Goal: Information Seeking & Learning: Compare options

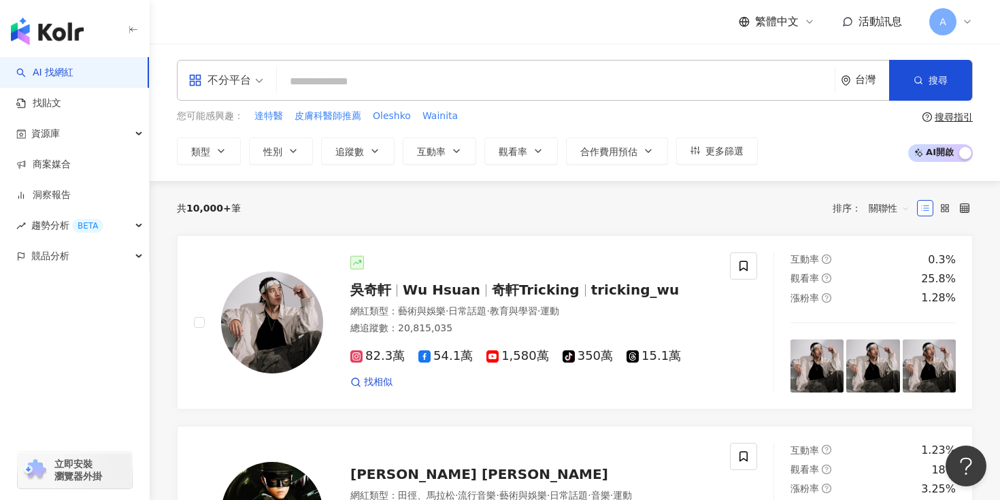
click at [663, 200] on div "共 10,000+ 筆 排序： 關聯性" at bounding box center [575, 208] width 796 height 22
click at [541, 85] on input "search" at bounding box center [555, 82] width 547 height 26
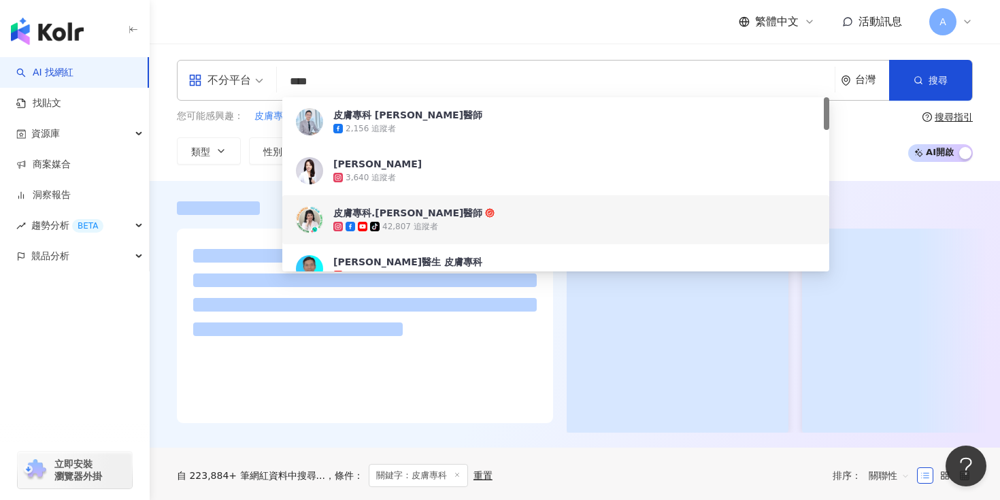
click at [883, 190] on div at bounding box center [575, 314] width 850 height 267
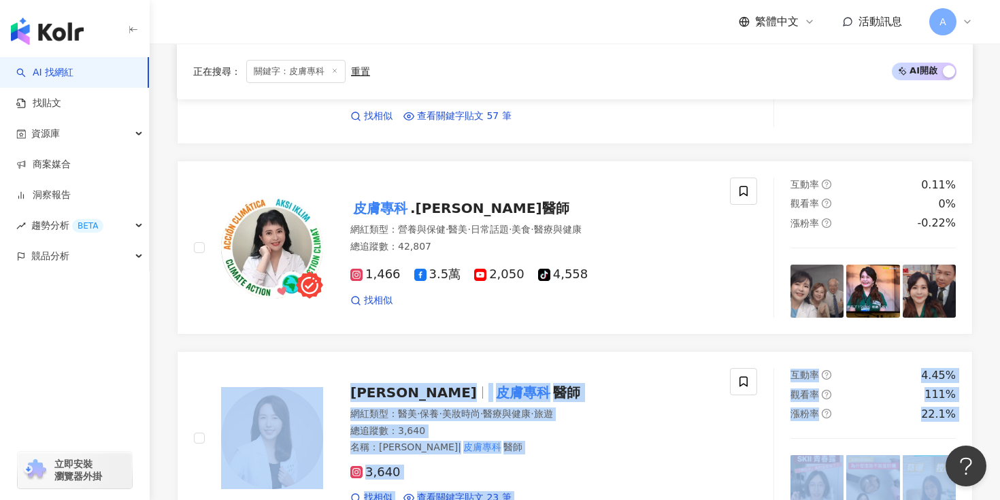
scroll to position [1062, 0]
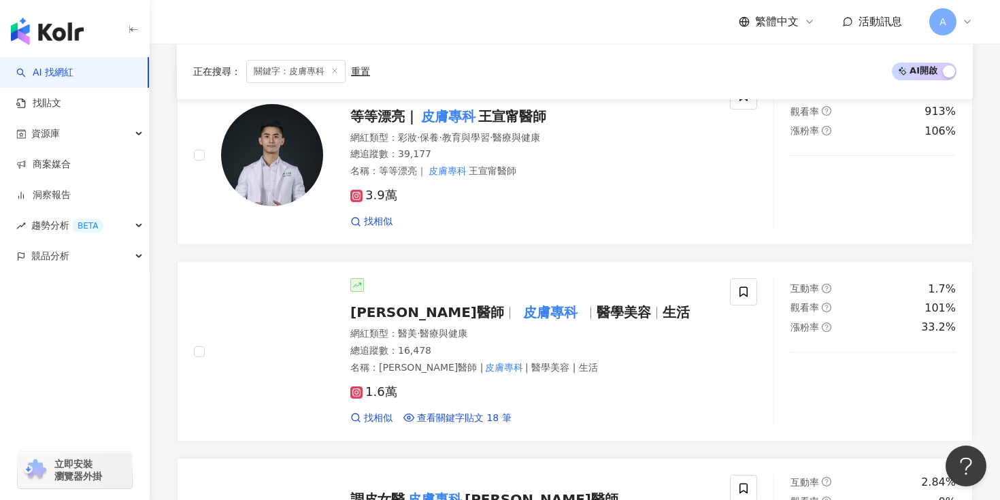
scroll to position [1404, 0]
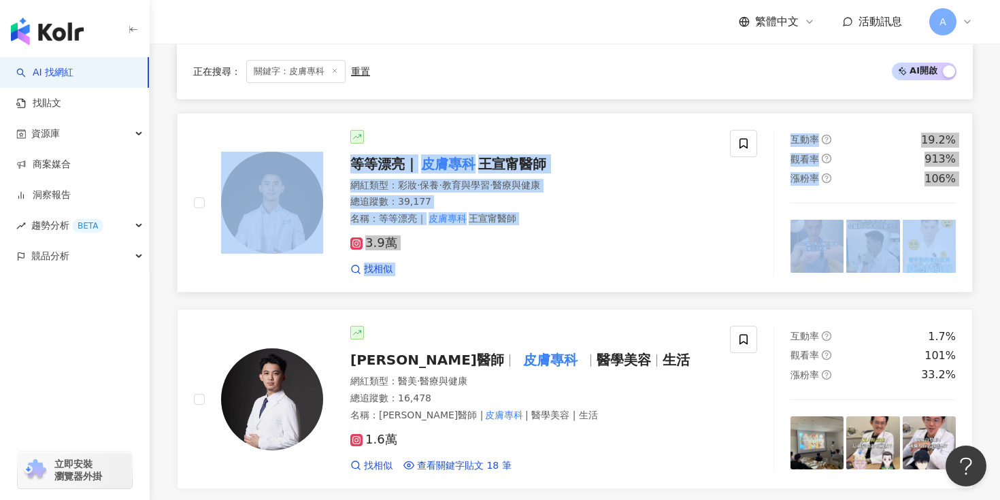
click at [648, 203] on div "總追蹤數 ： 39,177" at bounding box center [531, 202] width 363 height 14
click at [590, 299] on div "陳上熙醫生 皮膚專科 網紅類型 ： 醫療與健康 總追蹤數 ： 95,200 名稱 ： 陳上熙醫生 皮膚專科 簡介 ： 為你提供最正確的 皮膚專科 專業資訊 T…" at bounding box center [575, 307] width 796 height 2296
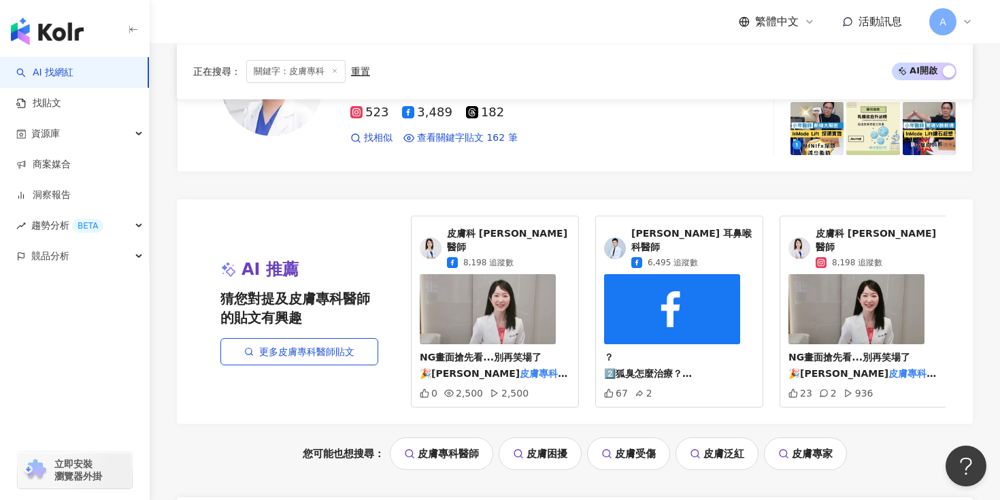
scroll to position [2820, 0]
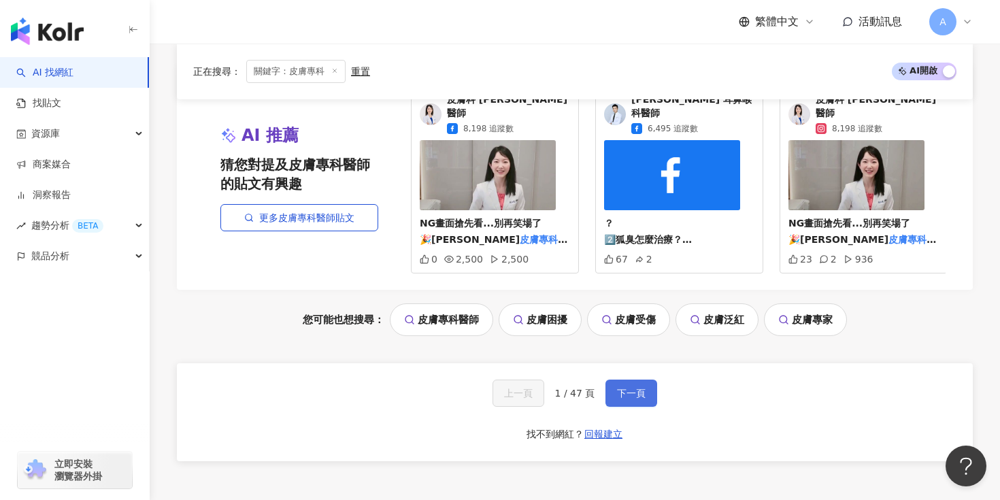
click at [609, 380] on button "下一頁" at bounding box center [631, 393] width 52 height 27
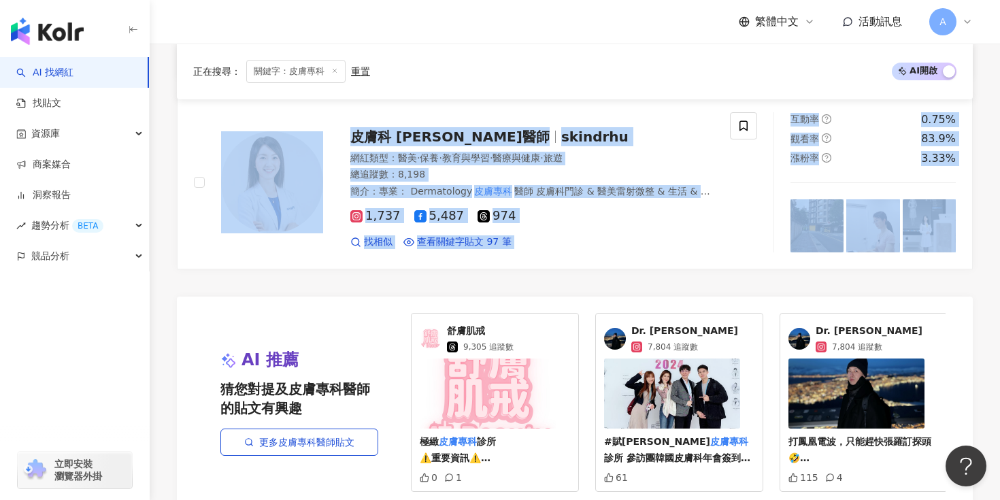
scroll to position [2824, 0]
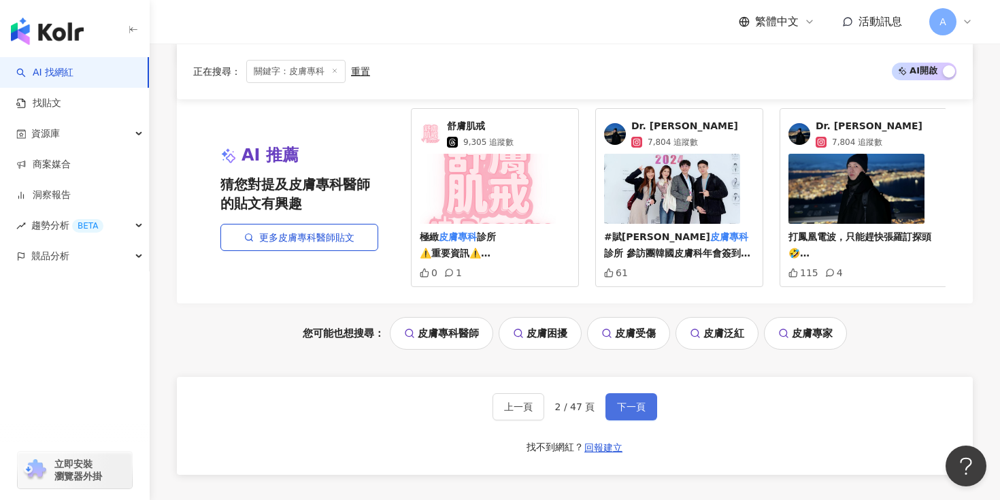
click at [635, 401] on span "下一頁" at bounding box center [631, 406] width 29 height 11
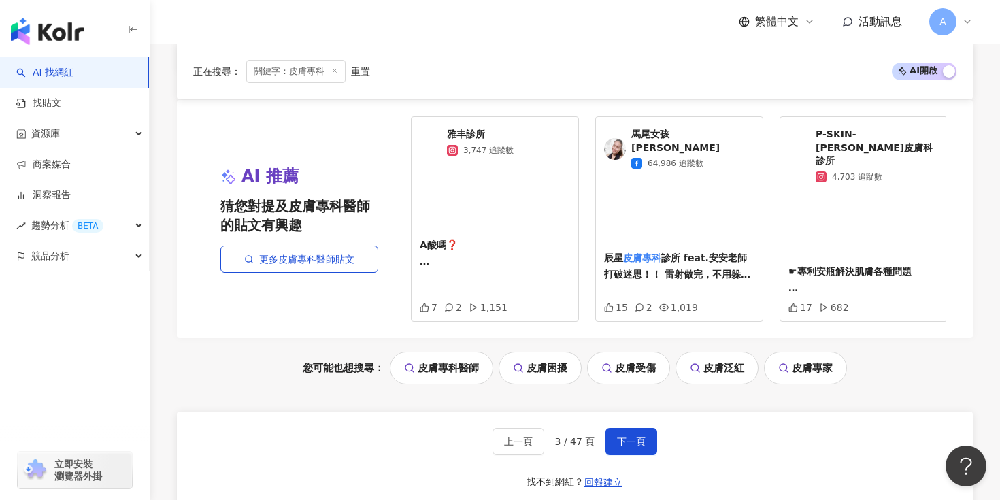
scroll to position [2915, 0]
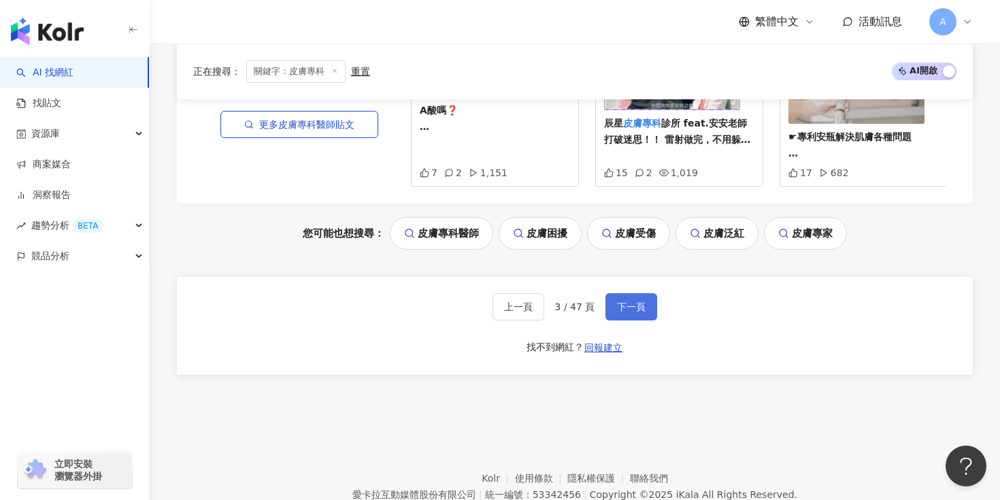
click at [617, 301] on span "下一頁" at bounding box center [631, 306] width 29 height 11
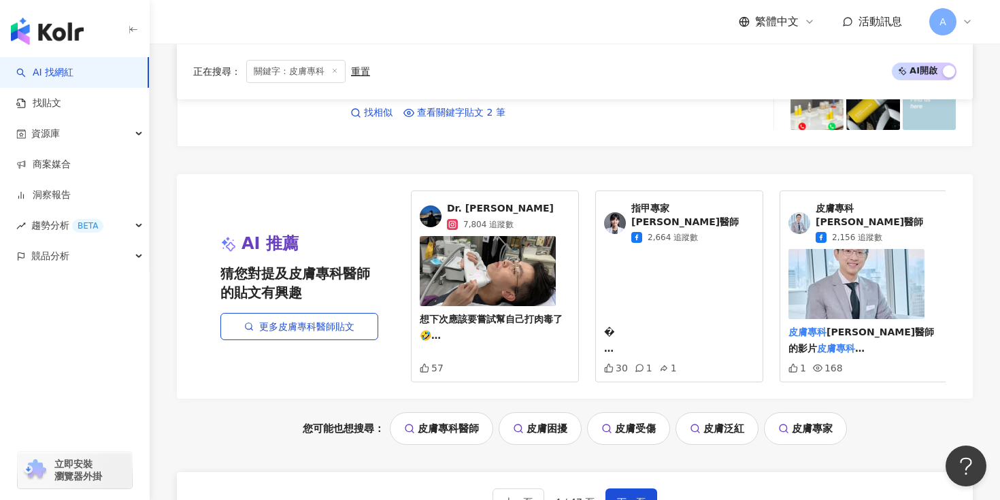
scroll to position [2931, 0]
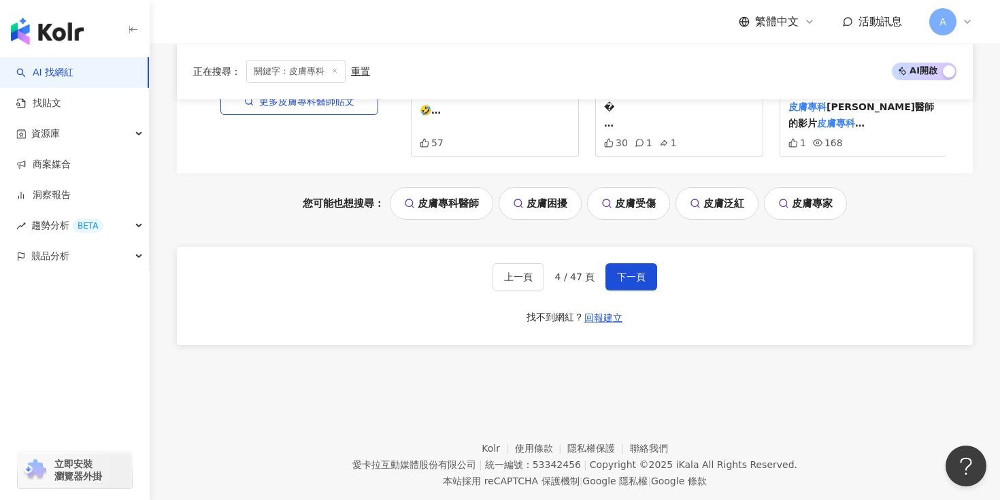
click at [637, 247] on div "上一頁 4 / 47 頁 下一頁 找不到網紅？ 回報建立" at bounding box center [575, 296] width 796 height 98
click at [626, 271] on span "下一頁" at bounding box center [631, 276] width 29 height 11
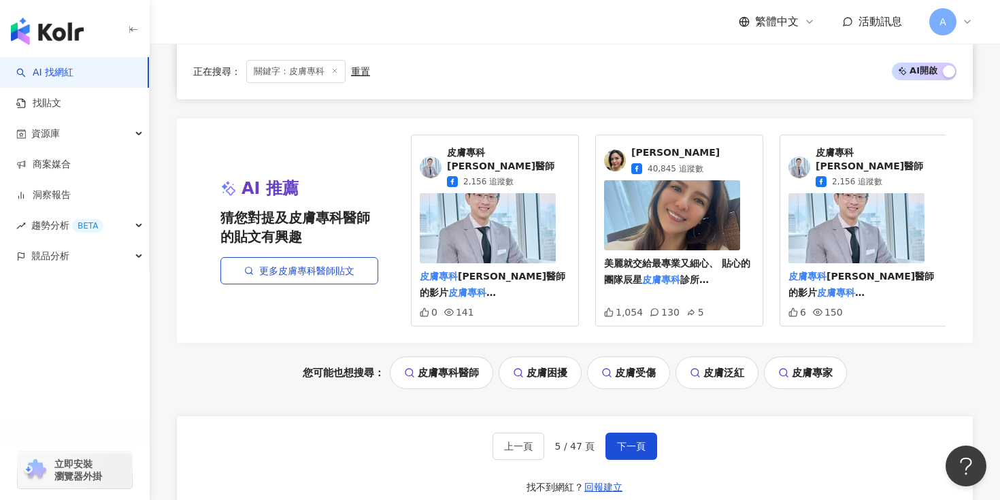
scroll to position [2911, 0]
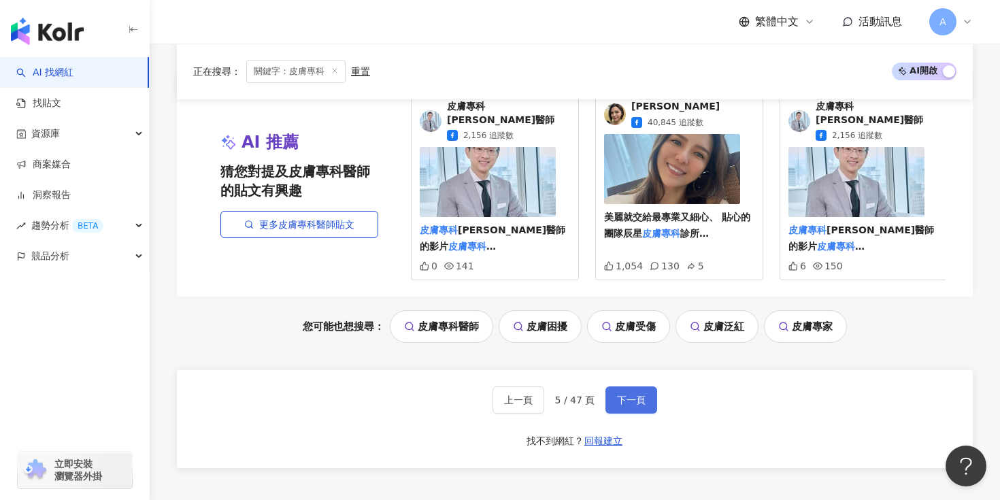
click at [637, 395] on span "下一頁" at bounding box center [631, 400] width 29 height 11
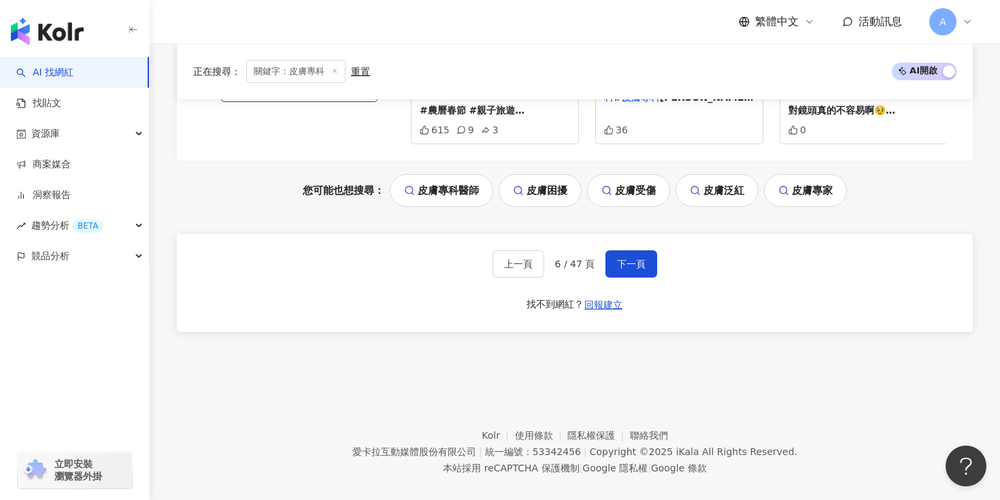
scroll to position [2875, 0]
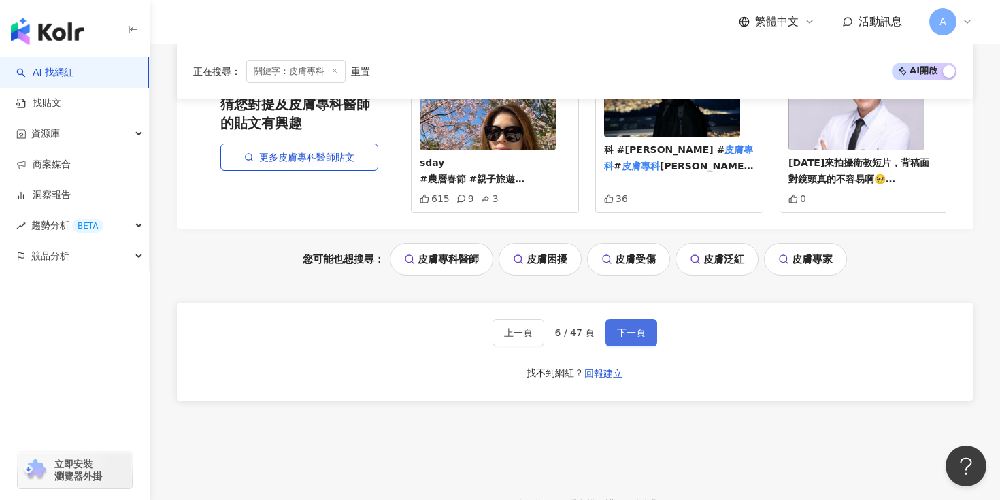
click at [613, 319] on button "下一頁" at bounding box center [631, 332] width 52 height 27
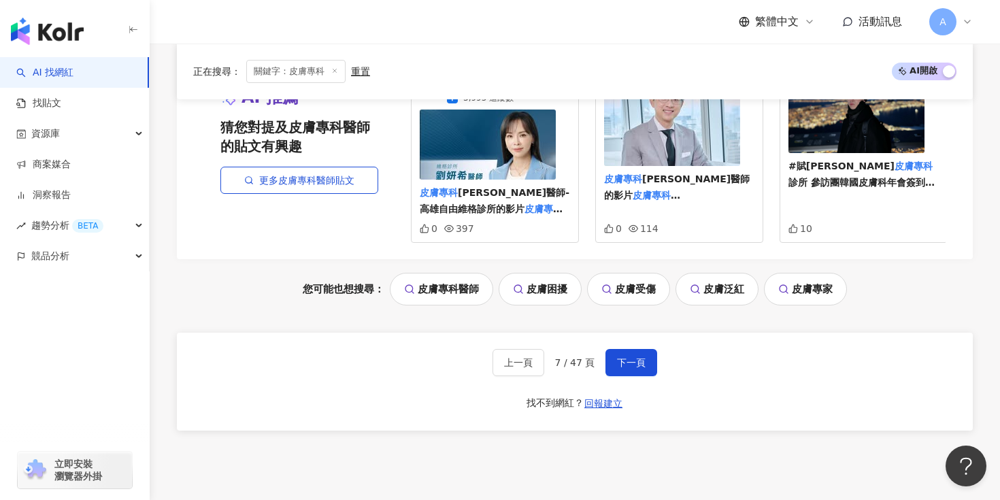
scroll to position [2949, 0]
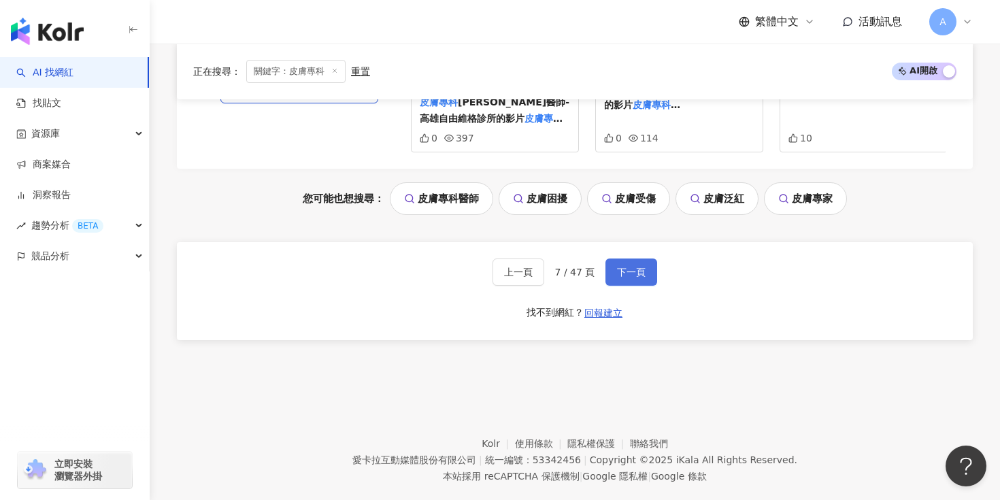
click at [622, 258] on button "下一頁" at bounding box center [631, 271] width 52 height 27
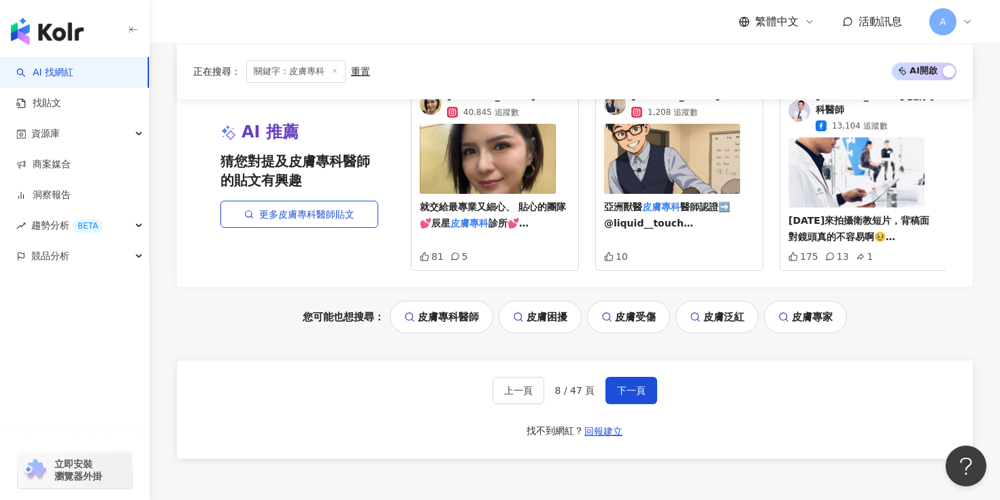
scroll to position [2891, 0]
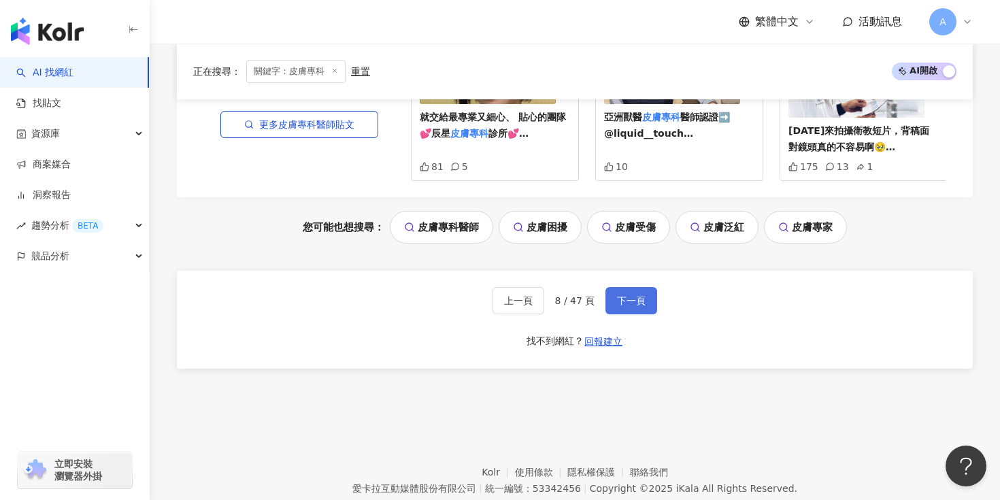
click at [634, 287] on button "下一頁" at bounding box center [631, 300] width 52 height 27
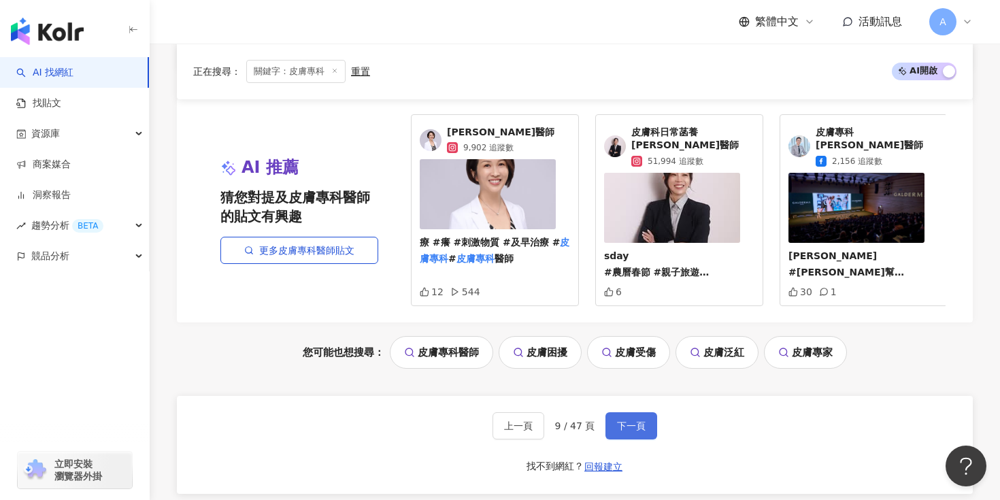
scroll to position [2761, 0]
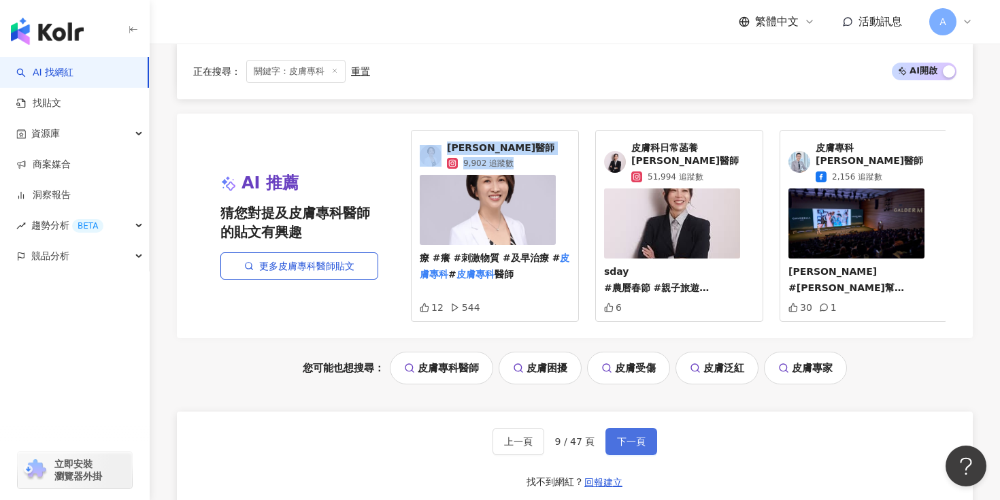
click at [621, 436] on span "下一頁" at bounding box center [631, 441] width 29 height 11
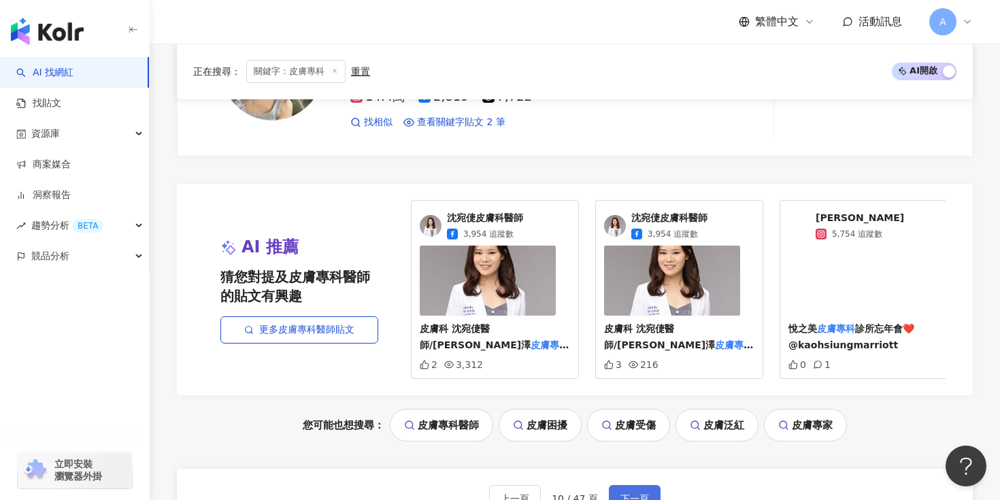
scroll to position [2762, 0]
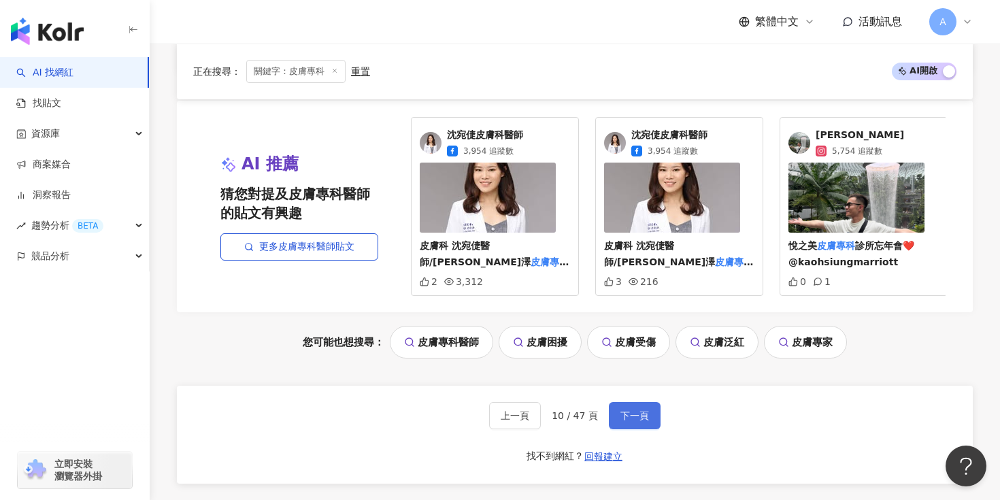
click at [639, 408] on button "下一頁" at bounding box center [635, 415] width 52 height 27
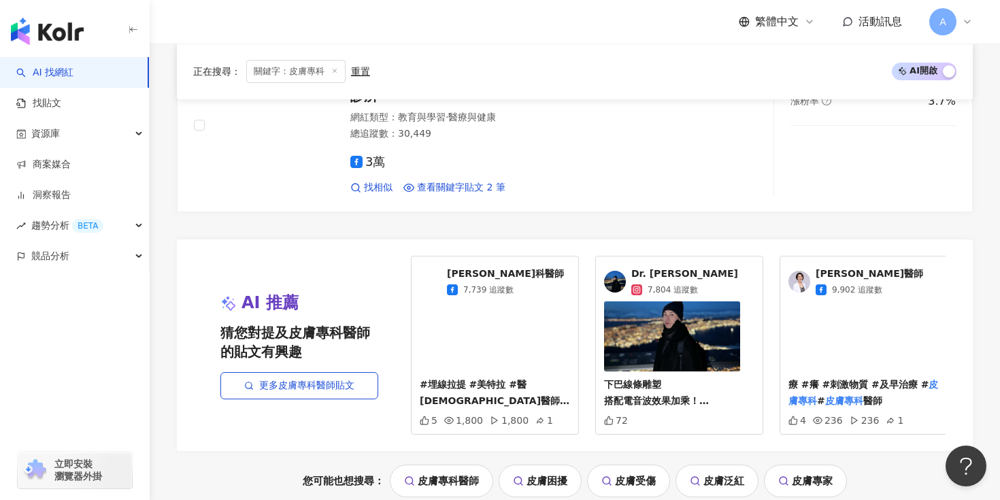
scroll to position [2847, 0]
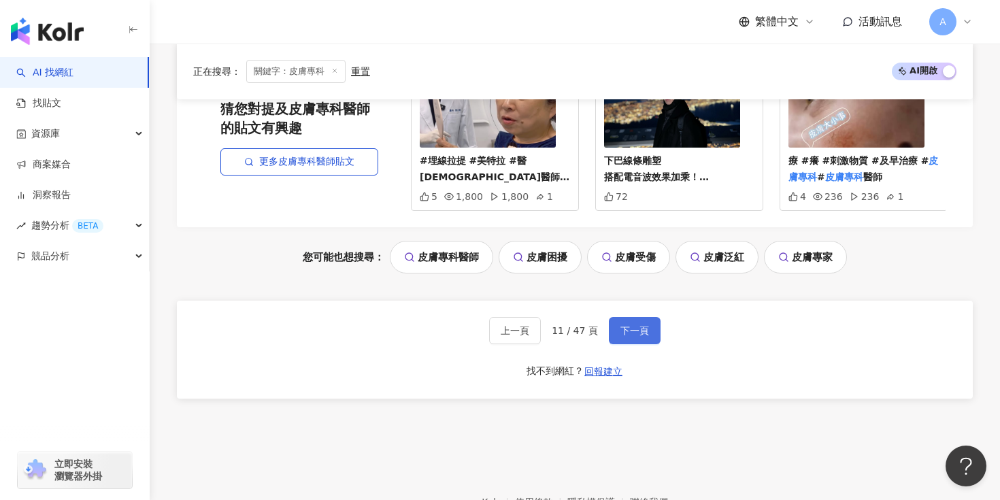
click at [614, 321] on button "下一頁" at bounding box center [635, 330] width 52 height 27
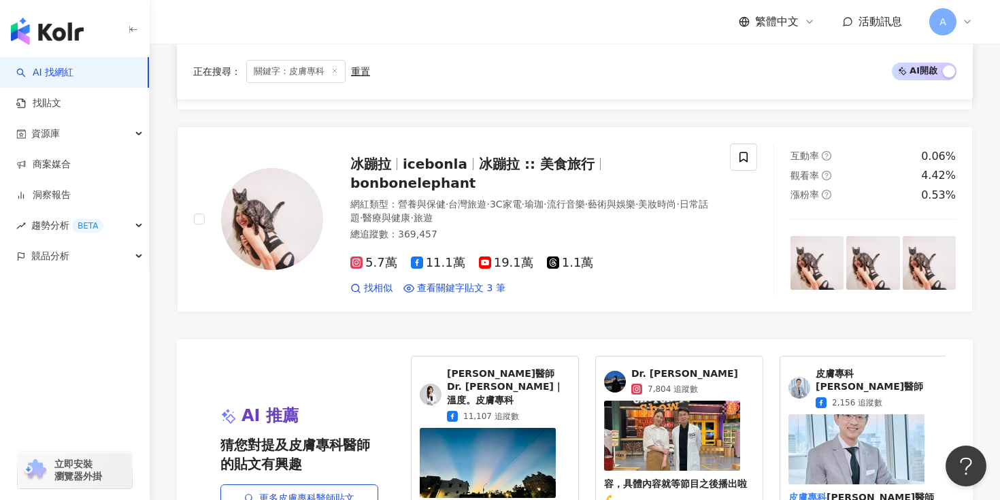
scroll to position [2539, 0]
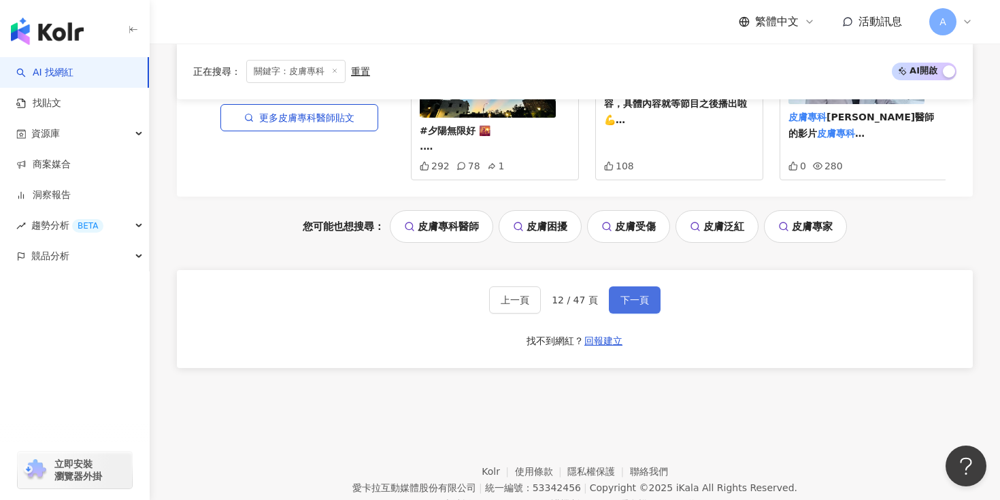
click at [639, 295] on span "下一頁" at bounding box center [634, 300] width 29 height 11
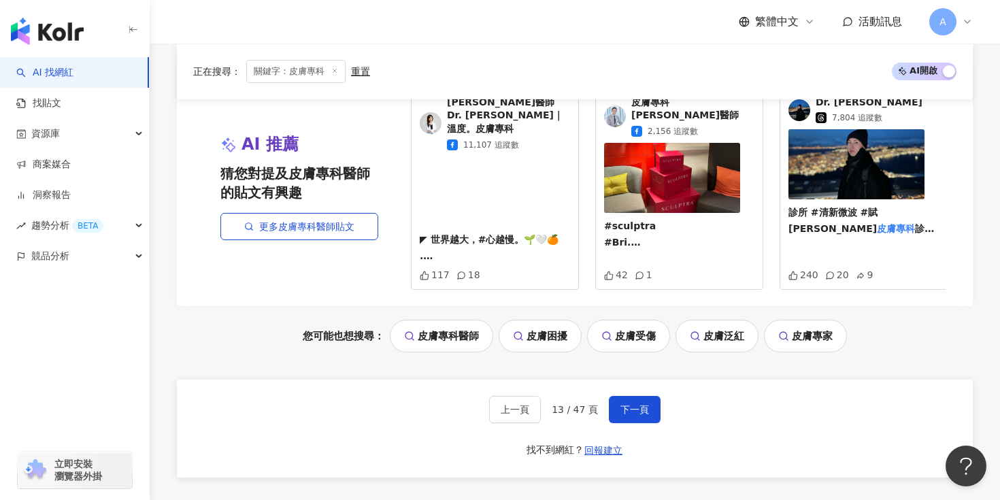
scroll to position [2809, 0]
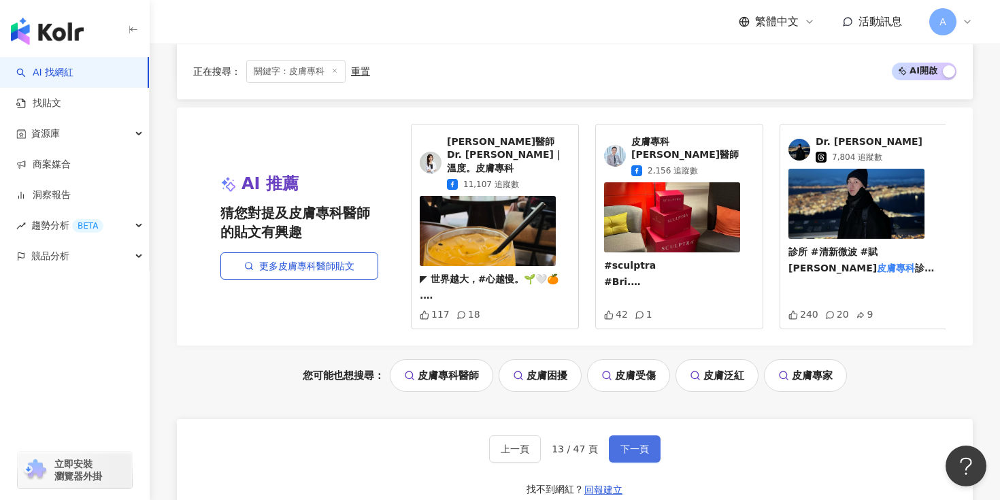
click at [629, 444] on span "下一頁" at bounding box center [634, 449] width 29 height 11
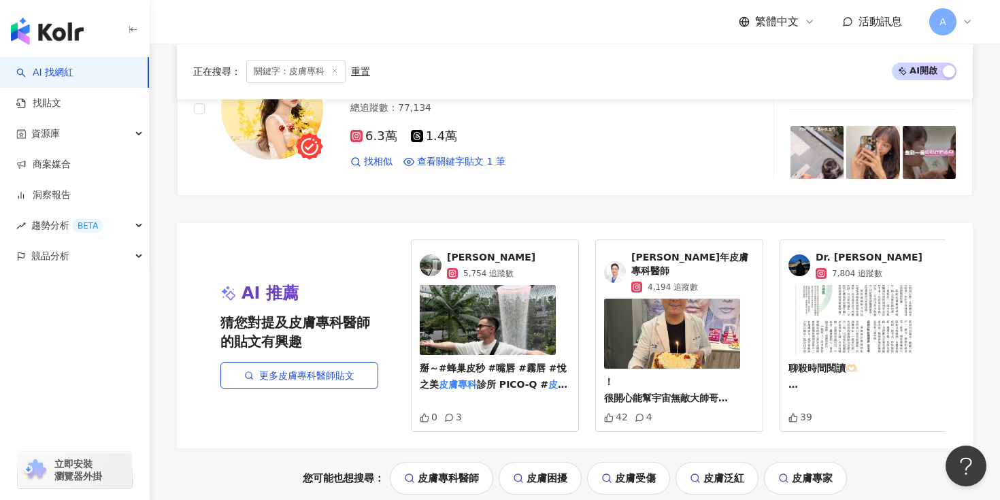
scroll to position [2877, 0]
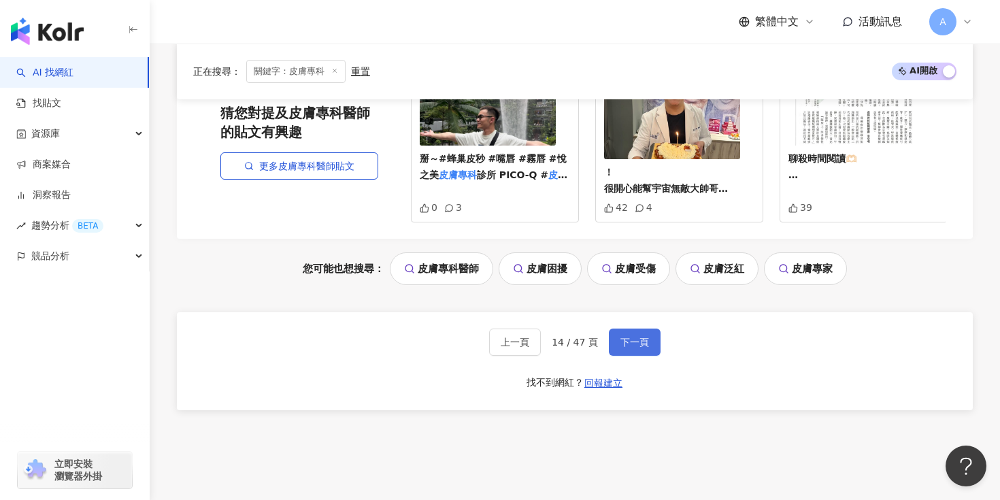
click at [631, 329] on button "下一頁" at bounding box center [635, 342] width 52 height 27
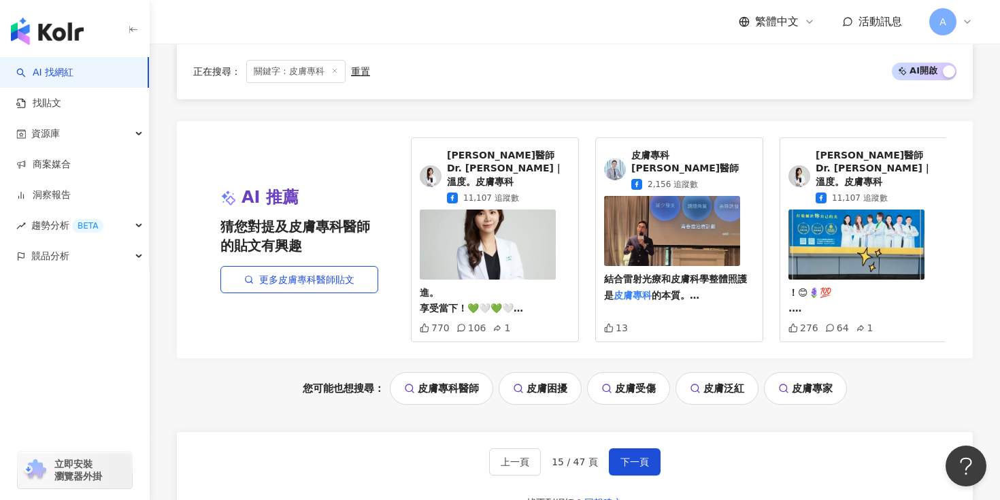
scroll to position [2754, 0]
click at [635, 456] on span "下一頁" at bounding box center [634, 461] width 29 height 11
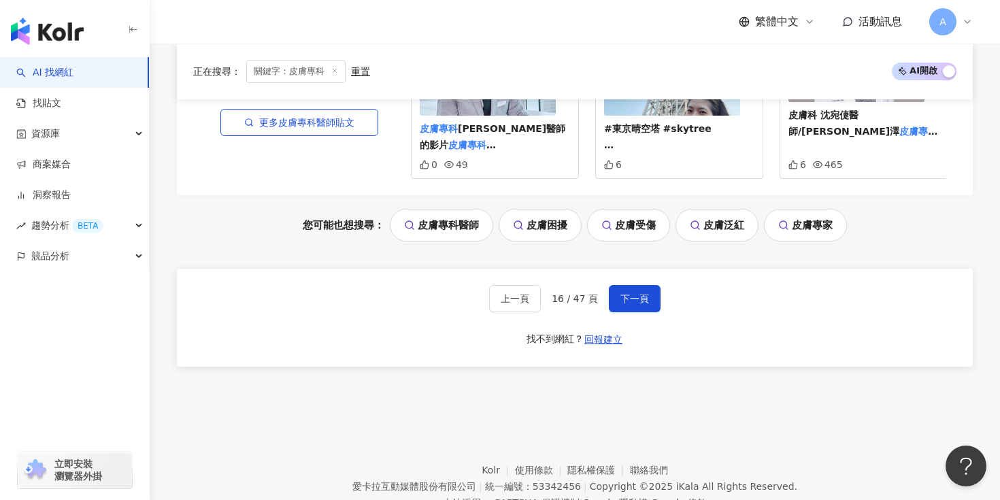
scroll to position [2944, 0]
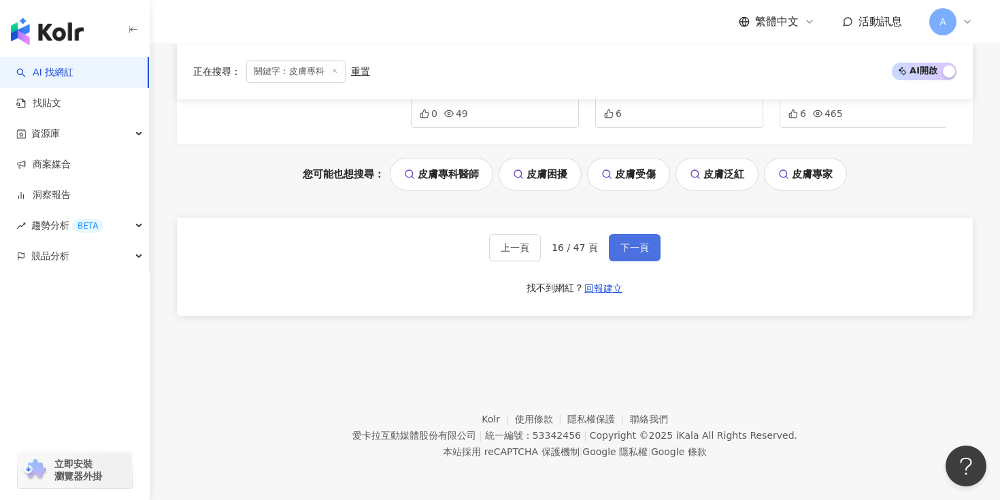
click at [620, 237] on button "下一頁" at bounding box center [635, 247] width 52 height 27
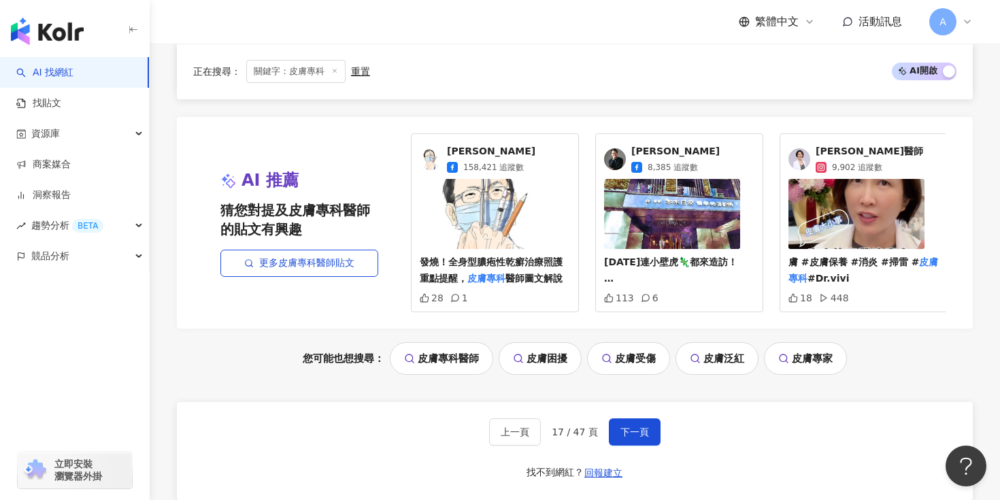
scroll to position [2931, 0]
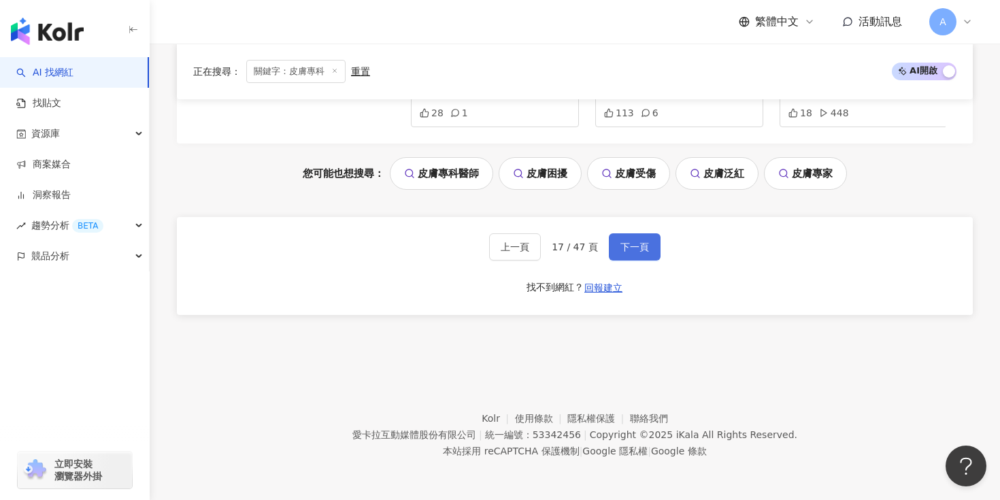
click at [619, 239] on button "下一頁" at bounding box center [635, 246] width 52 height 27
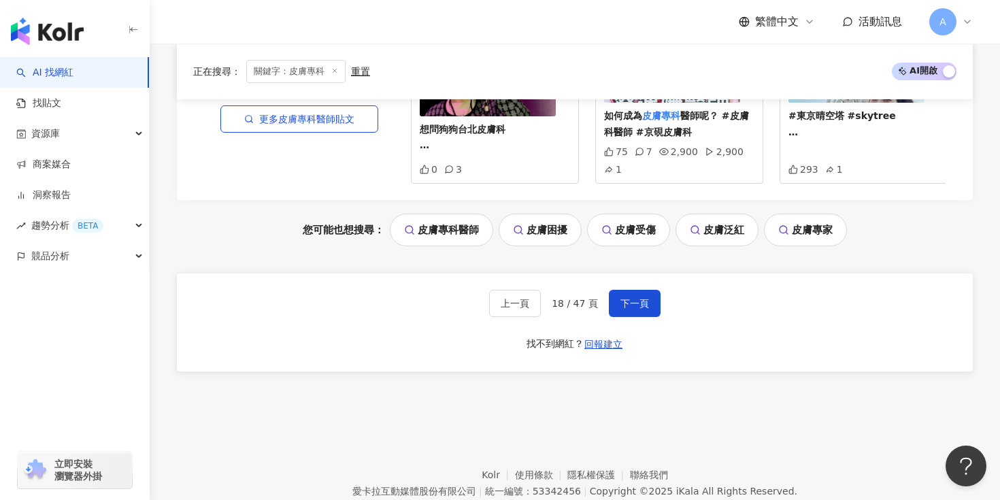
scroll to position [2968, 0]
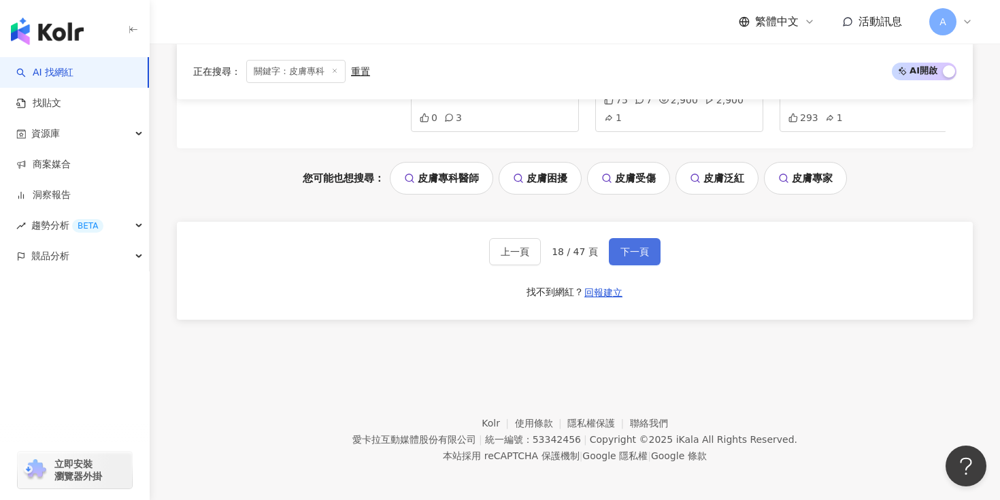
click at [637, 246] on span "下一頁" at bounding box center [634, 251] width 29 height 11
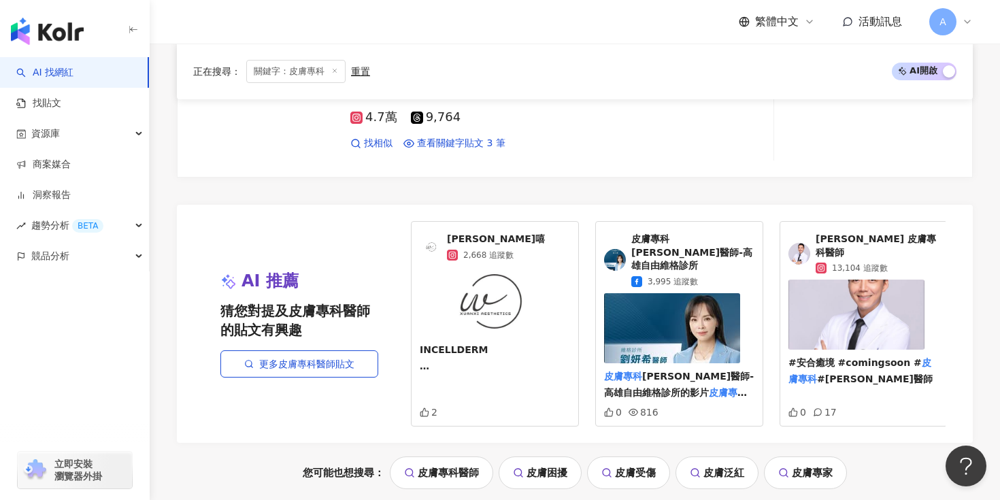
scroll to position [2820, 0]
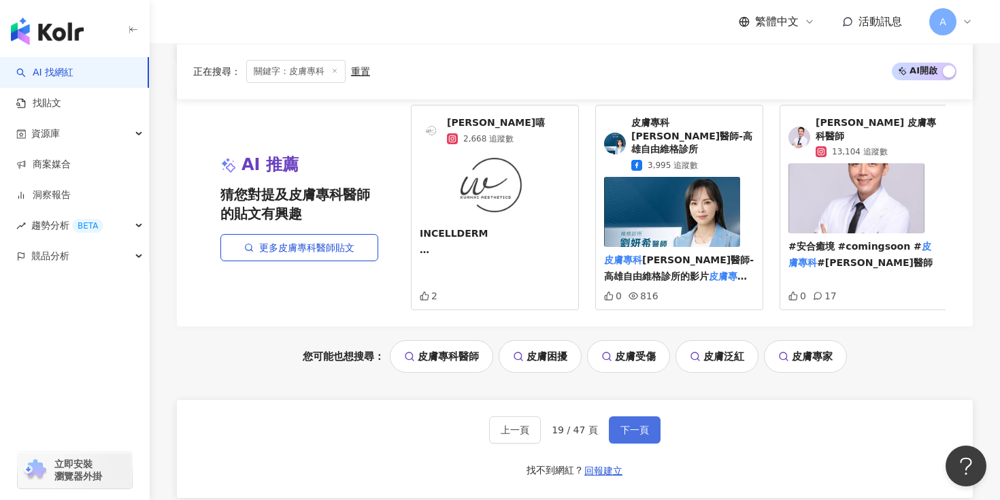
click at [642, 424] on span "下一頁" at bounding box center [634, 429] width 29 height 11
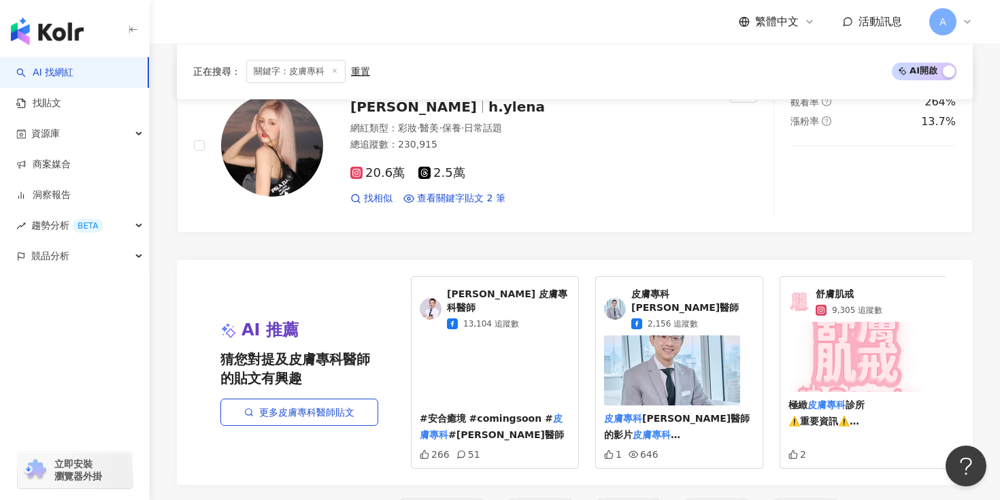
scroll to position [2824, 0]
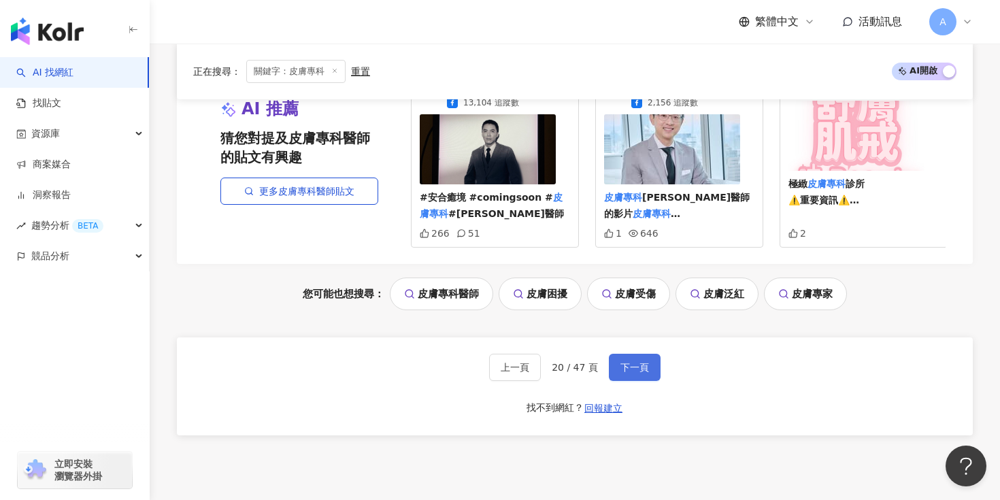
click at [643, 362] on span "下一頁" at bounding box center [634, 367] width 29 height 11
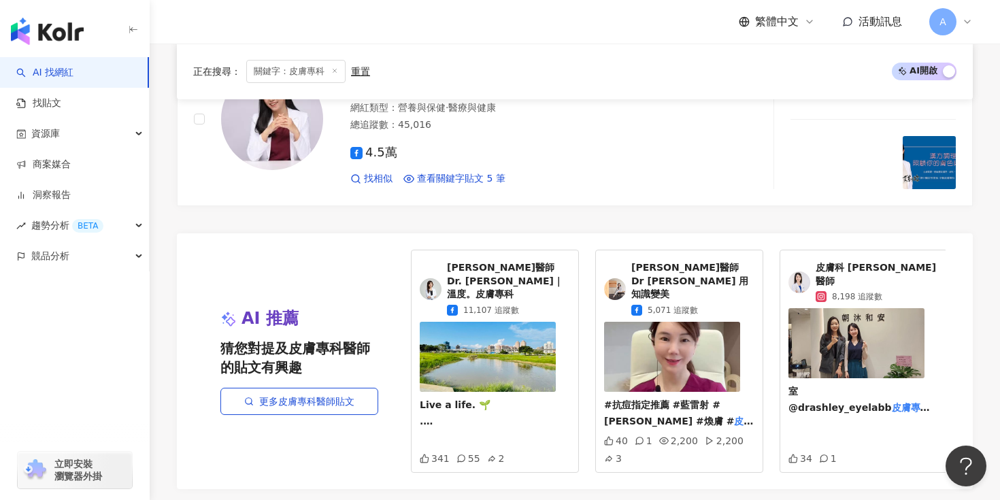
scroll to position [2888, 0]
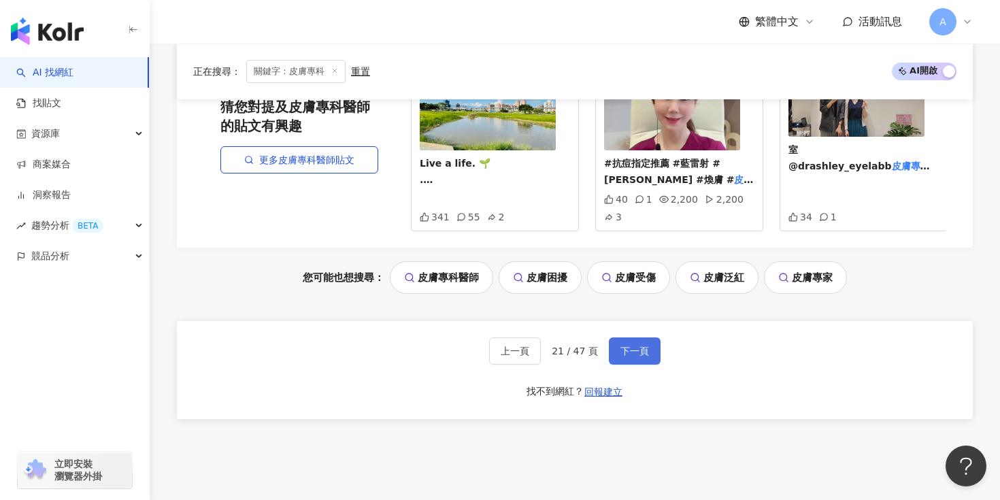
click at [629, 337] on button "下一頁" at bounding box center [635, 350] width 52 height 27
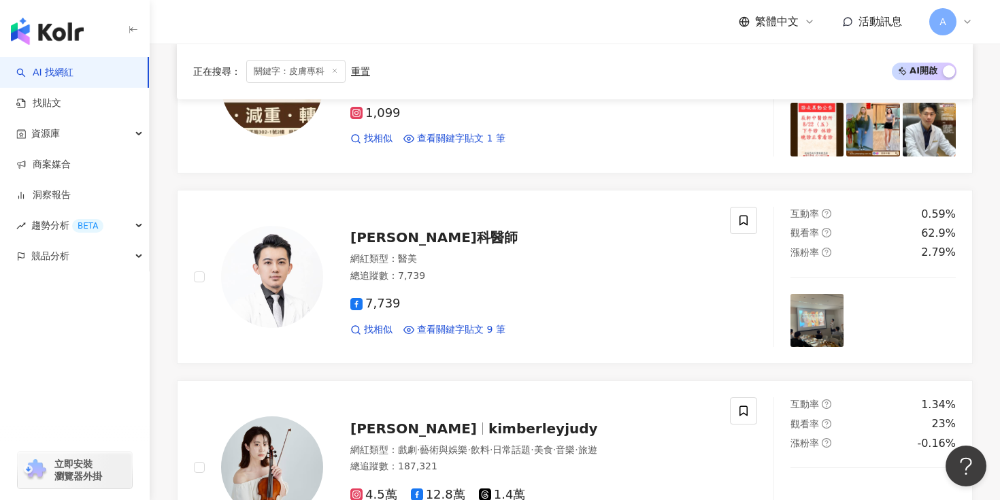
scroll to position [1142, 0]
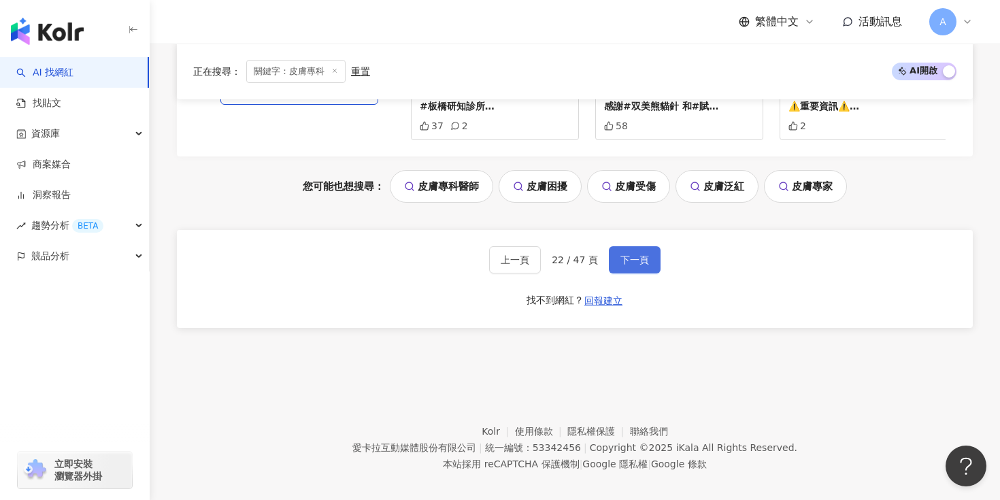
click at [633, 267] on button "下一頁" at bounding box center [635, 259] width 52 height 27
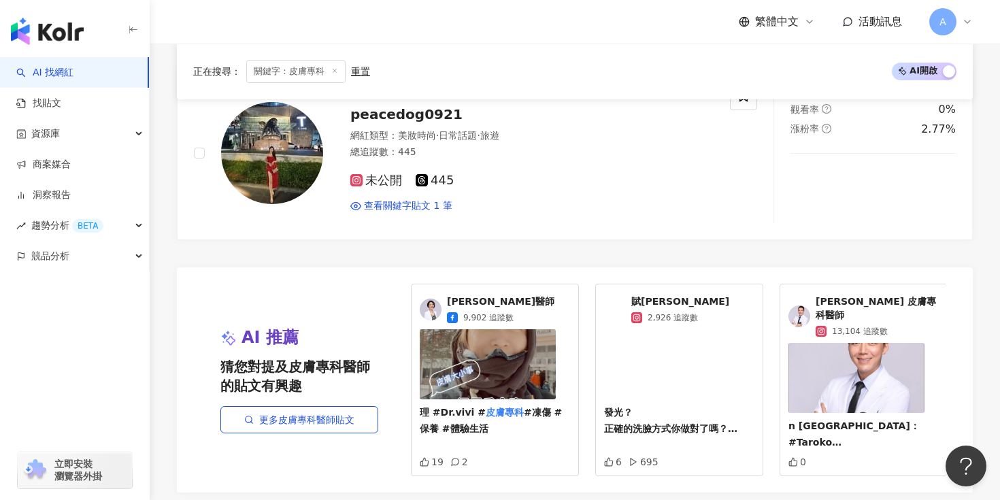
scroll to position [2920, 0]
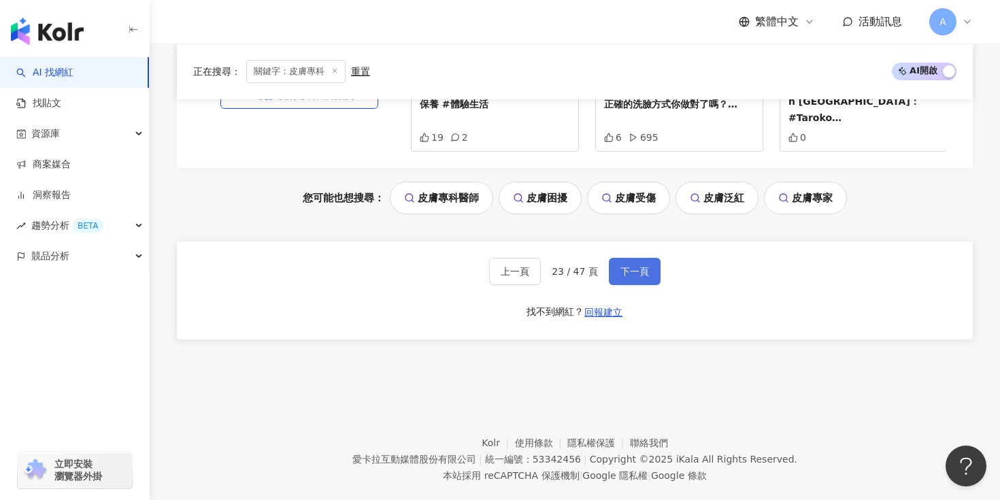
click at [629, 266] on button "下一頁" at bounding box center [635, 271] width 52 height 27
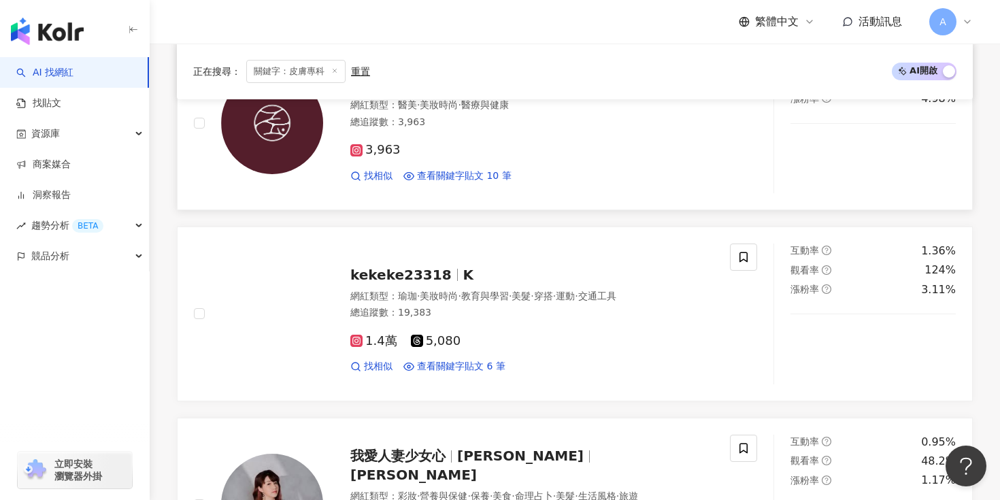
scroll to position [0, 0]
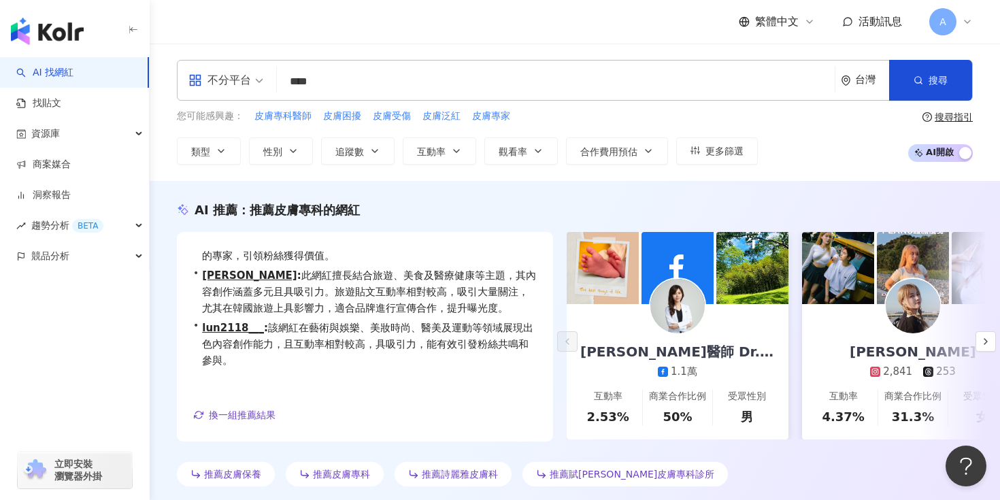
click at [401, 72] on input "****" at bounding box center [555, 82] width 547 height 26
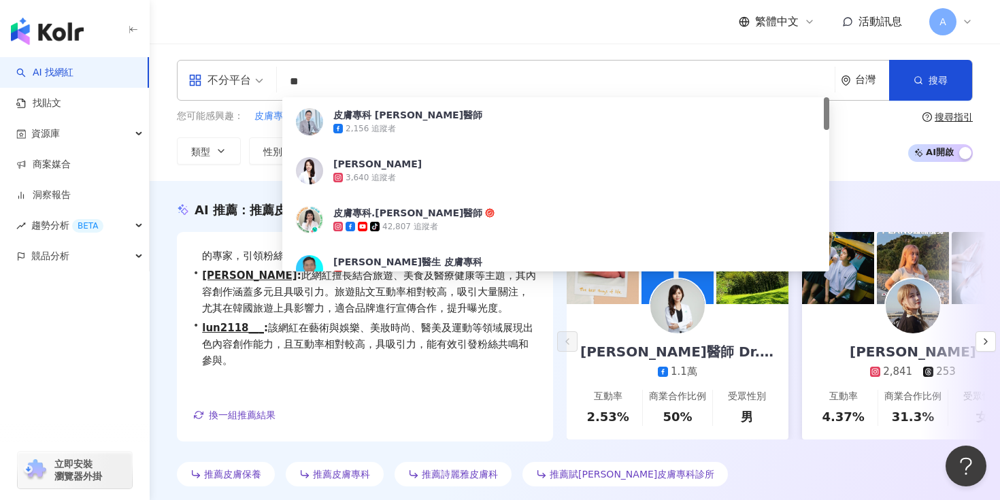
type input "*"
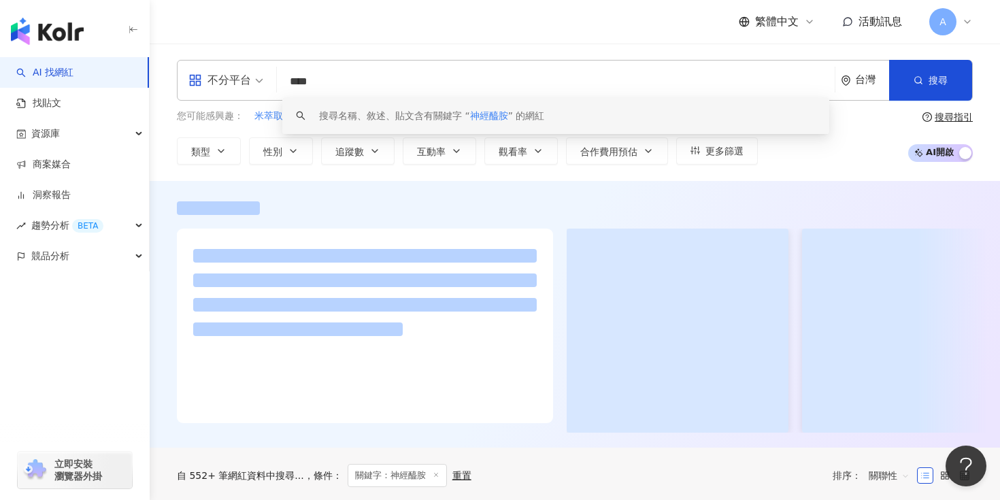
click at [557, 208] on div at bounding box center [575, 208] width 796 height 14
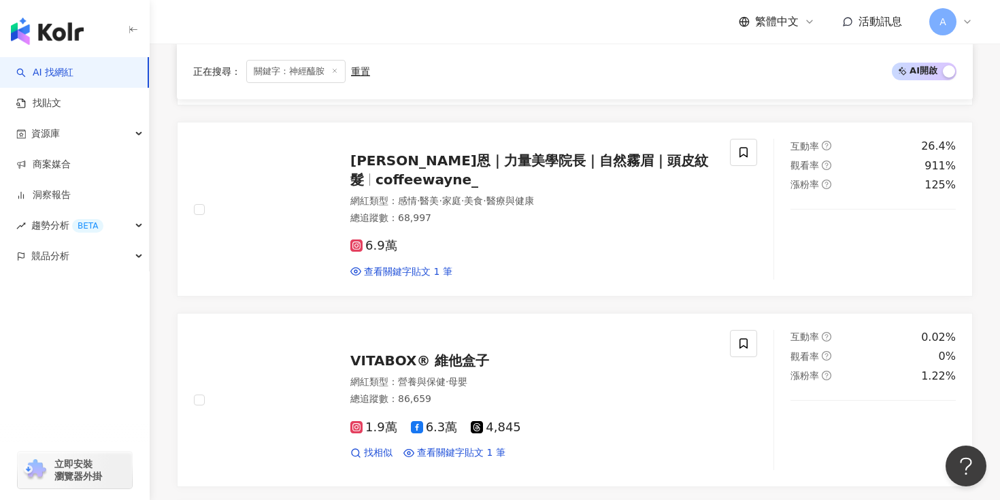
scroll to position [1968, 0]
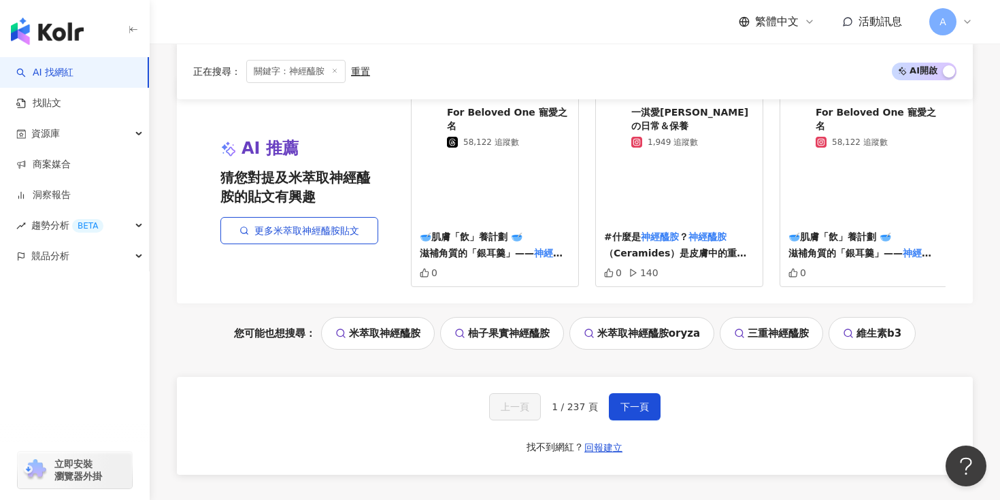
scroll to position [2931, 0]
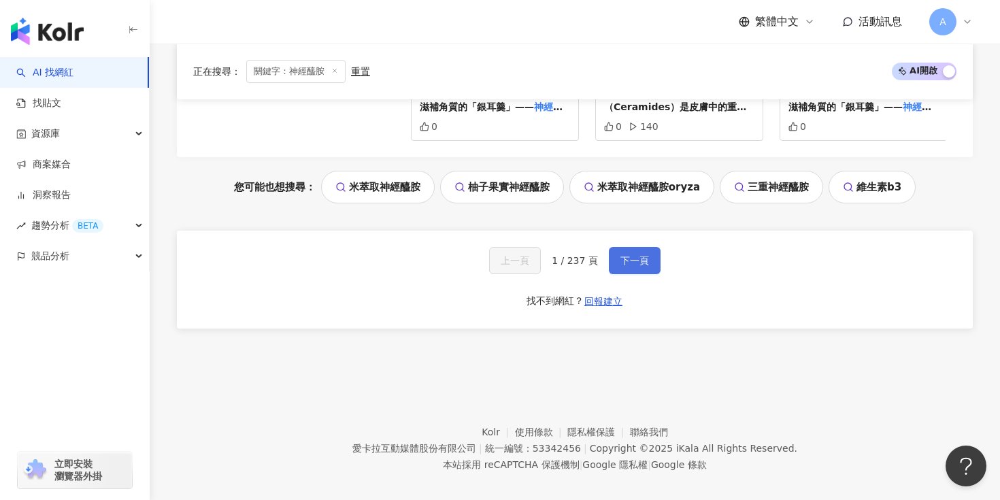
click at [622, 255] on span "下一頁" at bounding box center [634, 260] width 29 height 11
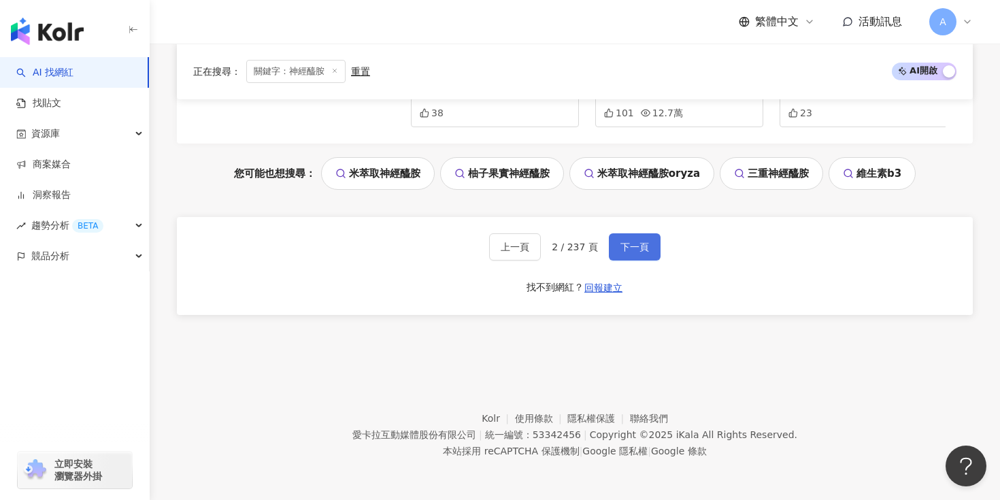
click at [636, 250] on span "下一頁" at bounding box center [634, 246] width 29 height 11
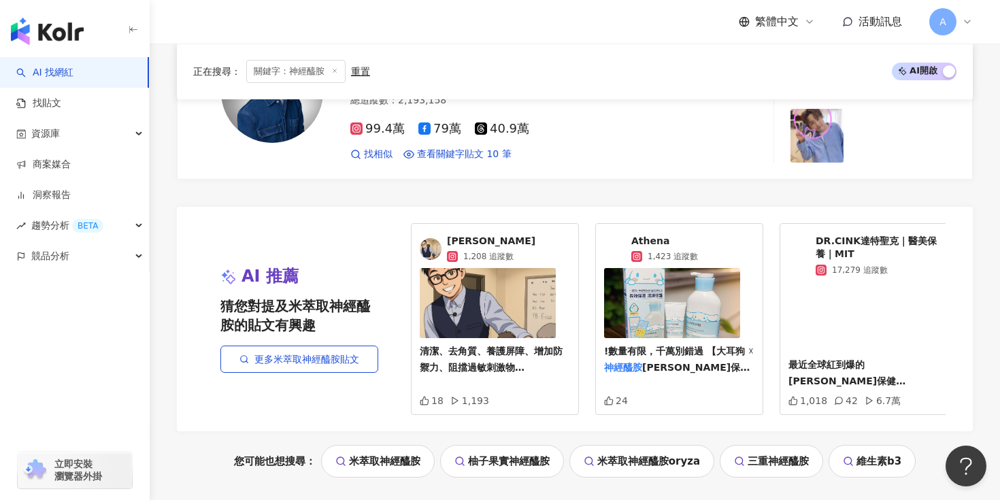
scroll to position [2865, 0]
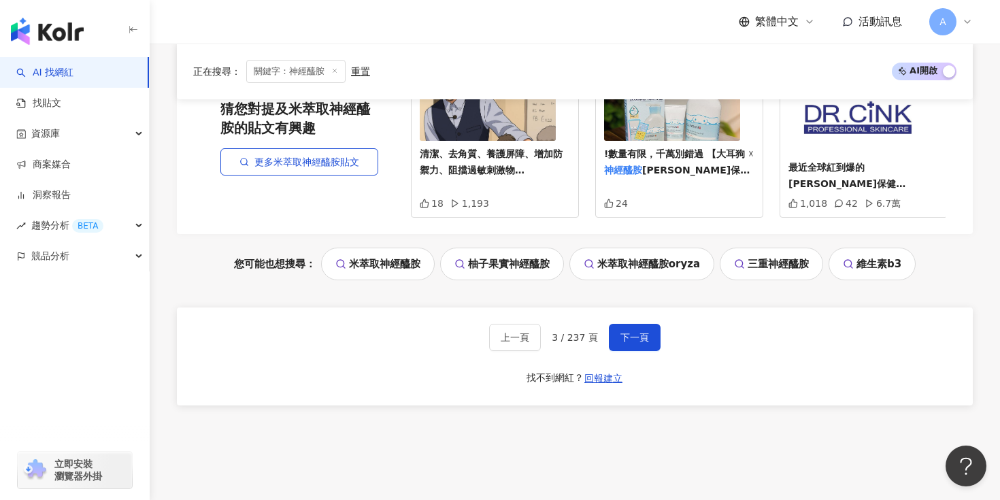
click at [626, 339] on div "上一頁 3 / 237 頁 下一頁 找不到網紅？ 回報建立" at bounding box center [575, 356] width 796 height 98
click at [638, 332] on span "下一頁" at bounding box center [634, 337] width 29 height 11
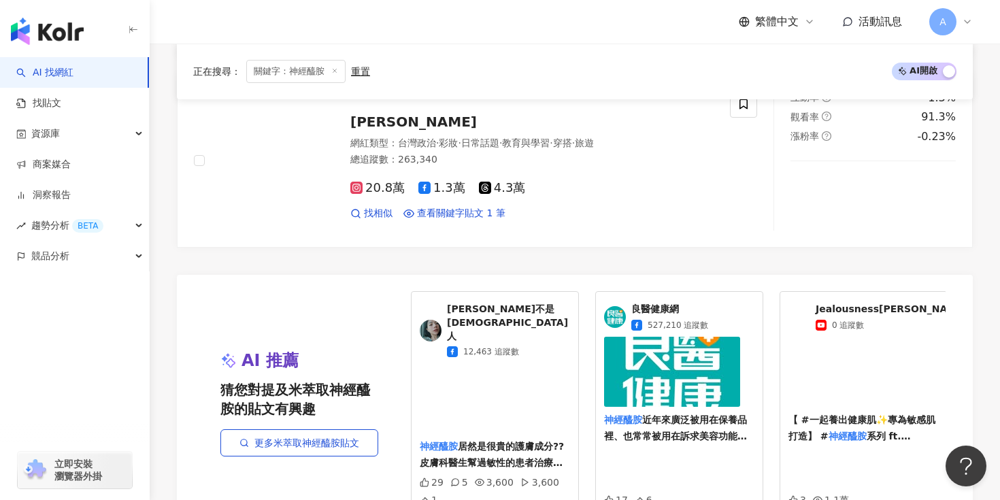
scroll to position [2790, 0]
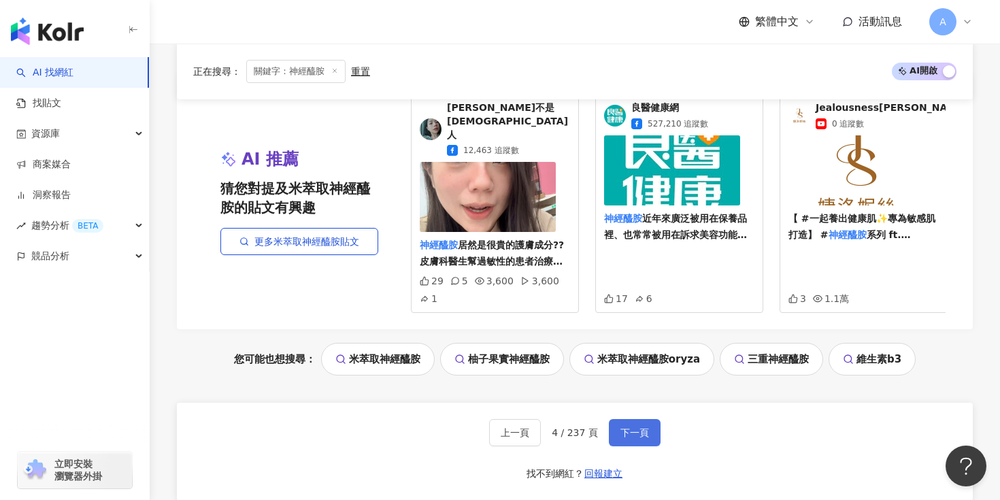
click at [633, 427] on span "下一頁" at bounding box center [634, 432] width 29 height 11
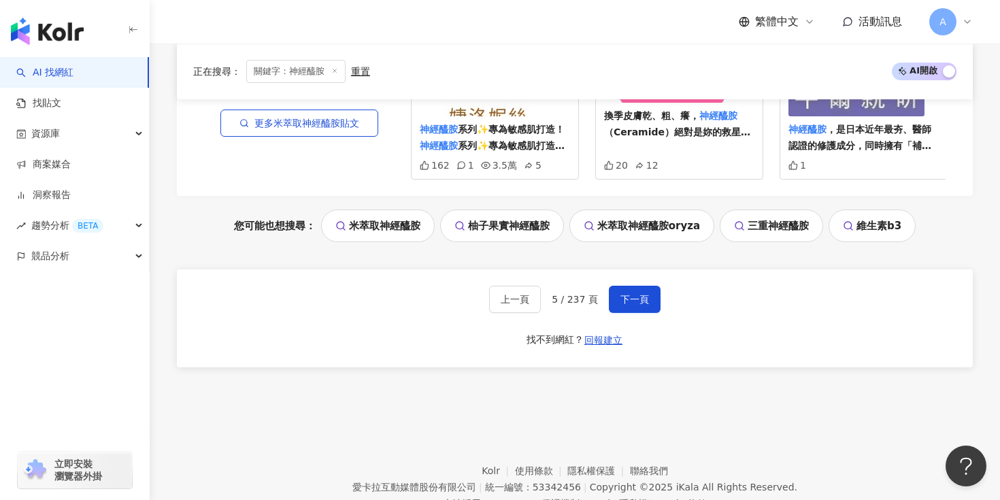
scroll to position [2893, 0]
click at [648, 285] on button "下一頁" at bounding box center [635, 298] width 52 height 27
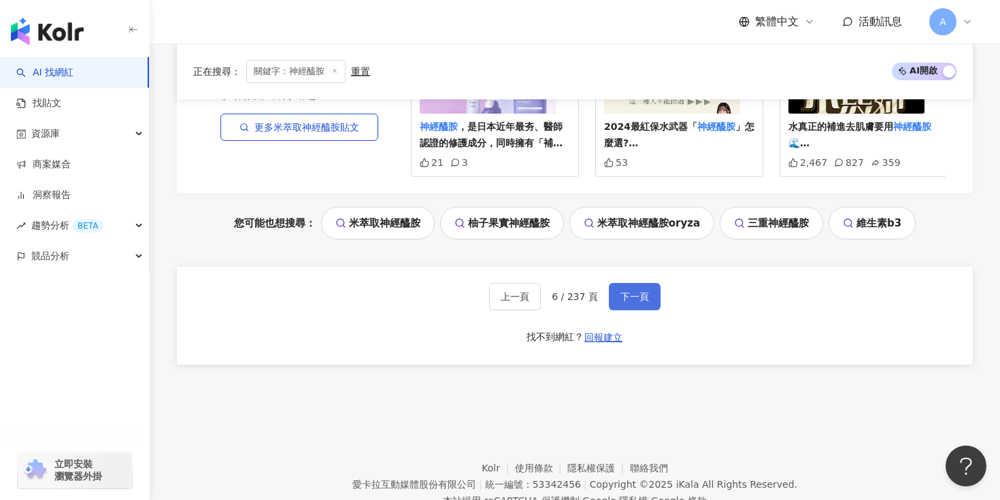
click at [638, 283] on button "下一頁" at bounding box center [635, 296] width 52 height 27
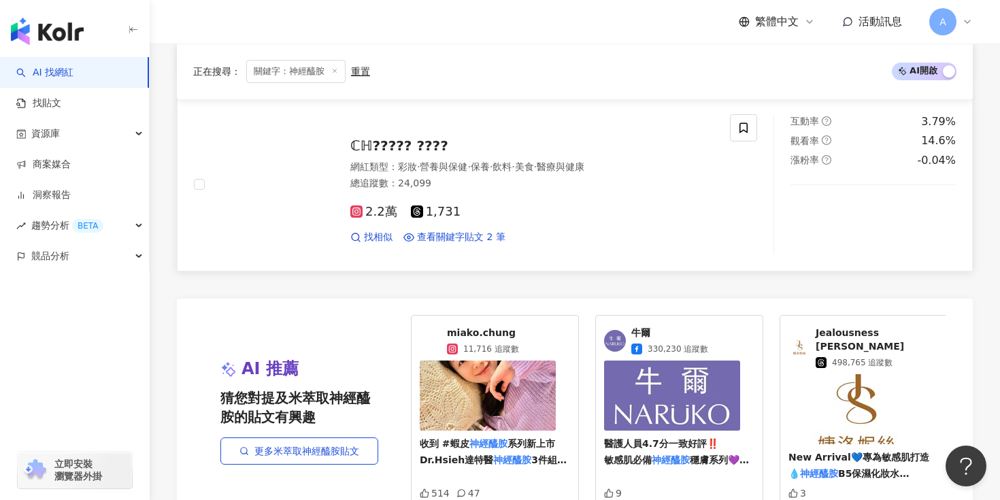
scroll to position [2862, 0]
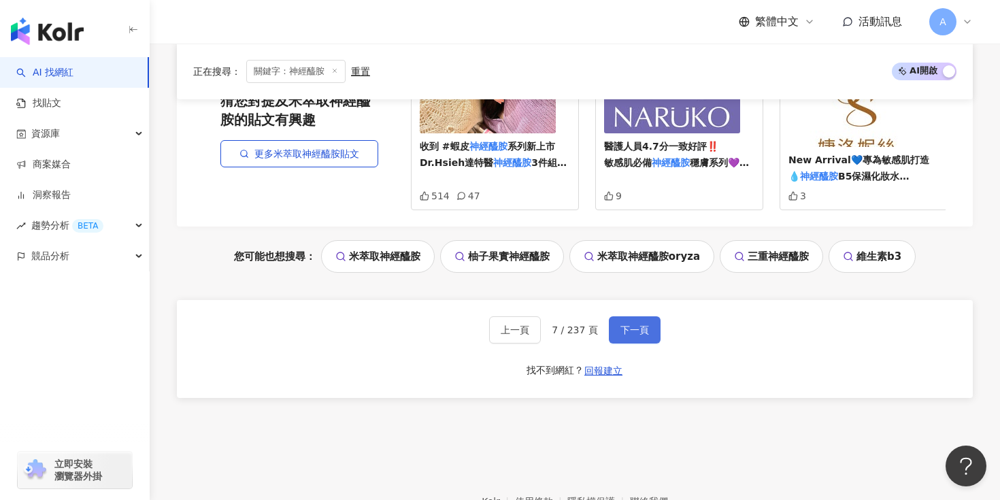
click at [636, 316] on button "下一頁" at bounding box center [635, 329] width 52 height 27
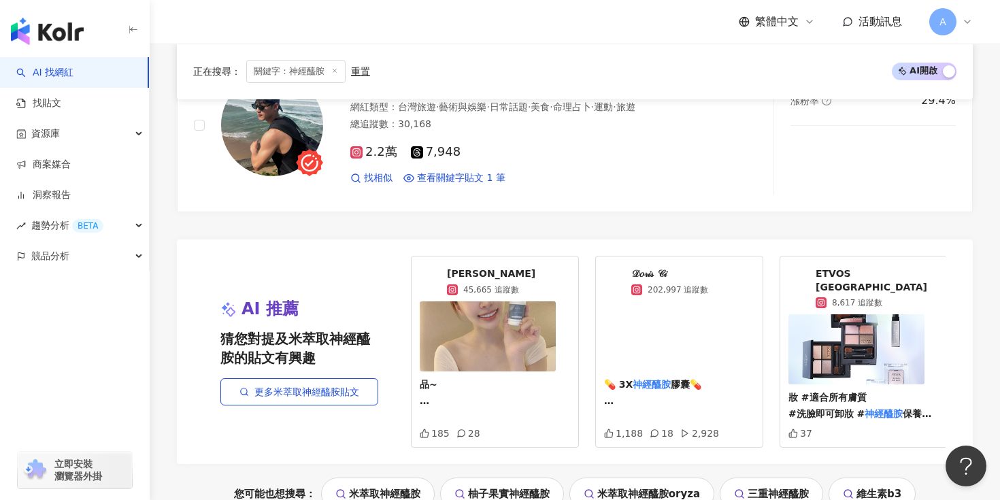
scroll to position [2872, 0]
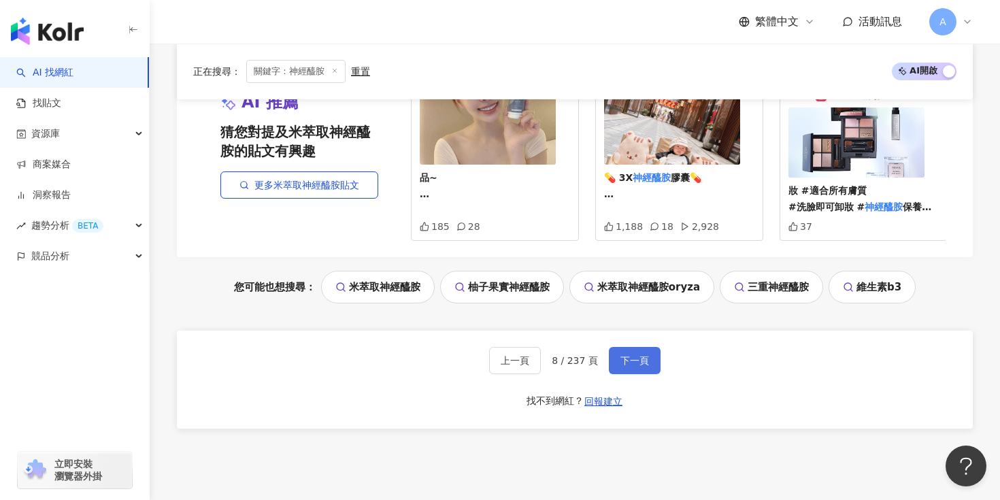
click at [622, 355] on span "下一頁" at bounding box center [634, 360] width 29 height 11
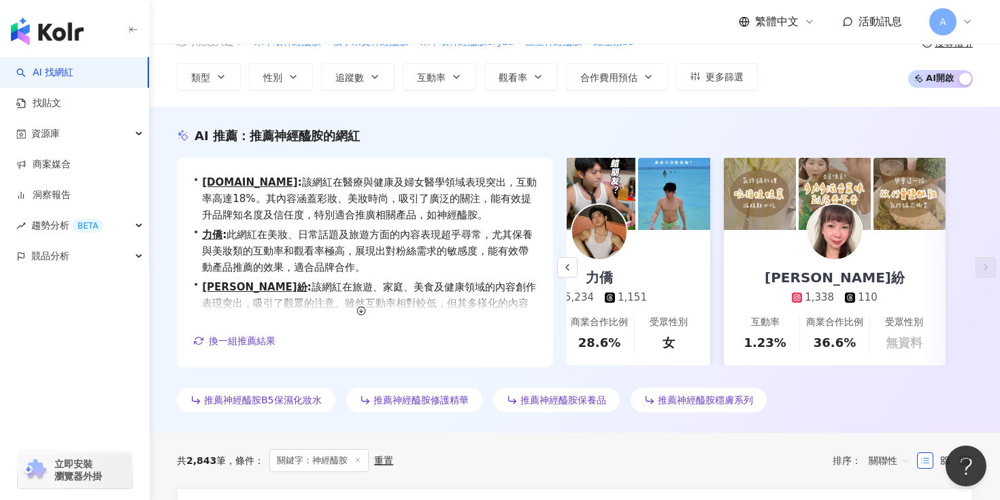
scroll to position [0, 0]
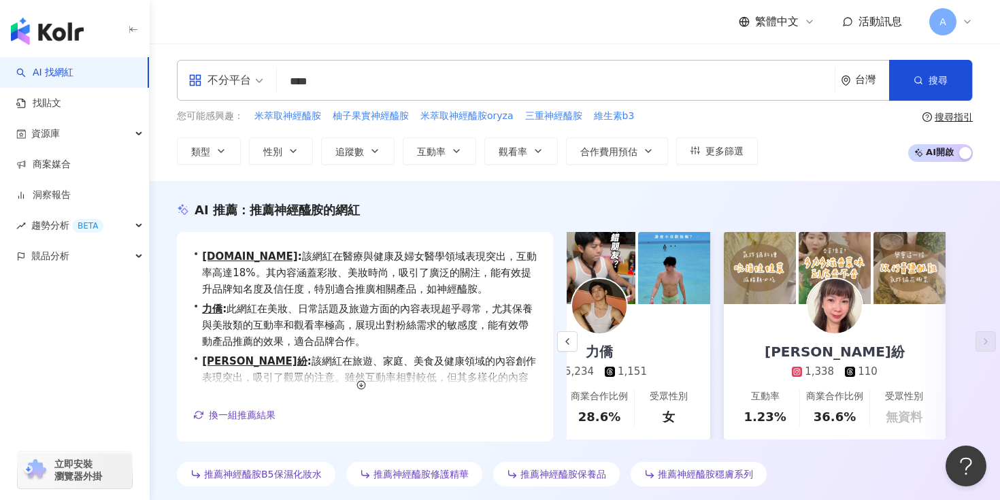
click at [383, 79] on input "****" at bounding box center [555, 82] width 547 height 26
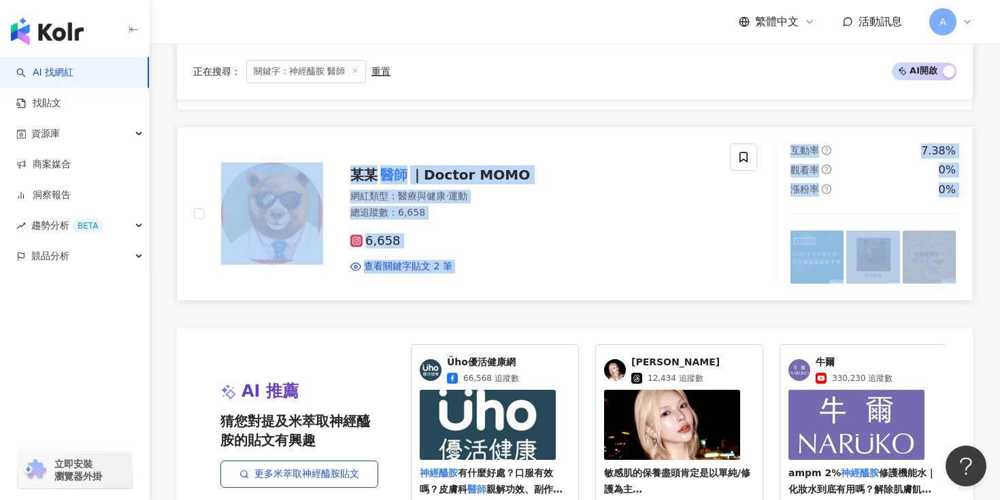
scroll to position [2758, 0]
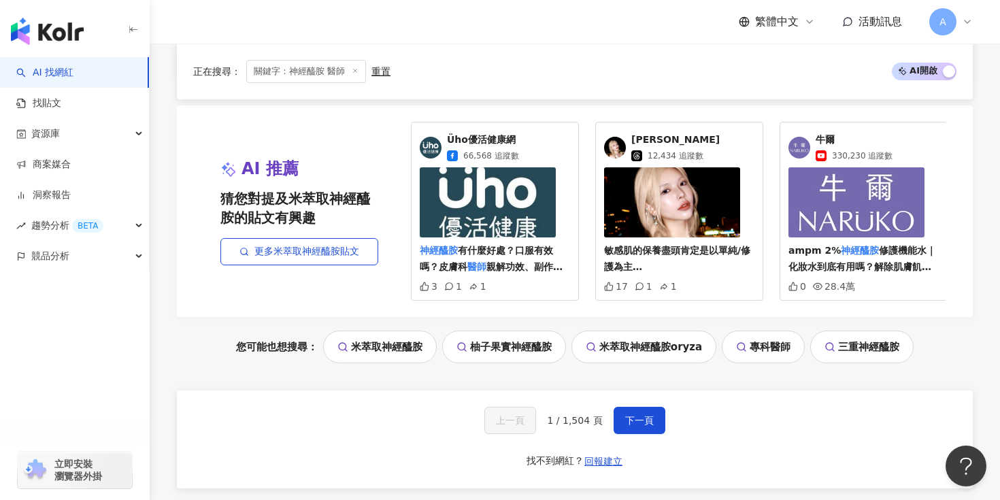
click at [636, 434] on div "上一頁 1 / 1,504 頁 下一頁 找不到網紅？ 回報建立" at bounding box center [575, 439] width 796 height 98
click at [641, 426] on button "下一頁" at bounding box center [640, 420] width 52 height 27
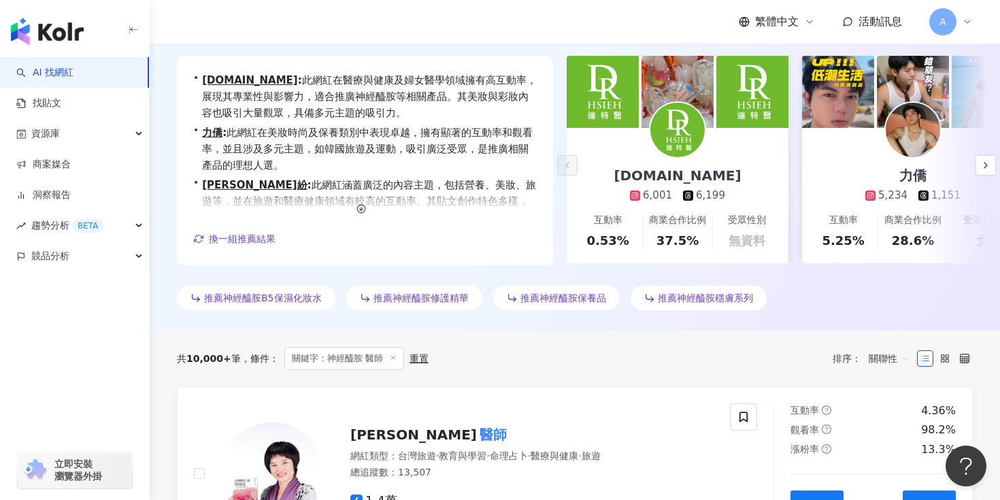
scroll to position [0, 0]
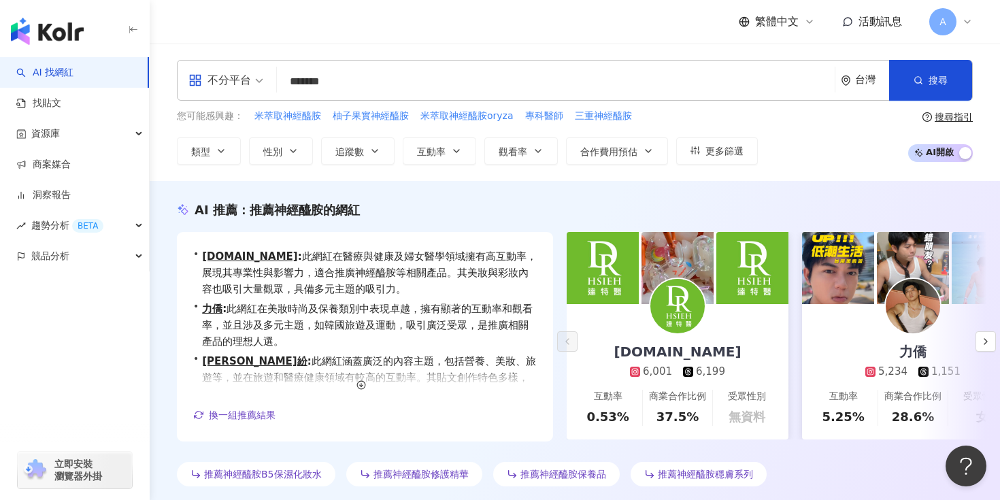
click at [401, 86] on input "*******" at bounding box center [555, 82] width 547 height 26
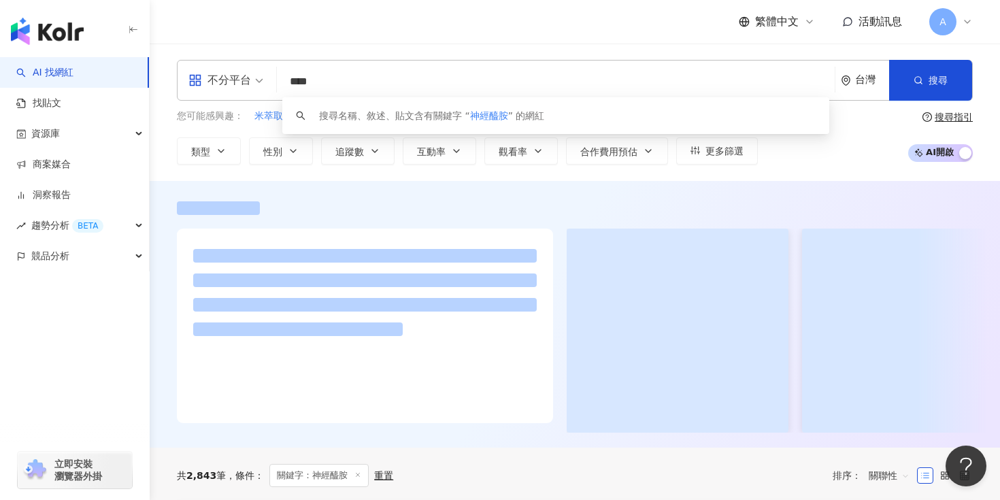
type input "****"
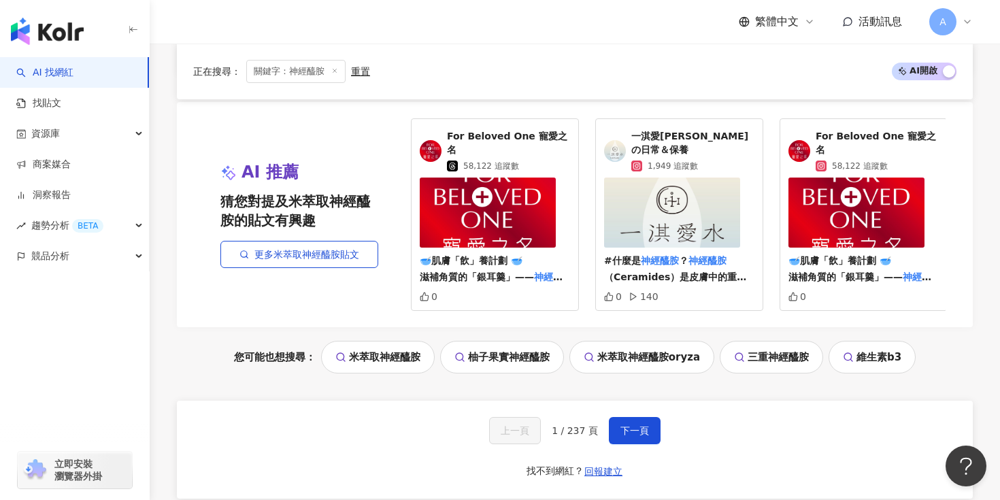
scroll to position [2931, 0]
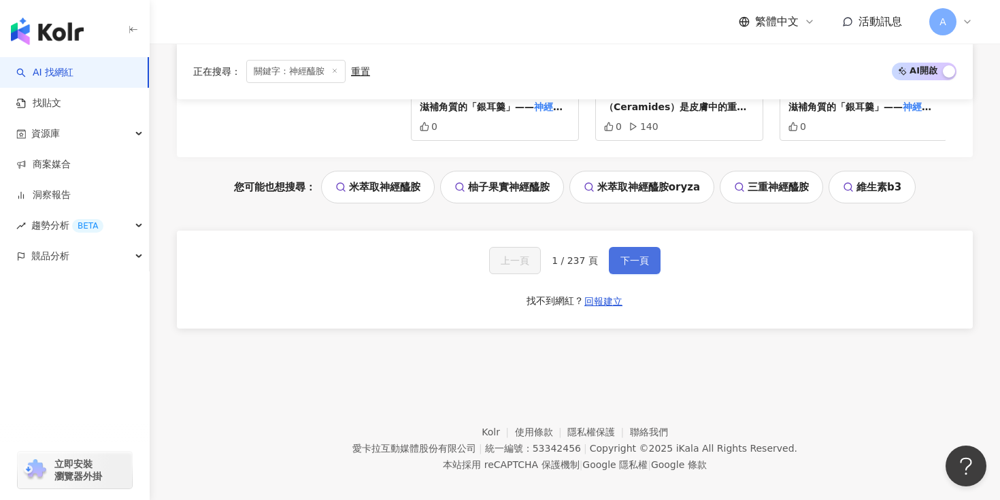
click at [620, 255] on span "下一頁" at bounding box center [634, 260] width 29 height 11
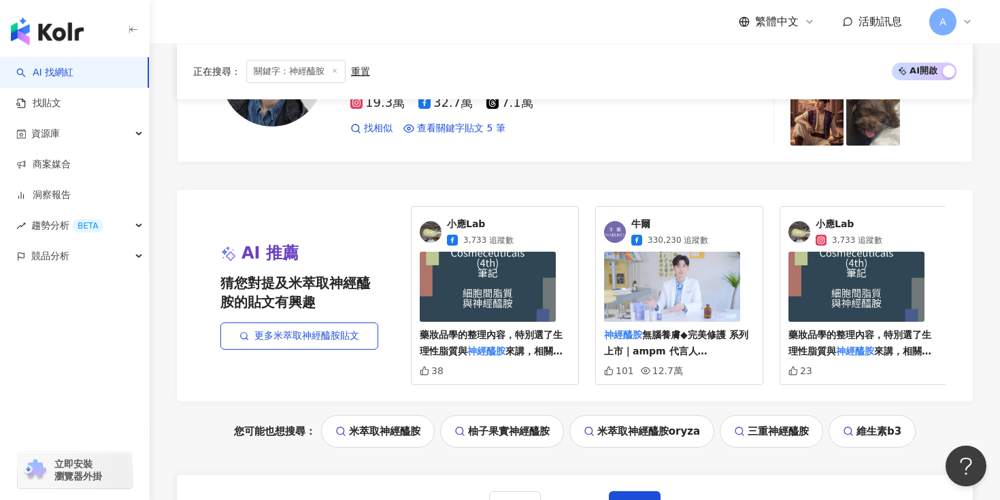
scroll to position [2803, 0]
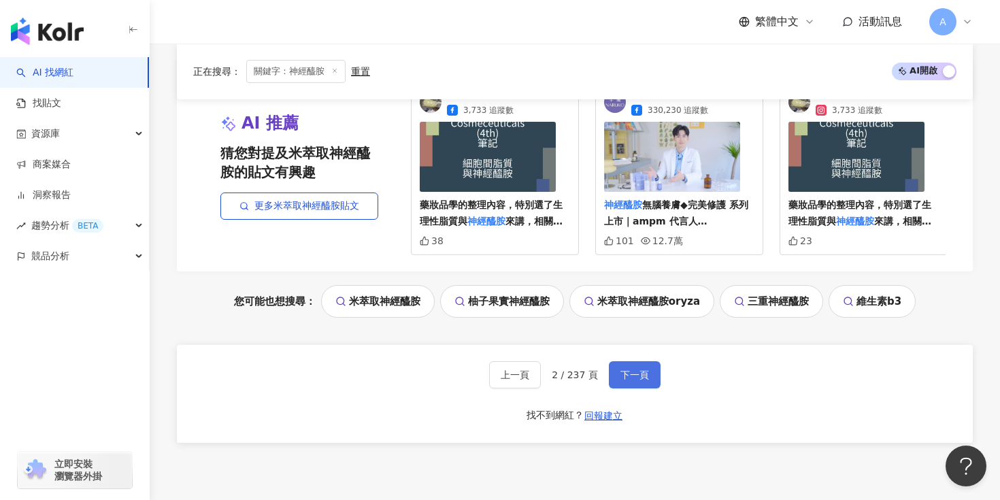
click at [624, 373] on span "下一頁" at bounding box center [634, 374] width 29 height 11
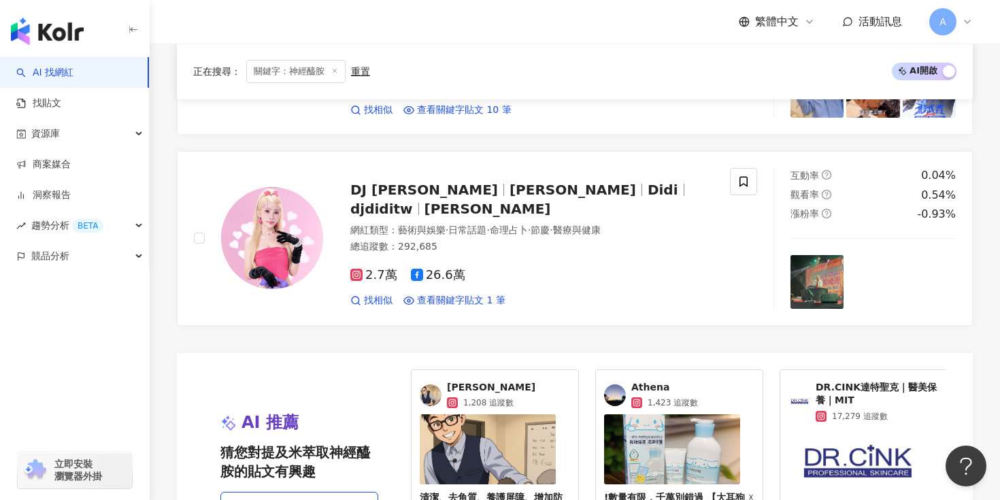
scroll to position [2826, 0]
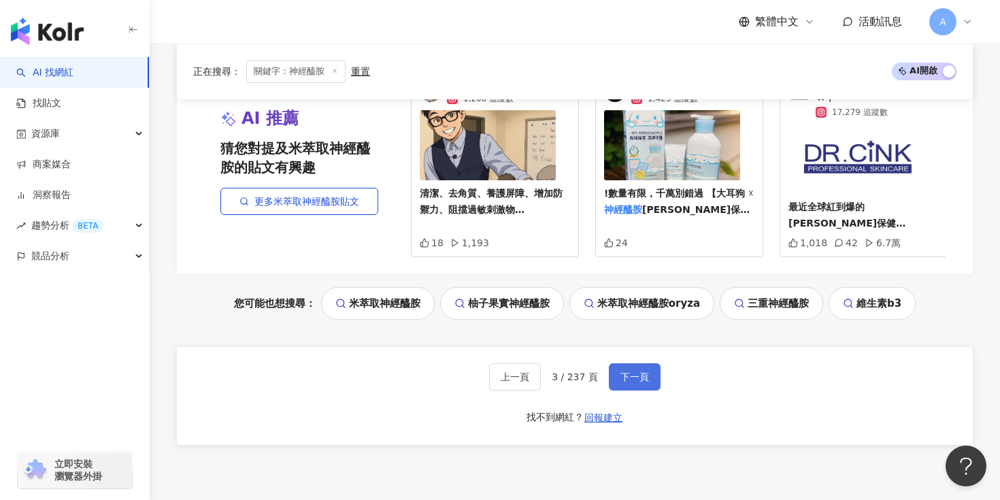
click at [631, 371] on span "下一頁" at bounding box center [634, 376] width 29 height 11
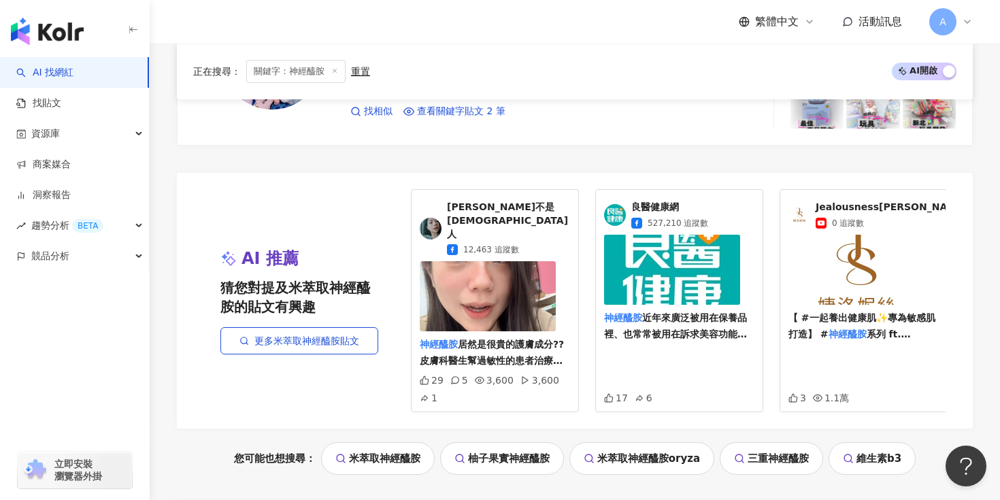
scroll to position [2949, 0]
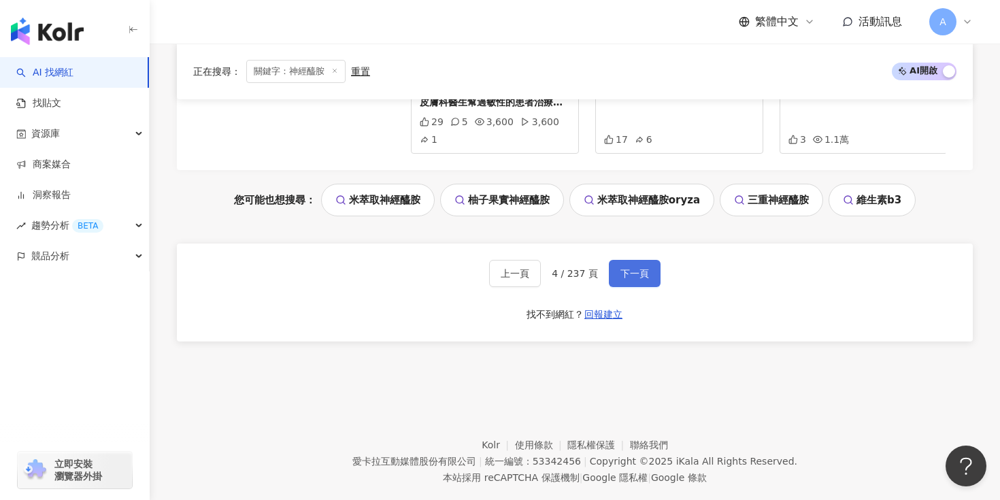
click at [625, 268] on span "下一頁" at bounding box center [634, 273] width 29 height 11
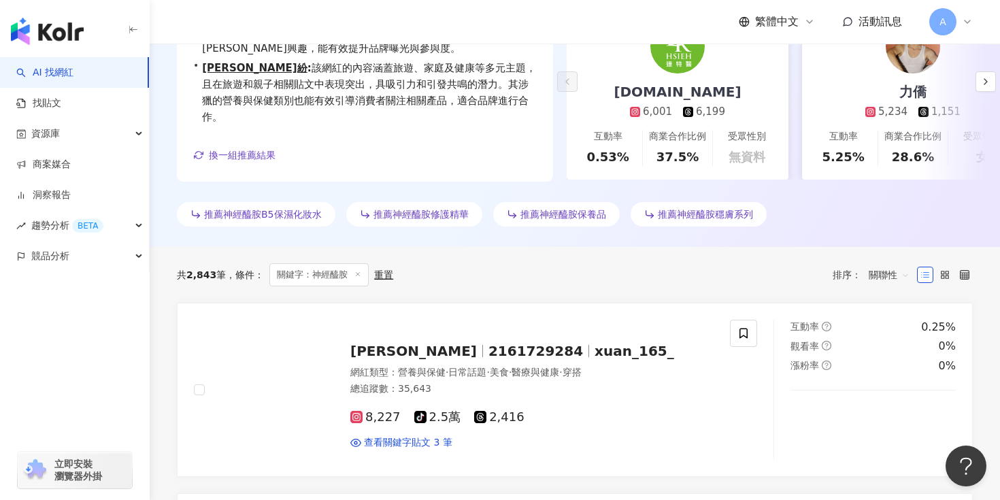
scroll to position [261, 0]
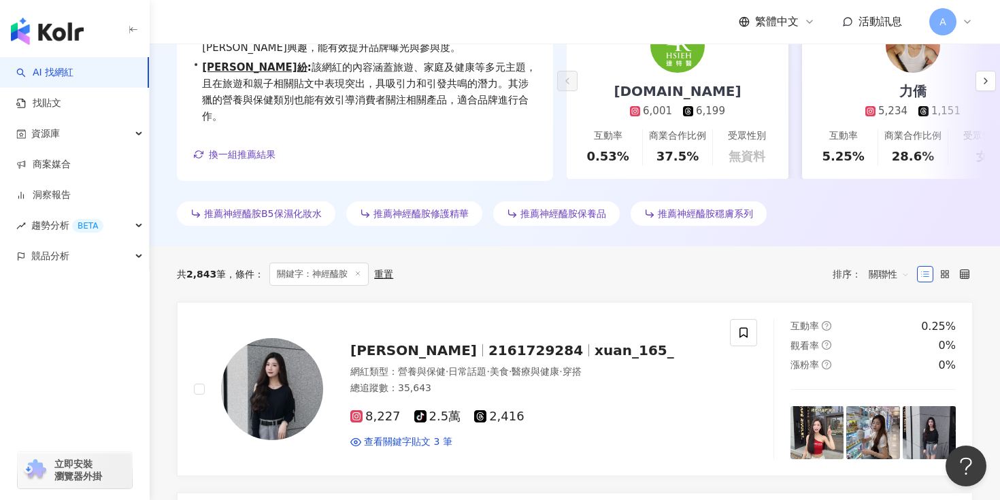
click at [897, 278] on span "關聯性" at bounding box center [889, 274] width 41 height 22
click at [888, 412] on div "關鍵字" at bounding box center [889, 417] width 34 height 15
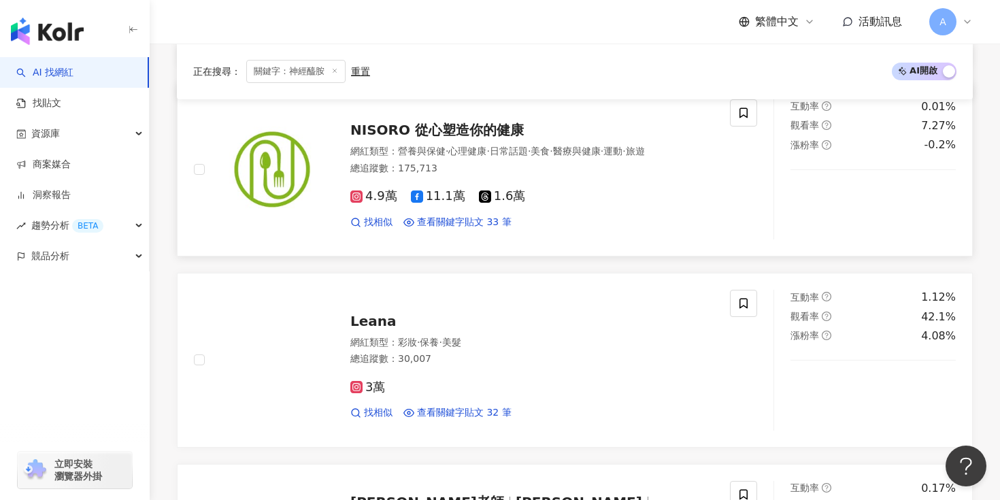
scroll to position [1589, 0]
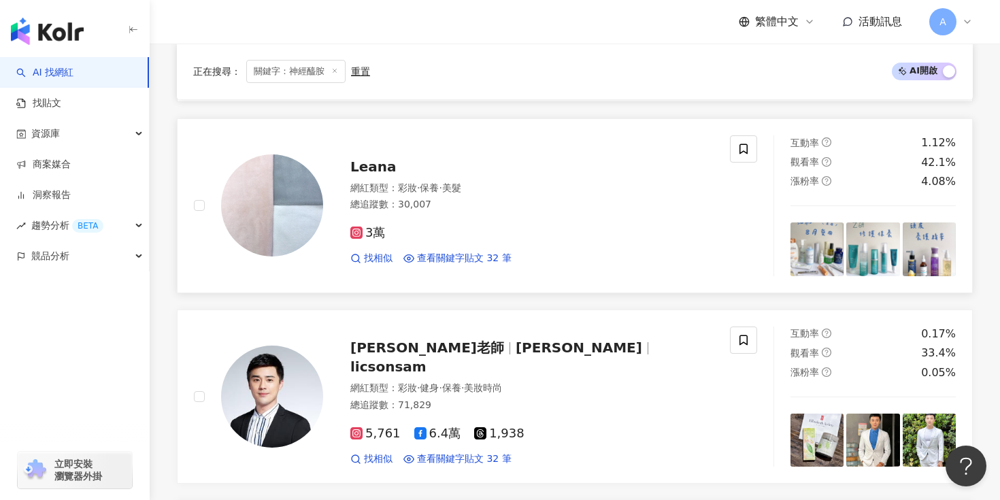
click at [367, 165] on span "Leana" at bounding box center [373, 166] width 46 height 16
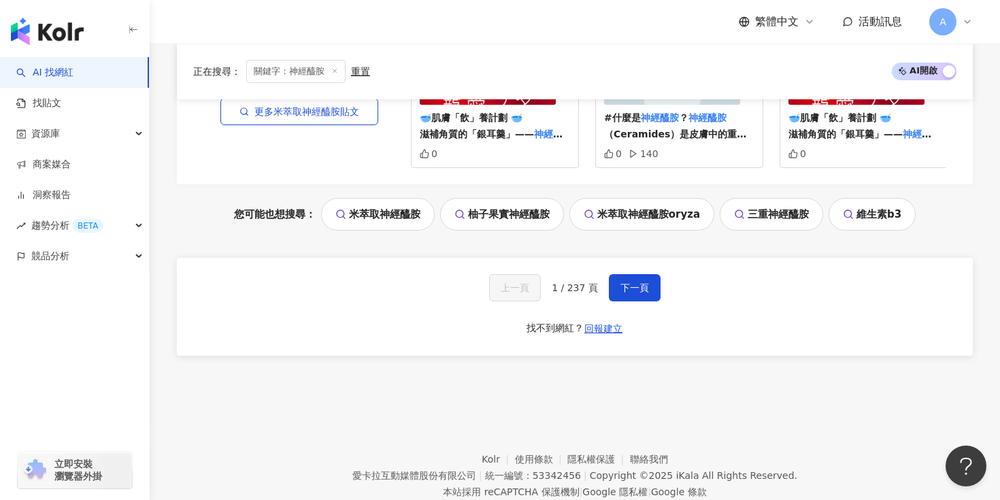
scroll to position [2931, 0]
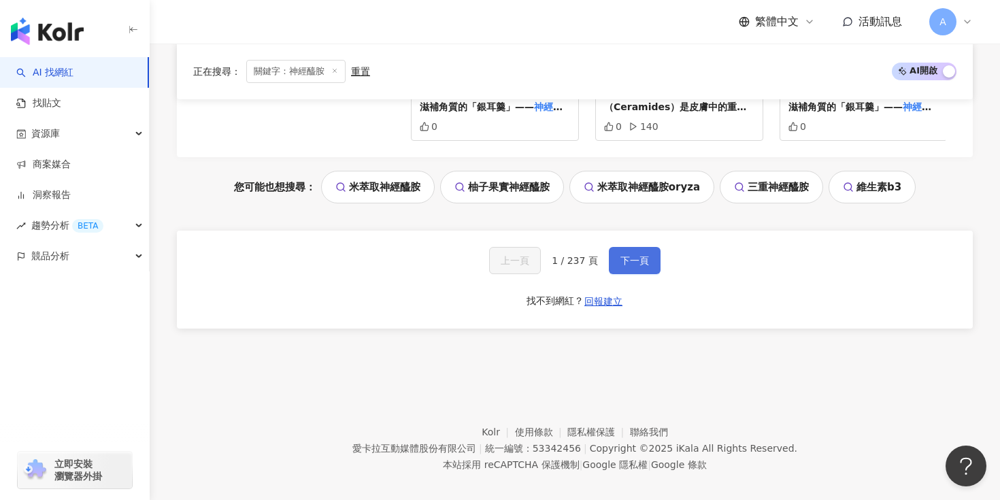
click at [643, 255] on span "下一頁" at bounding box center [634, 260] width 29 height 11
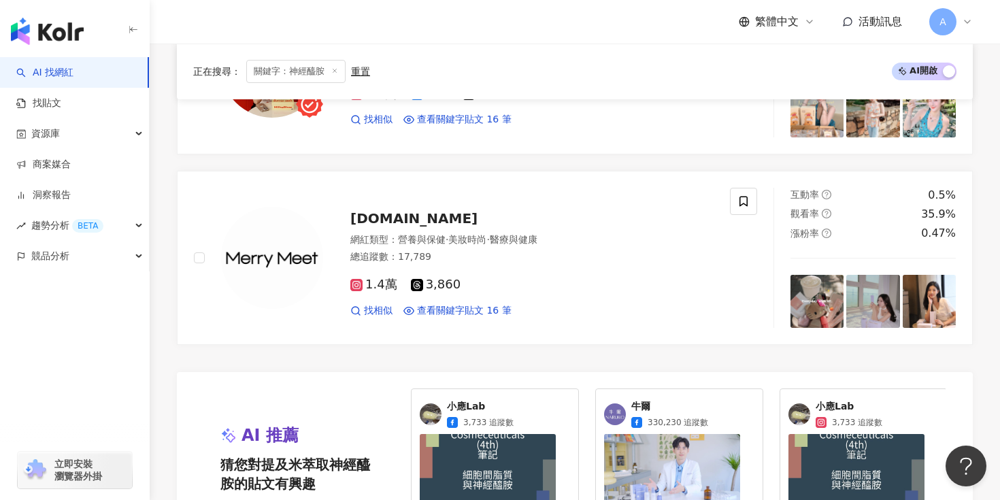
scroll to position [2726, 0]
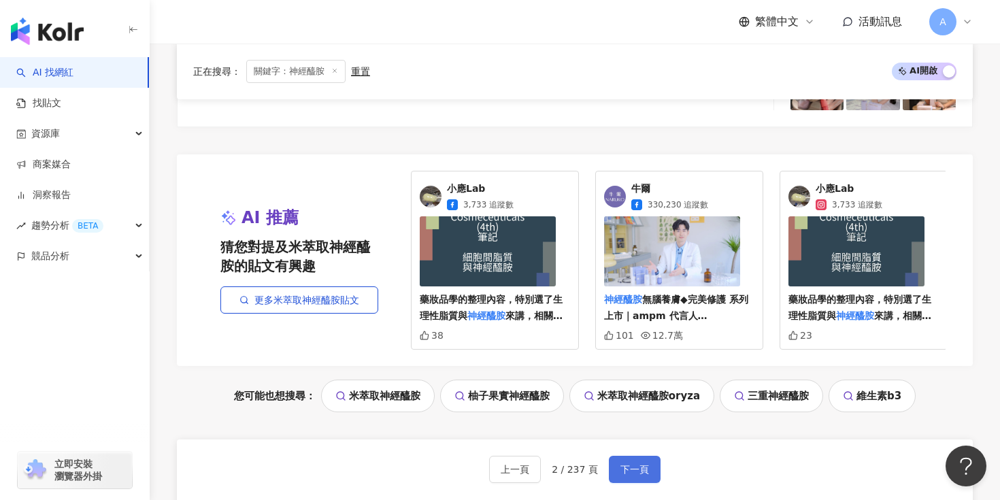
click at [634, 458] on button "下一頁" at bounding box center [635, 469] width 52 height 27
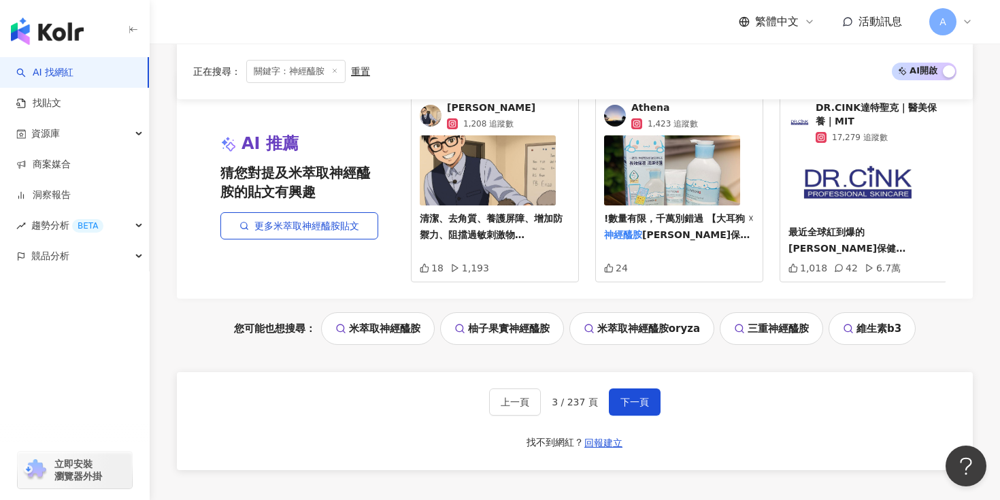
scroll to position [2790, 0]
click at [632, 406] on span "下一頁" at bounding box center [634, 401] width 29 height 11
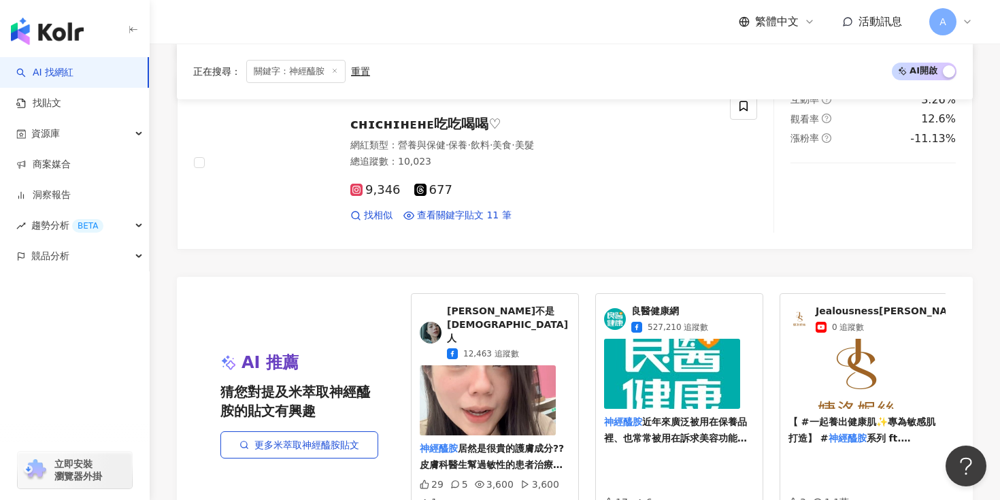
scroll to position [2805, 0]
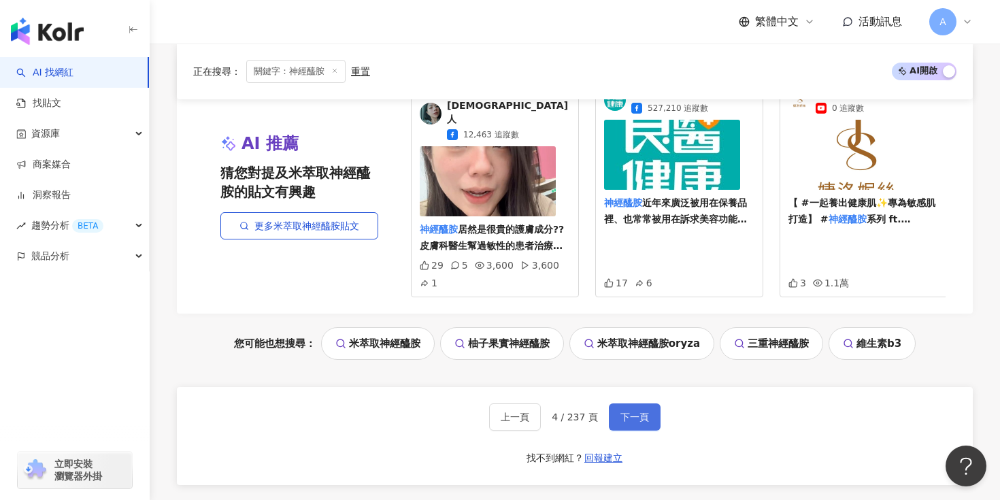
click at [635, 412] on span "下一頁" at bounding box center [634, 417] width 29 height 11
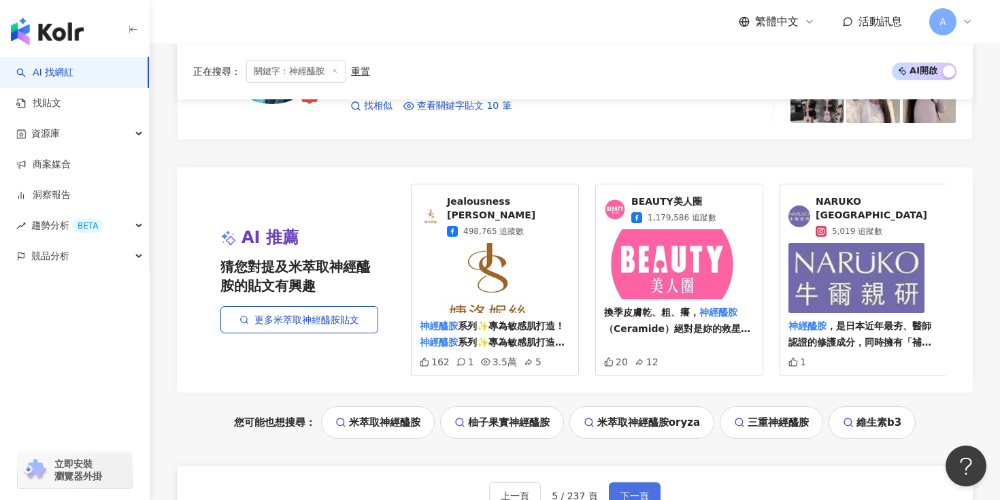
scroll to position [2817, 0]
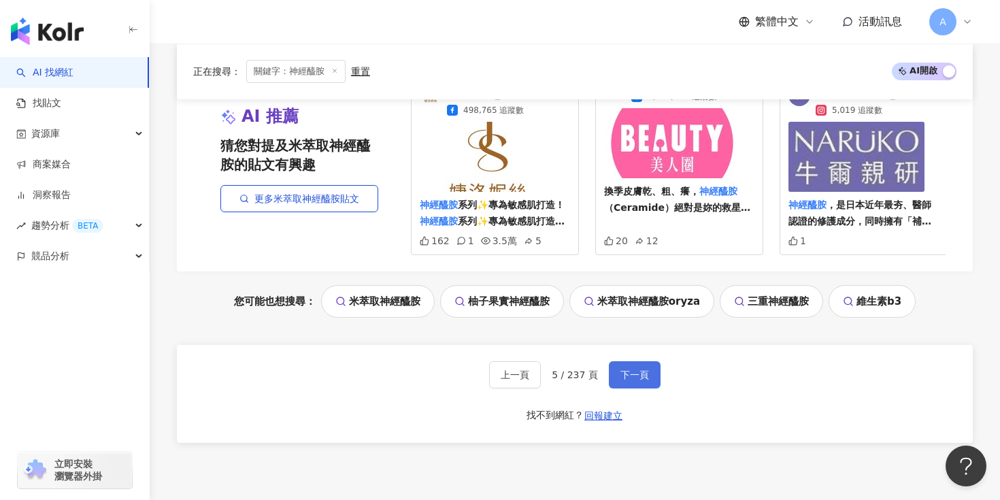
click at [641, 361] on button "下一頁" at bounding box center [635, 374] width 52 height 27
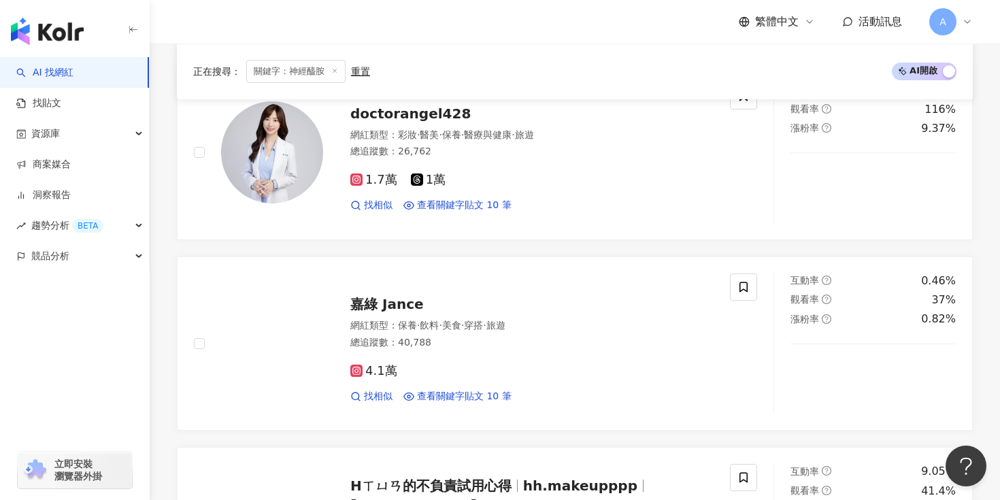
scroll to position [620, 0]
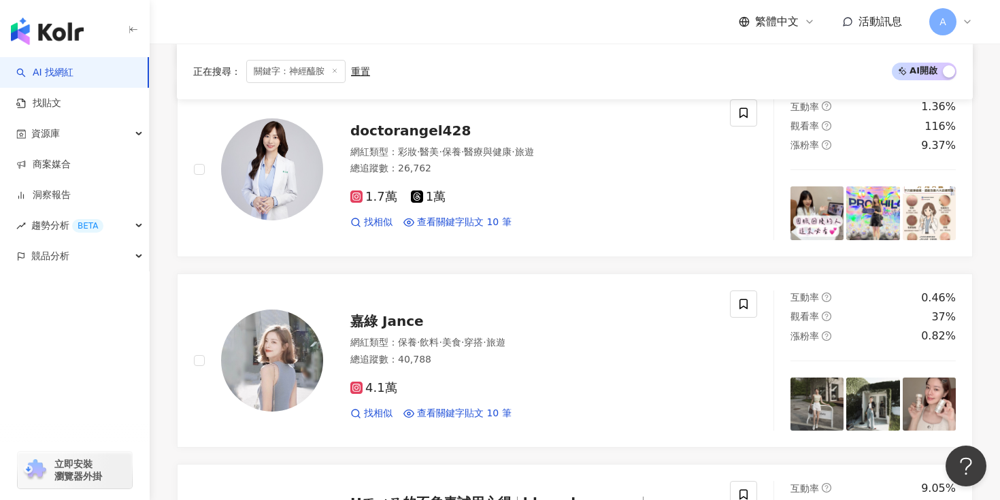
scroll to position [585, 0]
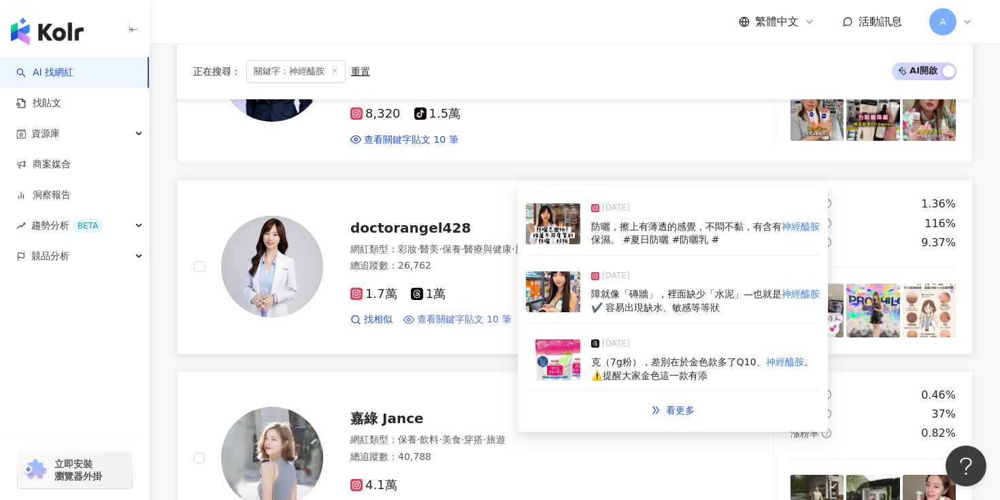
click at [450, 313] on span "查看關鍵字貼文 10 筆" at bounding box center [464, 320] width 95 height 14
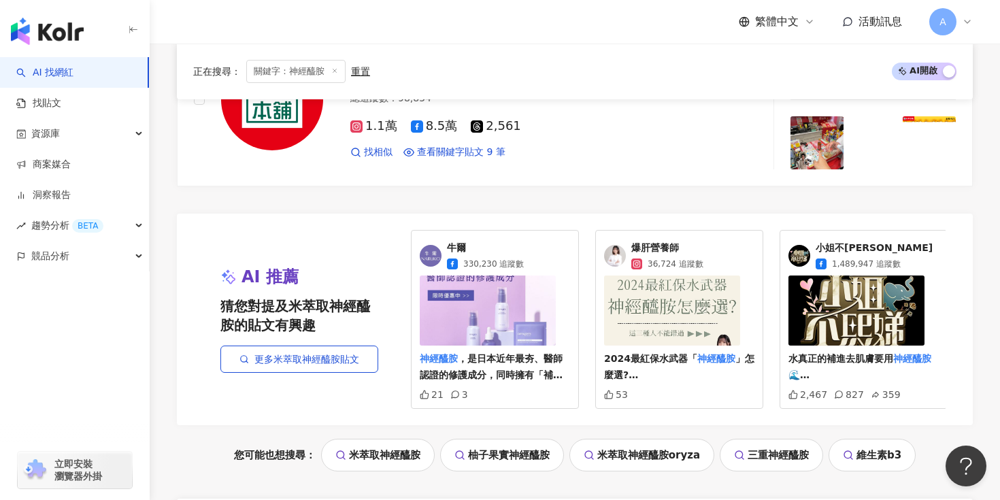
scroll to position [2777, 0]
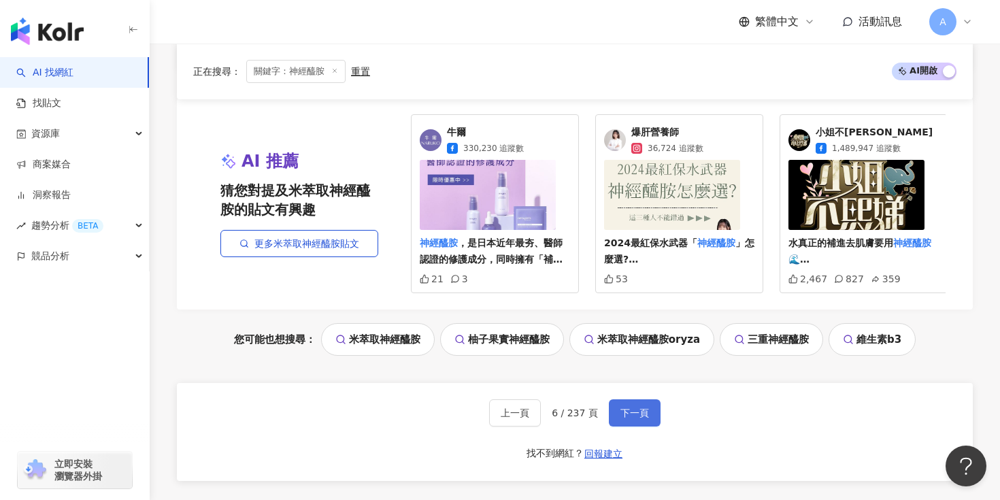
click at [620, 407] on span "下一頁" at bounding box center [634, 412] width 29 height 11
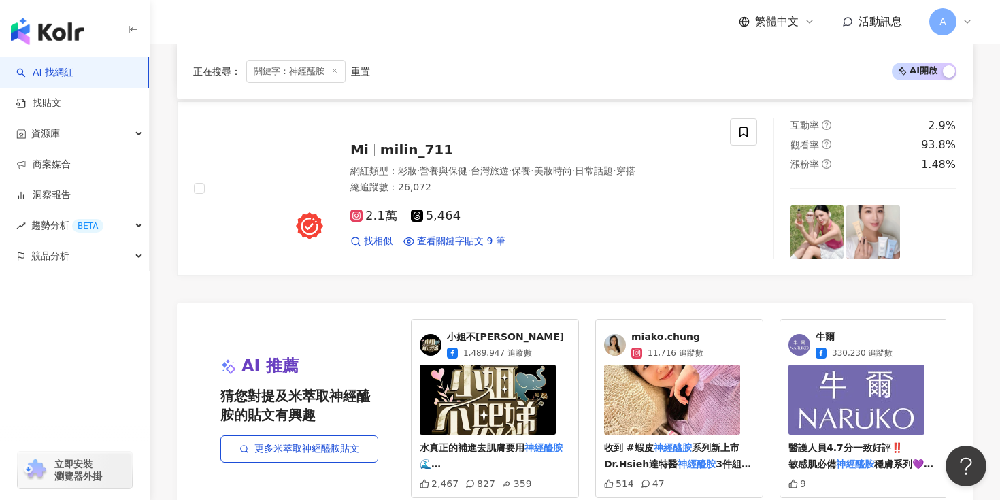
scroll to position [2931, 0]
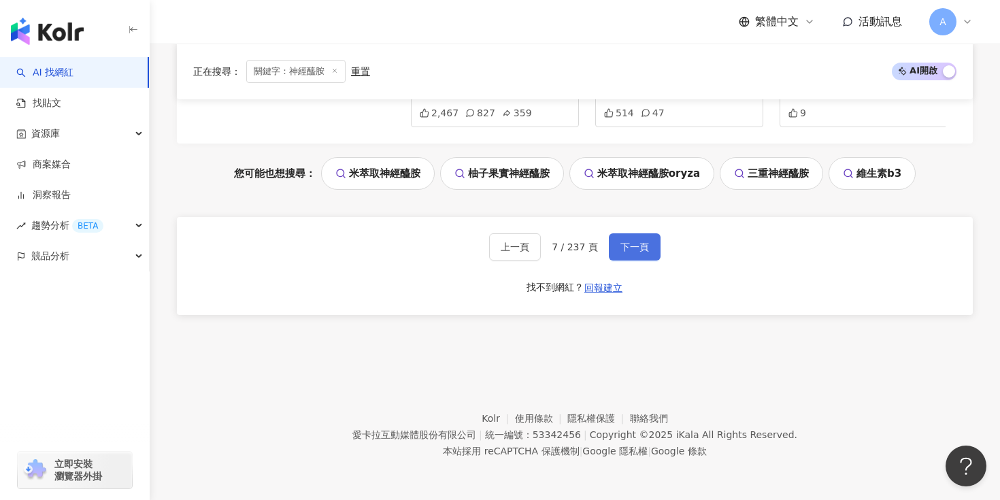
click at [622, 244] on span "下一頁" at bounding box center [634, 246] width 29 height 11
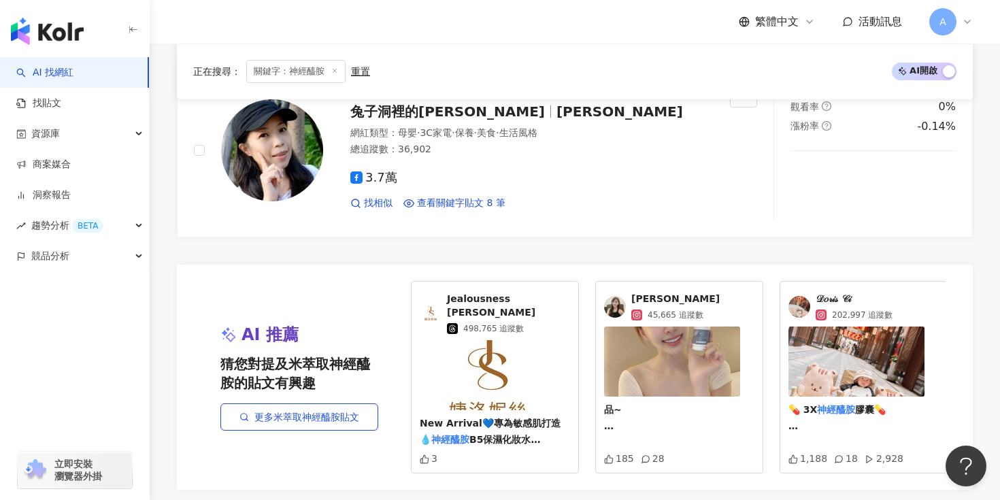
scroll to position [2895, 0]
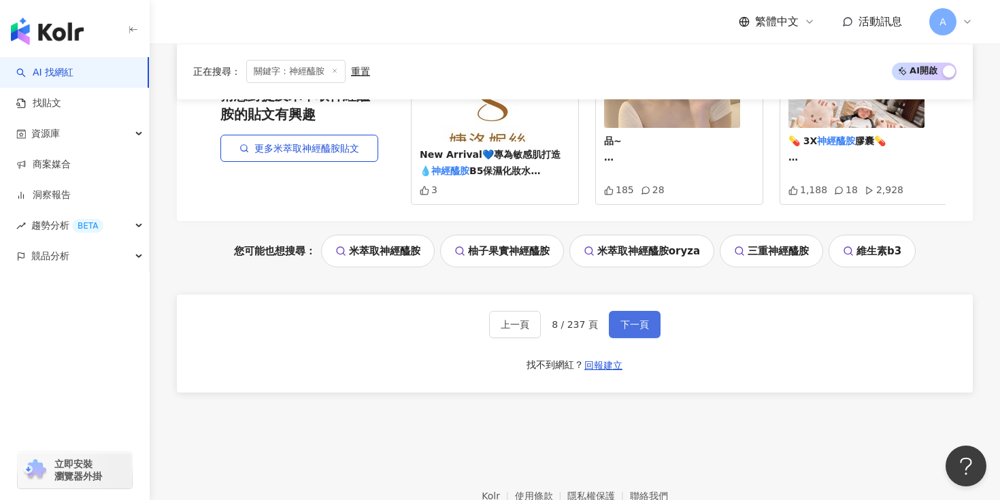
click at [633, 311] on button "下一頁" at bounding box center [635, 324] width 52 height 27
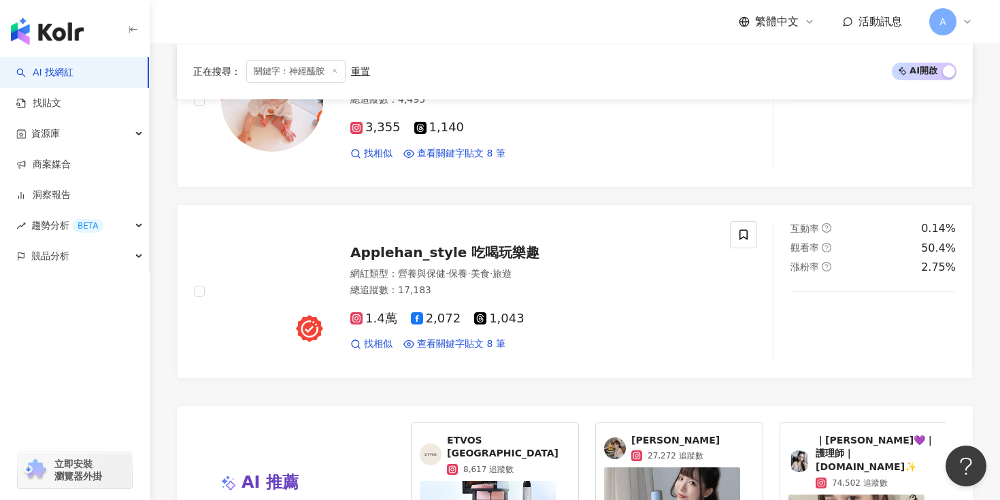
scroll to position [2813, 0]
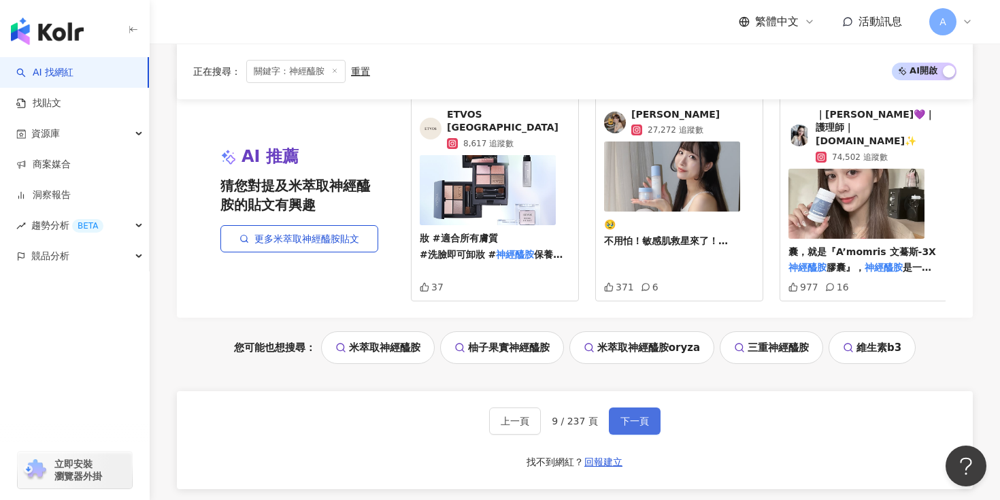
click at [635, 407] on button "下一頁" at bounding box center [635, 420] width 52 height 27
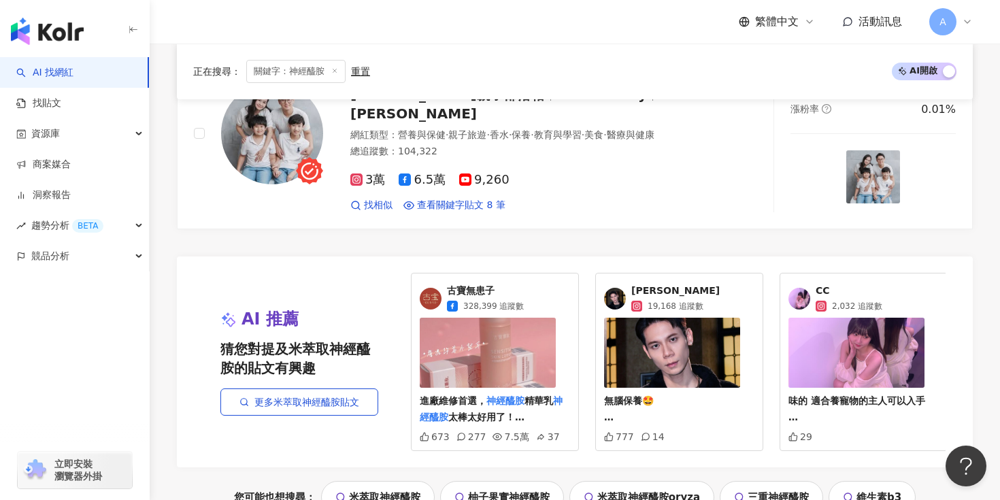
scroll to position [2781, 0]
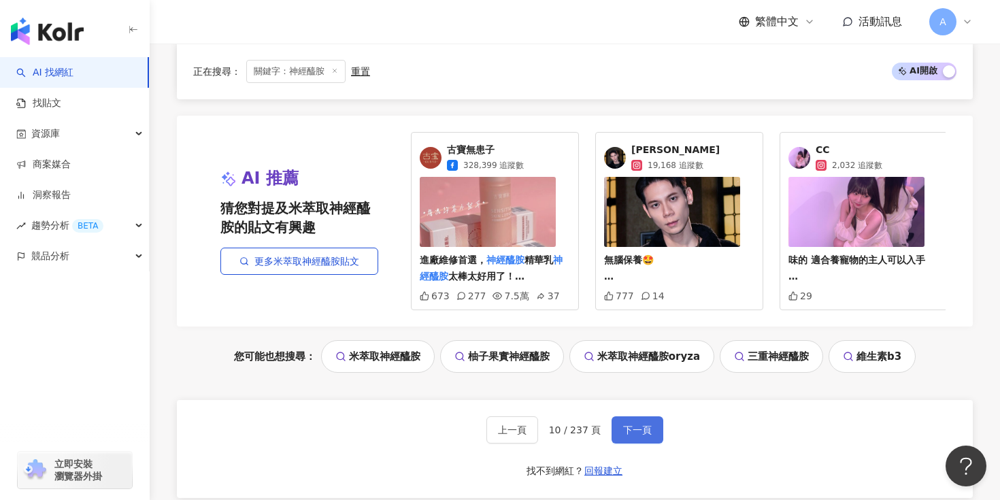
click at [639, 424] on span "下一頁" at bounding box center [637, 429] width 29 height 11
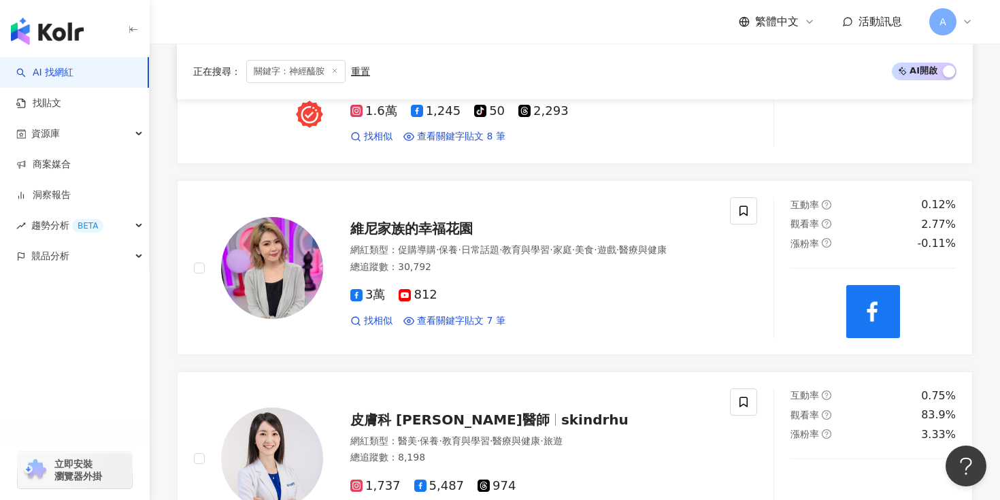
scroll to position [742, 0]
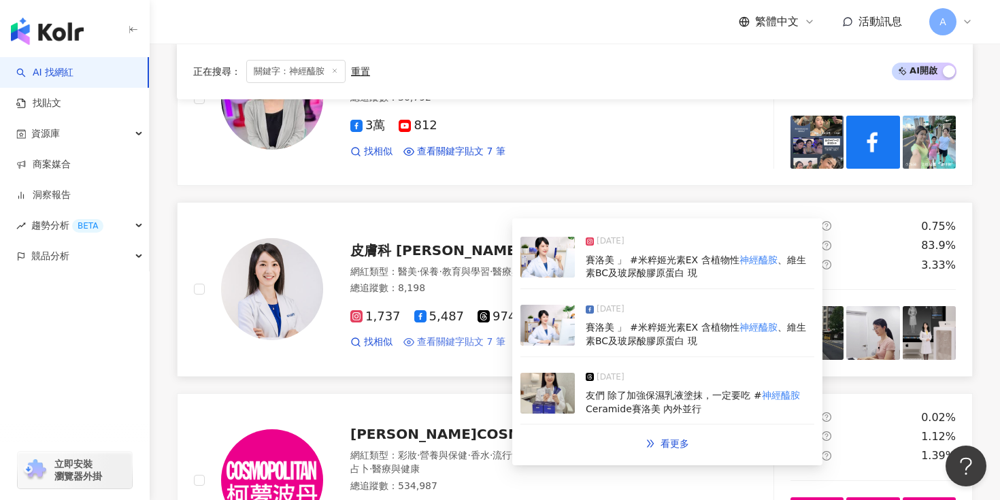
click at [473, 339] on span "查看關鍵字貼文 7 筆" at bounding box center [461, 342] width 88 height 14
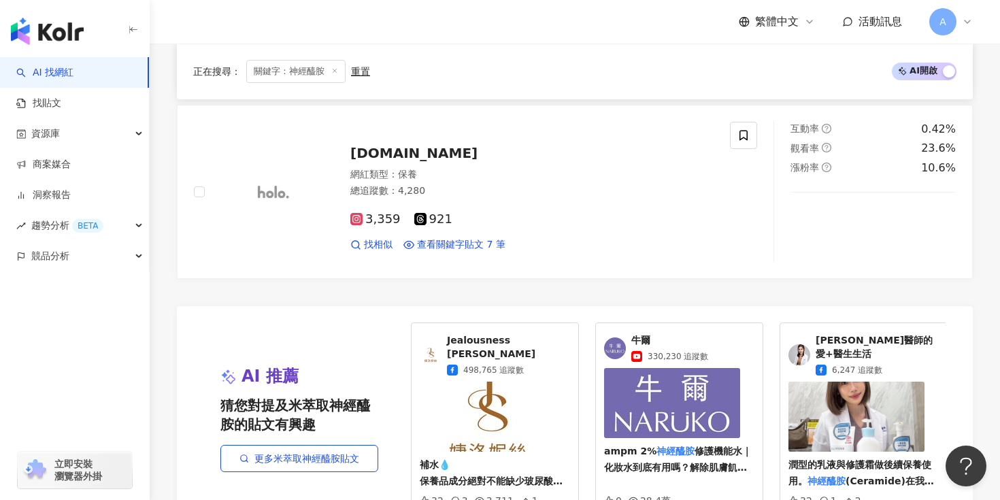
scroll to position [2941, 0]
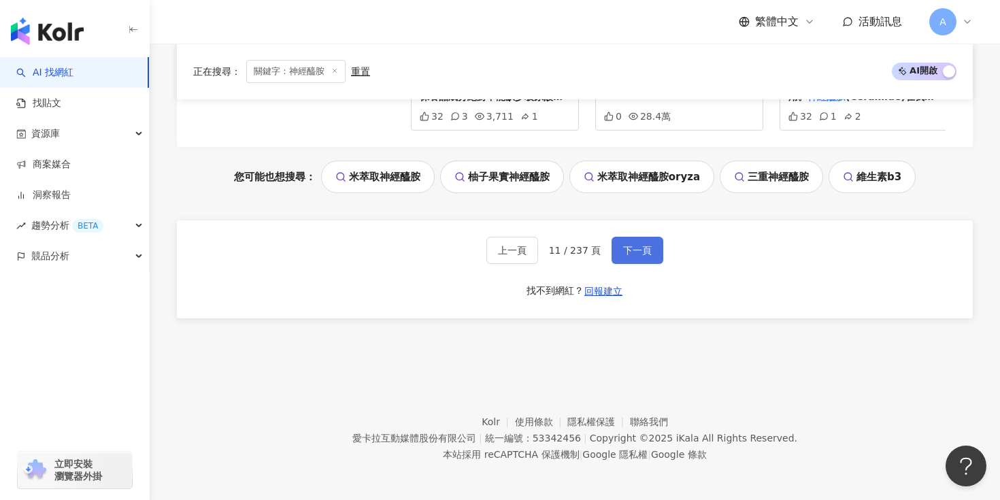
click at [635, 250] on span "下一頁" at bounding box center [637, 250] width 29 height 11
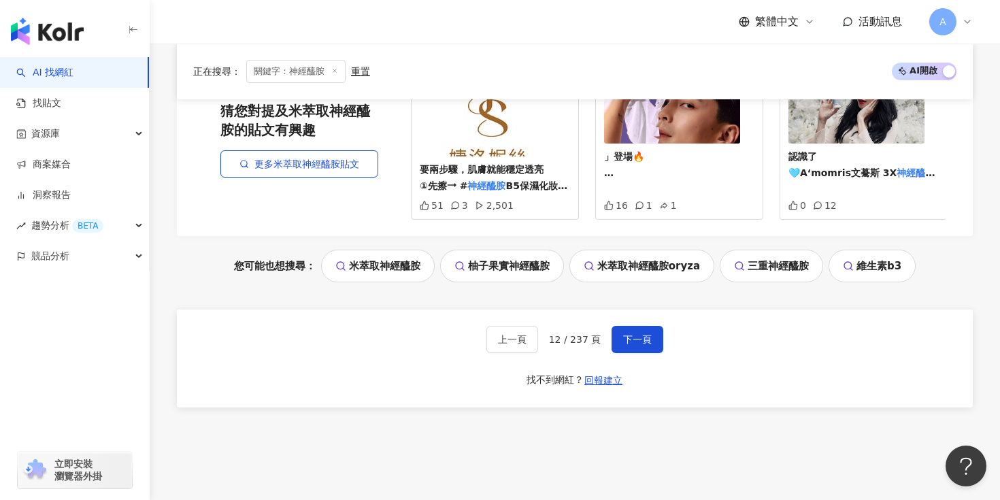
scroll to position [2931, 0]
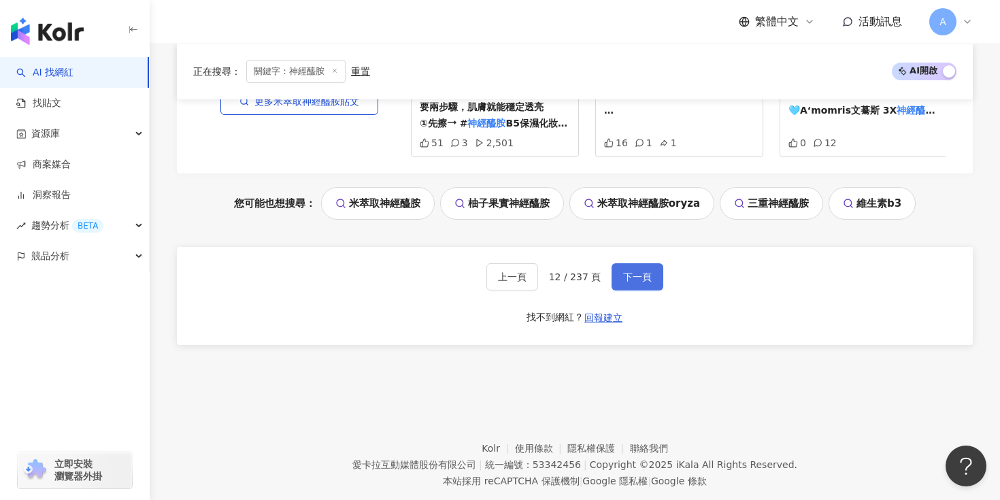
click at [630, 263] on button "下一頁" at bounding box center [638, 276] width 52 height 27
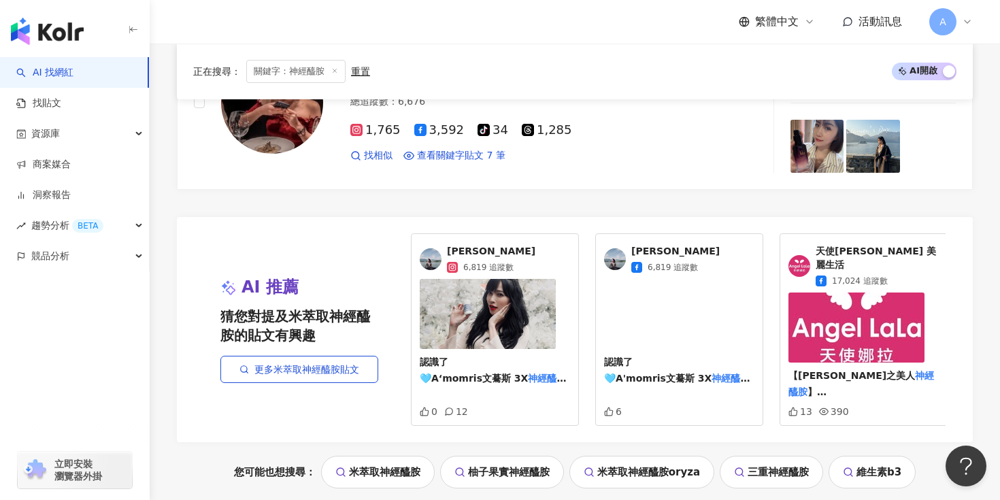
scroll to position [2783, 0]
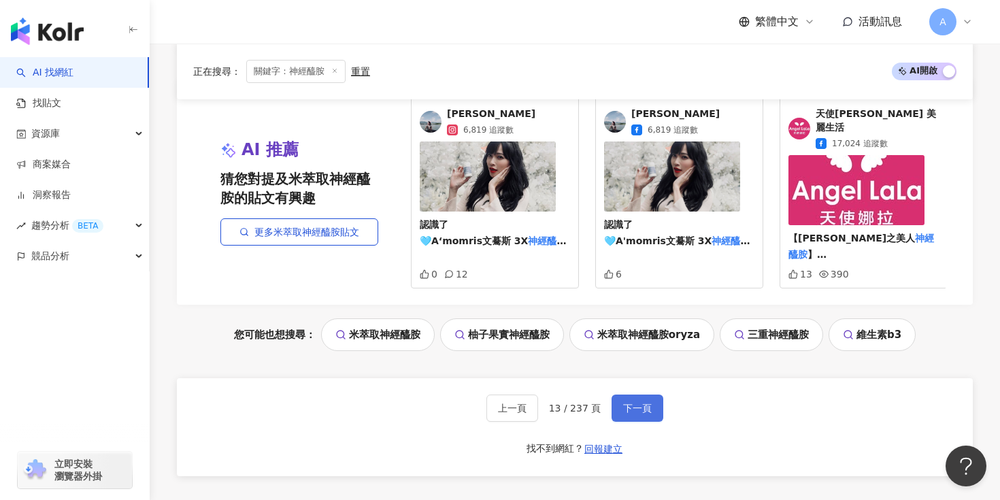
click at [624, 401] on button "下一頁" at bounding box center [638, 408] width 52 height 27
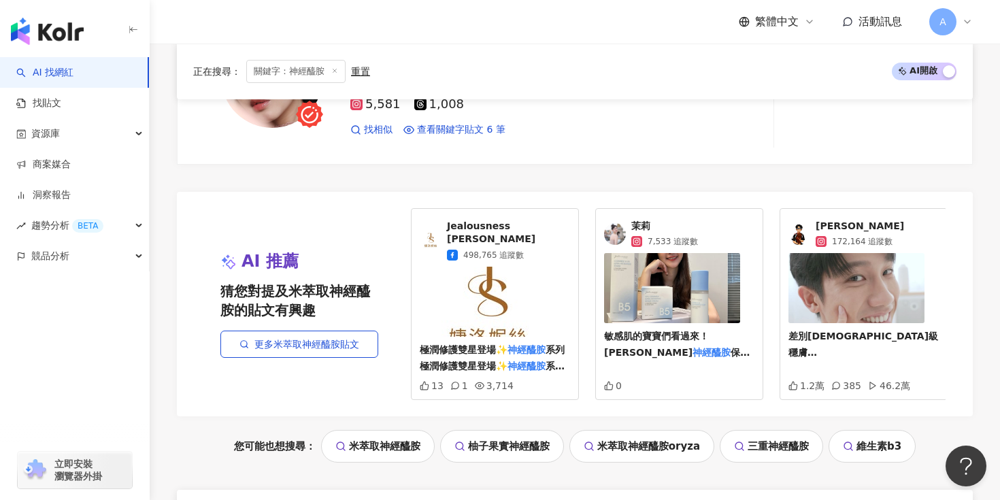
scroll to position [2941, 0]
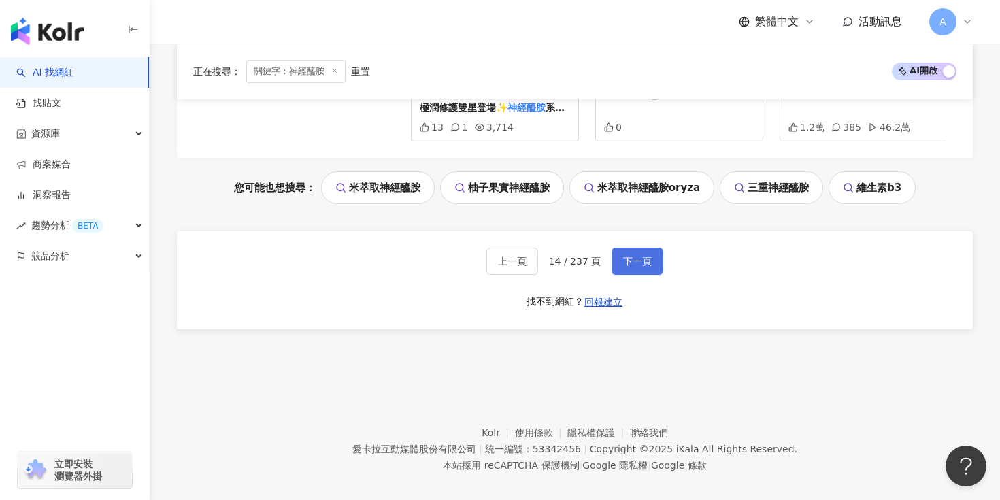
click at [626, 248] on button "下一頁" at bounding box center [638, 261] width 52 height 27
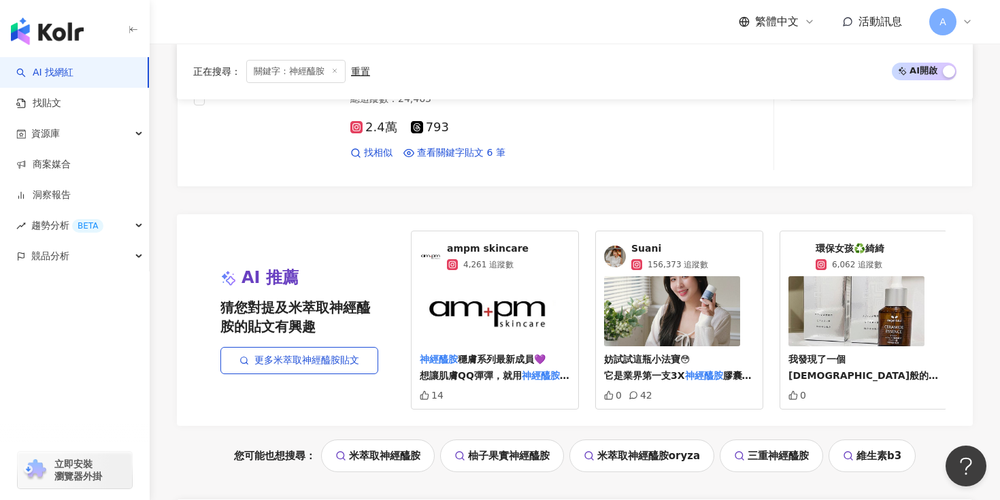
scroll to position [2922, 0]
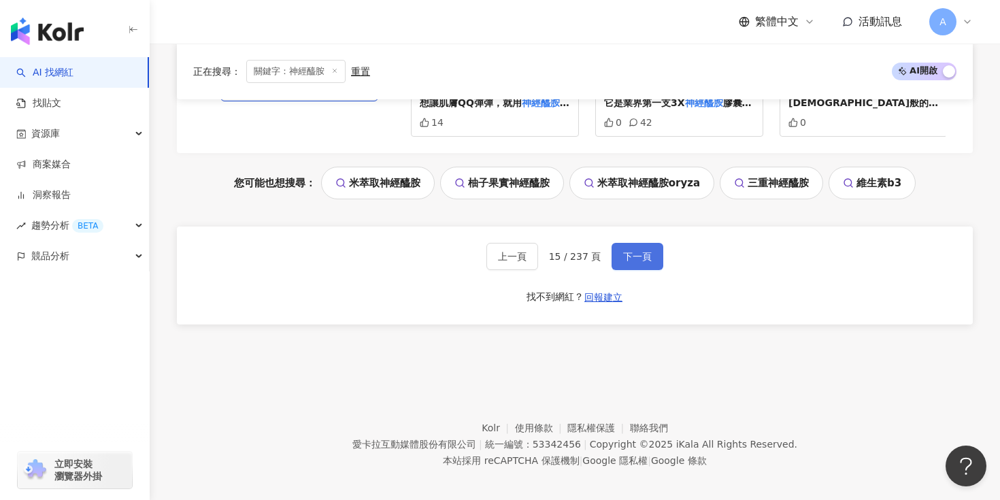
click at [637, 262] on span "下一頁" at bounding box center [637, 256] width 29 height 11
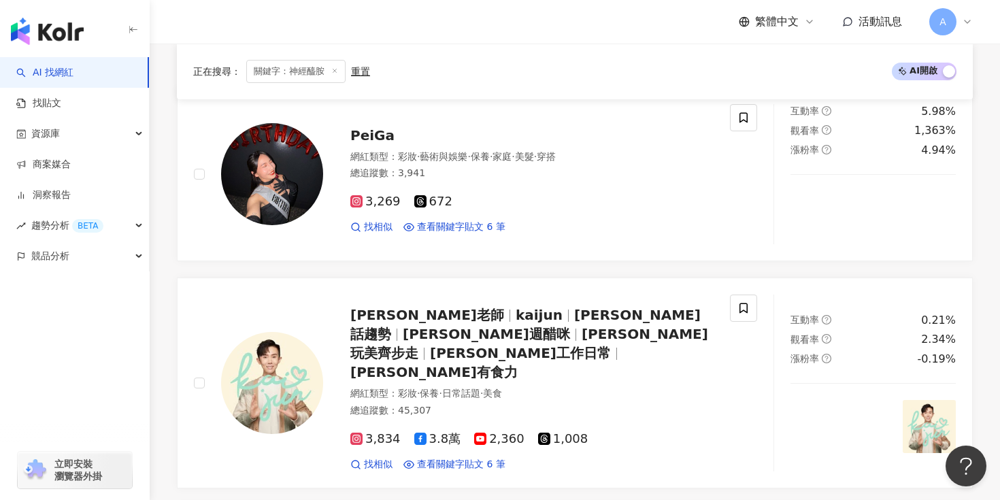
scroll to position [579, 0]
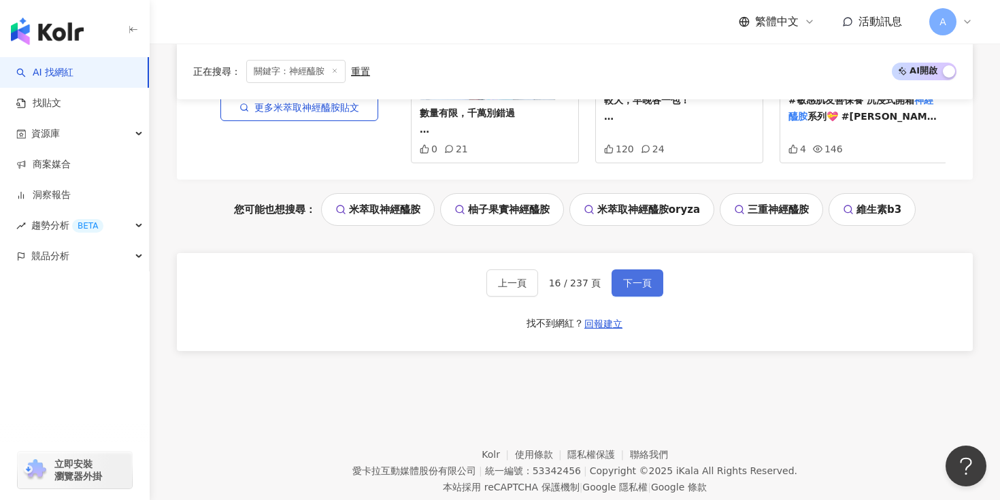
click at [629, 269] on button "下一頁" at bounding box center [638, 282] width 52 height 27
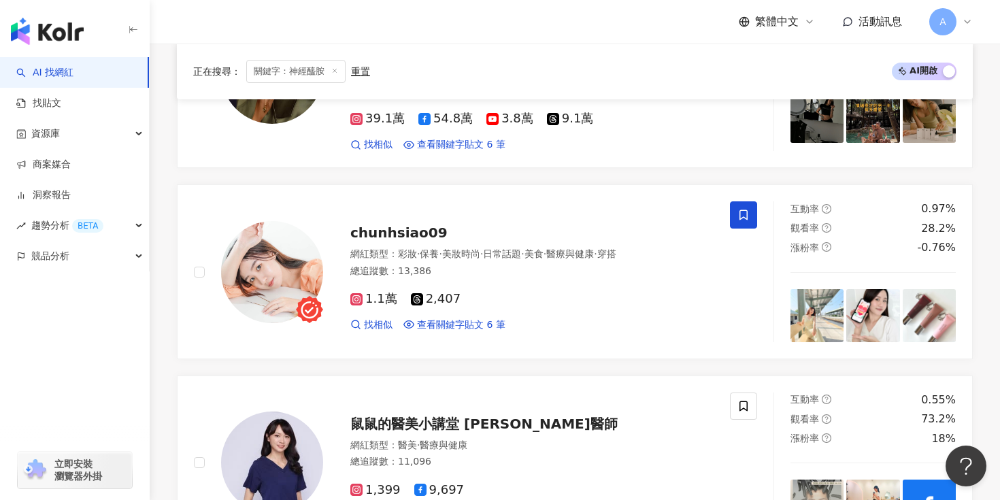
scroll to position [1927, 0]
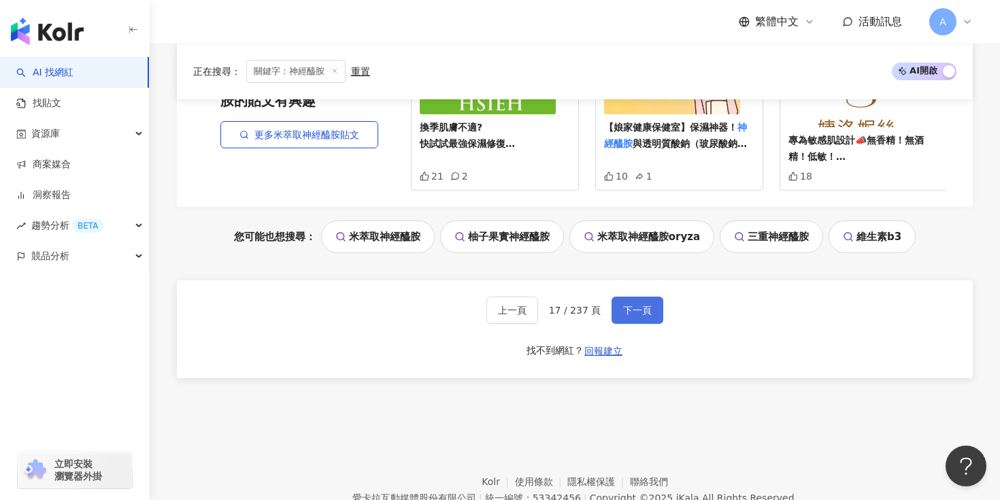
click at [633, 297] on button "下一頁" at bounding box center [638, 310] width 52 height 27
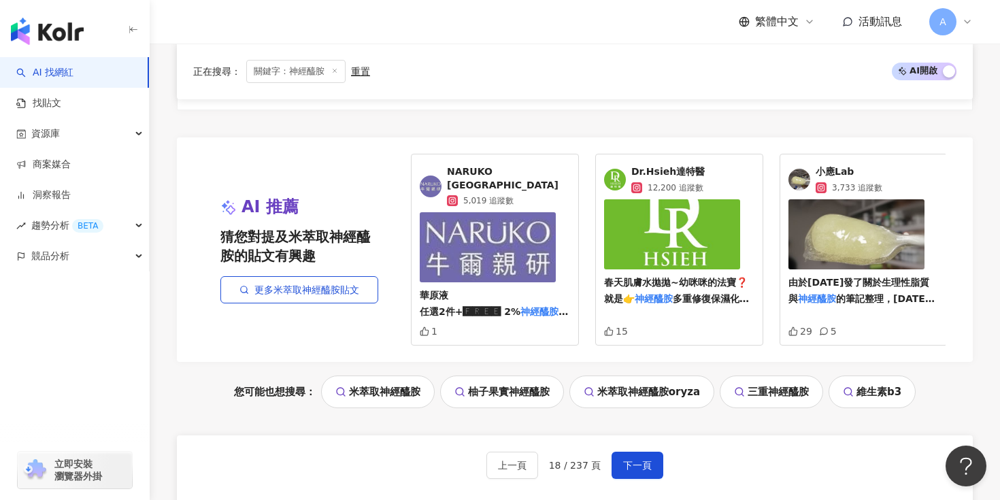
scroll to position [2931, 0]
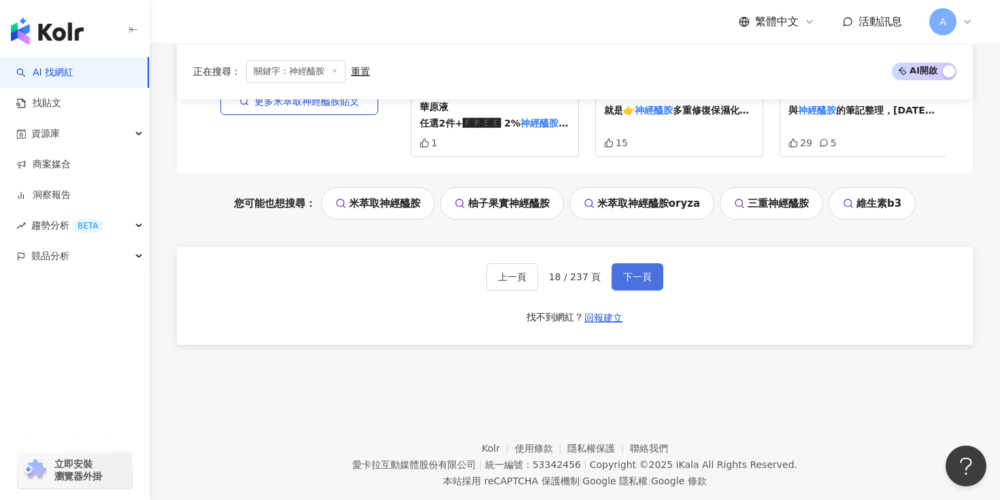
click at [641, 271] on span "下一頁" at bounding box center [637, 276] width 29 height 11
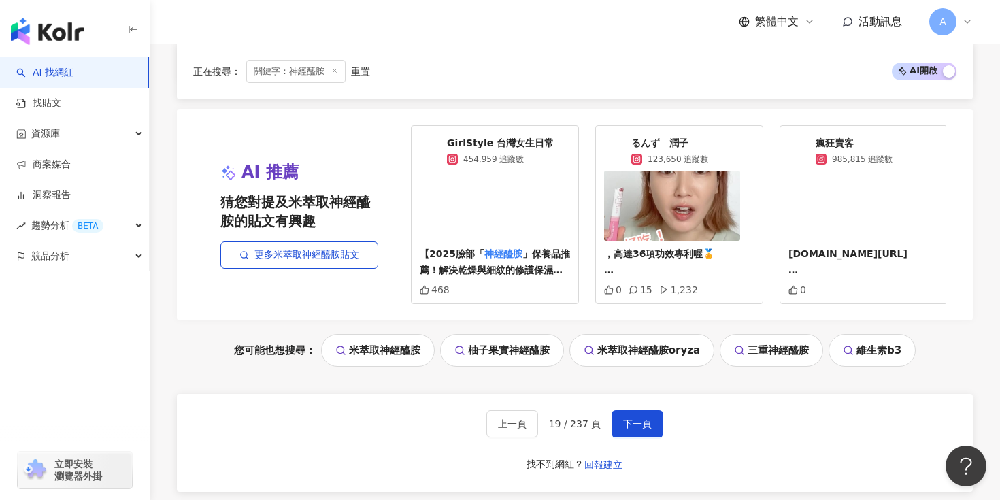
scroll to position [2853, 0]
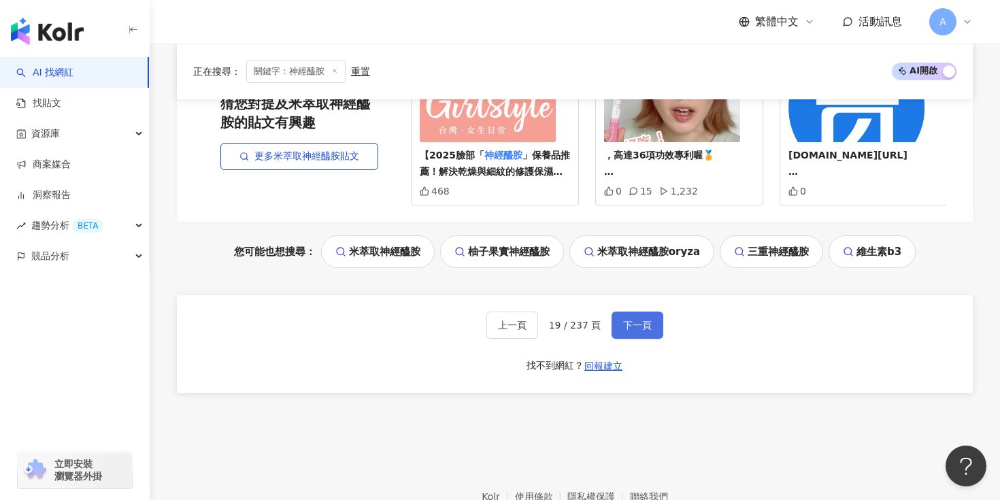
click at [650, 320] on button "下一頁" at bounding box center [638, 325] width 52 height 27
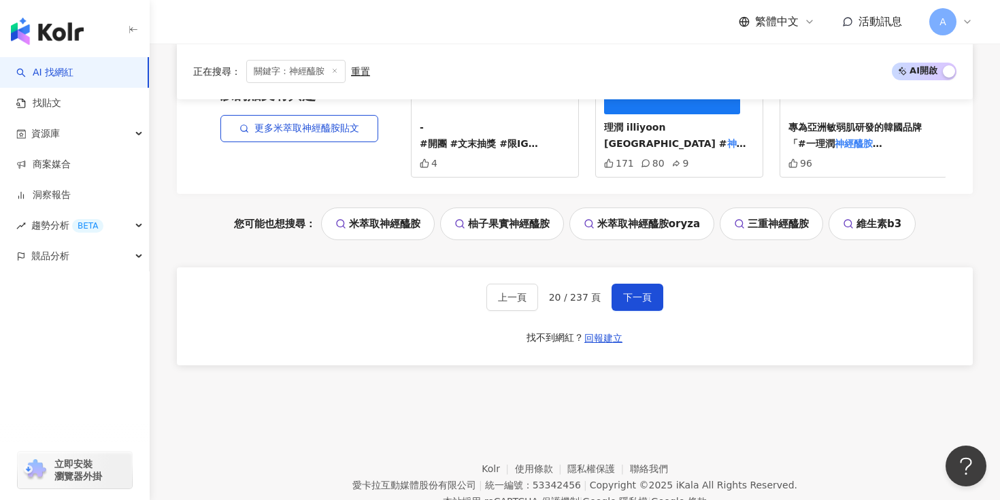
scroll to position [2931, 0]
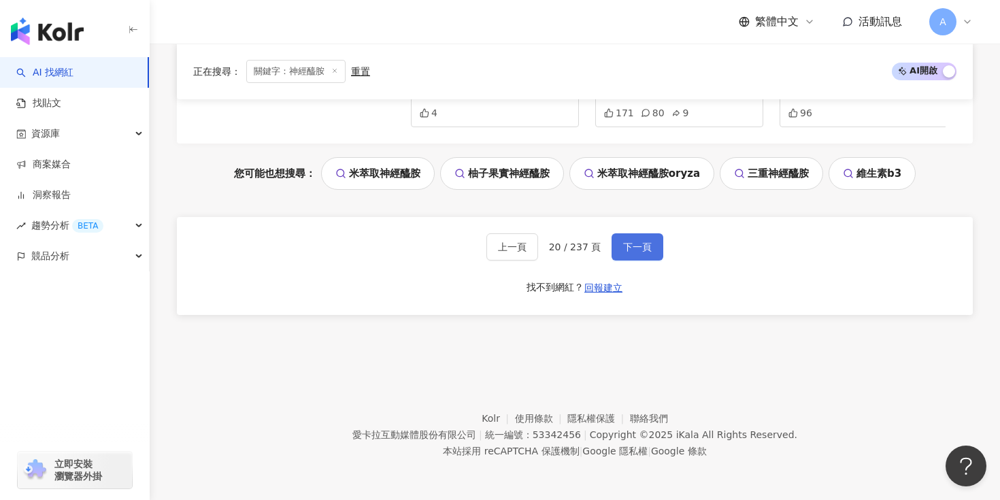
click at [633, 256] on button "下一頁" at bounding box center [638, 246] width 52 height 27
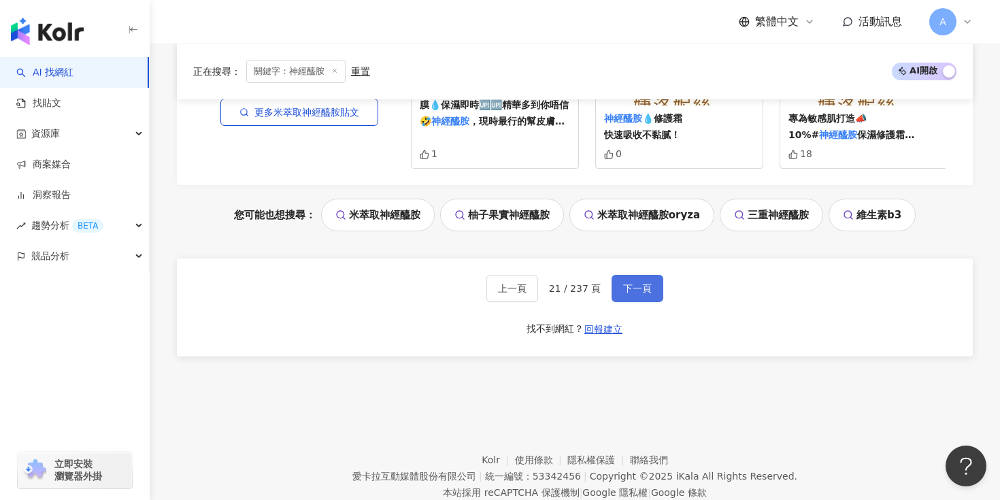
click at [629, 283] on span "下一頁" at bounding box center [637, 288] width 29 height 11
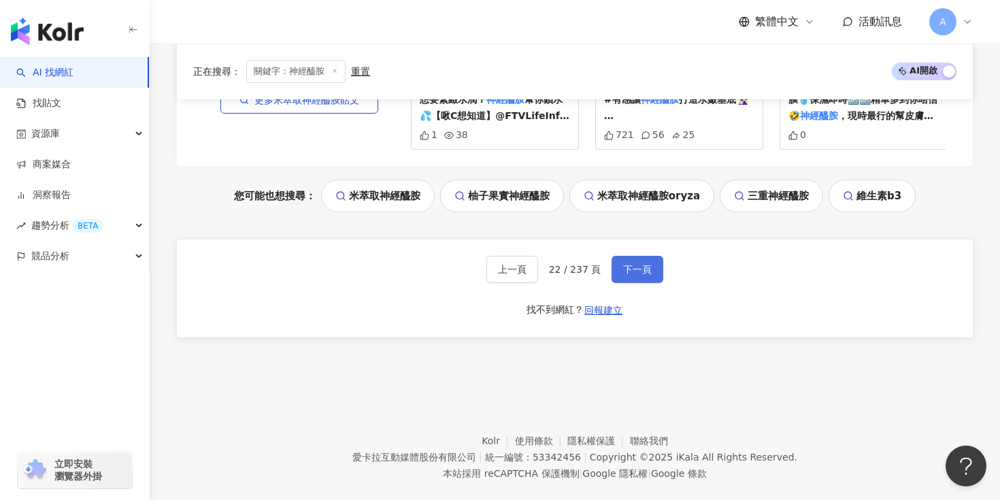
click at [637, 256] on button "下一頁" at bounding box center [638, 269] width 52 height 27
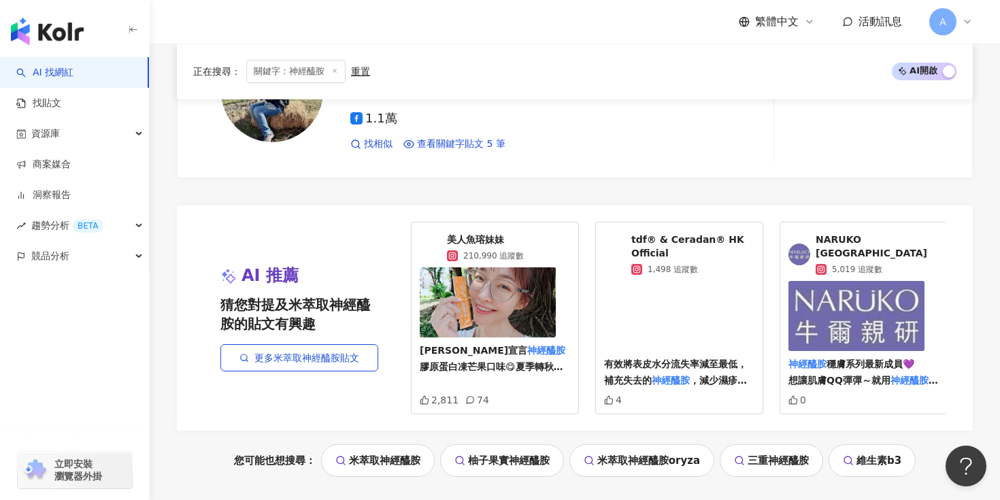
scroll to position [2817, 0]
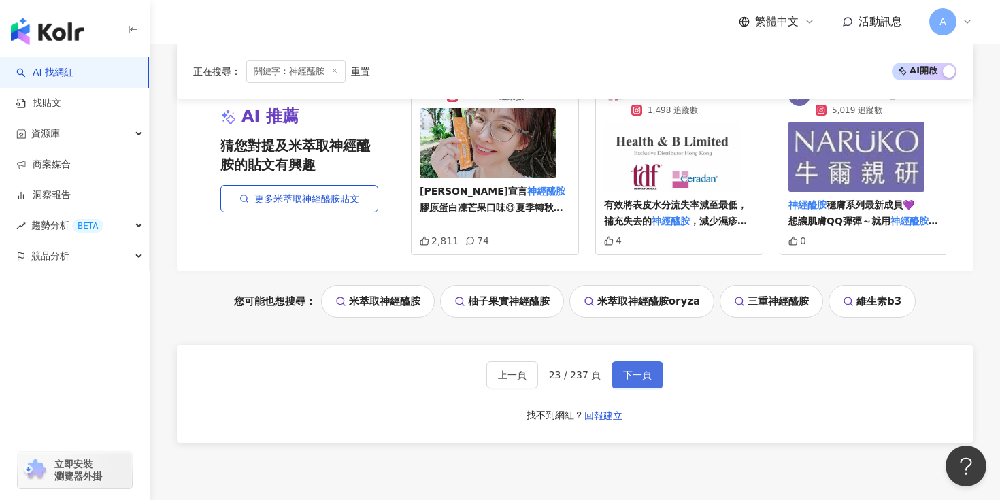
click at [635, 363] on button "下一頁" at bounding box center [638, 374] width 52 height 27
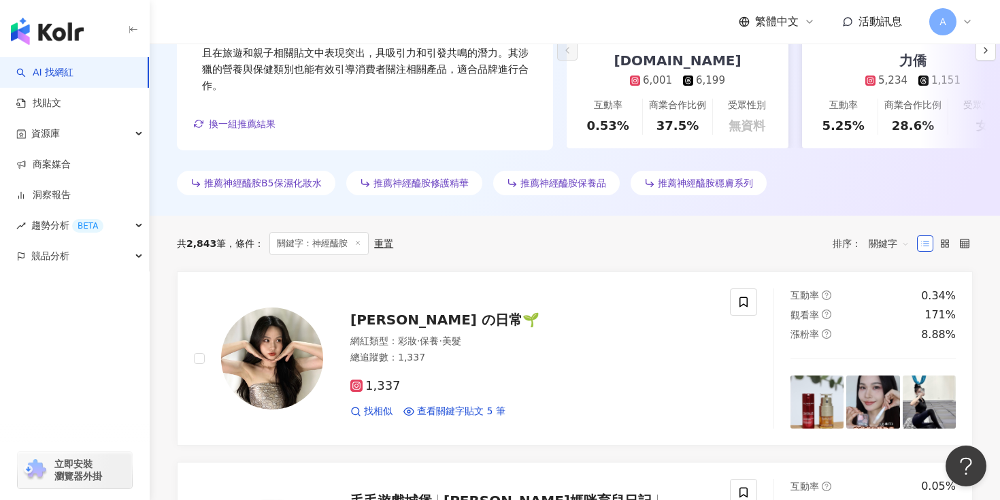
scroll to position [495, 0]
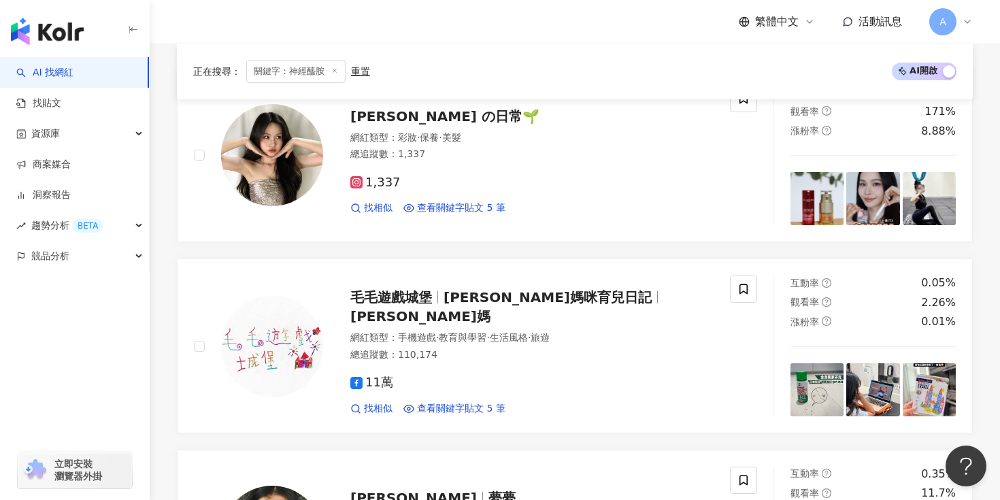
click at [635, 365] on div "11萬 找相似 查看關鍵字貼文 5 筆" at bounding box center [531, 390] width 363 height 50
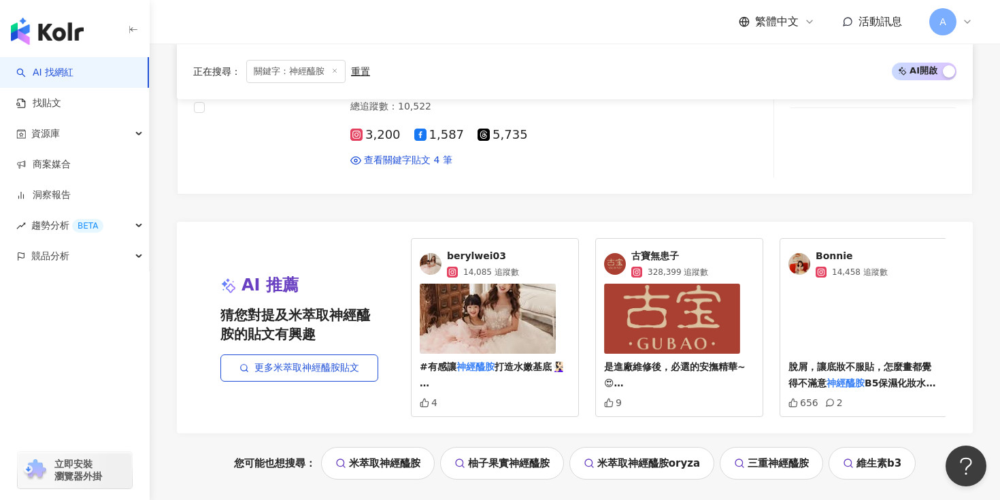
scroll to position [2779, 0]
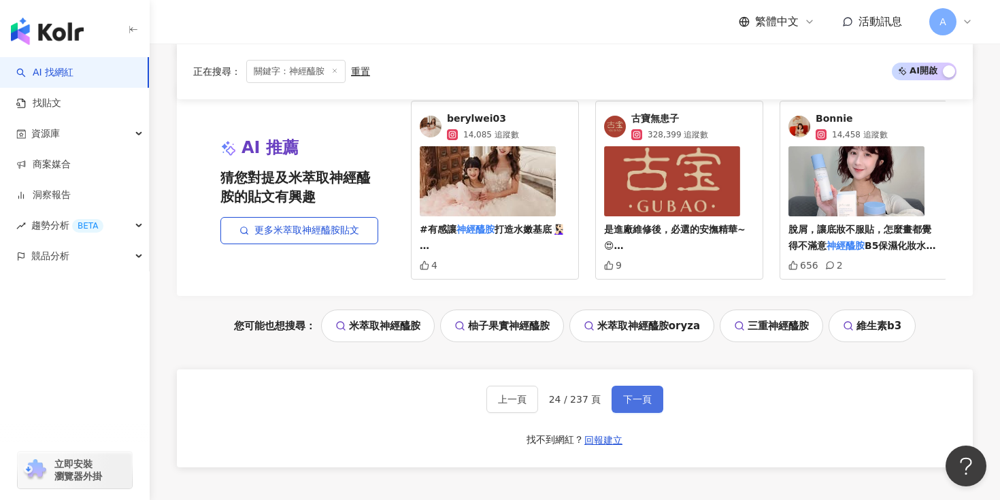
click at [629, 395] on span "下一頁" at bounding box center [637, 399] width 29 height 11
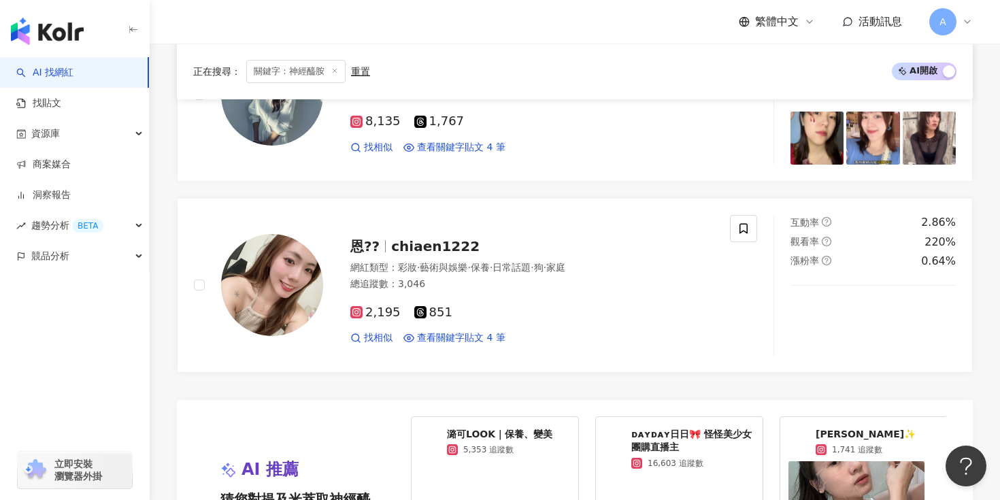
scroll to position [2744, 0]
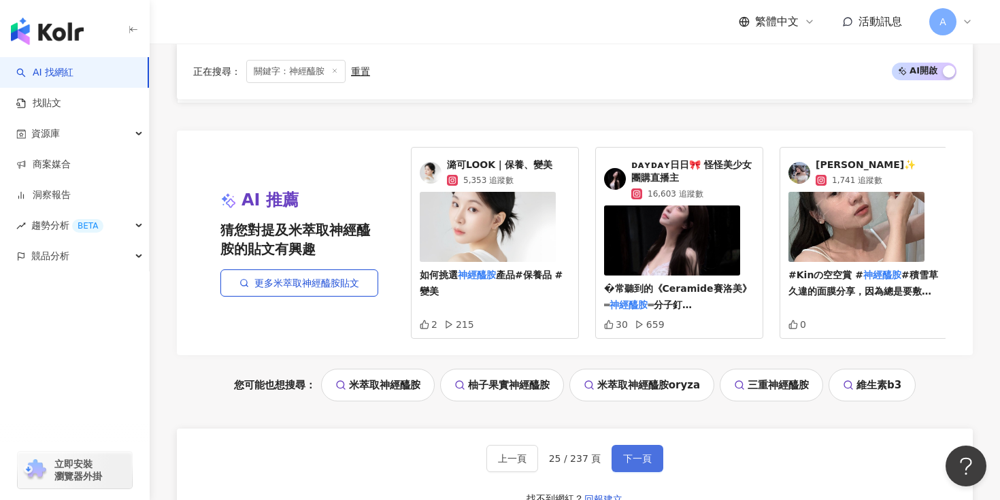
click at [626, 445] on button "下一頁" at bounding box center [638, 458] width 52 height 27
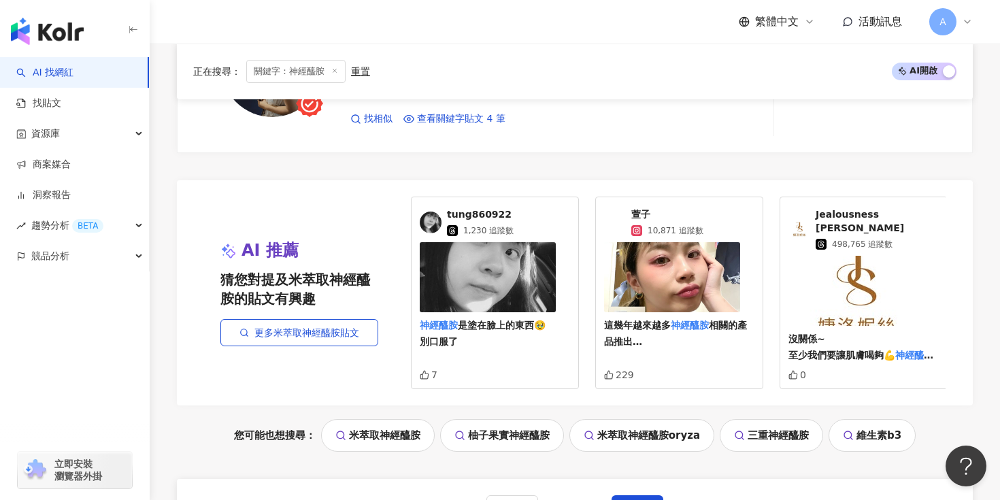
scroll to position [2822, 0]
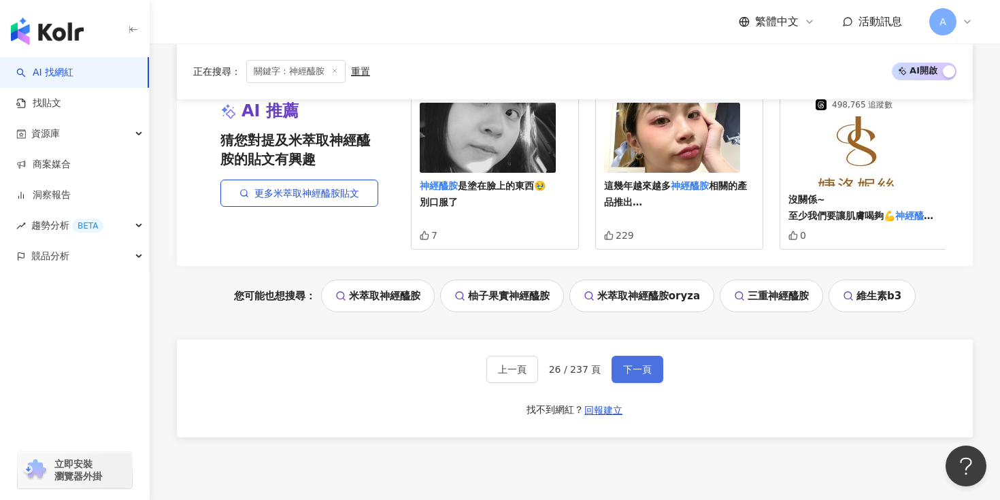
click at [626, 356] on button "下一頁" at bounding box center [638, 369] width 52 height 27
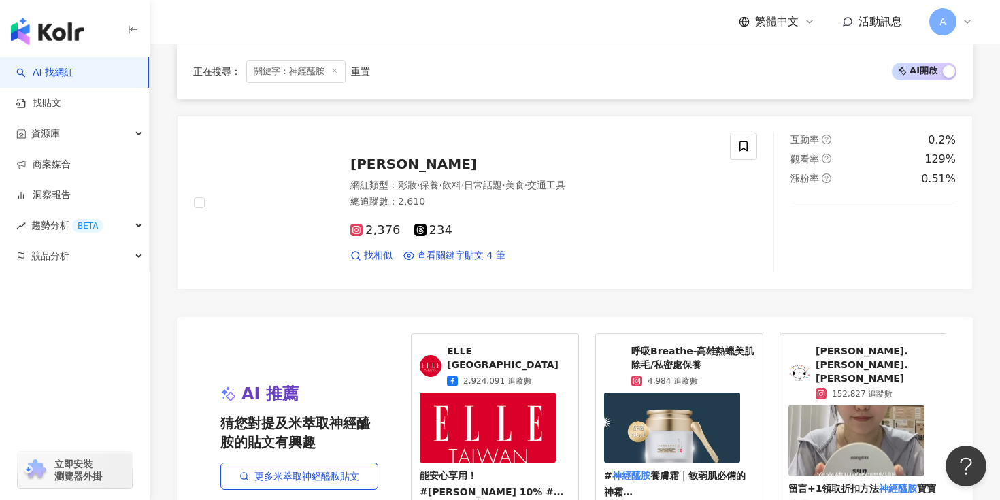
scroll to position [2828, 0]
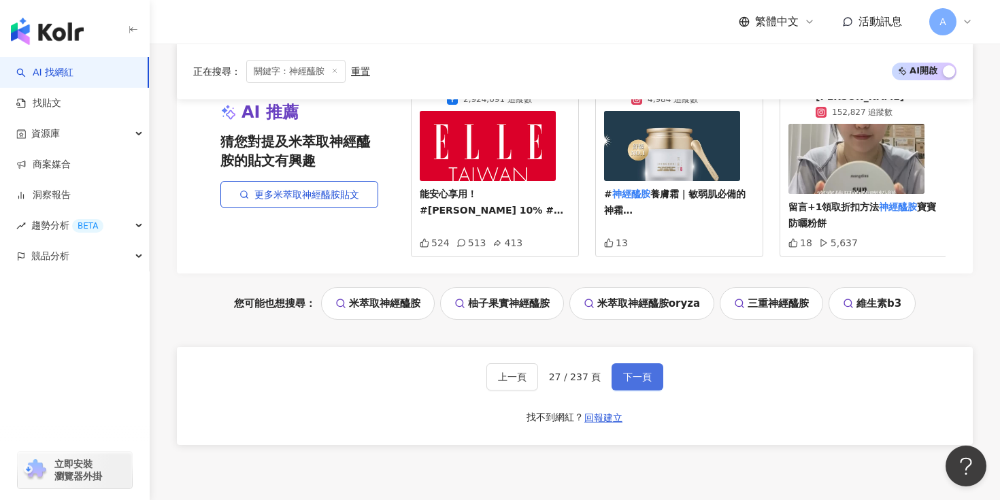
click at [638, 371] on span "下一頁" at bounding box center [637, 376] width 29 height 11
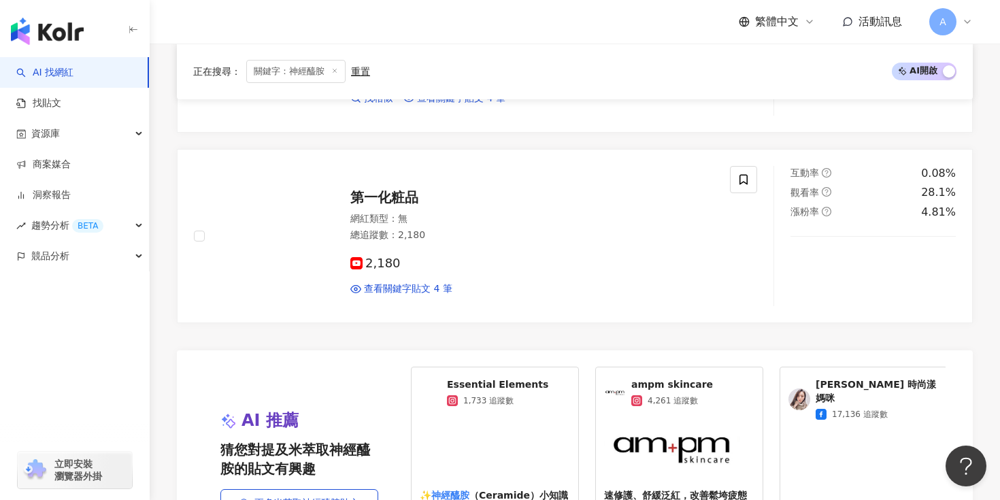
scroll to position [2807, 0]
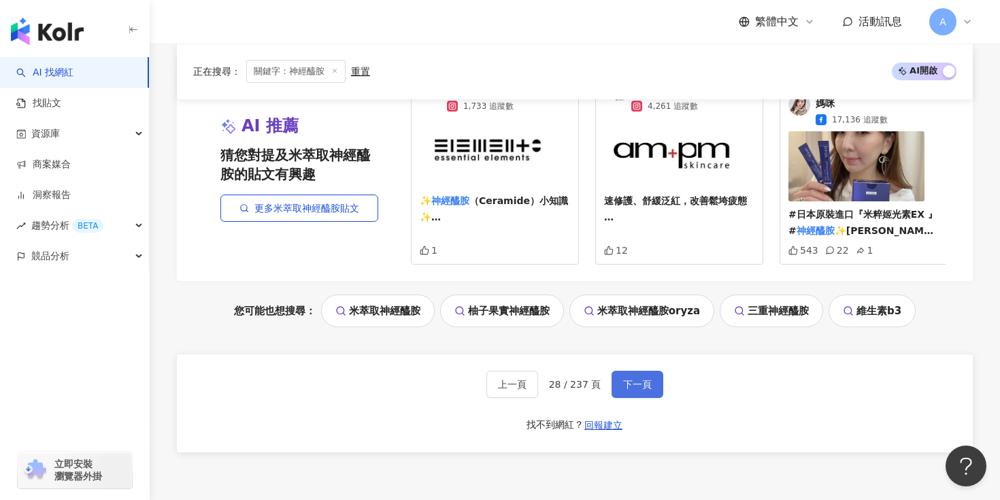
click at [620, 378] on button "下一頁" at bounding box center [638, 384] width 52 height 27
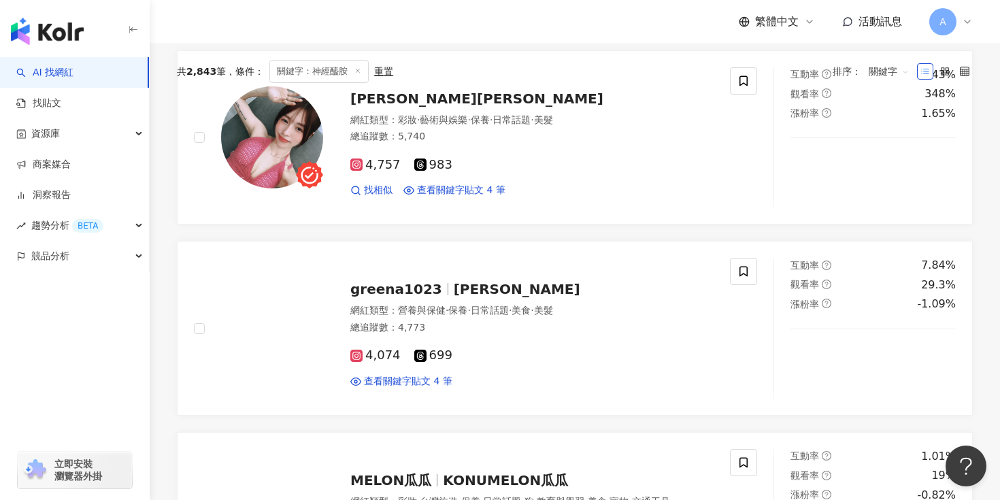
scroll to position [0, 0]
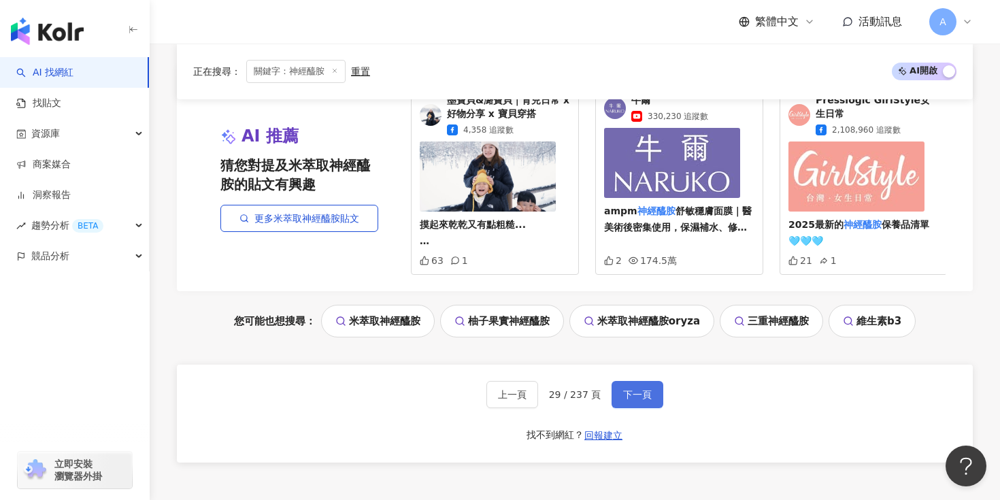
click at [633, 405] on button "下一頁" at bounding box center [638, 394] width 52 height 27
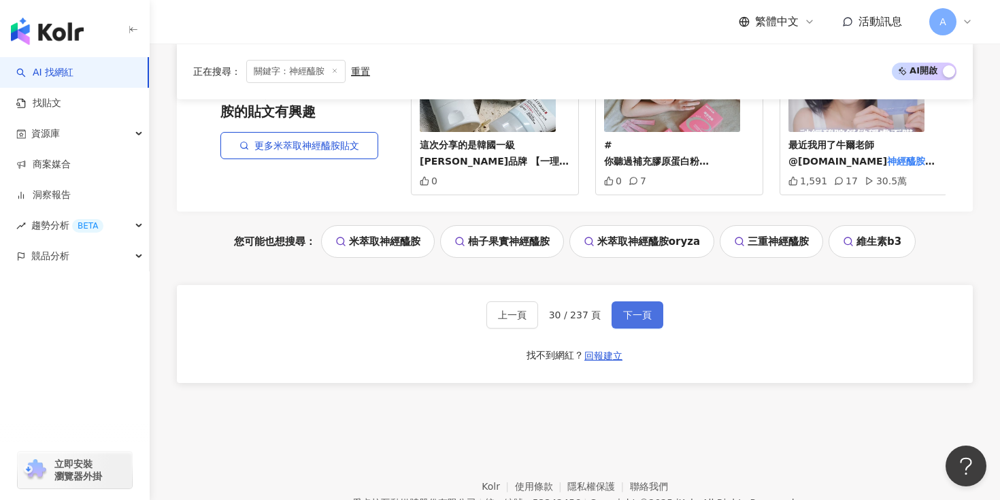
click at [648, 310] on span "下一頁" at bounding box center [637, 315] width 29 height 11
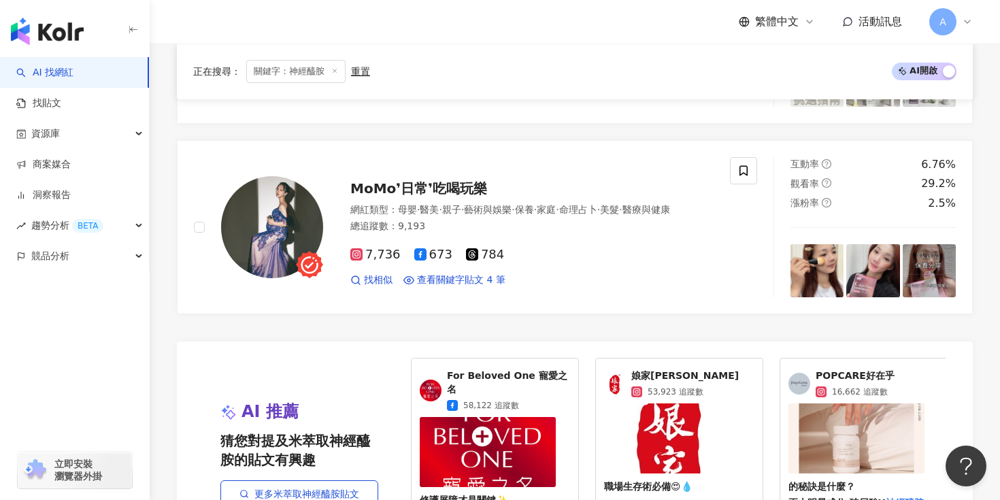
scroll to position [2730, 0]
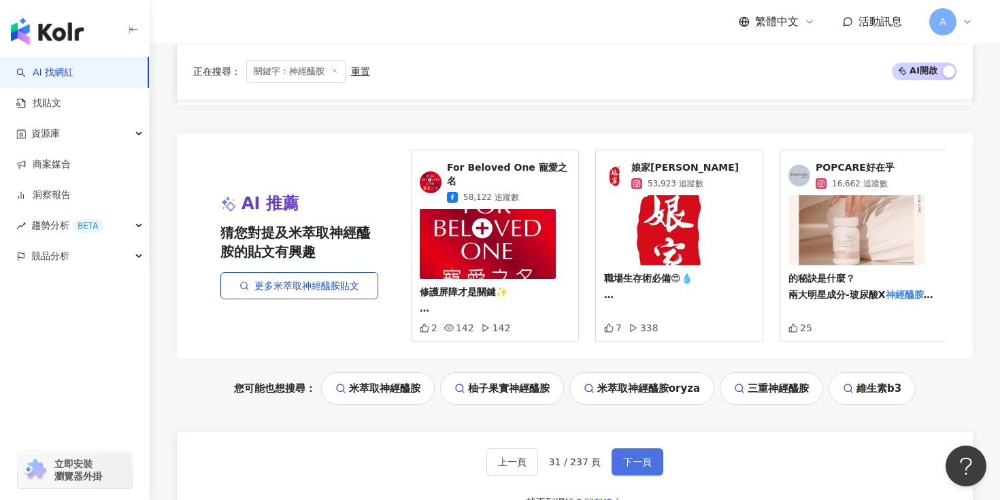
click at [637, 456] on span "下一頁" at bounding box center [637, 461] width 29 height 11
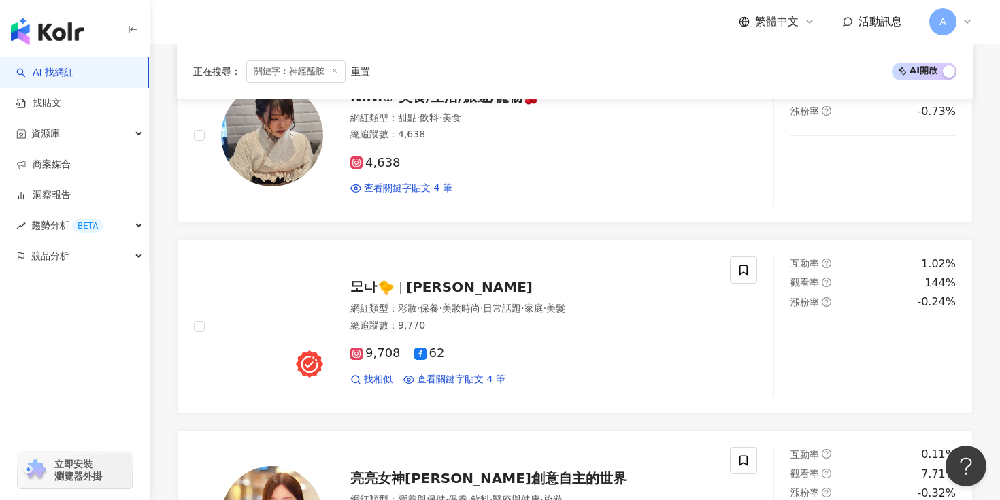
scroll to position [2743, 0]
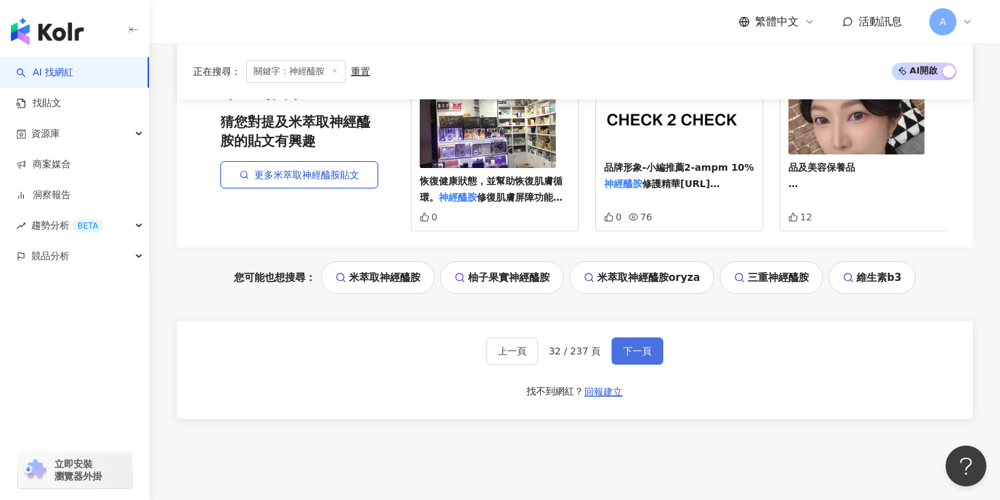
click at [652, 348] on button "下一頁" at bounding box center [638, 350] width 52 height 27
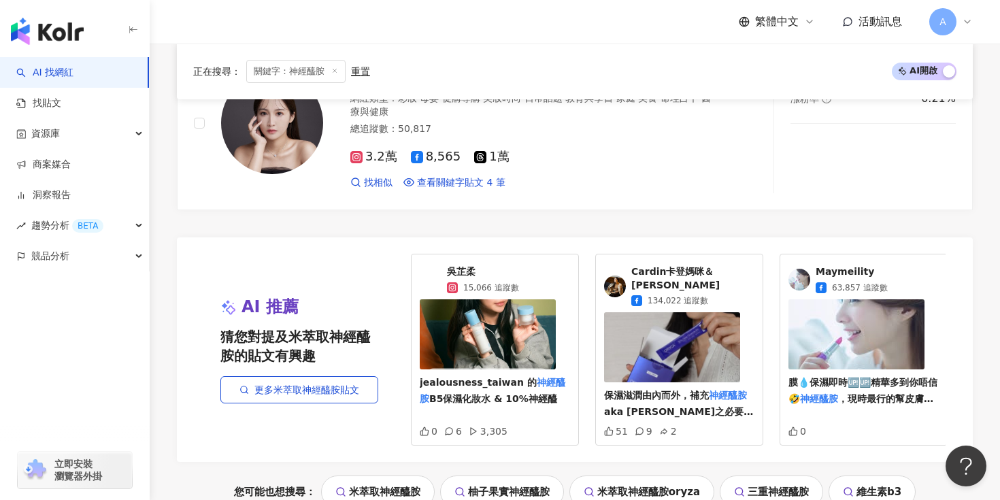
scroll to position [2941, 0]
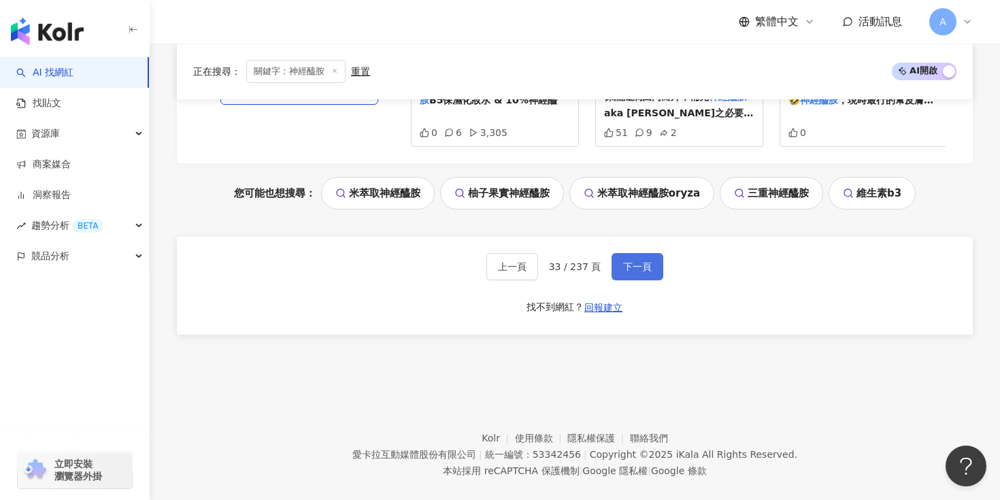
click at [624, 261] on span "下一頁" at bounding box center [637, 266] width 29 height 11
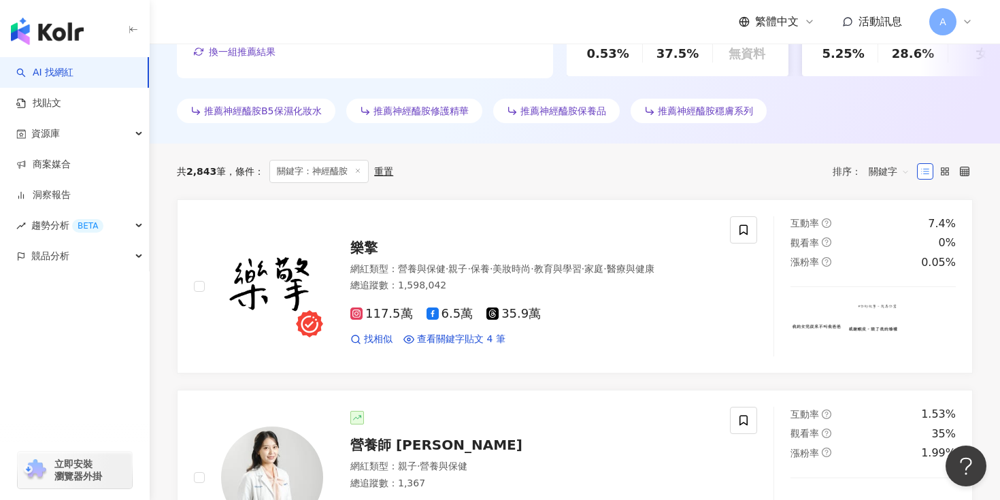
scroll to position [522, 0]
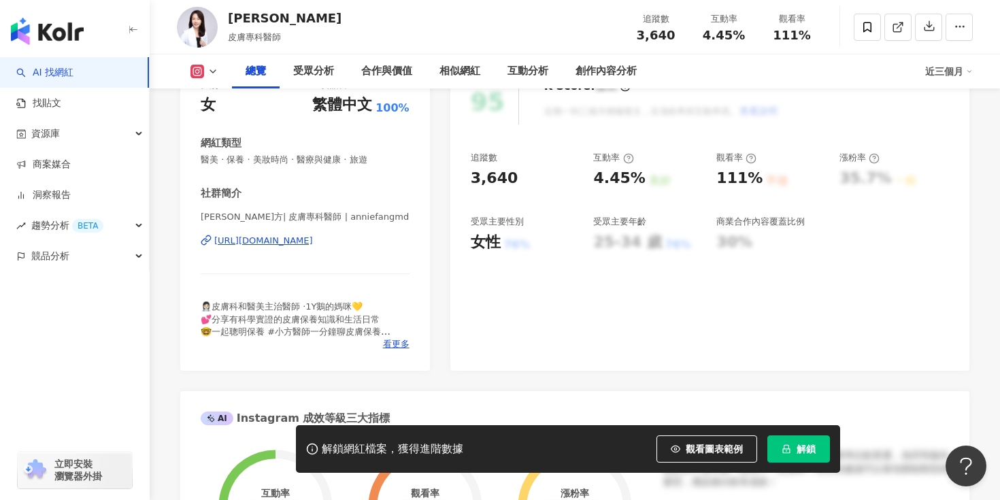
scroll to position [195, 0]
click at [313, 239] on div "https://www.instagram.com/anniefangmd/" at bounding box center [263, 240] width 99 height 12
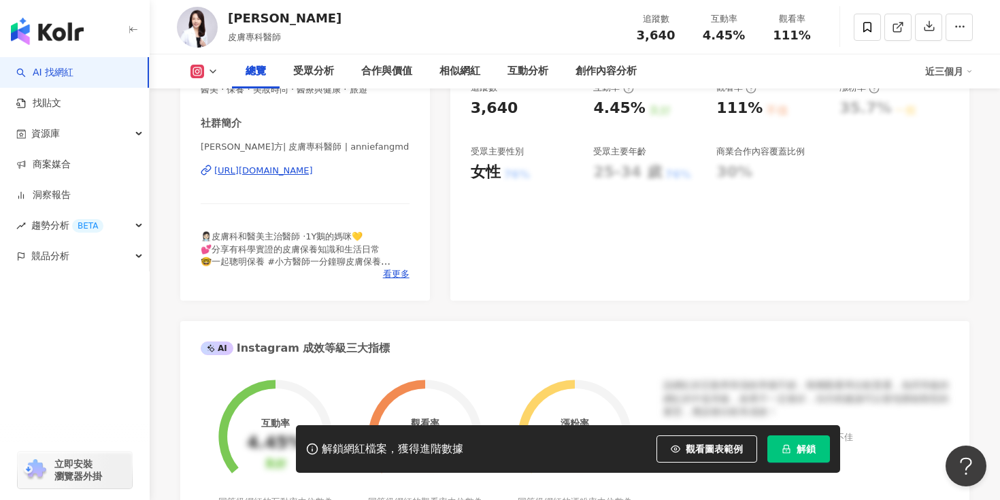
scroll to position [251, 0]
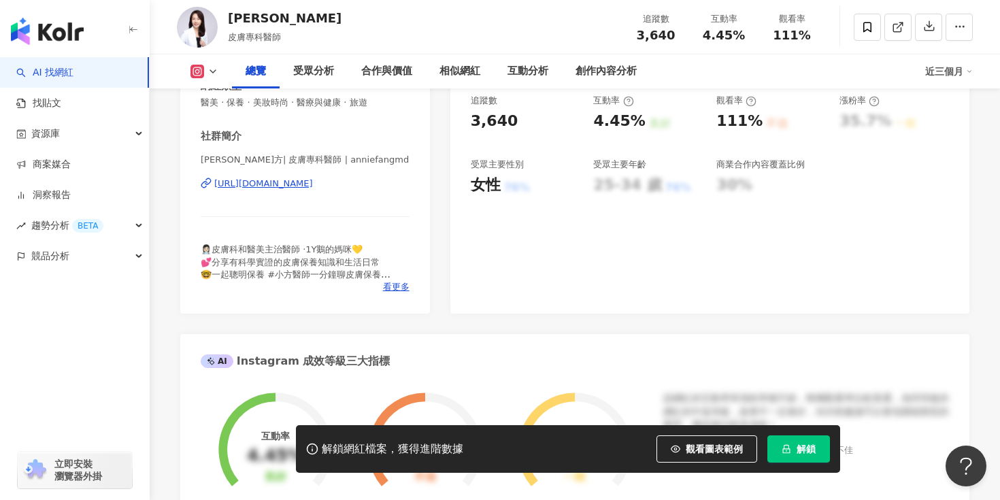
click at [313, 185] on div "https://www.instagram.com/anniefangmd/" at bounding box center [263, 184] width 99 height 12
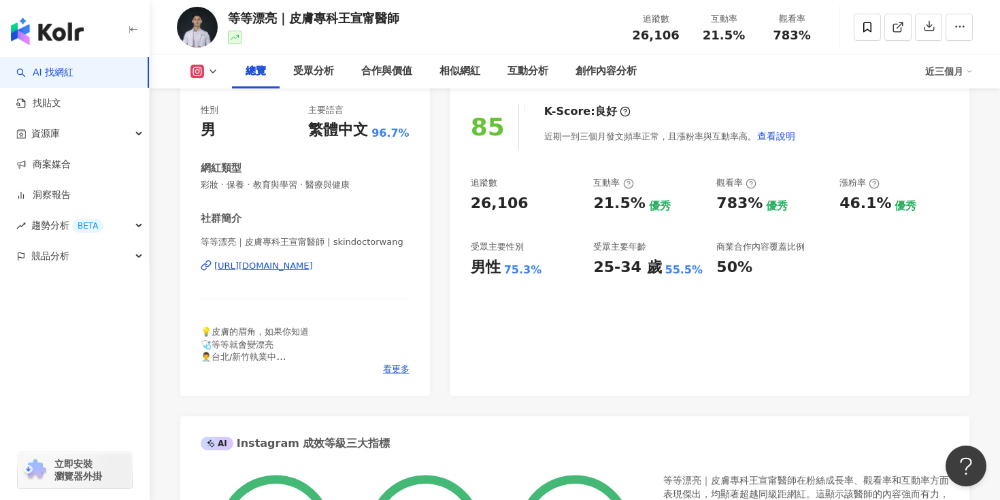
scroll to position [190, 0]
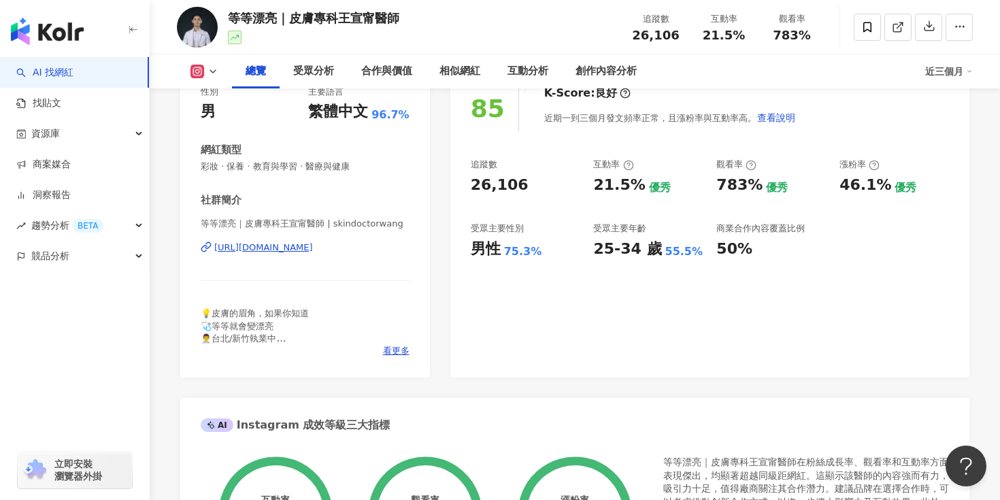
click at [313, 250] on div "https://www.instagram.com/skindoctorwang/" at bounding box center [263, 247] width 99 height 12
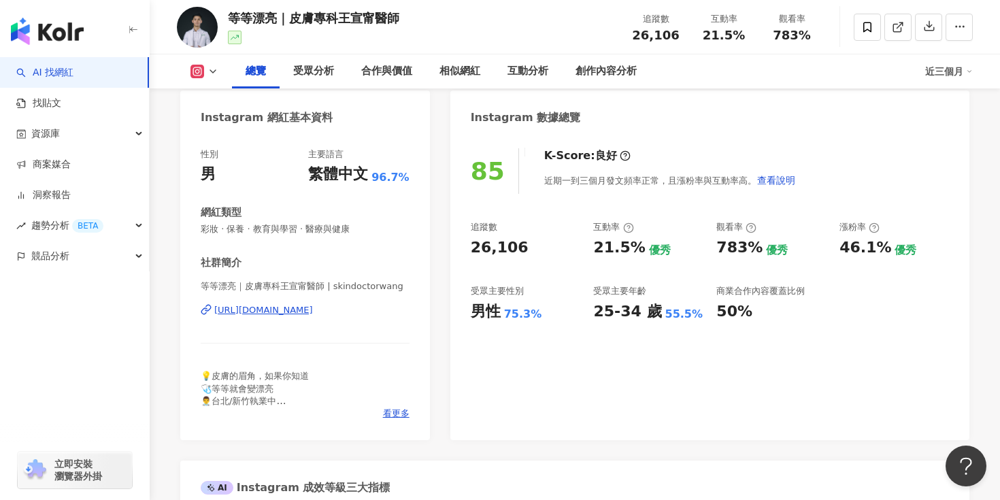
scroll to position [0, 0]
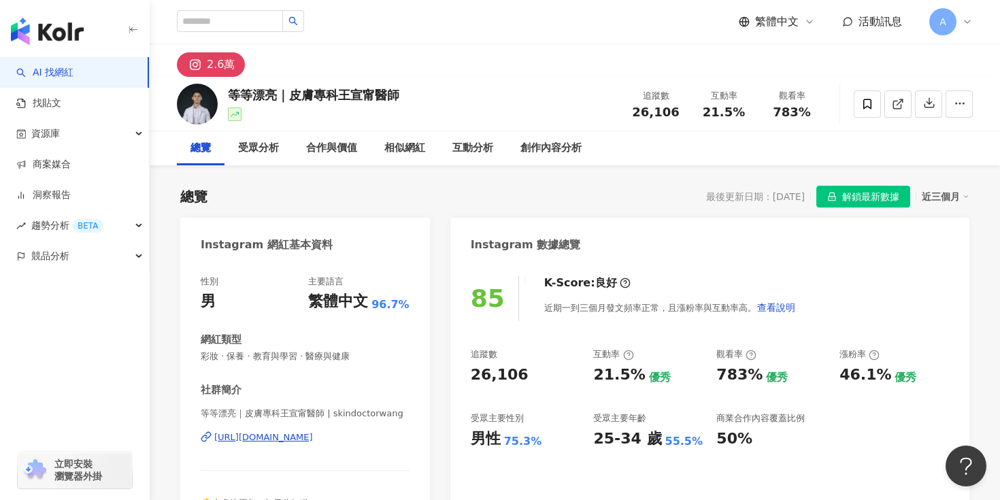
click at [313, 442] on div "https://www.instagram.com/skindoctorwang/" at bounding box center [263, 437] width 99 height 12
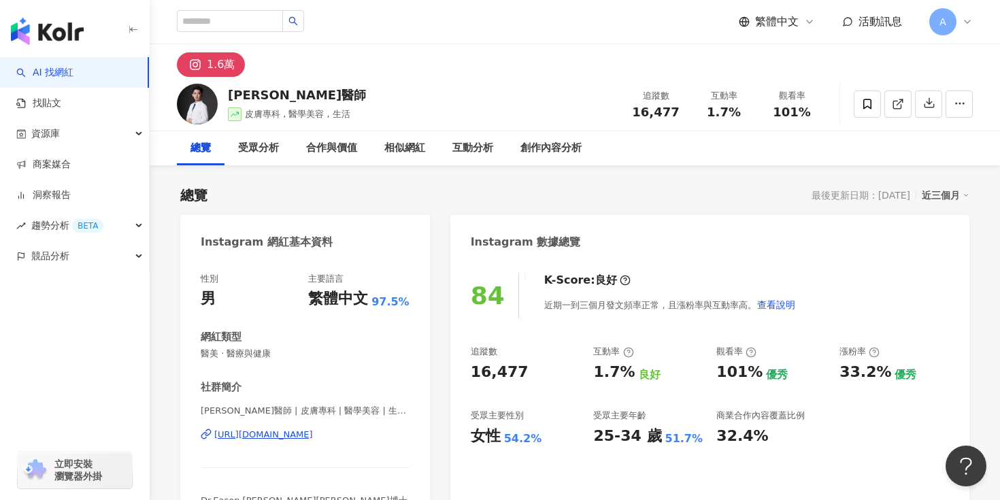
click at [313, 436] on div "https://www.instagram.com/atopy_chen/" at bounding box center [263, 435] width 99 height 12
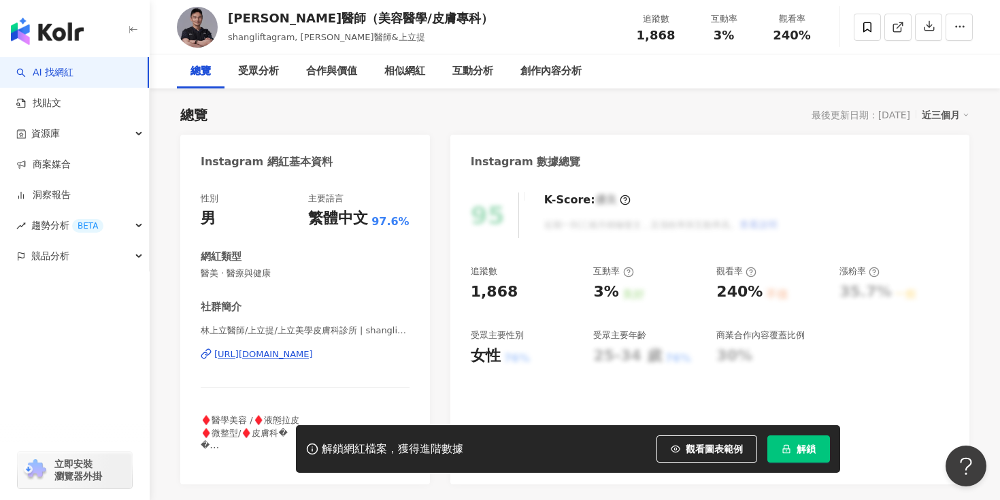
scroll to position [112, 0]
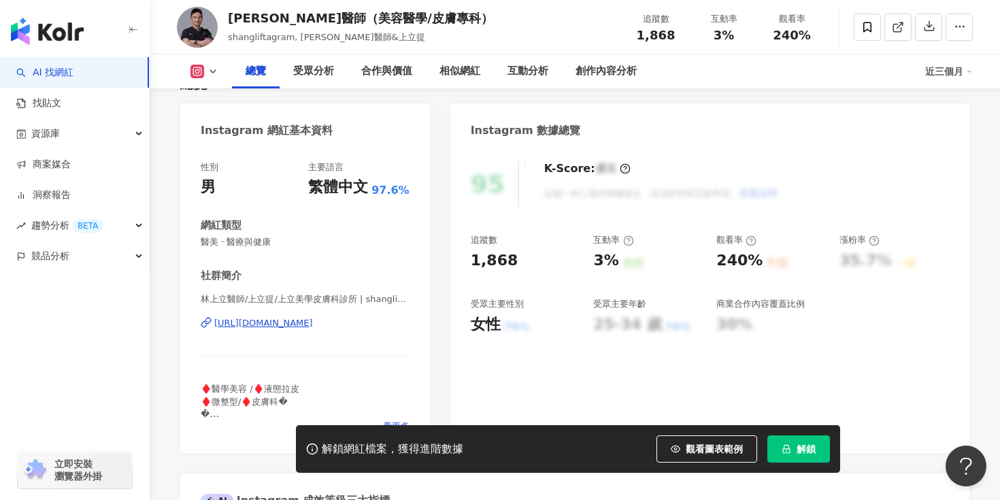
click at [316, 316] on div "[PERSON_NAME]醫師/上立提/上立美學皮膚科診所 | shangli_aesthetics [URL][DOMAIN_NAME]" at bounding box center [305, 333] width 209 height 80
click at [294, 322] on div "[URL][DOMAIN_NAME]" at bounding box center [263, 323] width 99 height 12
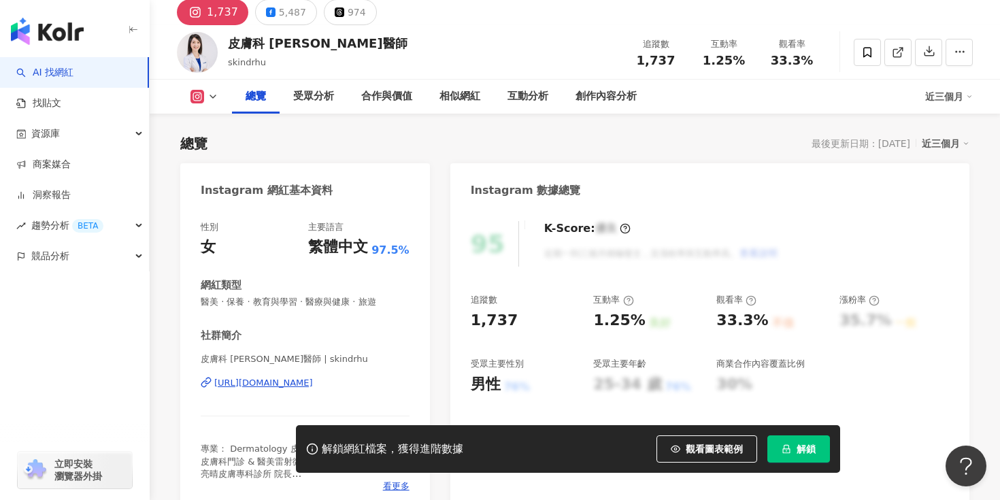
scroll to position [48, 0]
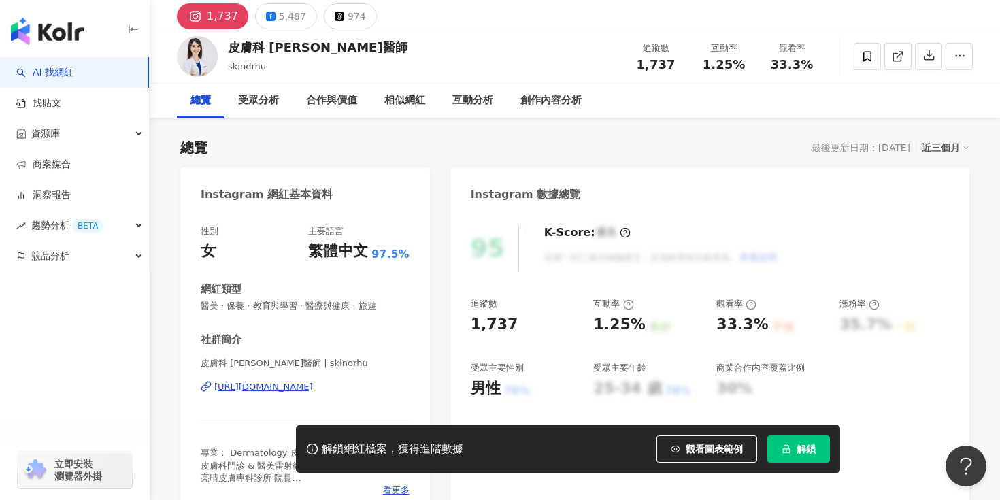
click at [304, 382] on div "https://www.instagram.com/skindrhu/" at bounding box center [263, 387] width 99 height 12
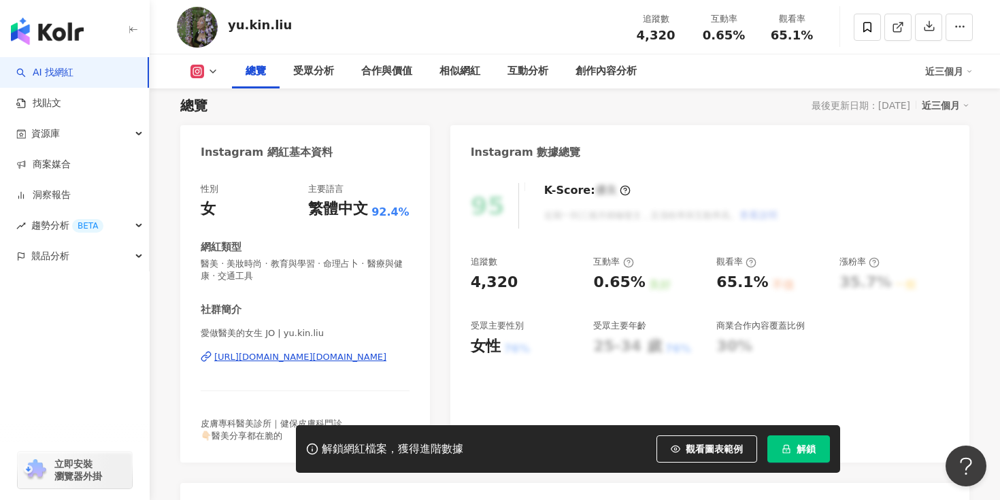
scroll to position [103, 0]
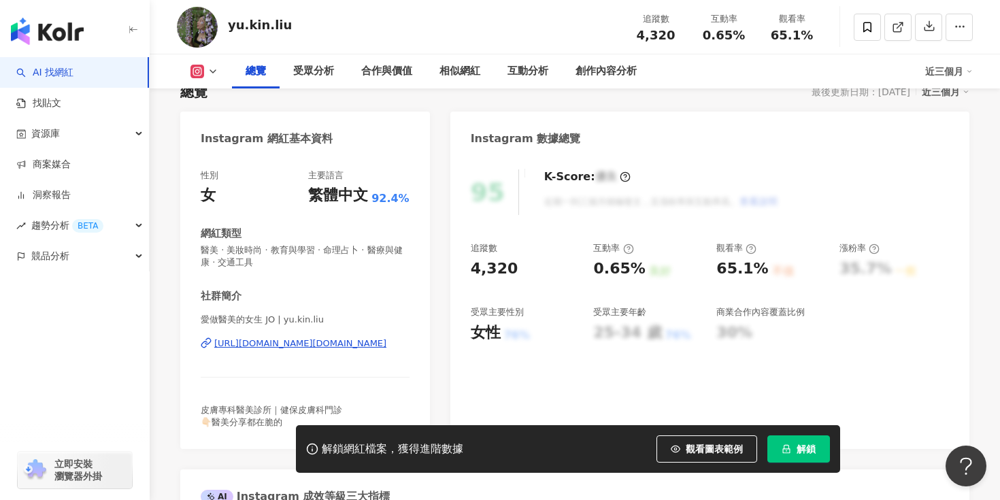
click at [285, 350] on div "愛做醫美的女生 JO | yu.kin.[PERSON_NAME] [URL][DOMAIN_NAME][DOMAIN_NAME]" at bounding box center [305, 354] width 209 height 80
click at [274, 346] on div "https://www.instagram.com/yu.kin.liu/" at bounding box center [300, 343] width 172 height 12
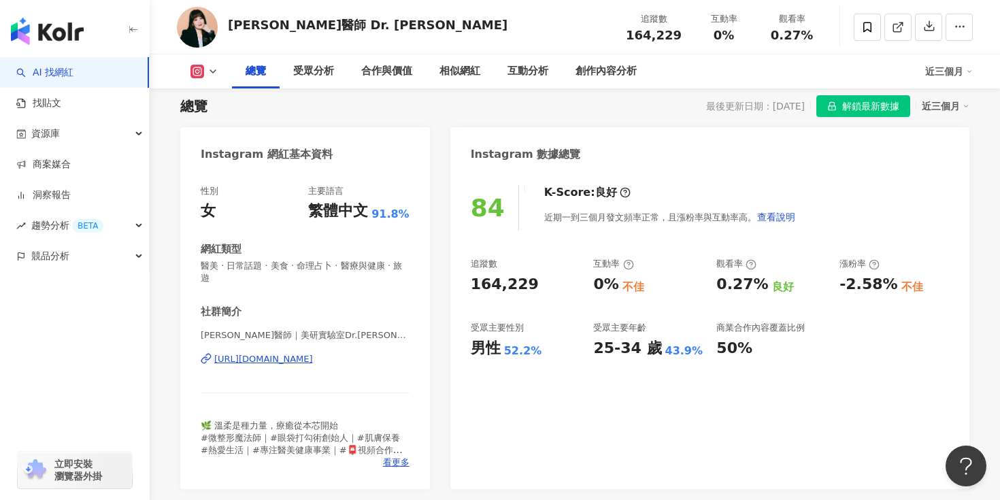
scroll to position [115, 0]
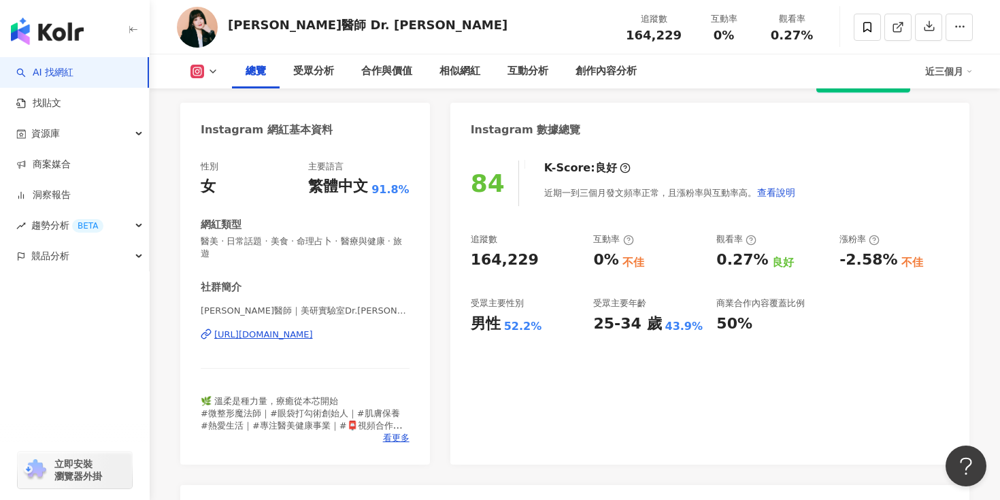
click at [313, 329] on div "[URL][DOMAIN_NAME]" at bounding box center [263, 335] width 99 height 12
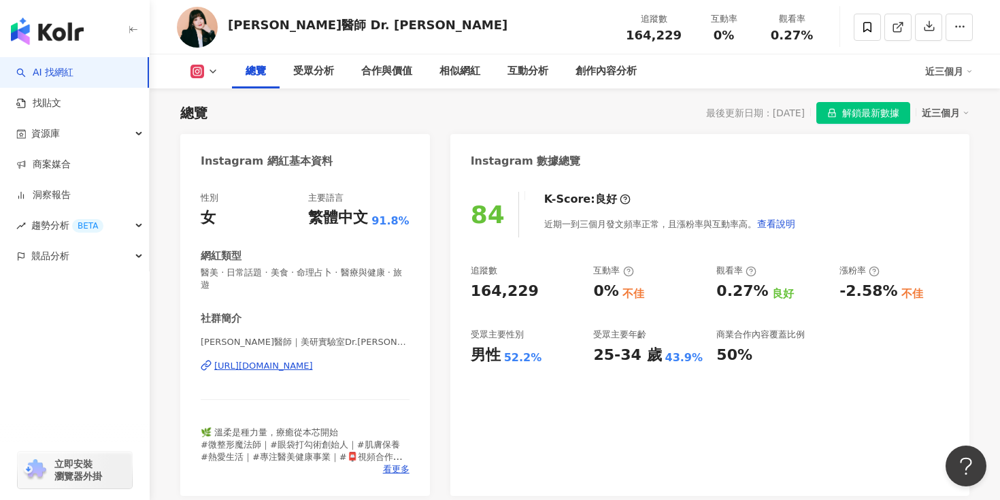
scroll to position [0, 0]
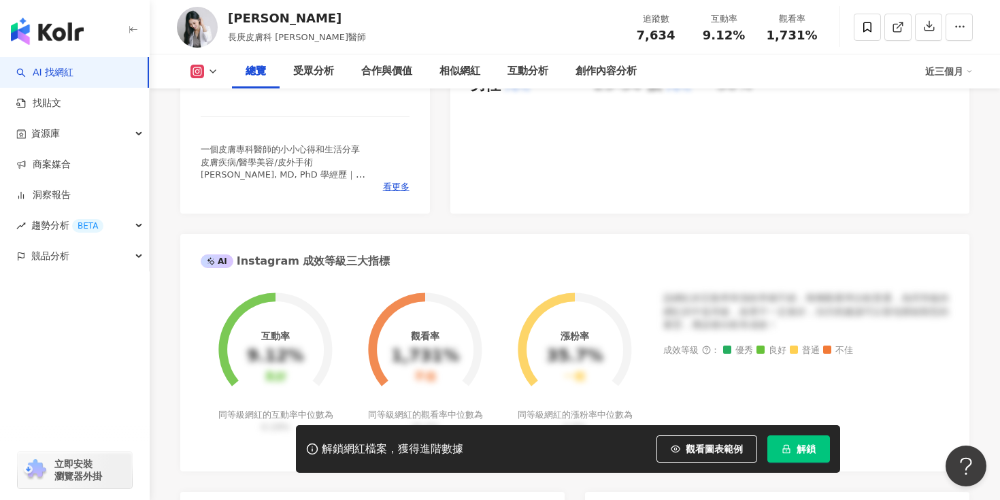
scroll to position [333, 0]
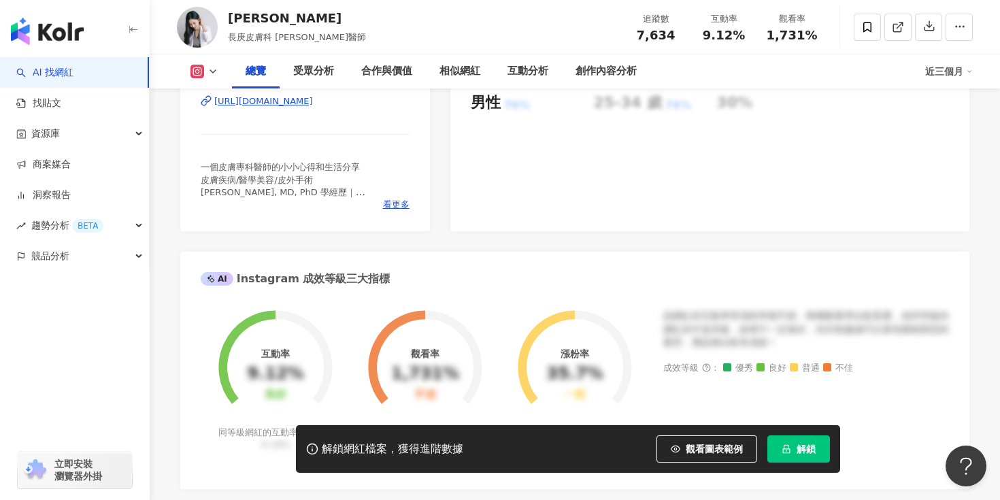
click at [279, 101] on div "[URL][DOMAIN_NAME]" at bounding box center [263, 101] width 99 height 12
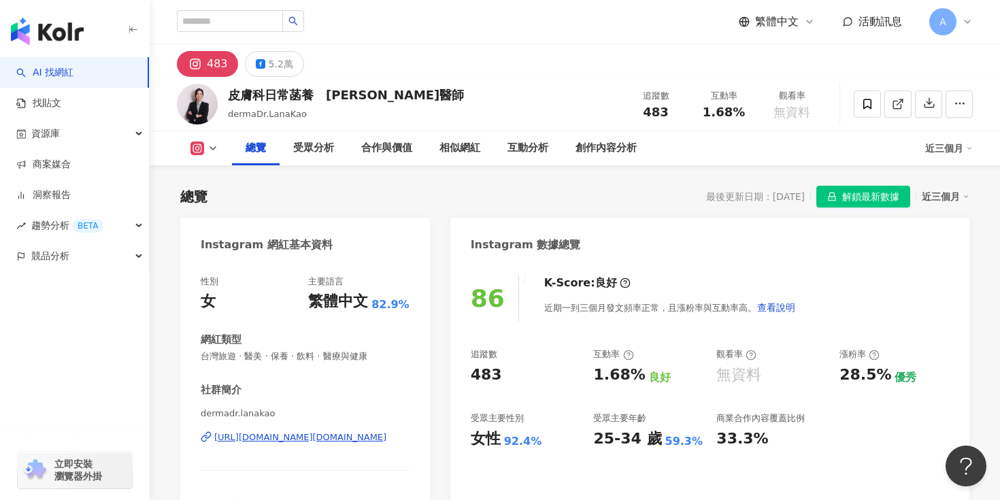
scroll to position [115, 0]
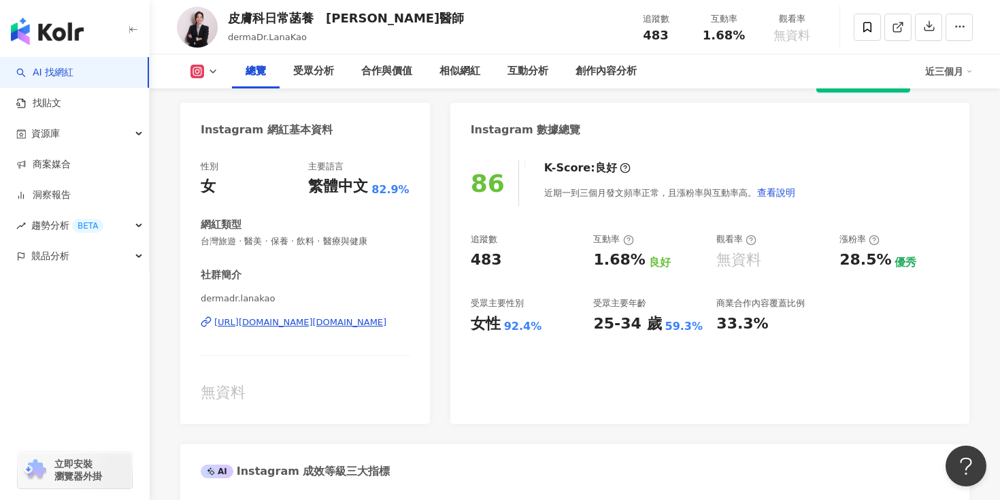
click at [333, 320] on div "https://www.instagram.com/dermadr.lanakao/" at bounding box center [300, 322] width 172 height 12
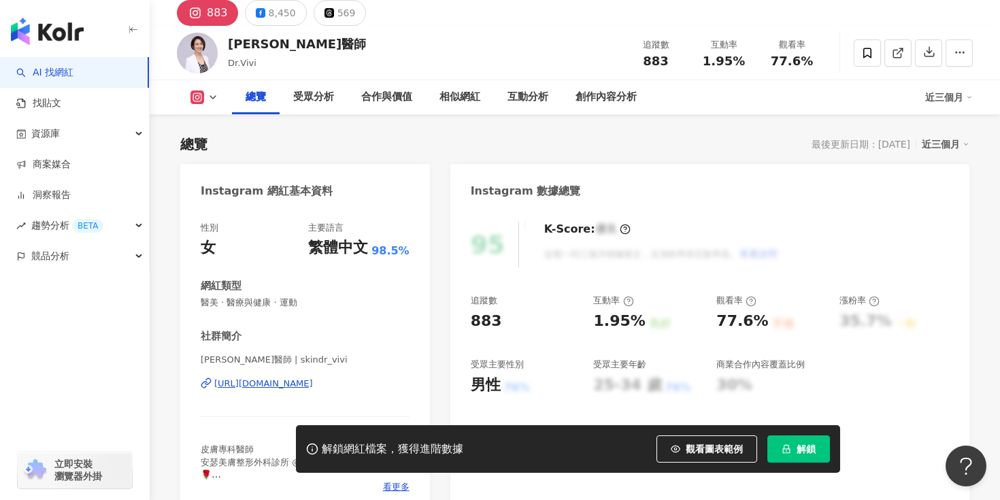
scroll to position [62, 0]
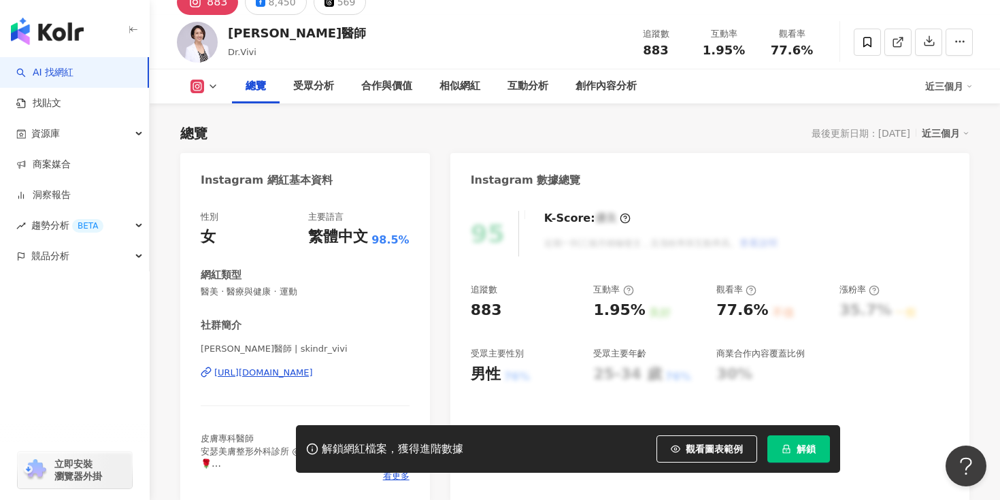
click at [313, 376] on div "https://www.instagram.com/skindr_vivi/" at bounding box center [263, 373] width 99 height 12
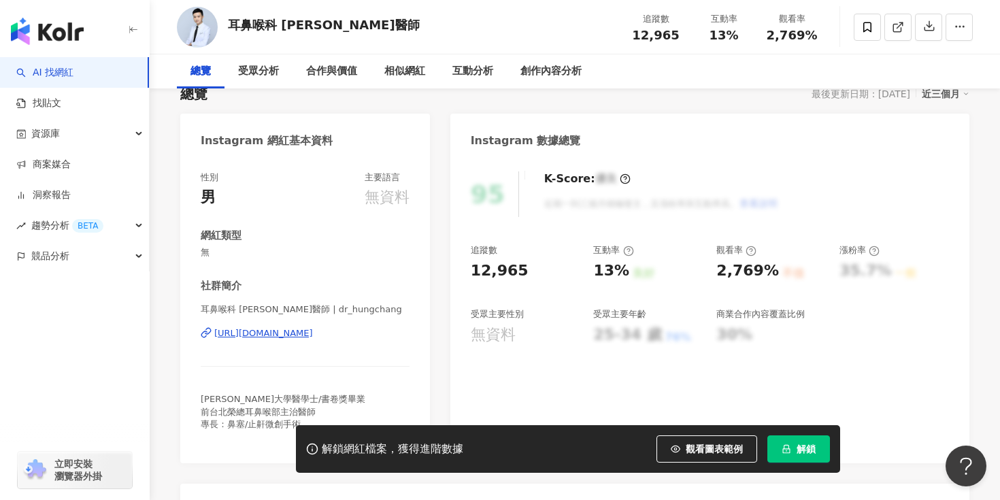
scroll to position [131, 0]
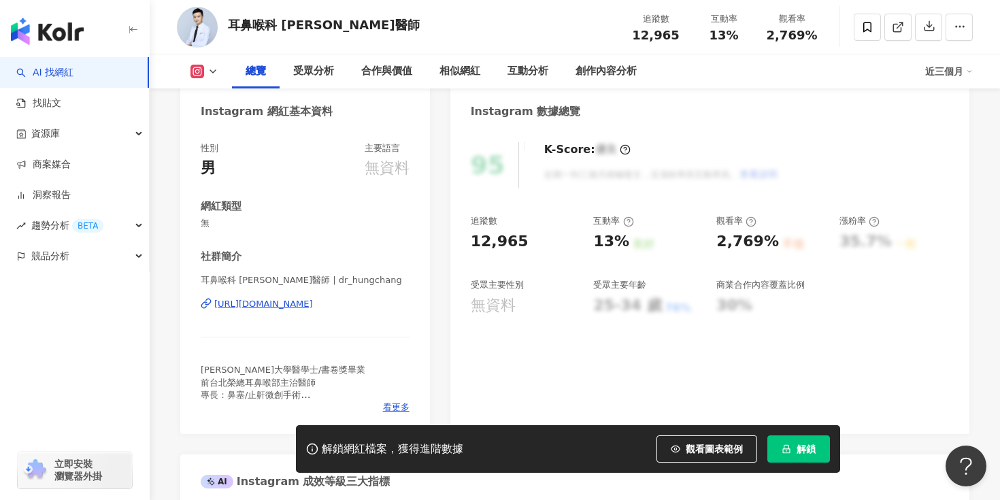
click at [313, 305] on div "[URL][DOMAIN_NAME]" at bounding box center [263, 304] width 99 height 12
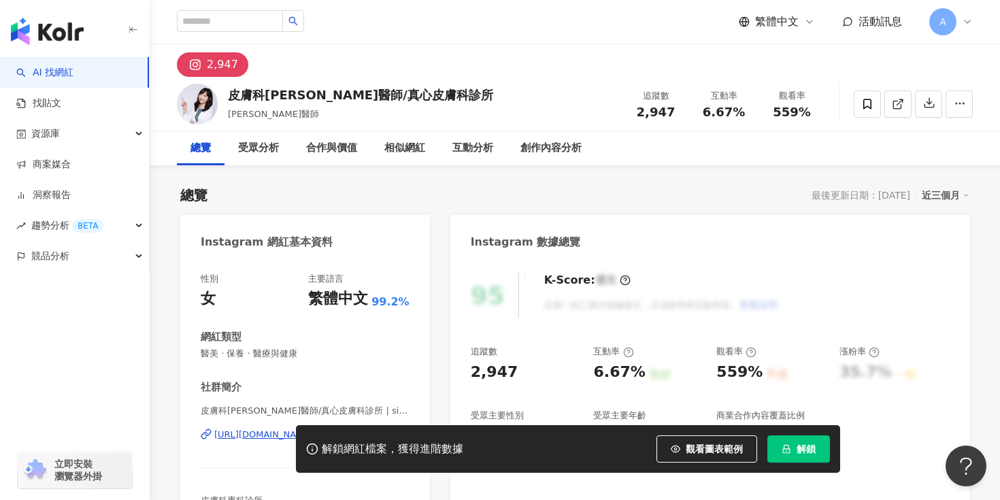
click at [252, 435] on div "解鎖網紅檔案，獲得進階數據 觀看圖表範例 解鎖" at bounding box center [500, 449] width 1000 height 48
click at [273, 433] on div "解鎖網紅檔案，獲得進階數據 觀看圖表範例 解鎖" at bounding box center [500, 449] width 1000 height 48
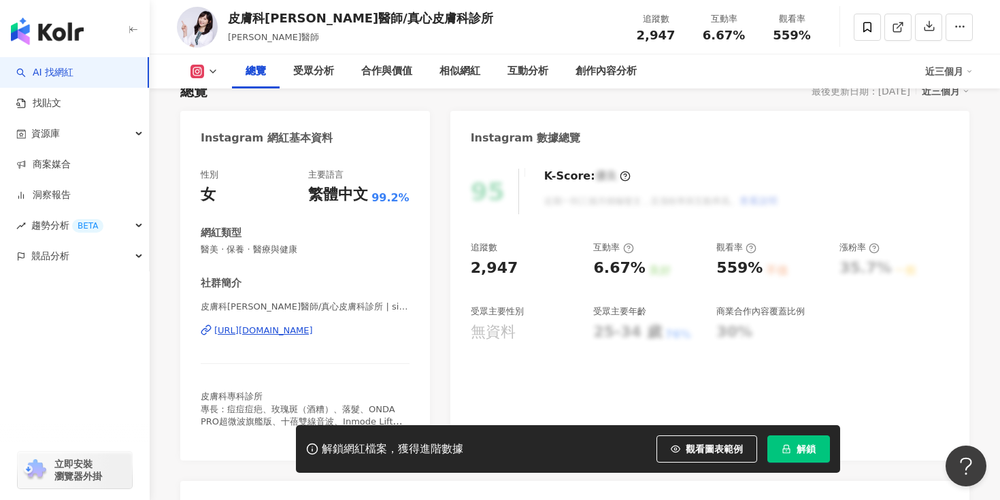
click at [299, 326] on div "https://www.instagram.com/sinceredermatology/" at bounding box center [263, 330] width 99 height 12
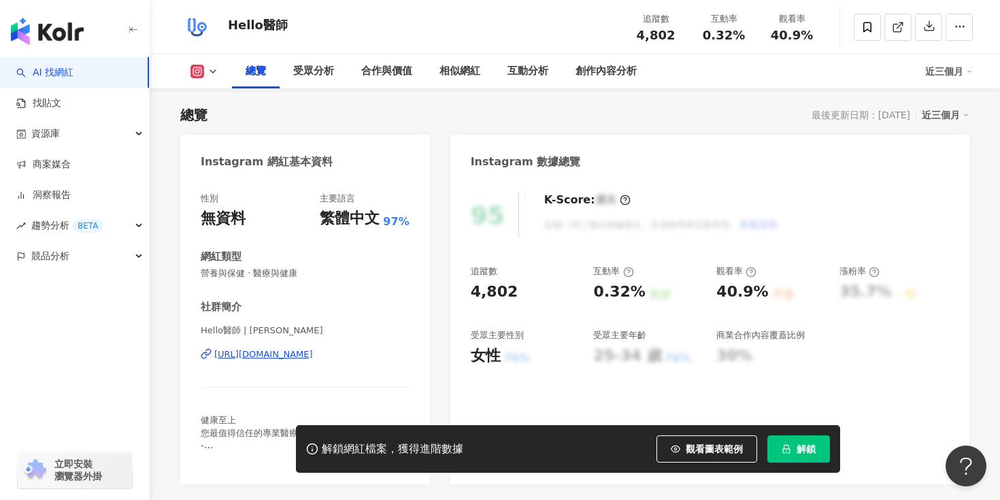
scroll to position [100, 0]
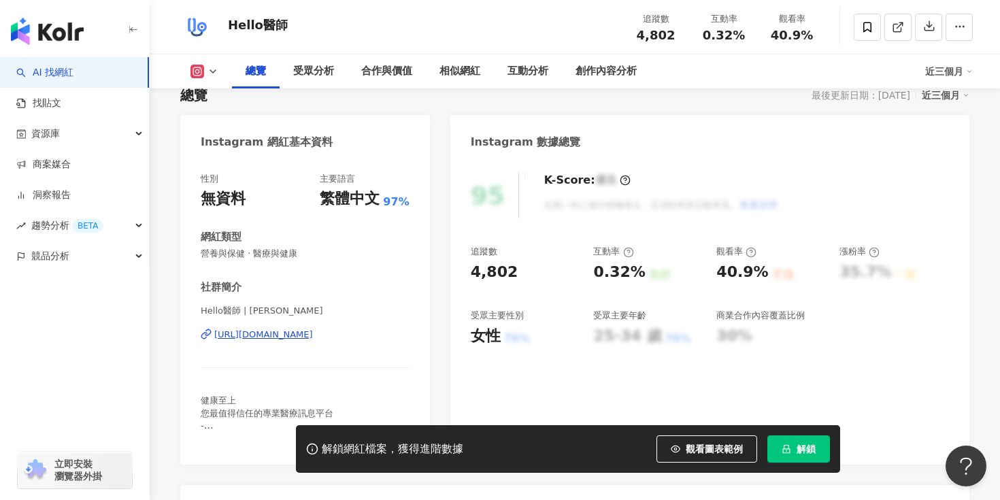
click at [288, 337] on div "[URL][DOMAIN_NAME]" at bounding box center [263, 335] width 99 height 12
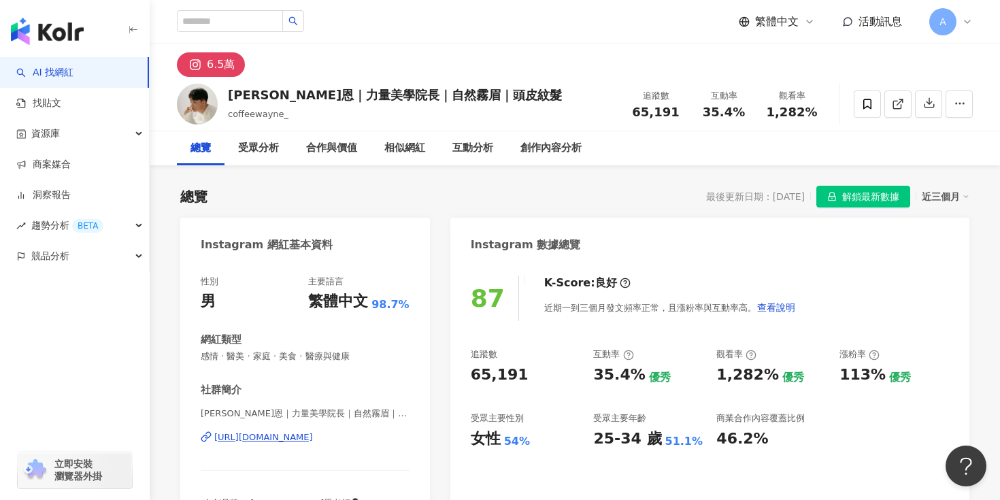
click at [313, 437] on div "https://www.instagram.com/coffeewayne_/" at bounding box center [263, 437] width 99 height 12
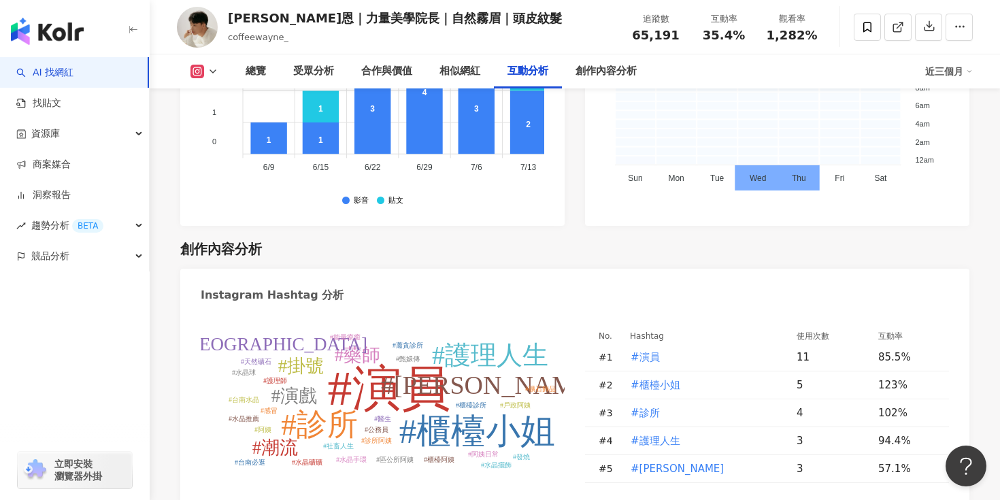
scroll to position [3930, 0]
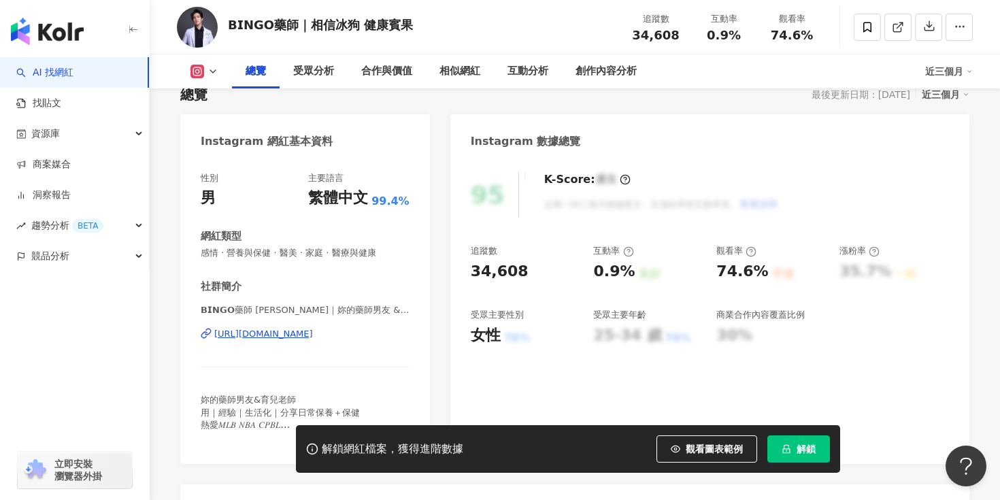
scroll to position [121, 0]
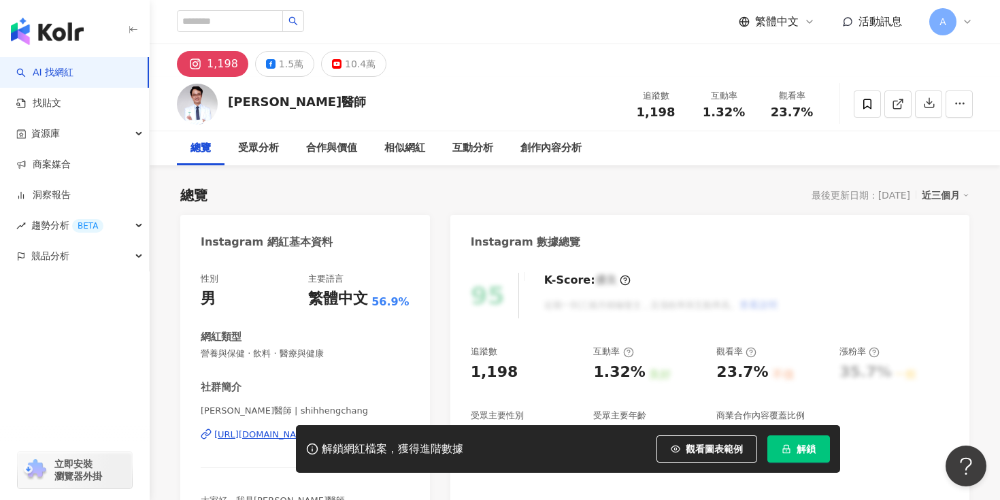
scroll to position [113, 0]
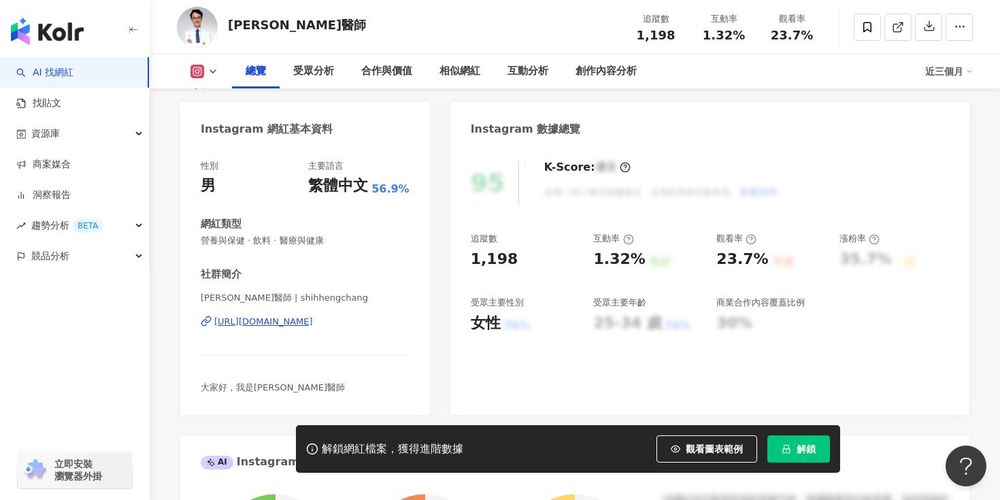
click at [313, 320] on div "[URL][DOMAIN_NAME]" at bounding box center [263, 322] width 99 height 12
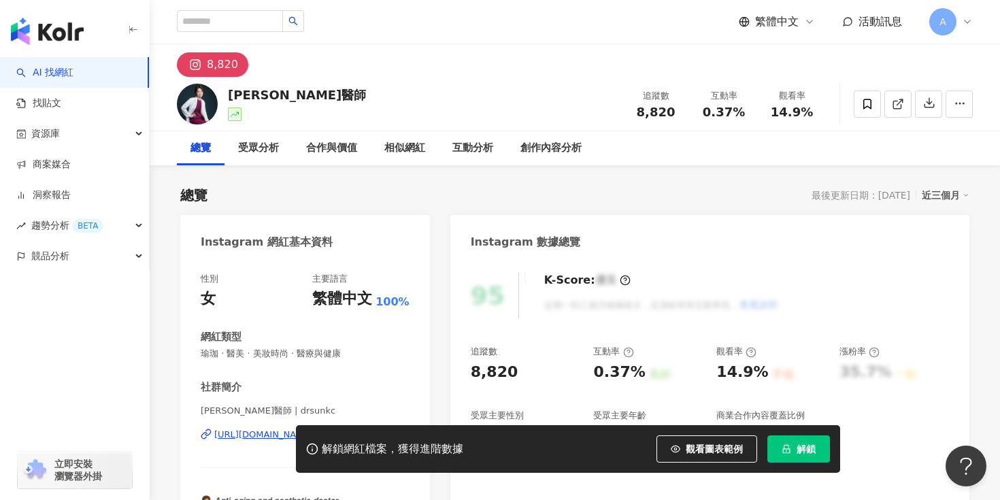
scroll to position [156, 0]
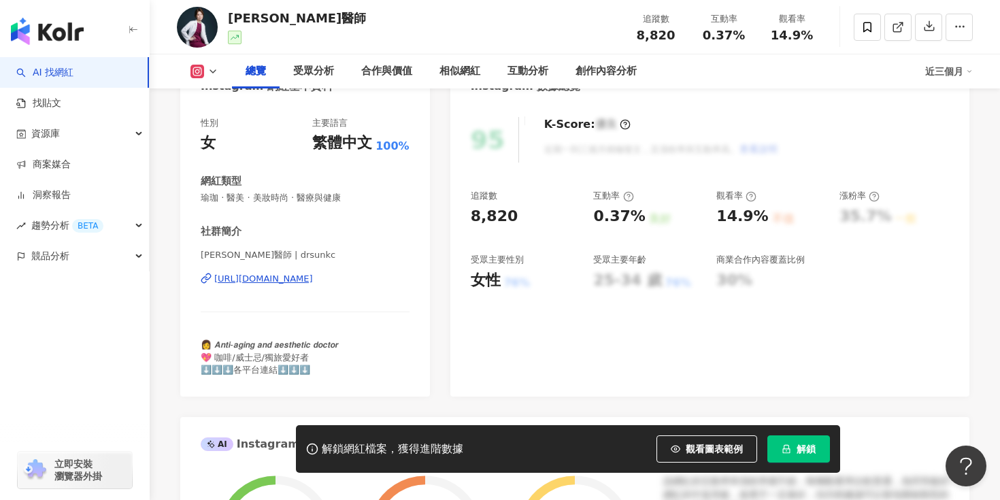
click at [296, 283] on div "https://www.instagram.com/drsunkc/" at bounding box center [263, 279] width 99 height 12
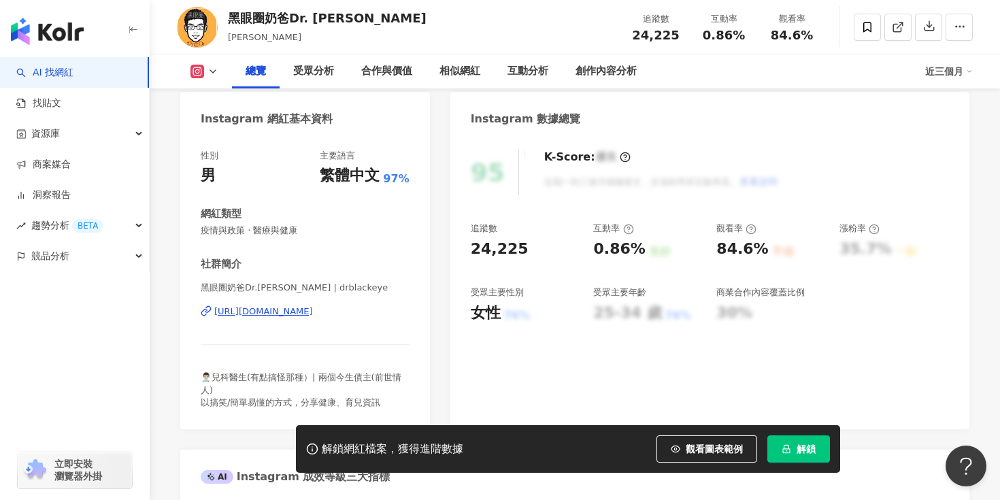
scroll to position [135, 0]
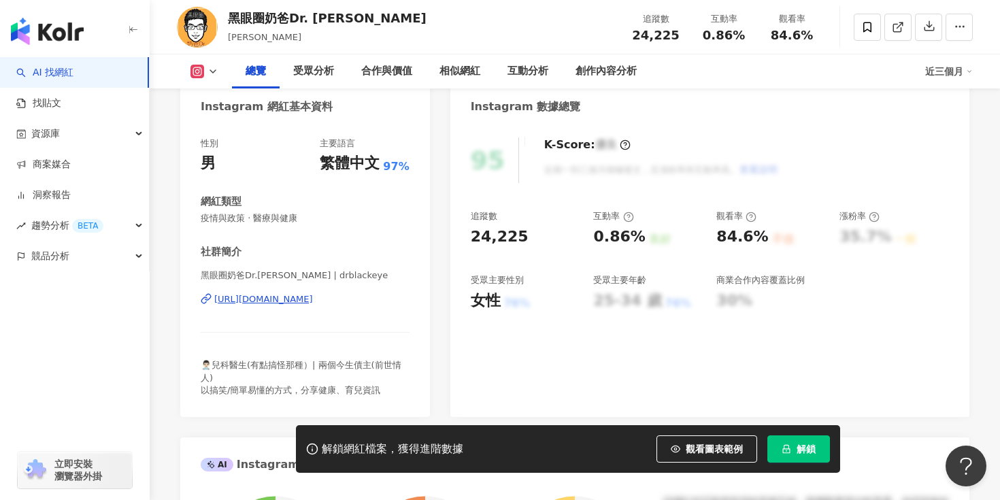
click at [313, 294] on div "[URL][DOMAIN_NAME]" at bounding box center [263, 299] width 99 height 12
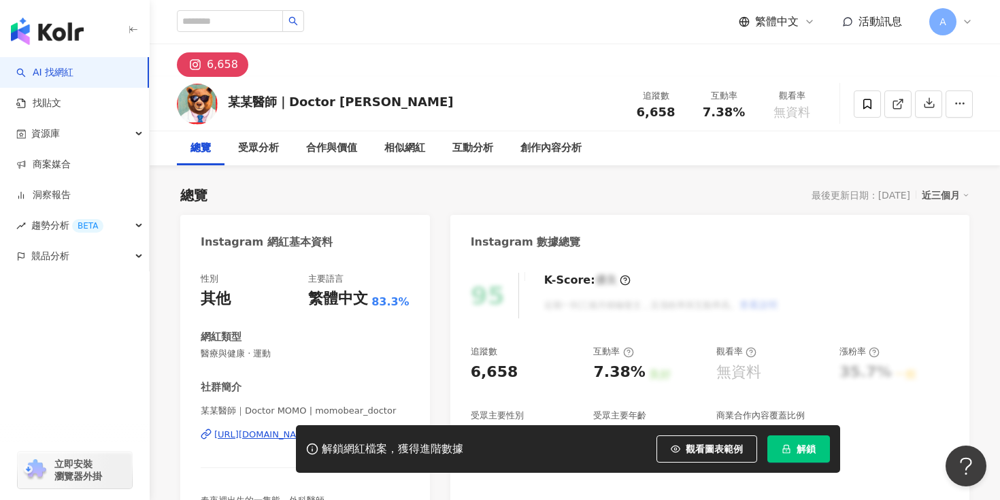
scroll to position [227, 0]
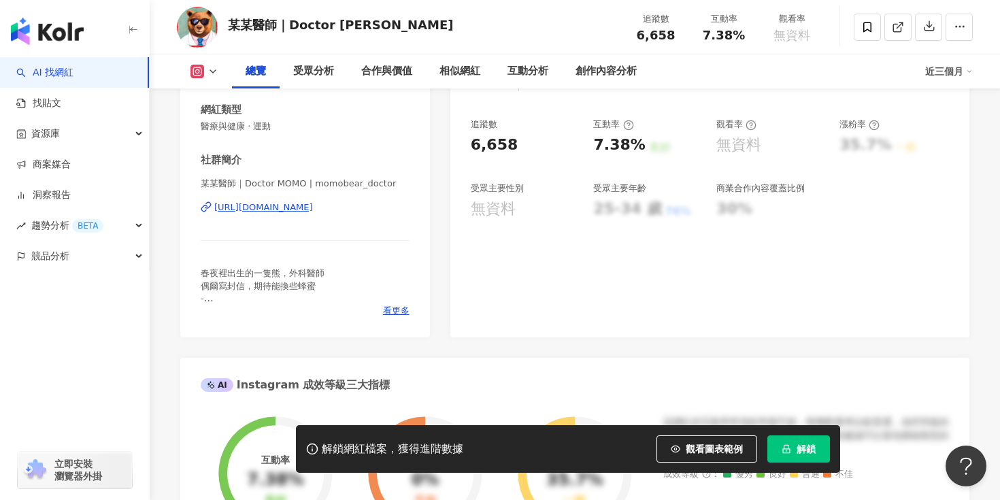
click at [313, 207] on div "https://www.instagram.com/momobear_doctor/" at bounding box center [263, 207] width 99 height 12
click at [313, 203] on div "https://www.instagram.com/momobear_doctor/" at bounding box center [263, 207] width 99 height 12
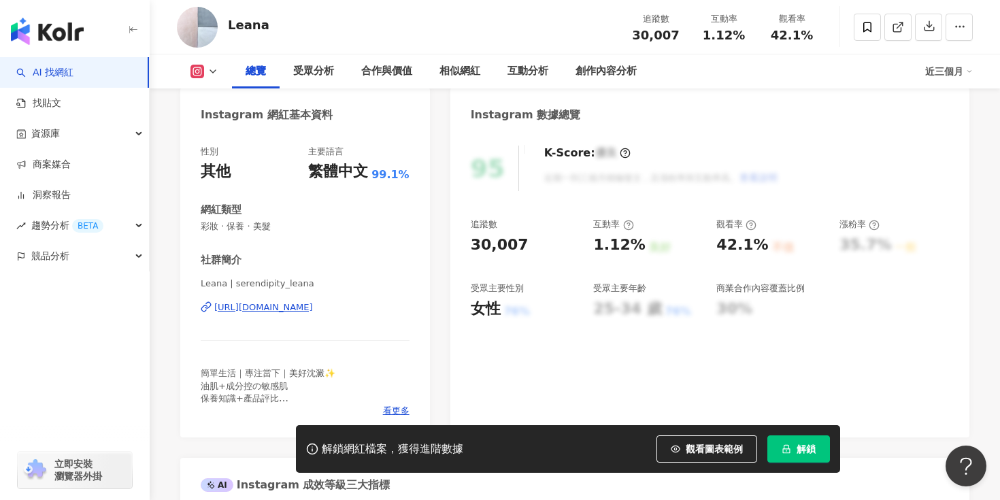
scroll to position [128, 0]
click at [313, 312] on div "https://www.instagram.com/serendipity_leana/" at bounding box center [263, 307] width 99 height 12
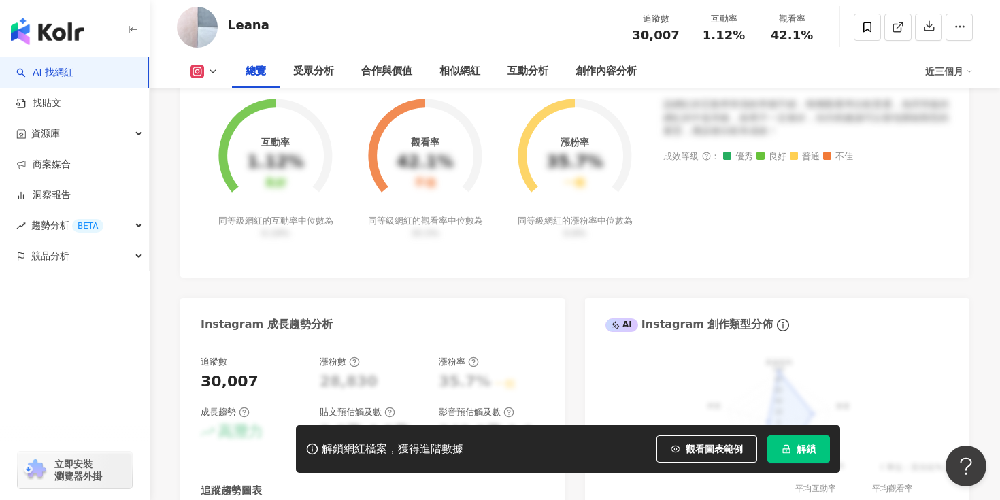
scroll to position [709, 0]
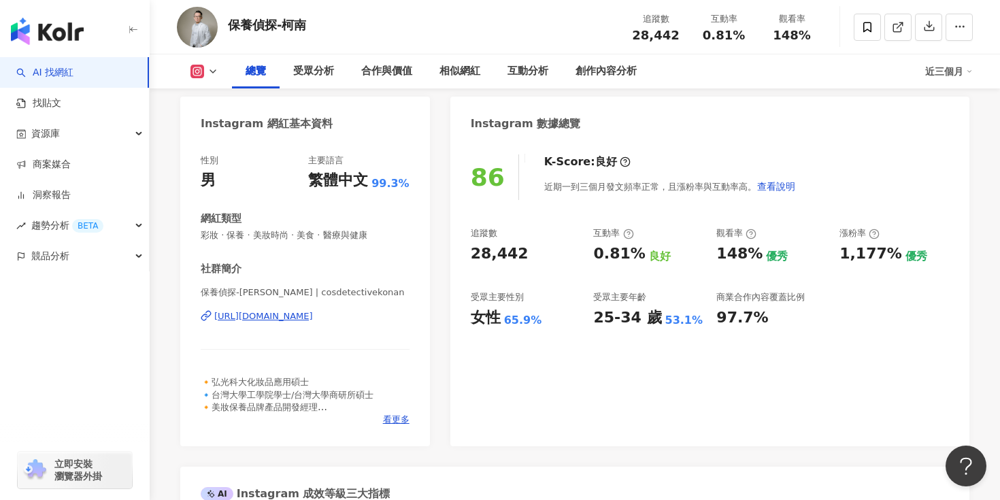
scroll to position [130, 0]
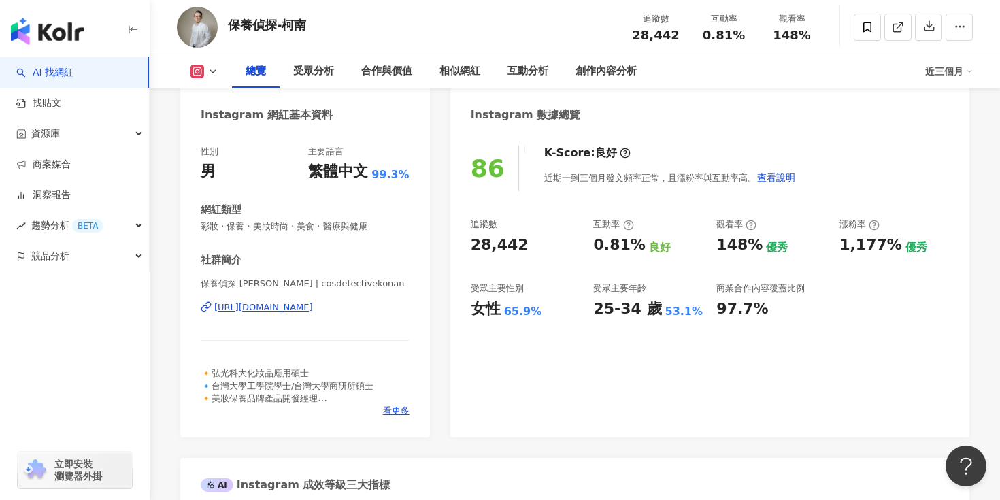
click at [313, 306] on div "[URL][DOMAIN_NAME]" at bounding box center [263, 307] width 99 height 12
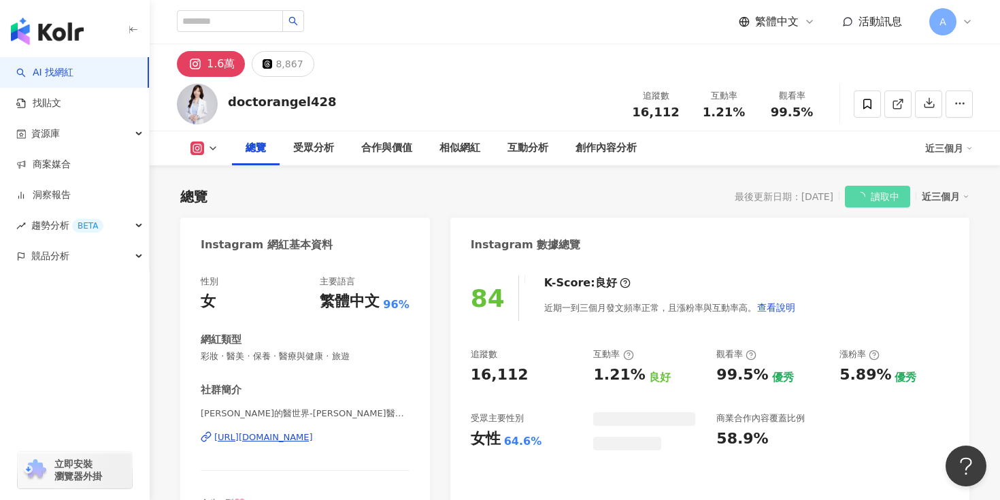
scroll to position [116, 0]
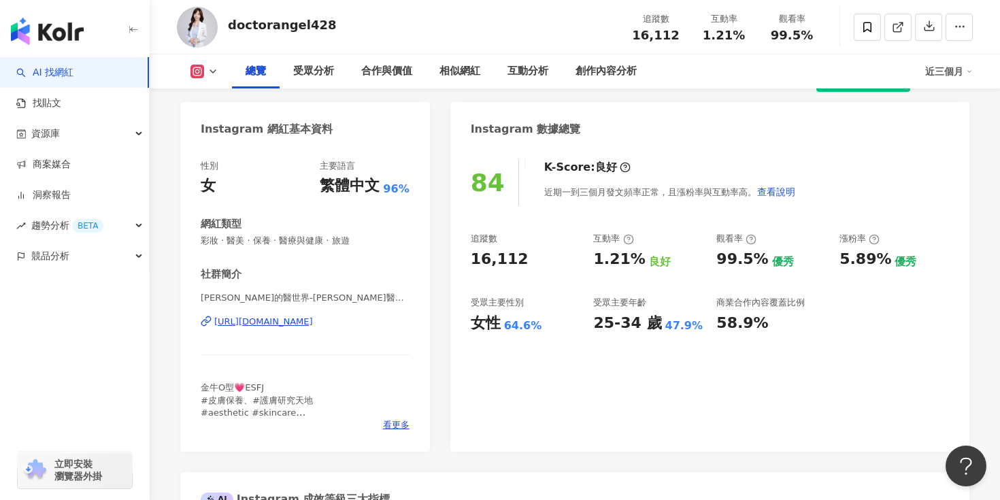
click at [303, 325] on div "https://www.instagram.com/doctorangel428/" at bounding box center [263, 322] width 99 height 12
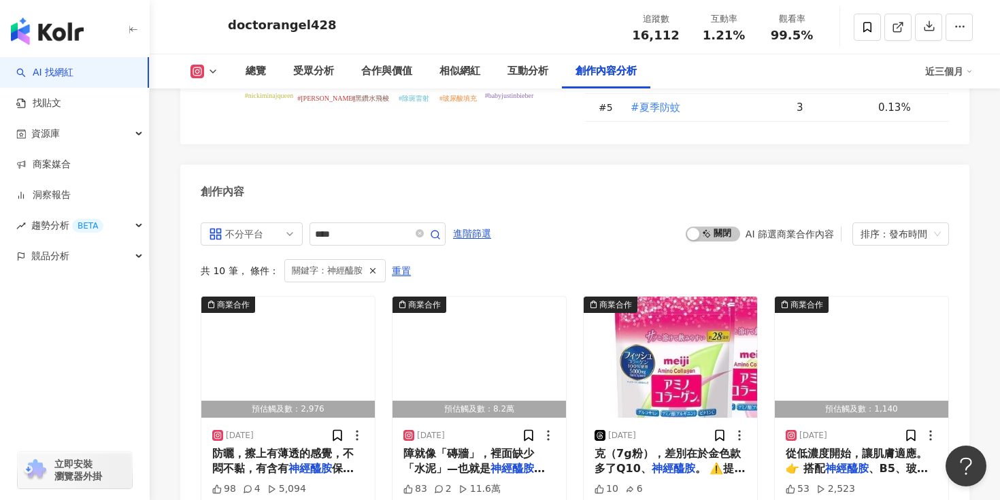
scroll to position [4265, 0]
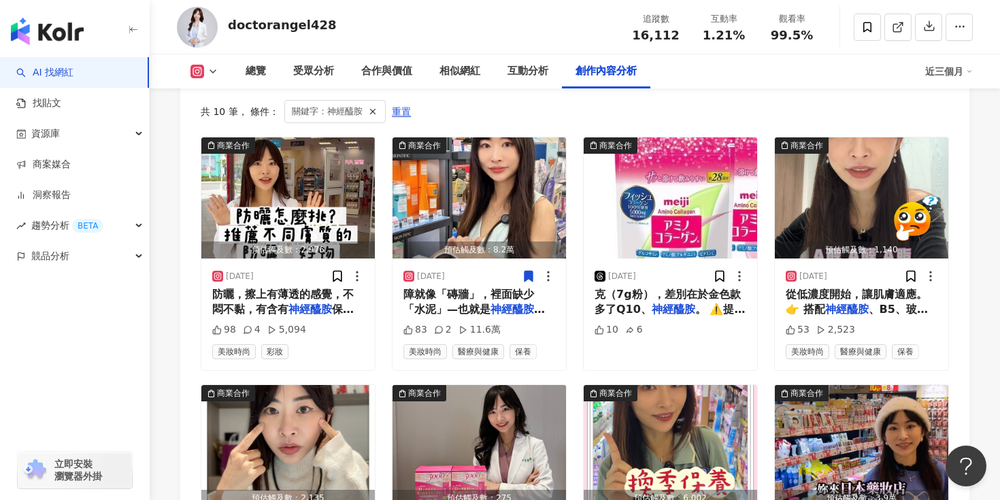
click at [573, 257] on div "商業合作 預估觸及數：2,976 2025/6/29 防曬，擦上有薄透的感覺，不悶不黏，有含有 神經醯胺 保濕。 #夏日防曬 #防曬乳 # 98 4 5,09…" at bounding box center [575, 502] width 748 height 730
click at [526, 271] on icon at bounding box center [528, 276] width 8 height 10
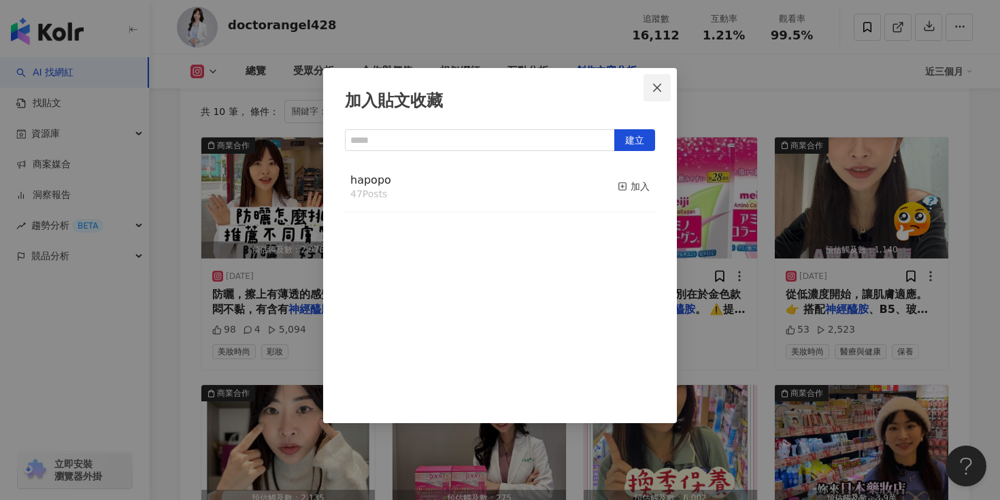
click at [662, 93] on icon "close" at bounding box center [657, 87] width 11 height 11
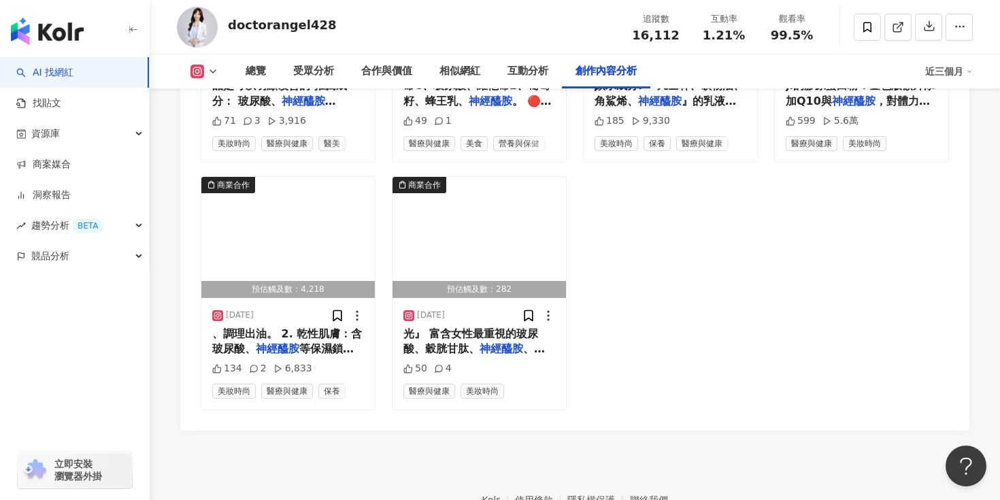
scroll to position [4724, 0]
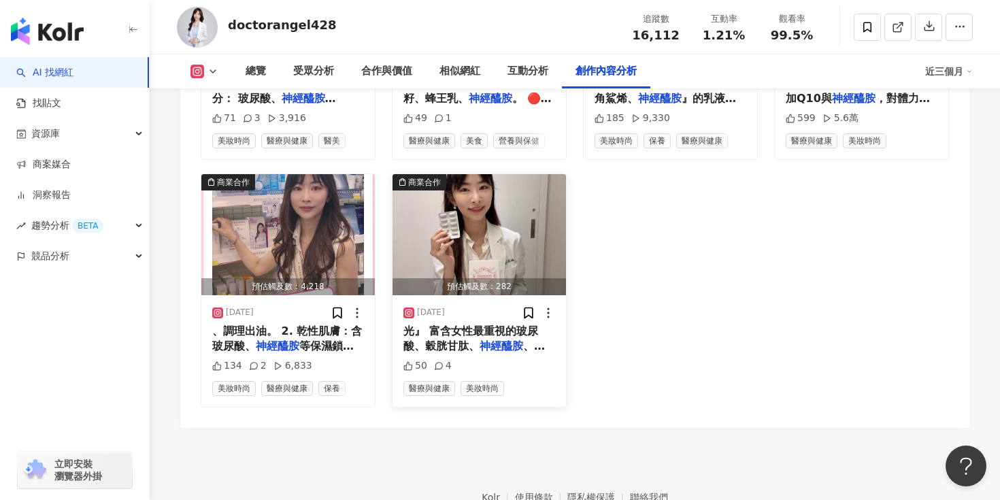
click at [465, 324] on span "光』 富含女性最重視的玻尿酸、穀胱甘肽、" at bounding box center [470, 338] width 135 height 28
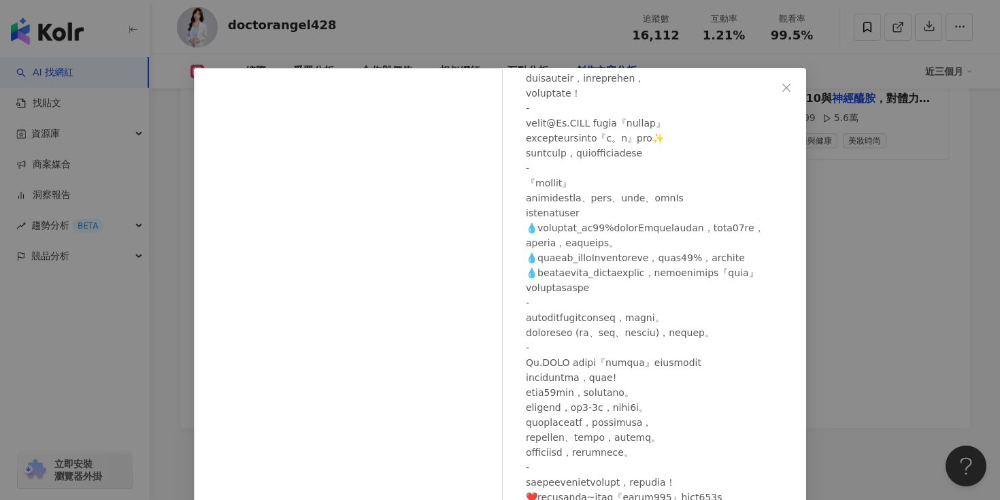
scroll to position [235, 0]
click at [870, 298] on div "安琪拉的醫世界-蔡孟璇醫師 2024/10/23 50 4 查看原始貼文" at bounding box center [500, 250] width 1000 height 500
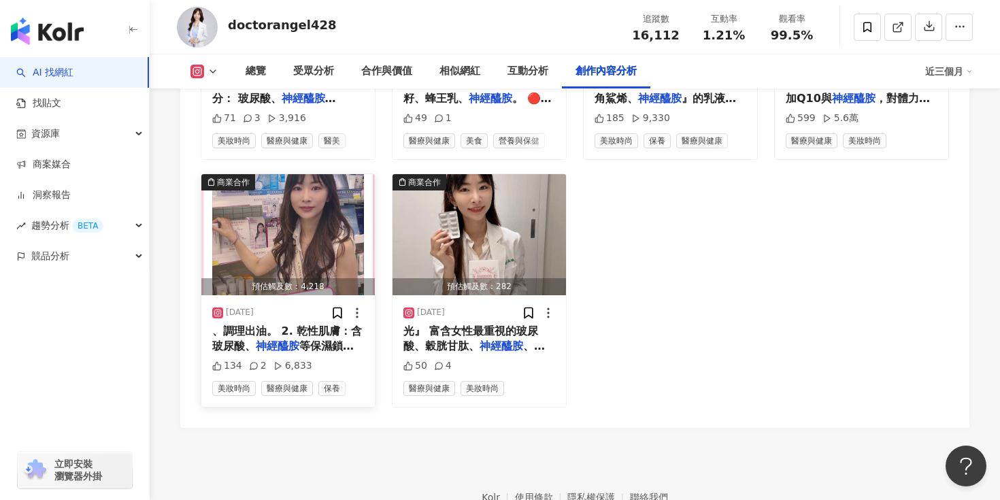
click at [292, 324] on div "、調理出油。 2. 乾性肌膚：含玻尿酸、 神經醯胺 等保濕鎖水的洗面乳，洗後不乾澀。" at bounding box center [288, 339] width 152 height 31
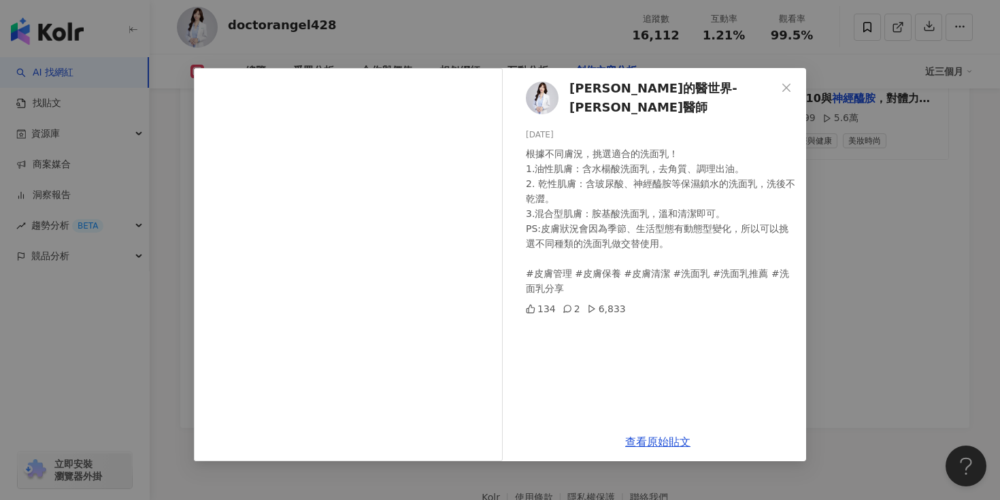
click at [877, 310] on div "安琪拉的醫世界-蔡孟璇醫師 2024/10/31 根據不同膚況，挑選適合的洗面乳！ 1.油性肌膚：含水楊酸洗面乳，去角質、調理出油。 2. 乾性肌膚：含玻尿酸…" at bounding box center [500, 250] width 1000 height 500
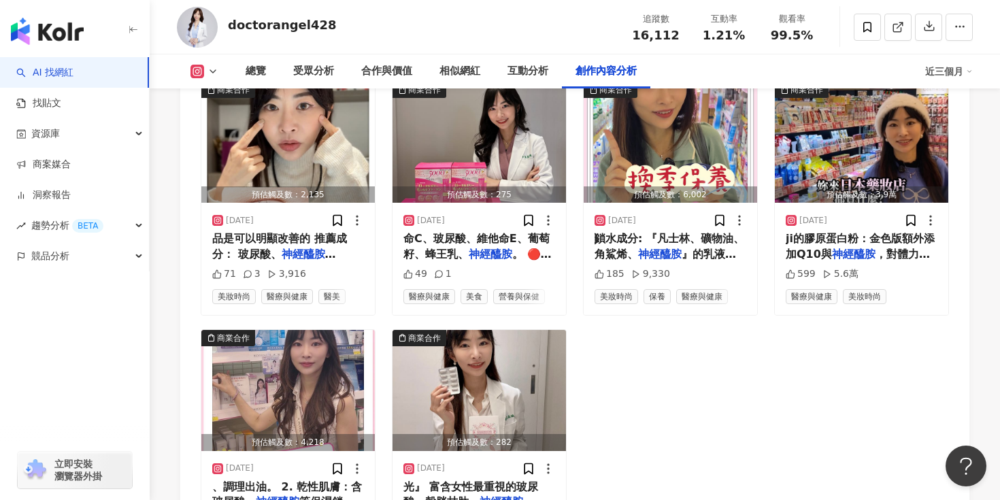
scroll to position [4569, 0]
click at [843, 247] on mark "神經醯胺" at bounding box center [854, 253] width 44 height 13
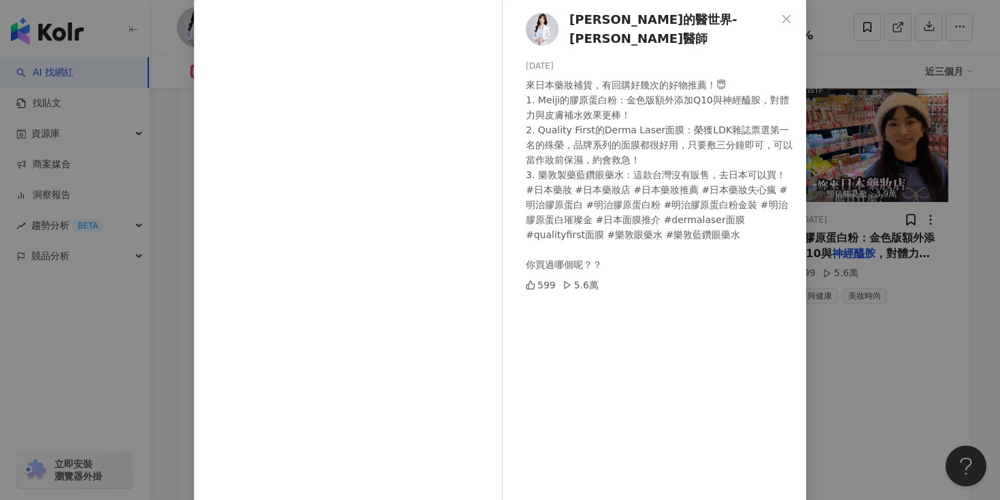
scroll to position [86, 0]
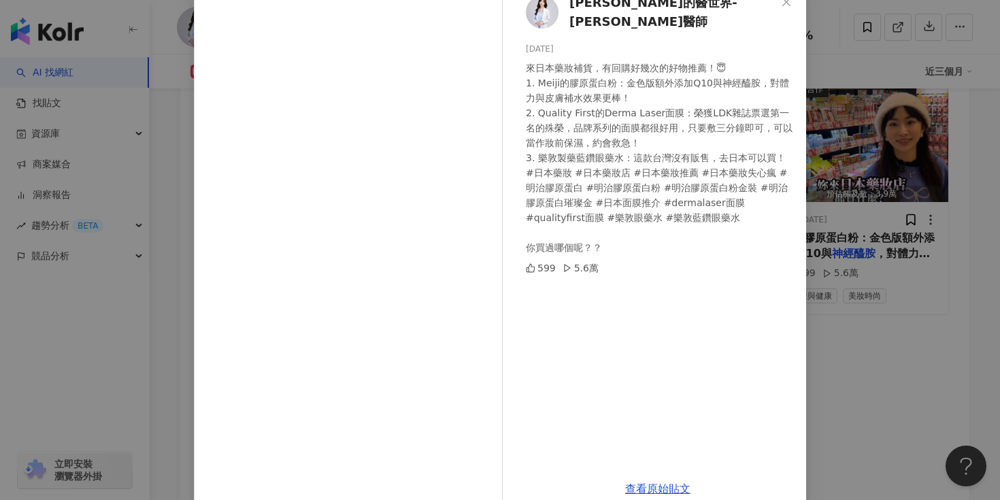
click at [839, 297] on div "安琪拉的醫世界-蔡孟璇醫師 2024/12/9 來日本藥妝補貨，有回購好幾次的好物推薦！😇 1. Meiji的膠原蛋白粉：金色版額外添加Q10與神經醯胺，對體…" at bounding box center [500, 250] width 1000 height 500
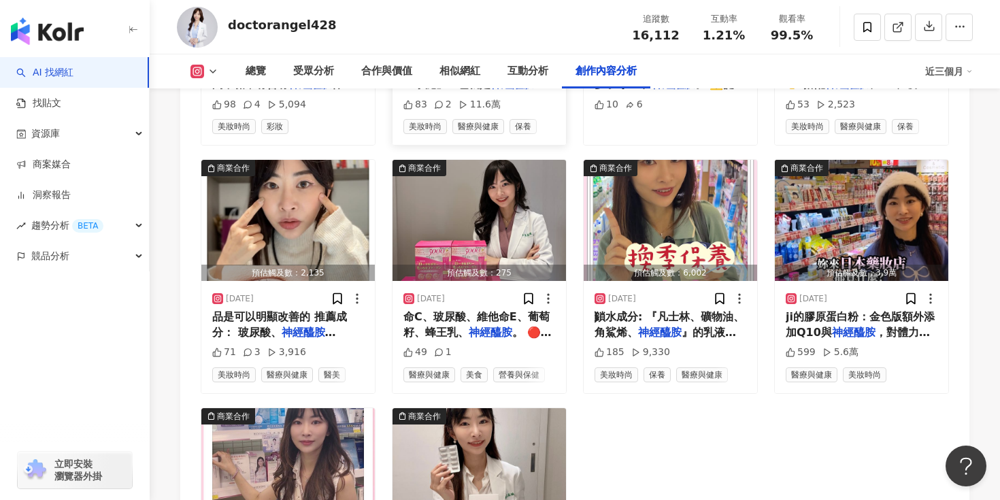
scroll to position [4473, 0]
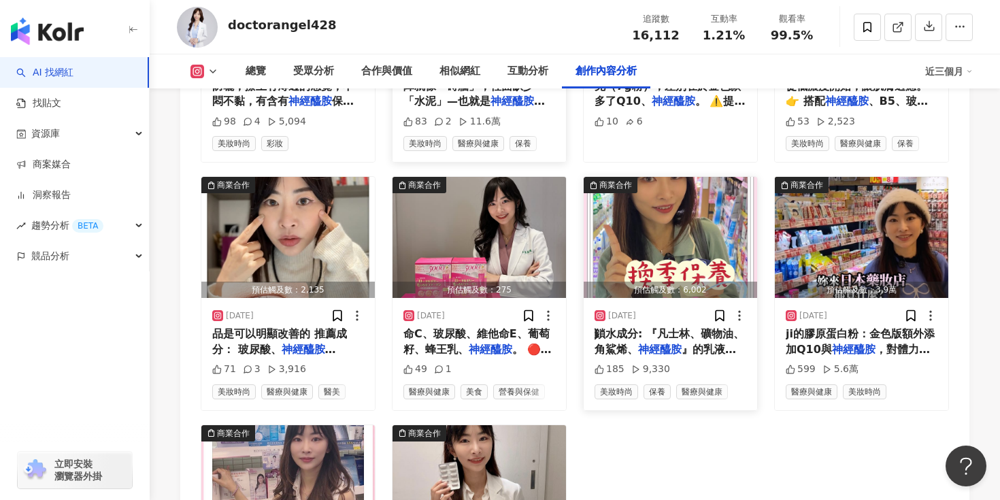
click at [667, 343] on mark "神經醯胺" at bounding box center [660, 349] width 44 height 13
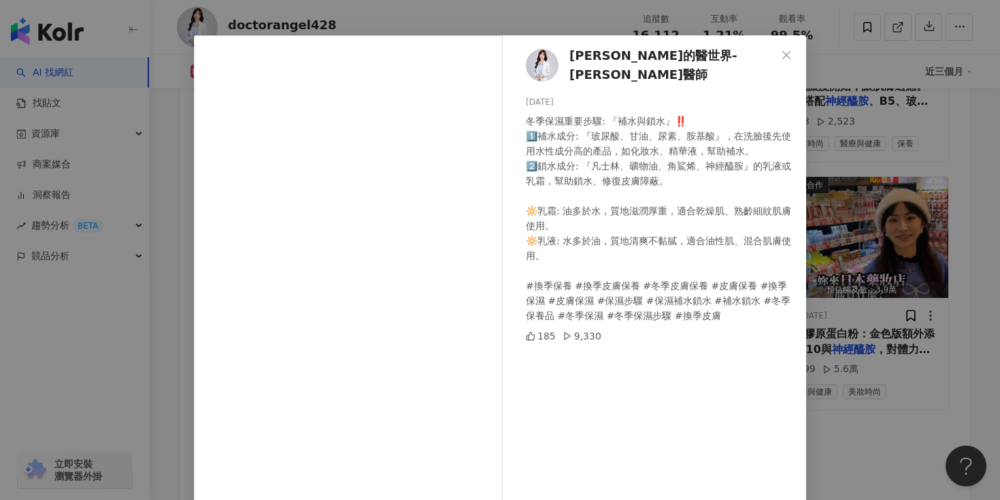
scroll to position [42, 0]
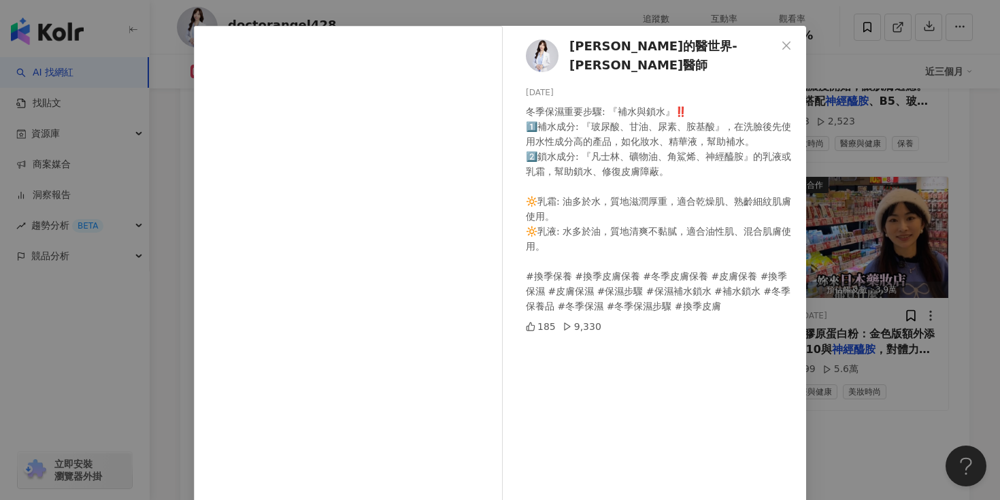
click at [622, 381] on div "安琪拉的醫世界-蔡孟璇醫師 2024/12/17 冬季保濕重要步驟: 『補水與鎖水』‼️ 1️⃣補水成分: 『玻尿酸、甘油、尿素、胺基酸』，在洗臉後先使用水性…" at bounding box center [657, 269] width 297 height 487
click at [818, 378] on div "安琪拉的醫世界-蔡孟璇醫師 2024/12/17 冬季保濕重要步驟: 『補水與鎖水』‼️ 1️⃣補水成分: 『玻尿酸、甘油、尿素、胺基酸』，在洗臉後先使用水性…" at bounding box center [500, 250] width 1000 height 500
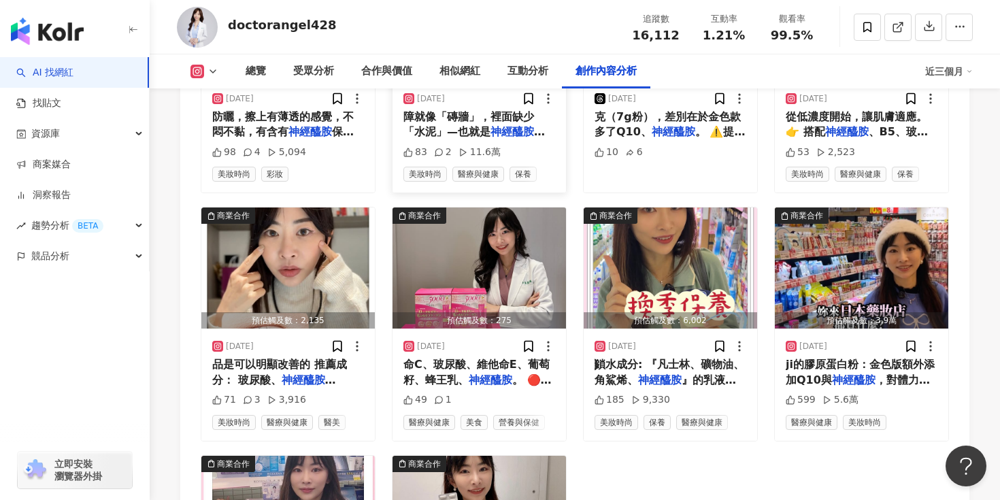
scroll to position [4439, 0]
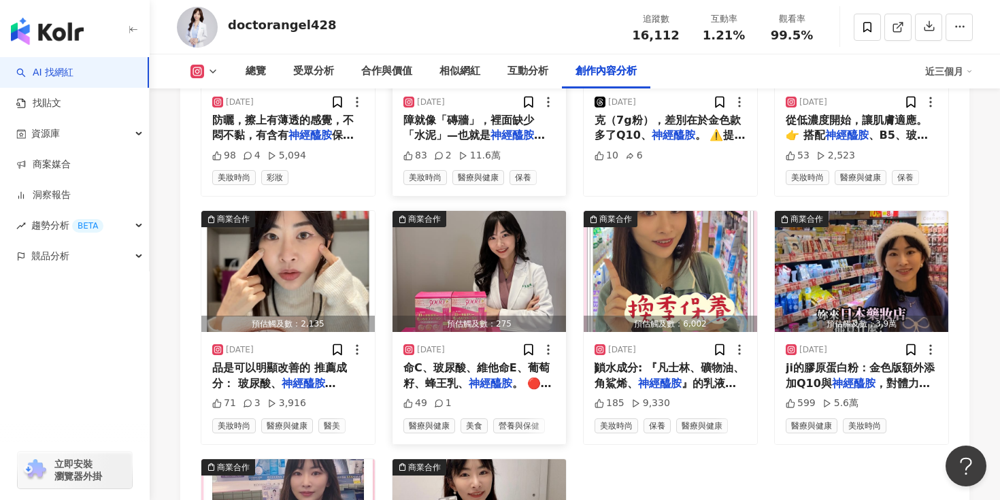
click at [446, 222] on img "button" at bounding box center [478, 271] width 173 height 121
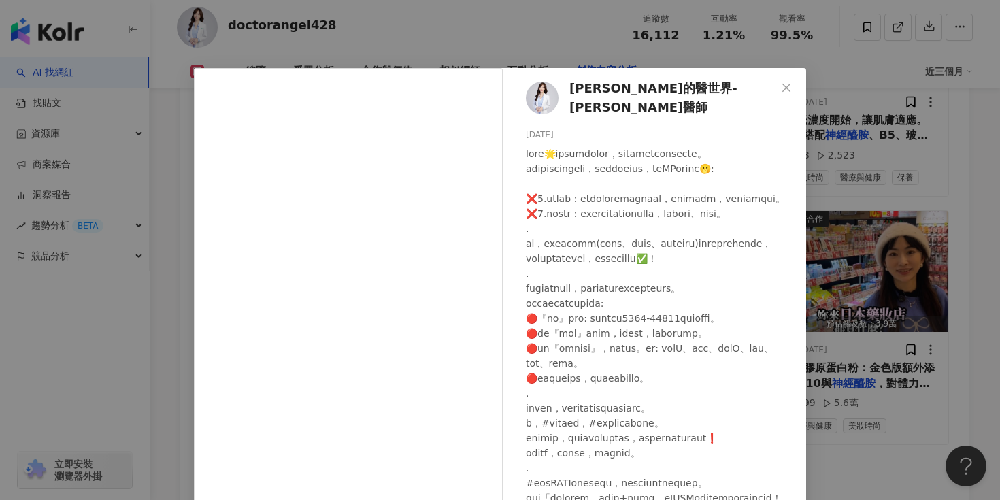
click at [826, 341] on div "安琪拉的醫世界-蔡孟璇醫師 2025/2/17 49 1 查看原始貼文" at bounding box center [500, 250] width 1000 height 500
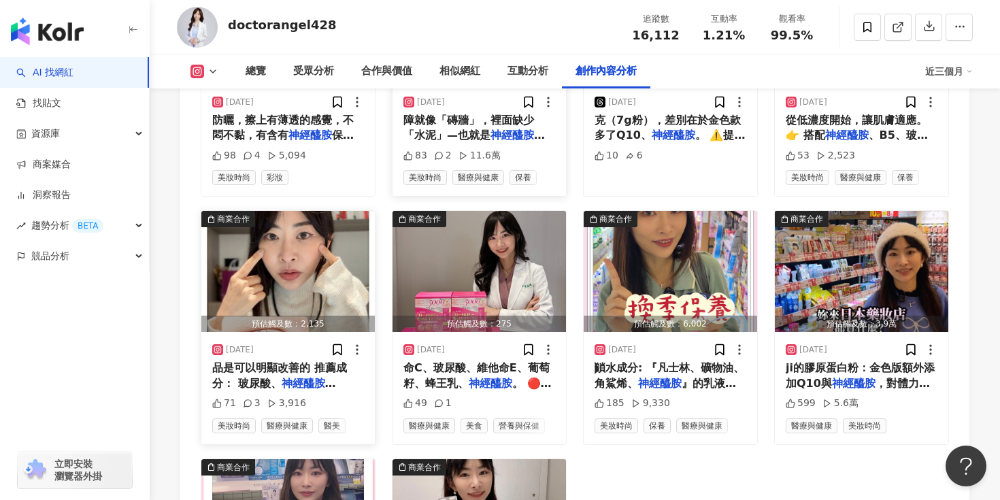
click at [284, 246] on img "button" at bounding box center [287, 271] width 173 height 121
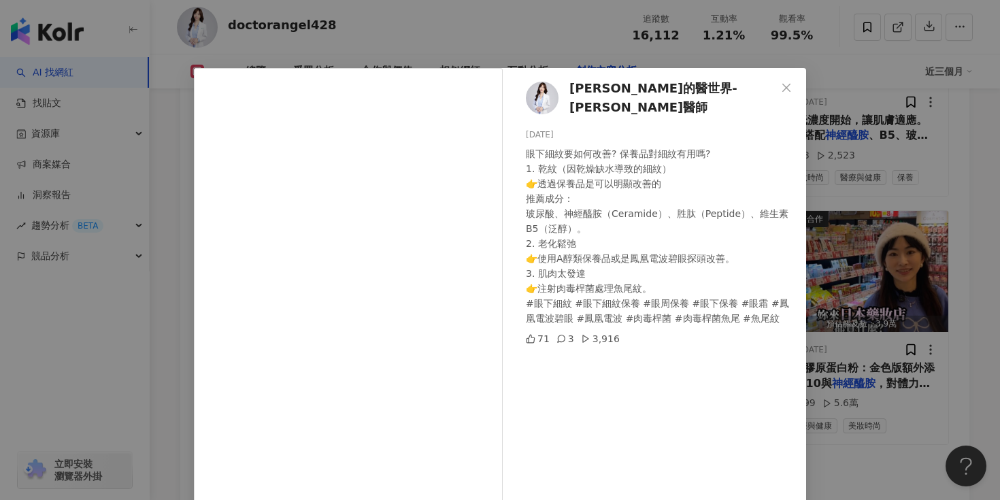
click at [952, 226] on div "安琪拉的醫世界-蔡孟璇醫師 2025/2/27 眼下細紋要如何改善? 保養品對細紋有用嗎? 1. 乾紋（因乾燥缺水導致的細紋） 👉透過保養品是可以明顯改善的 …" at bounding box center [500, 250] width 1000 height 500
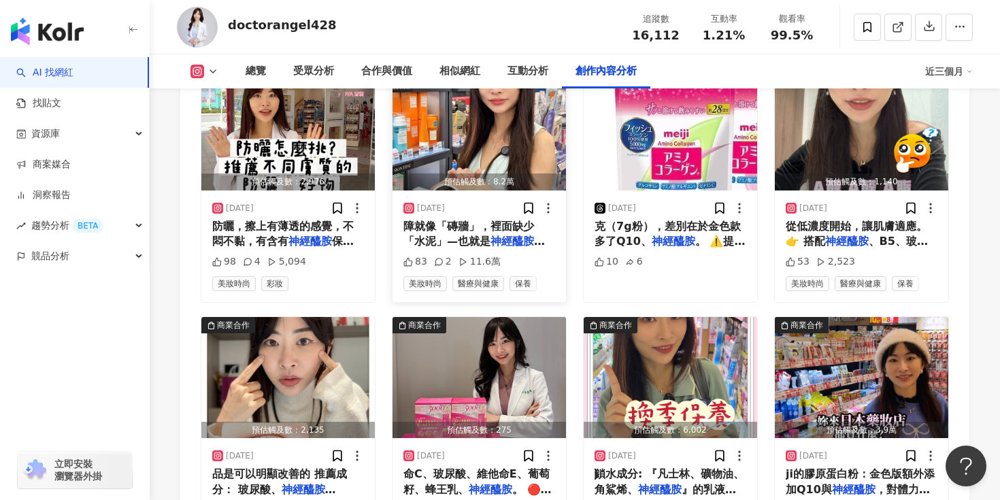
scroll to position [4243, 0]
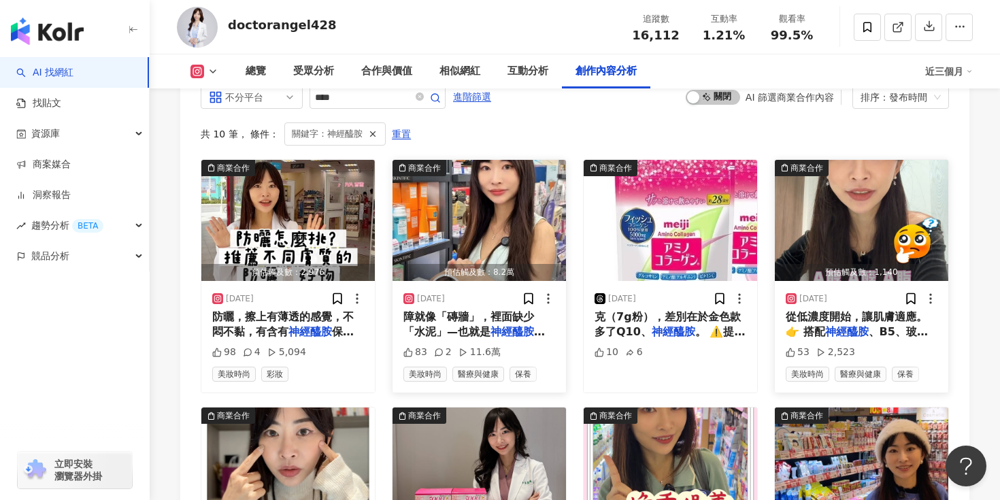
click at [846, 200] on img "button" at bounding box center [861, 220] width 173 height 121
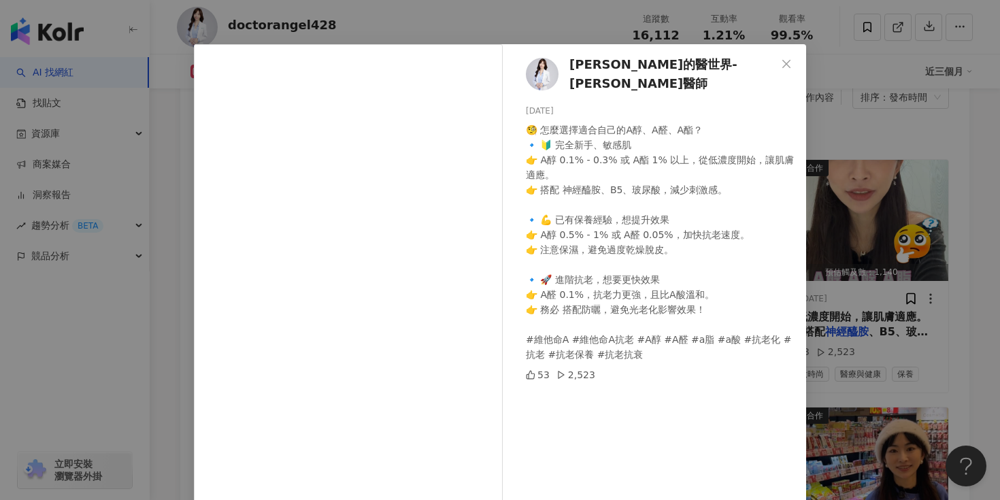
scroll to position [29, 0]
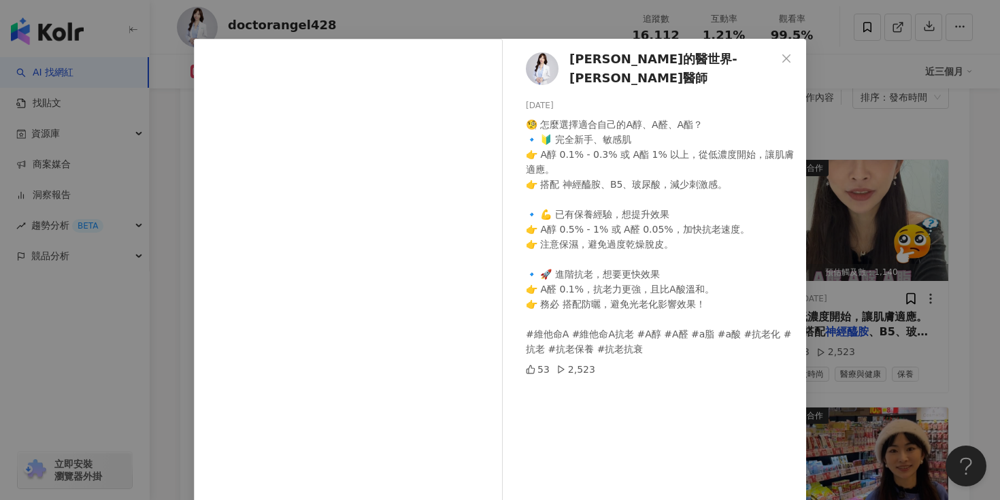
click at [869, 329] on div "安琪拉的醫世界-蔡孟璇醫師 2025/5/5 🧐 怎麼選擇適合自己的A醇、A醛、A酯？ 🔹 🔰 完全新手、敏感肌 👉 A醇 0.1% - 0.3% 或 A酯 …" at bounding box center [500, 250] width 1000 height 500
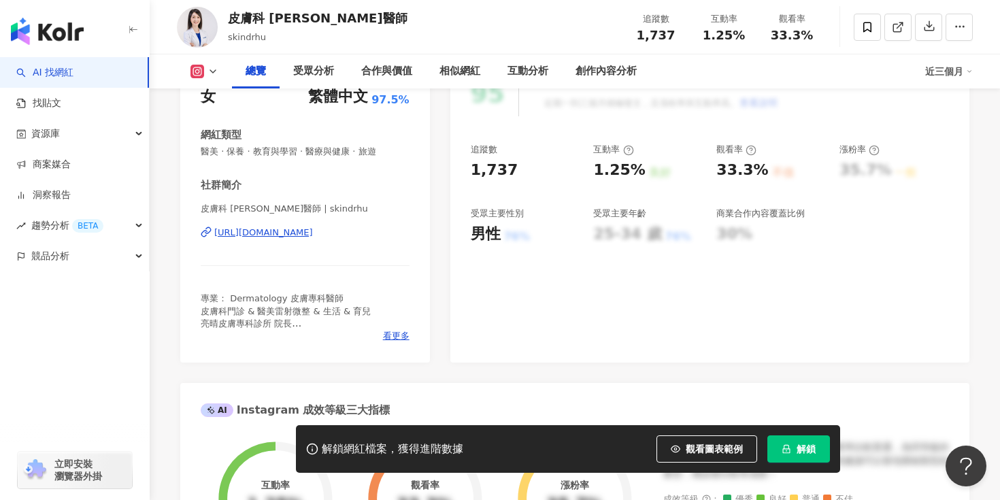
scroll to position [141, 0]
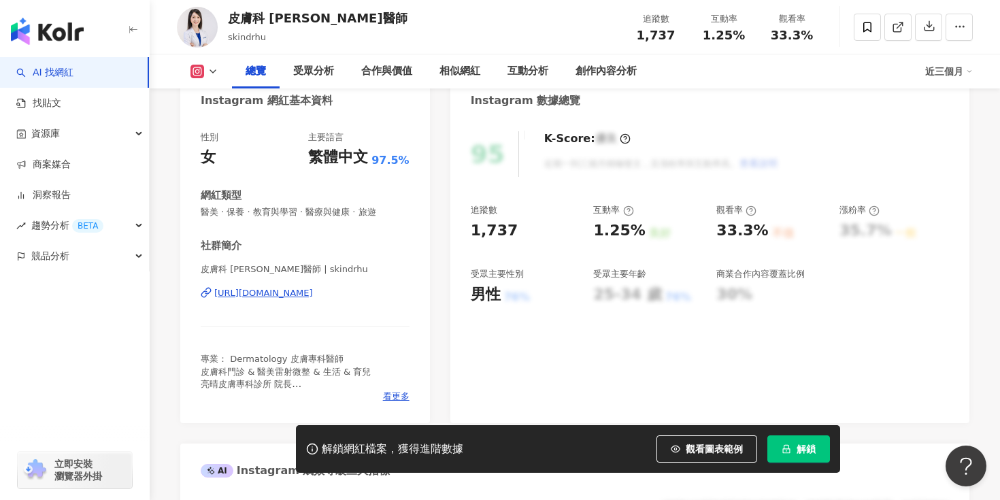
click at [799, 446] on span "解鎖" at bounding box center [806, 449] width 19 height 11
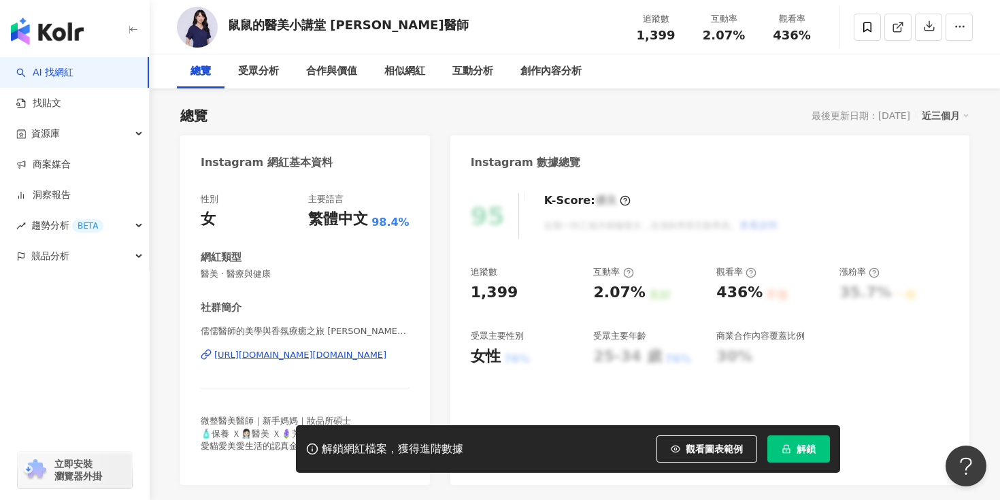
scroll to position [133, 0]
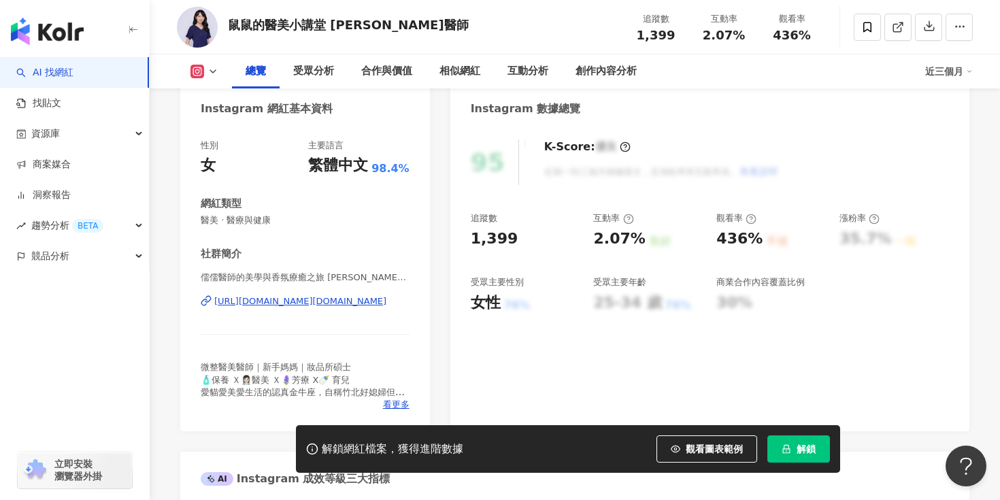
click at [329, 307] on div "https://www.instagram.com/dr.iroo/" at bounding box center [300, 301] width 172 height 12
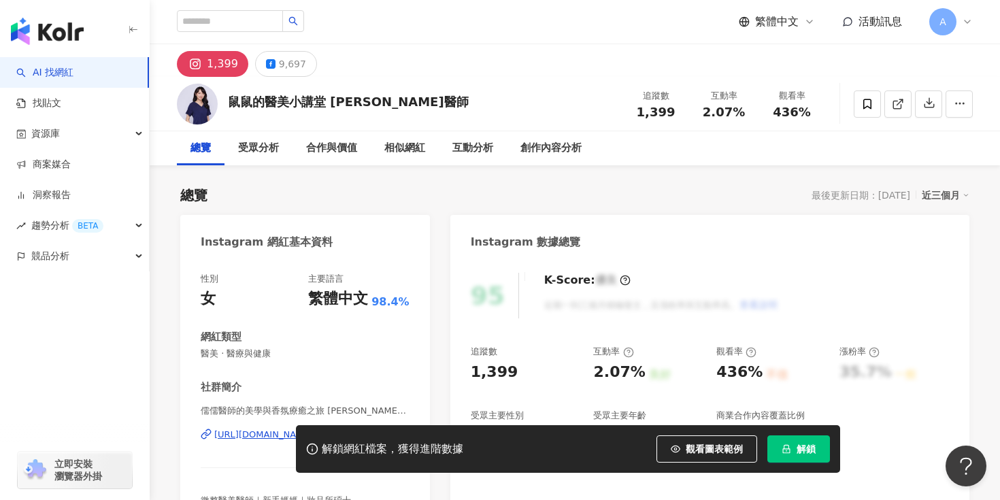
click at [794, 440] on button "解鎖" at bounding box center [798, 448] width 63 height 27
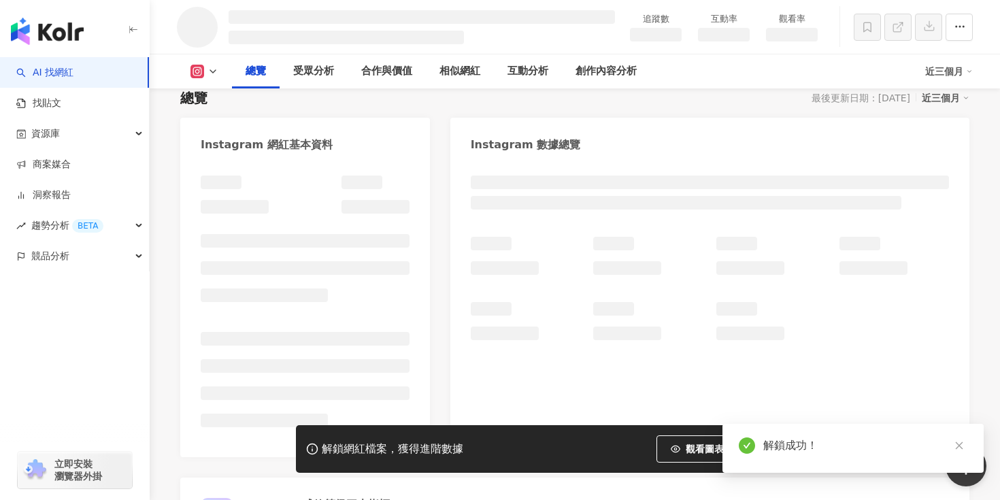
scroll to position [217, 0]
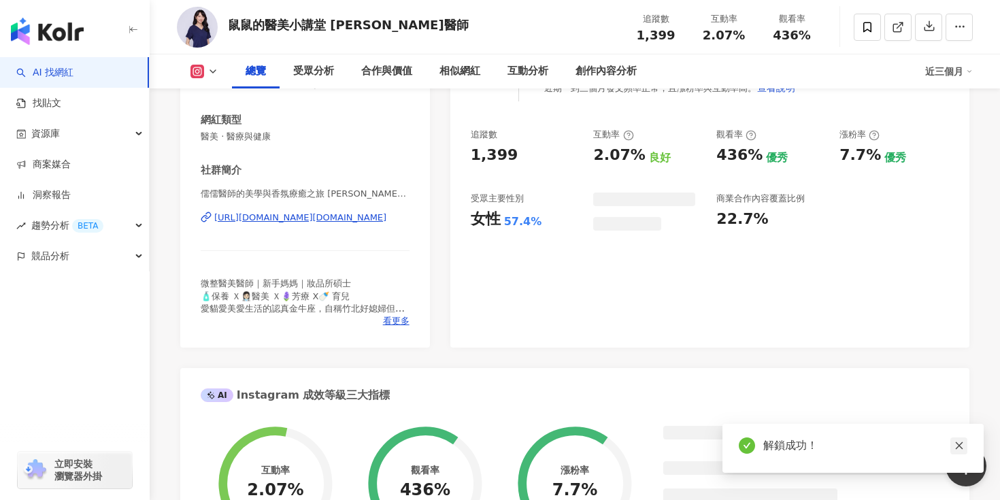
click at [956, 442] on icon "close" at bounding box center [958, 445] width 7 height 7
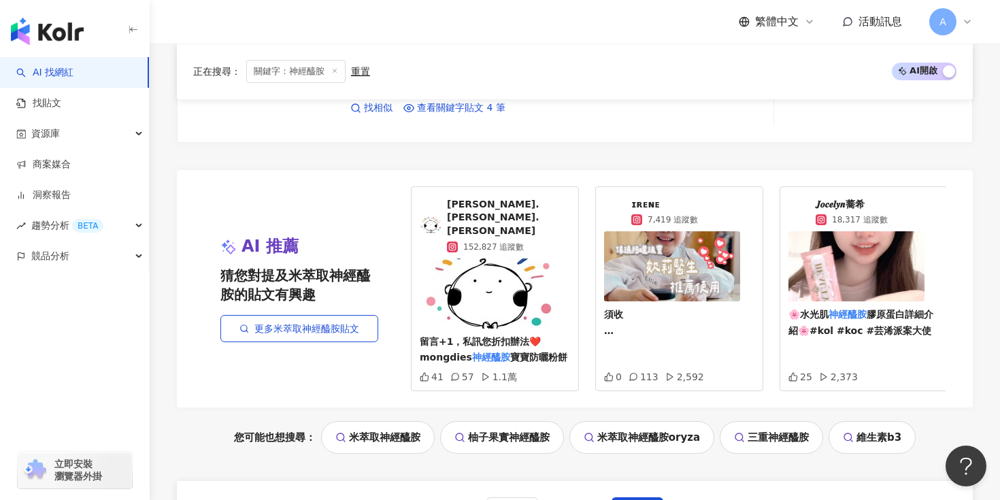
scroll to position [2941, 0]
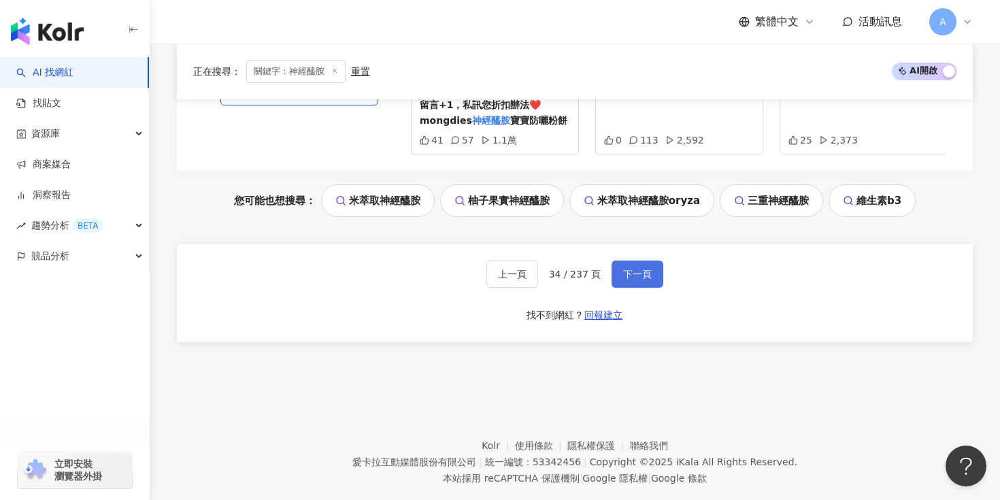
click at [643, 269] on span "下一頁" at bounding box center [637, 274] width 29 height 11
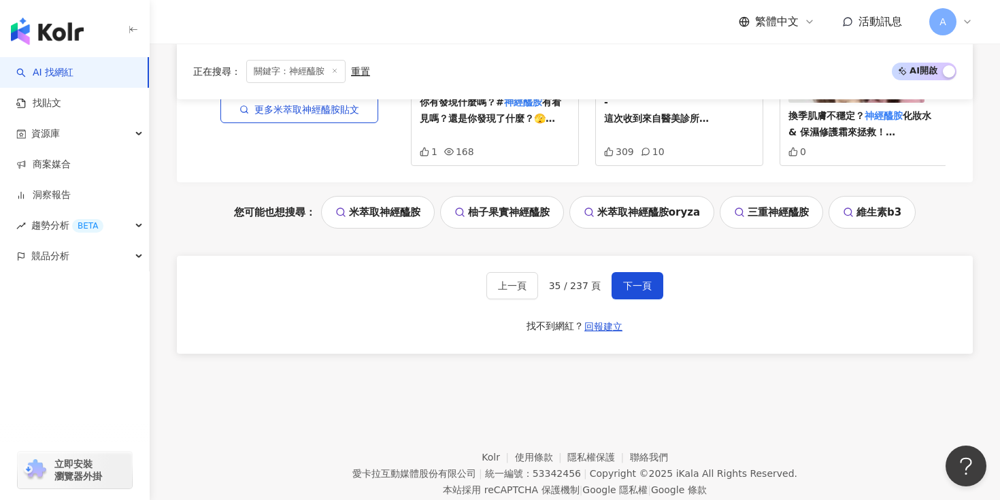
scroll to position [2879, 0]
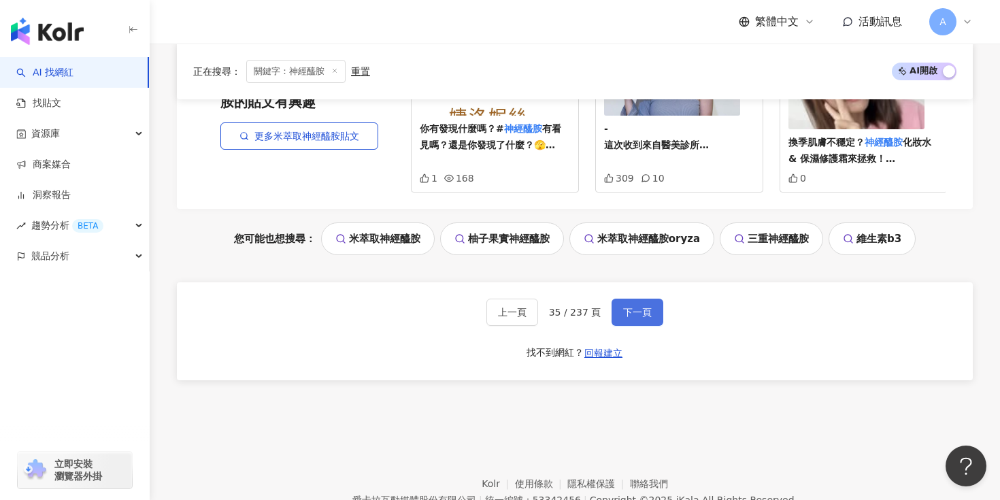
click at [644, 307] on span "下一頁" at bounding box center [637, 312] width 29 height 11
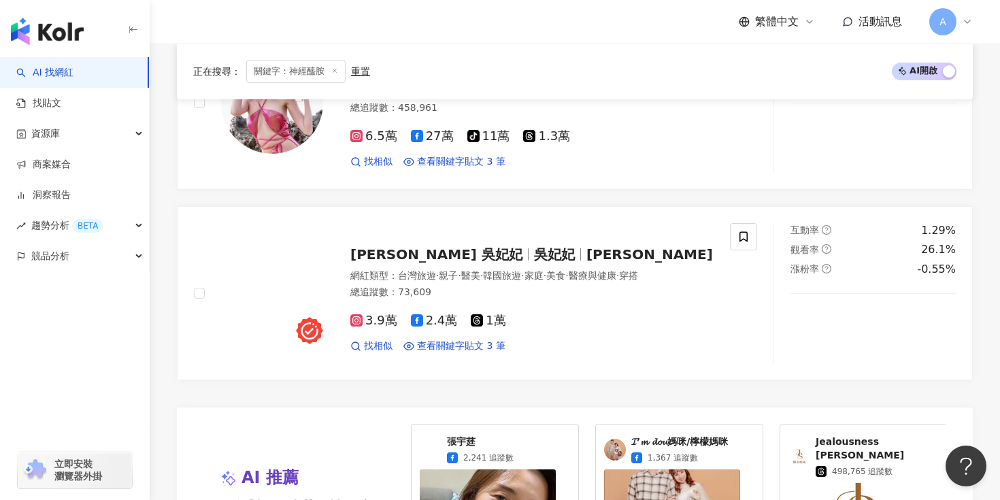
scroll to position [2841, 0]
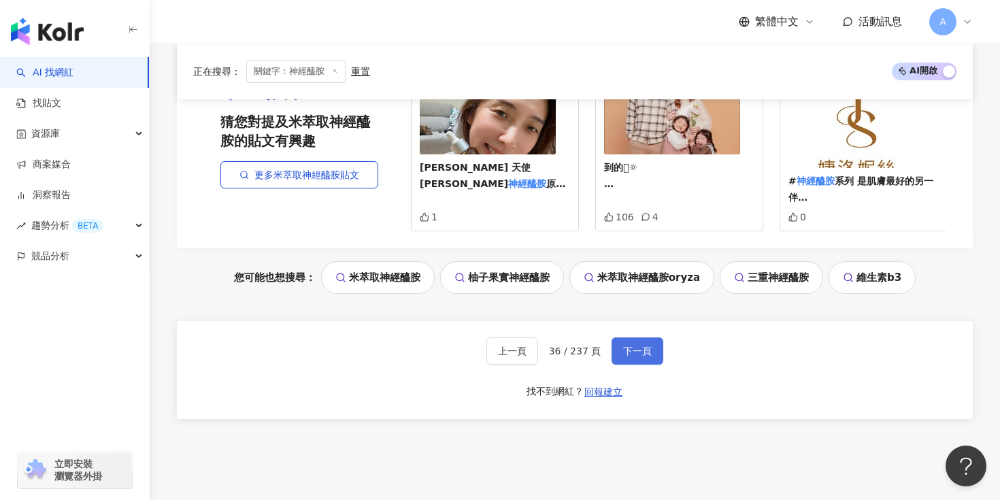
click at [641, 346] on span "下一頁" at bounding box center [637, 351] width 29 height 11
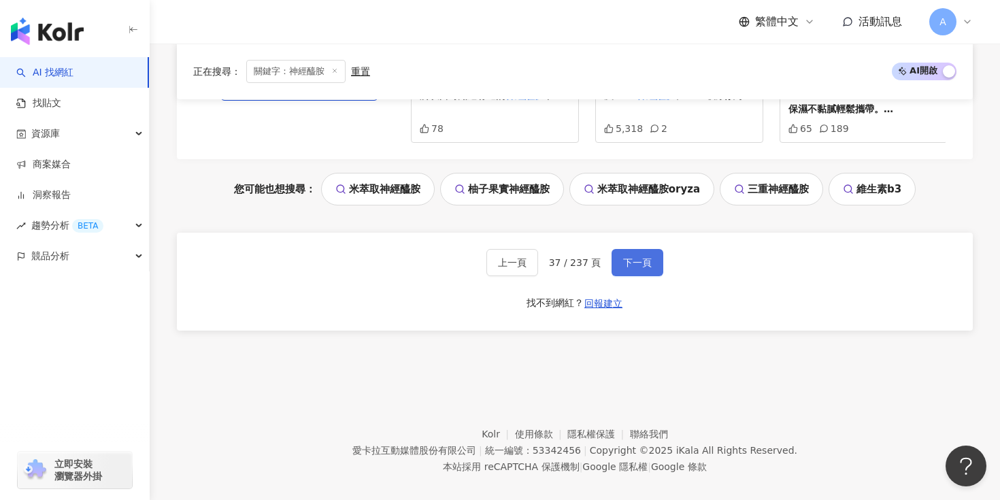
scroll to position [2944, 0]
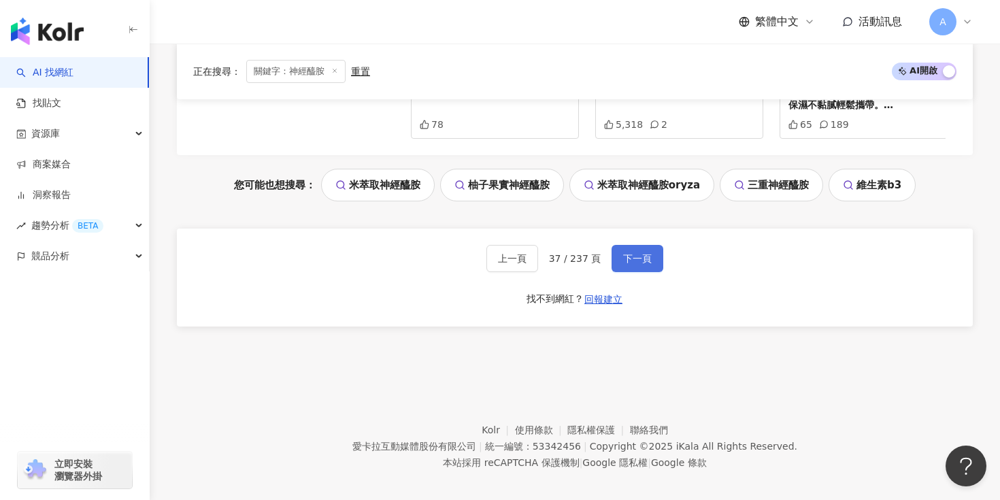
click at [626, 255] on button "下一頁" at bounding box center [638, 258] width 52 height 27
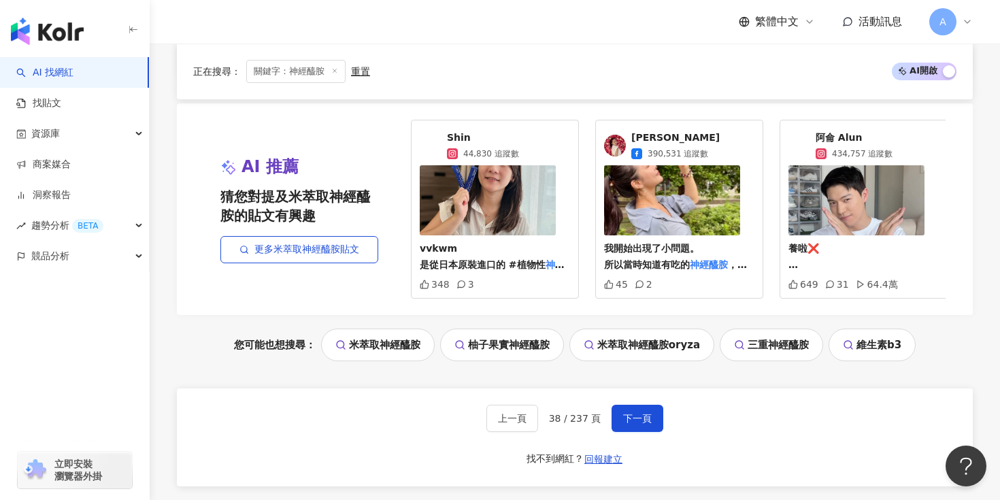
scroll to position [2931, 0]
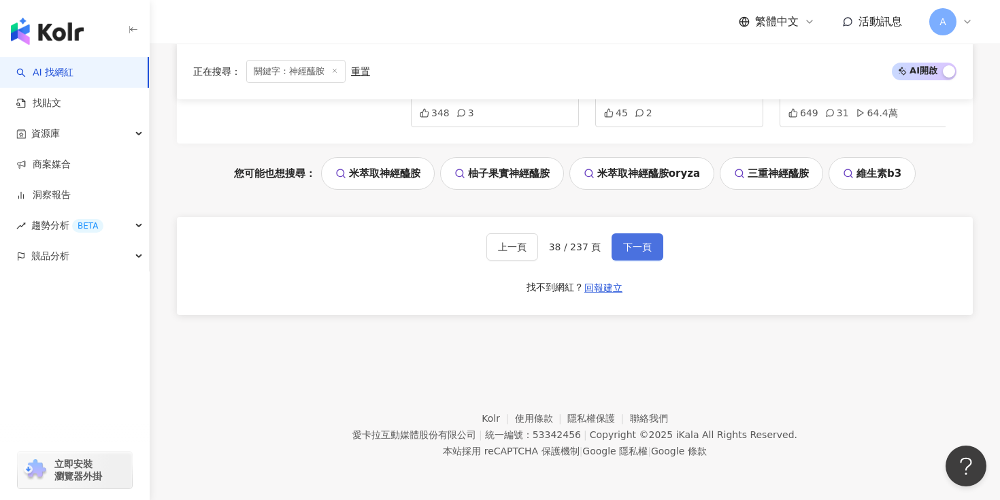
click at [631, 244] on span "下一頁" at bounding box center [637, 246] width 29 height 11
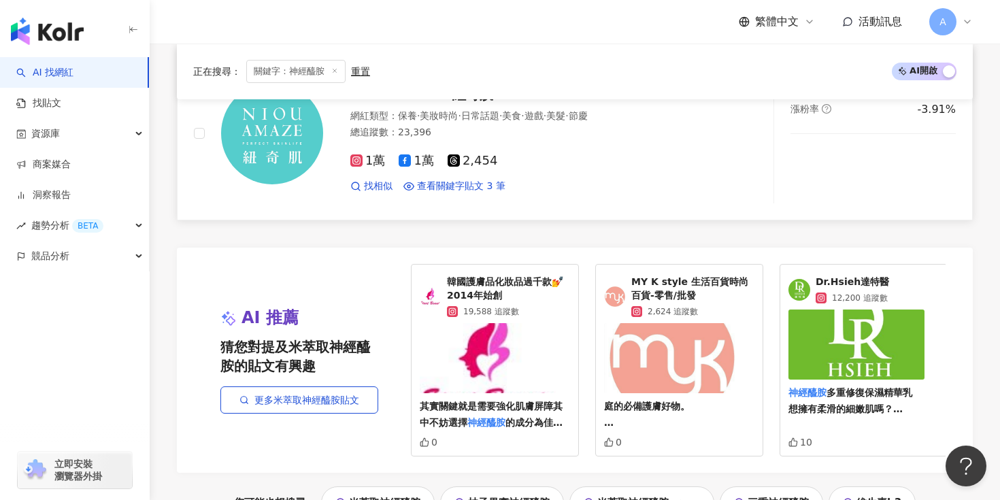
scroll to position [2726, 0]
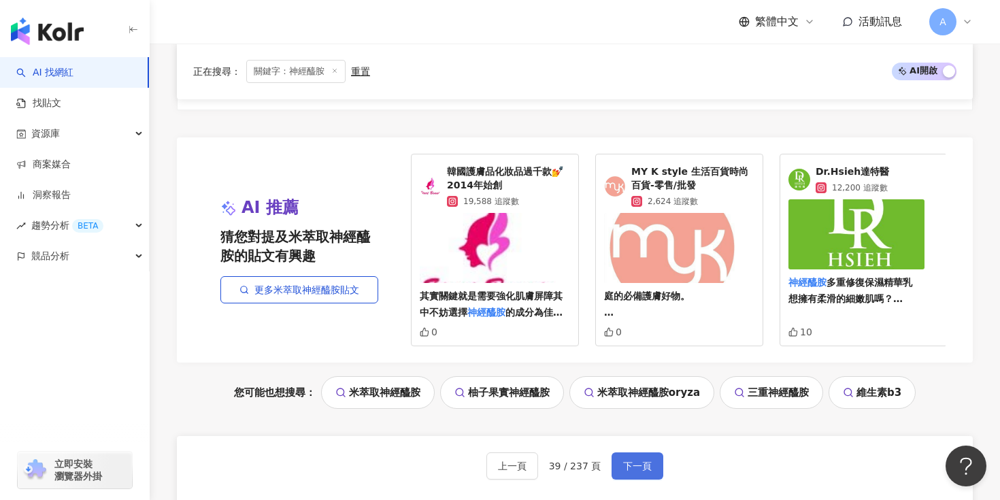
click at [641, 464] on span "下一頁" at bounding box center [637, 466] width 29 height 11
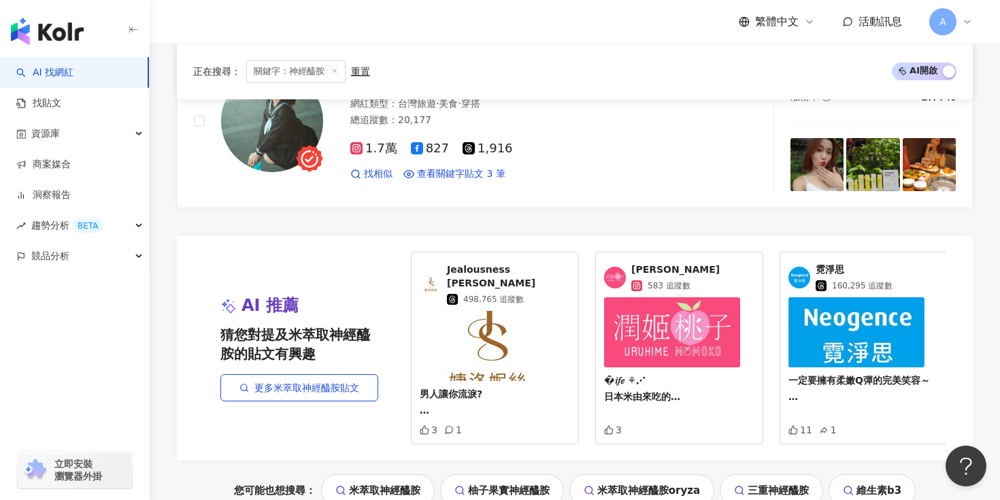
scroll to position [2763, 0]
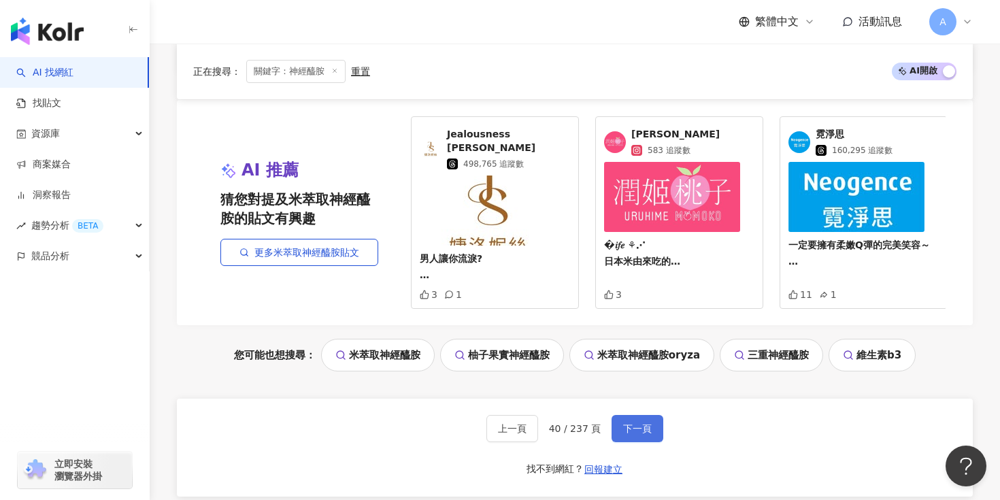
click at [635, 415] on button "下一頁" at bounding box center [638, 428] width 52 height 27
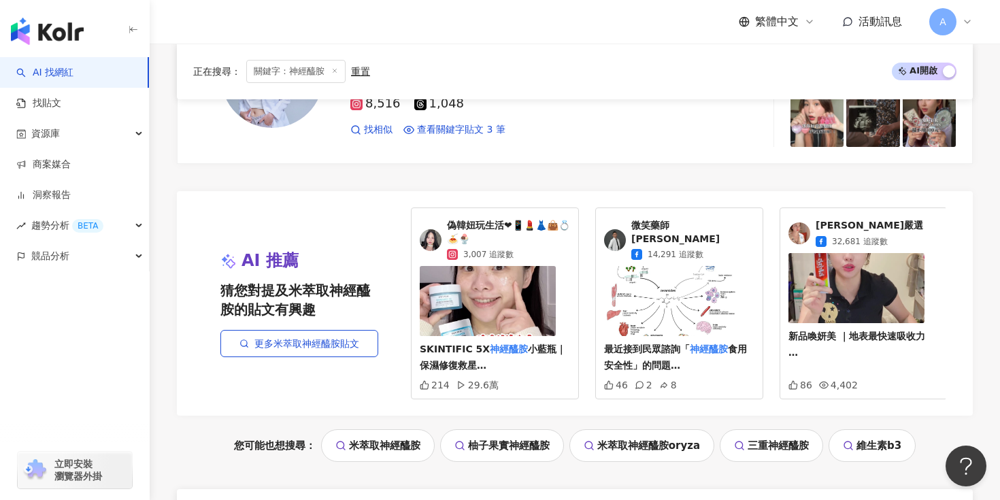
scroll to position [2862, 0]
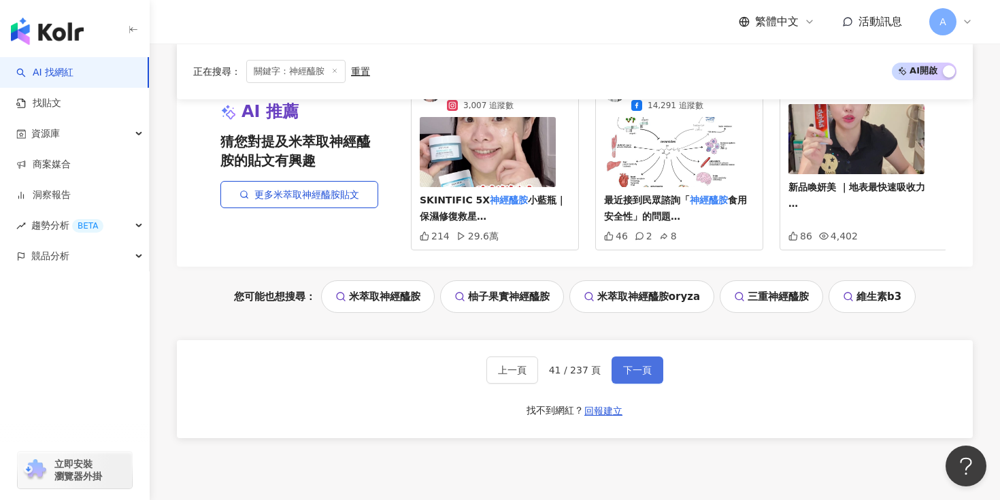
click at [643, 379] on button "下一頁" at bounding box center [638, 369] width 52 height 27
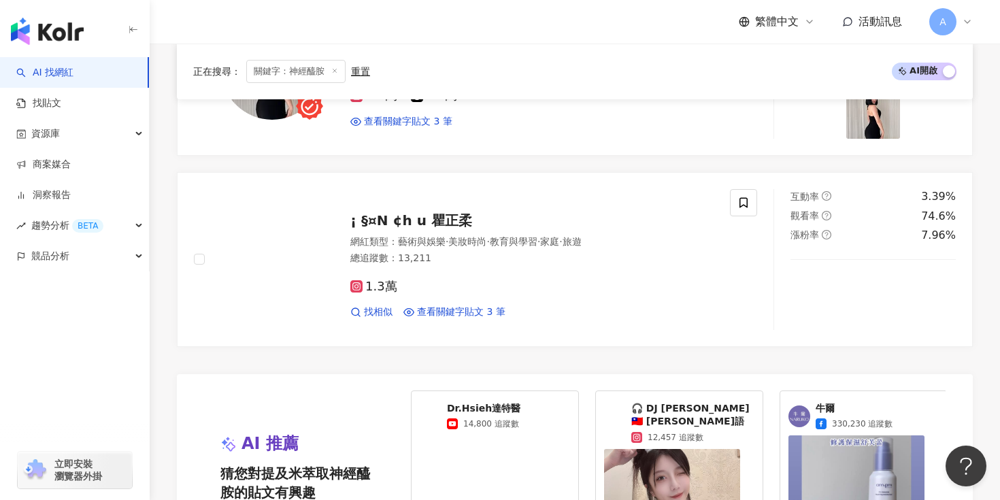
scroll to position [2802, 0]
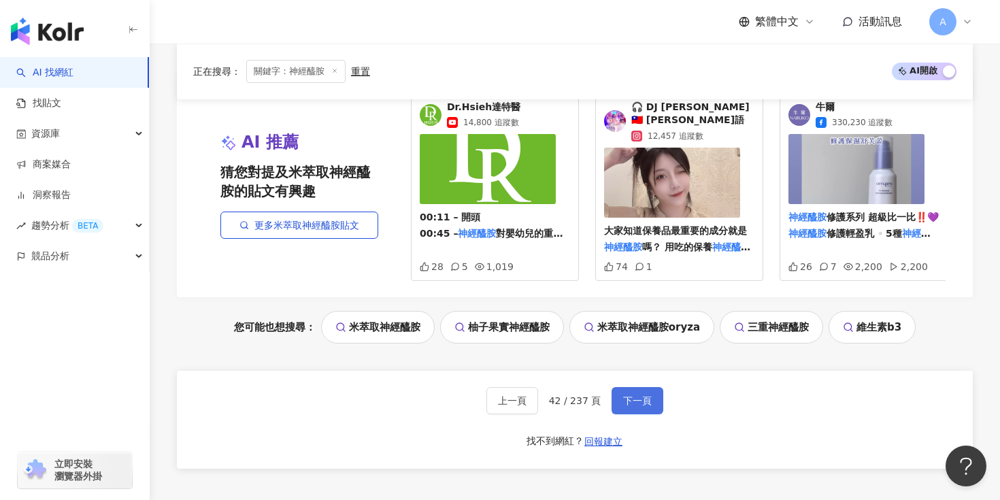
click at [643, 395] on span "下一頁" at bounding box center [637, 400] width 29 height 11
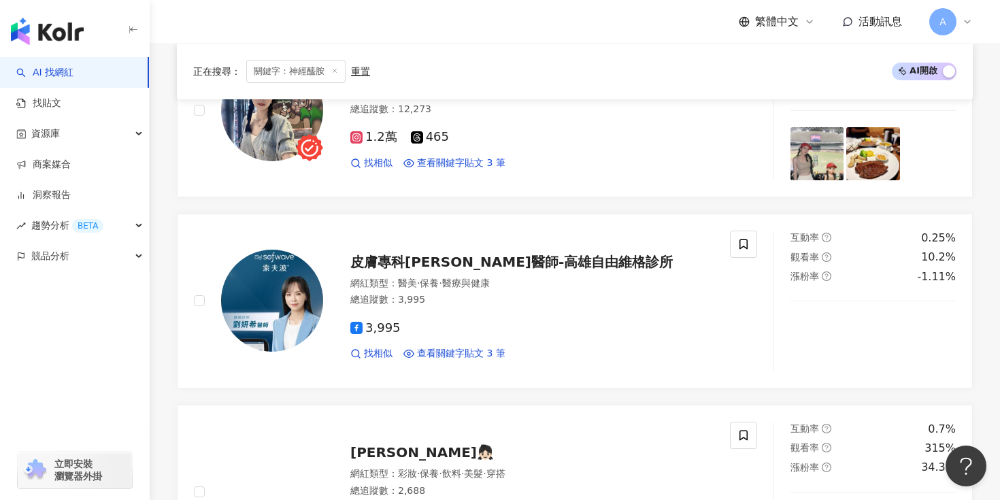
scroll to position [2280, 0]
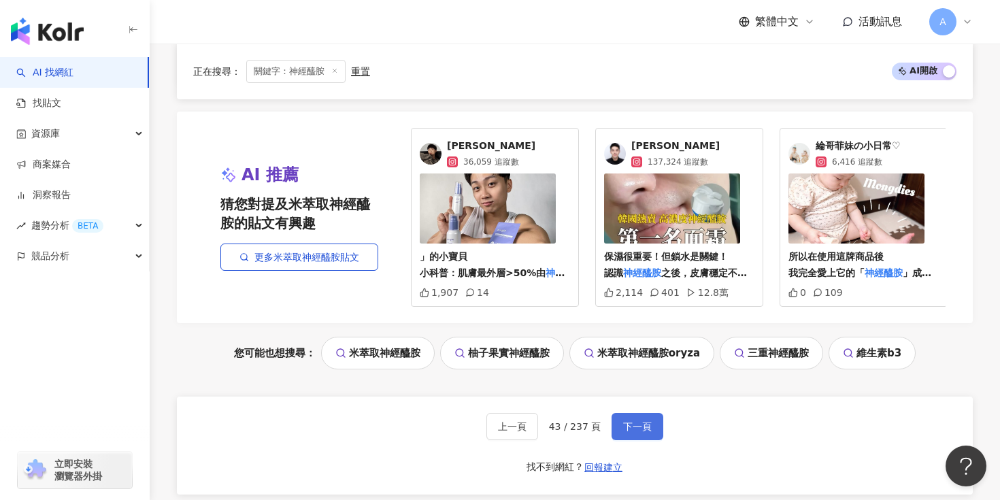
click at [638, 421] on span "下一頁" at bounding box center [637, 426] width 29 height 11
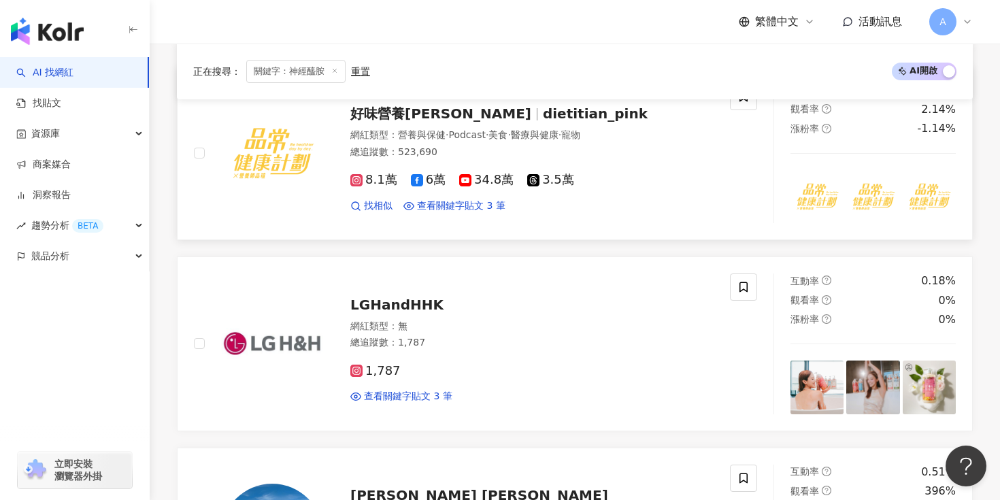
scroll to position [1444, 0]
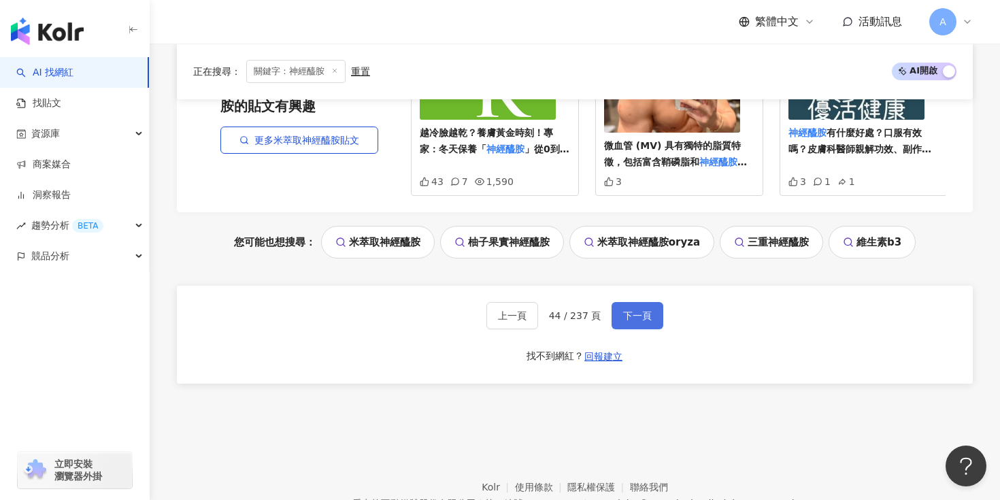
click at [628, 310] on span "下一頁" at bounding box center [637, 315] width 29 height 11
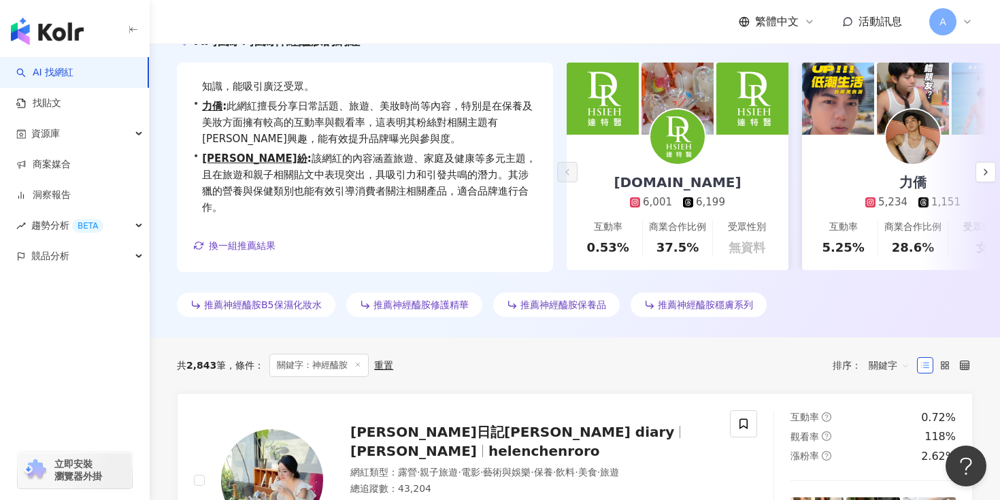
scroll to position [0, 0]
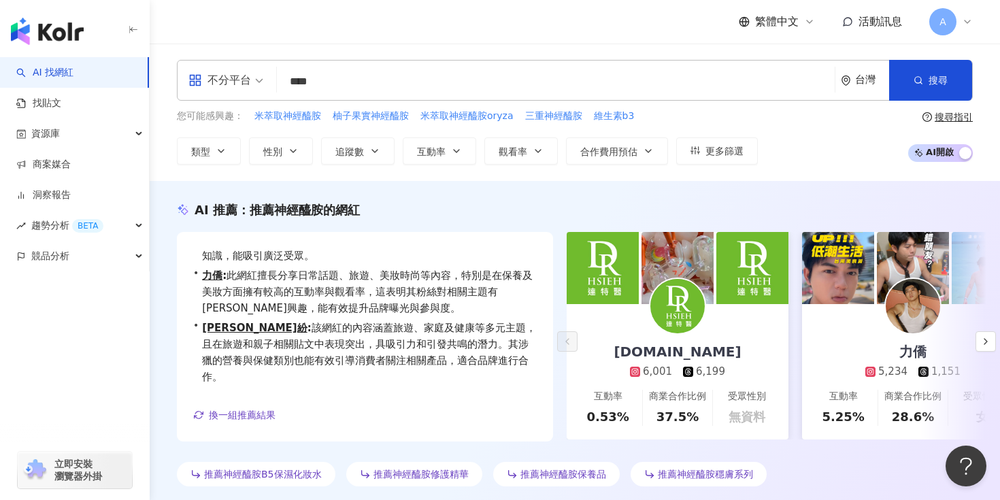
click at [357, 80] on input "****" at bounding box center [555, 82] width 547 height 26
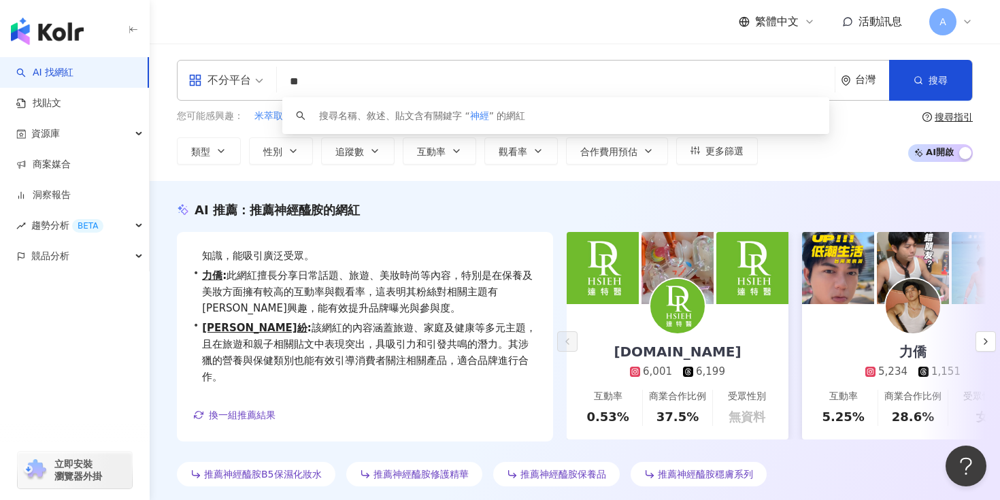
type input "*"
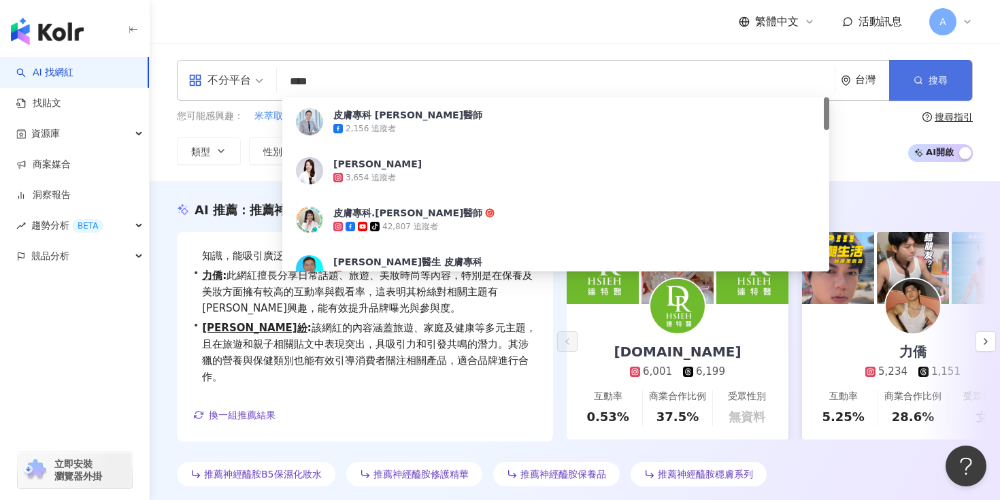
type input "****"
click at [920, 80] on icon "button" at bounding box center [919, 81] width 10 height 10
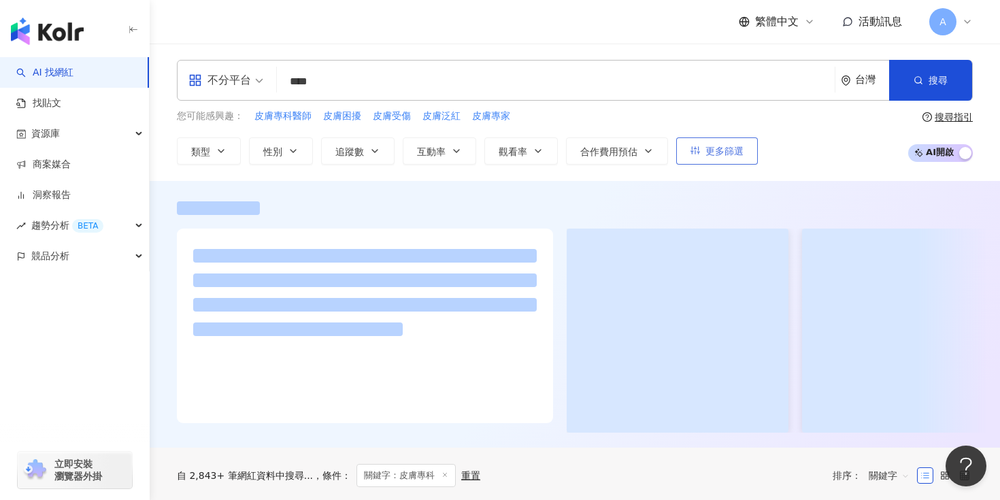
click at [711, 154] on span "更多篩選" at bounding box center [724, 151] width 38 height 11
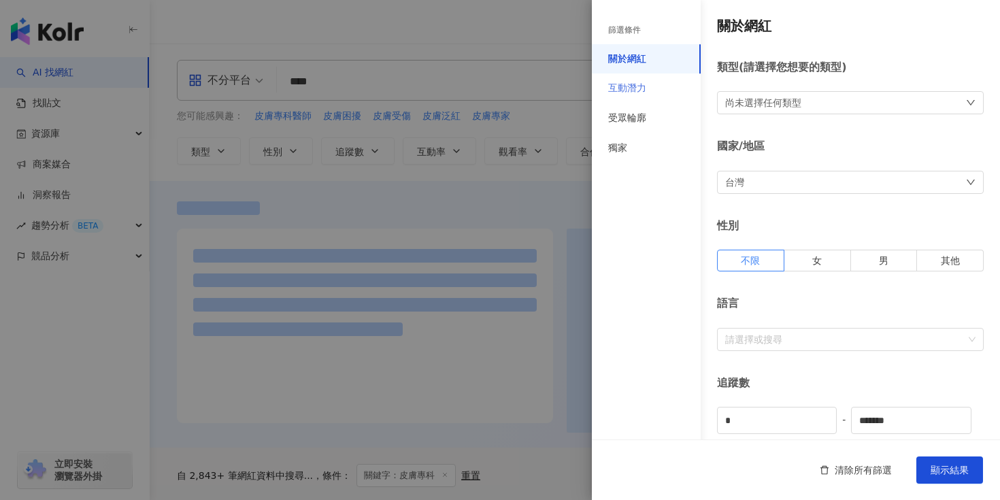
click at [662, 97] on div "互動潛力" at bounding box center [646, 88] width 109 height 30
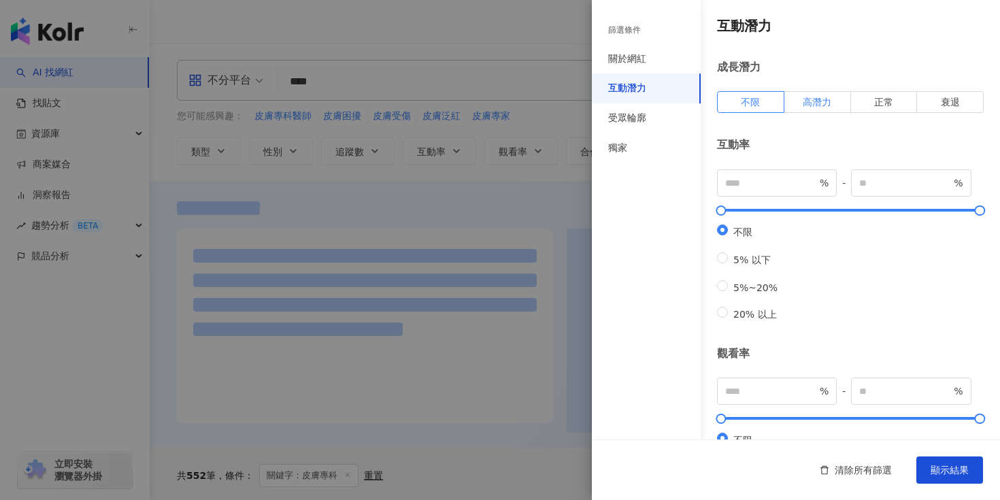
click at [820, 105] on span "高潛力" at bounding box center [817, 102] width 29 height 11
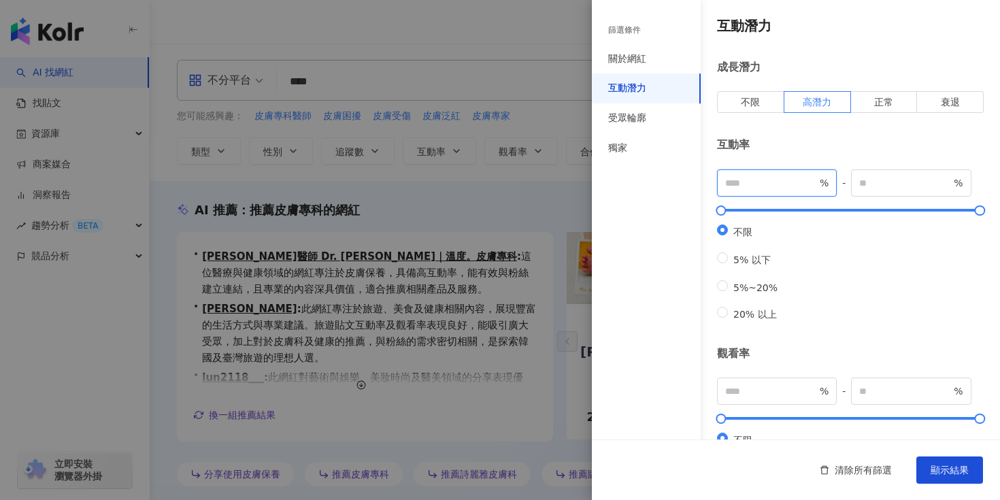
click at [786, 183] on input "number" at bounding box center [771, 182] width 92 height 15
click at [867, 183] on input "number" at bounding box center [905, 182] width 92 height 15
click at [778, 185] on input "number" at bounding box center [771, 182] width 92 height 15
type input "**"
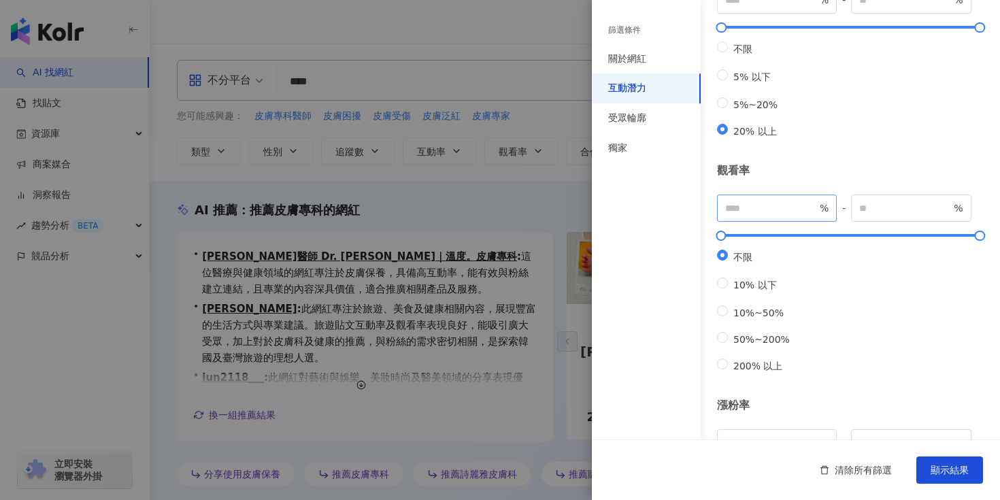
scroll to position [184, 0]
type input "***"
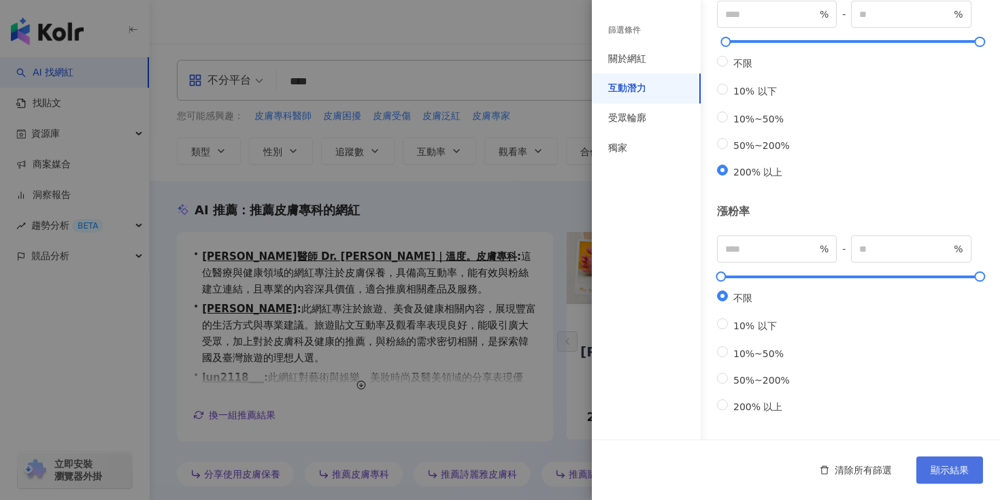
click at [959, 480] on button "顯示結果" at bounding box center [949, 469] width 67 height 27
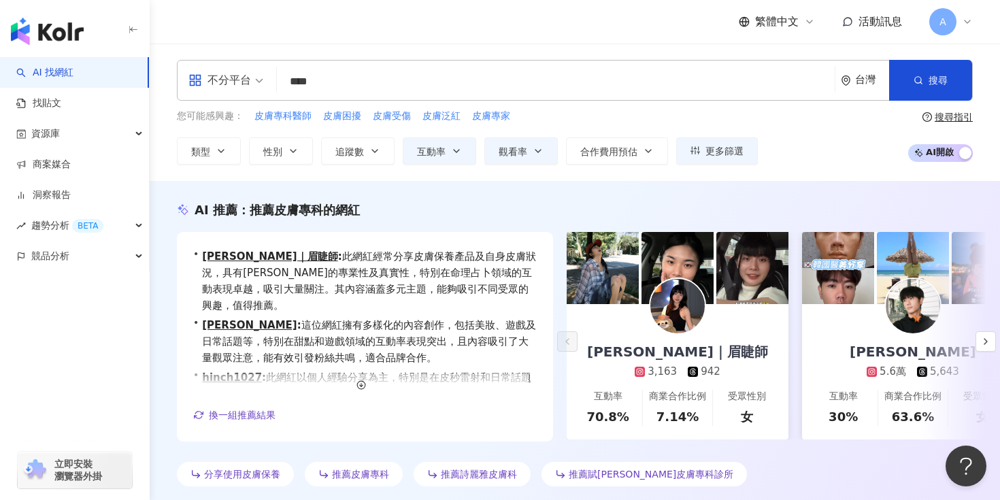
click at [319, 87] on input "****" at bounding box center [555, 82] width 547 height 26
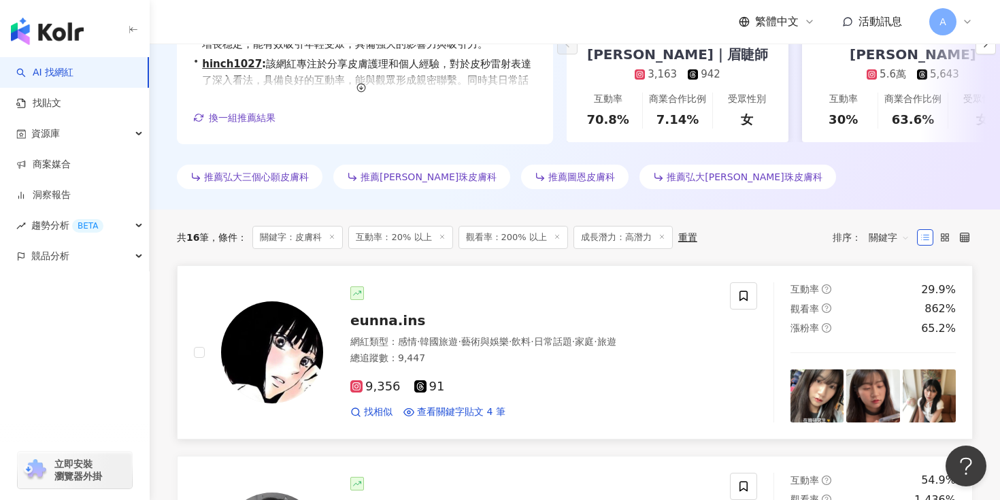
scroll to position [272, 0]
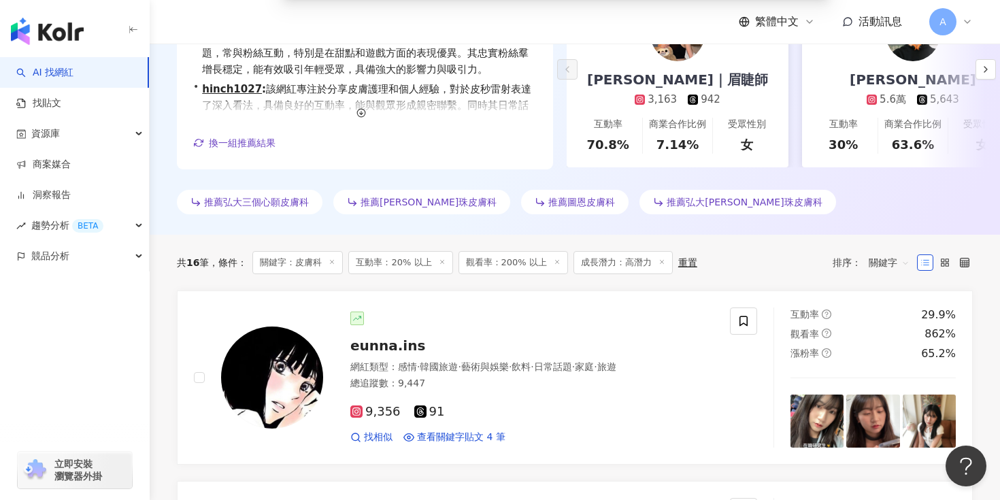
click at [891, 258] on span "關鍵字" at bounding box center [889, 263] width 41 height 22
type input "***"
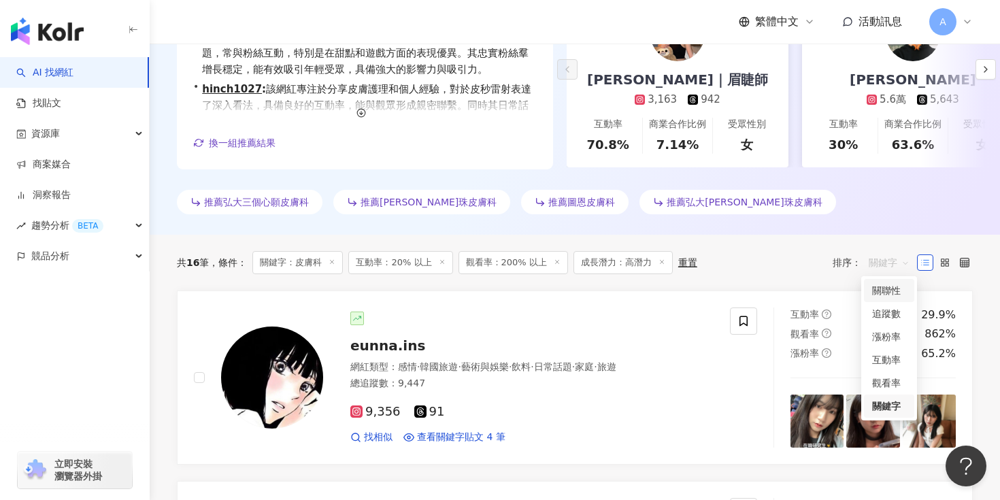
click at [881, 292] on div "關聯性" at bounding box center [889, 290] width 34 height 15
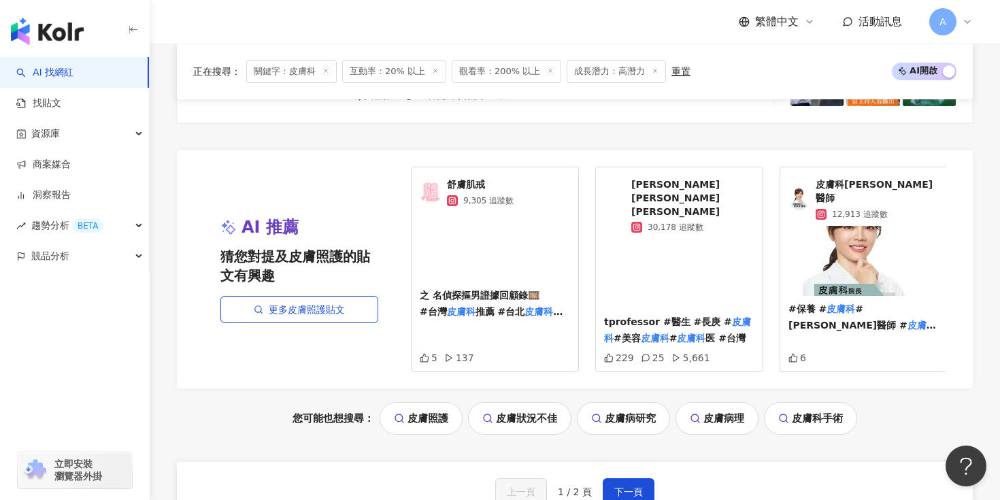
scroll to position [2942, 0]
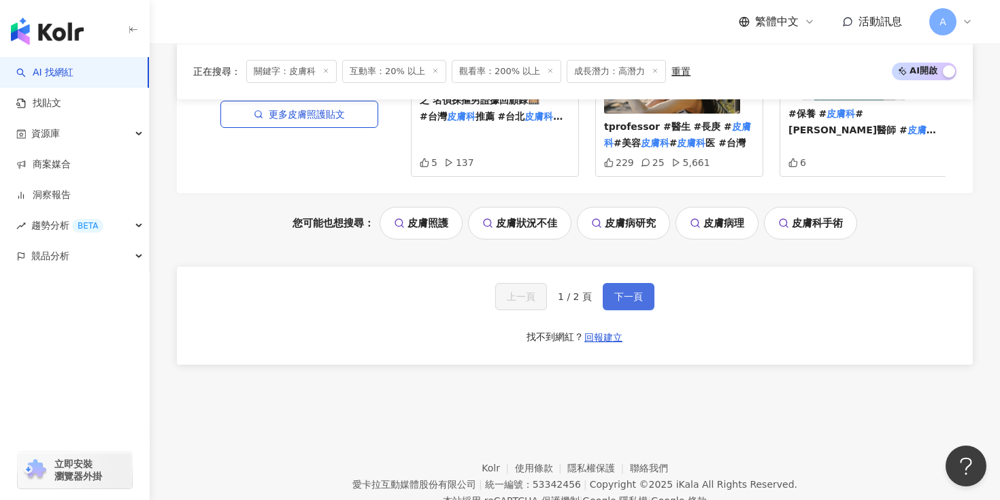
click at [622, 291] on span "下一頁" at bounding box center [628, 296] width 29 height 11
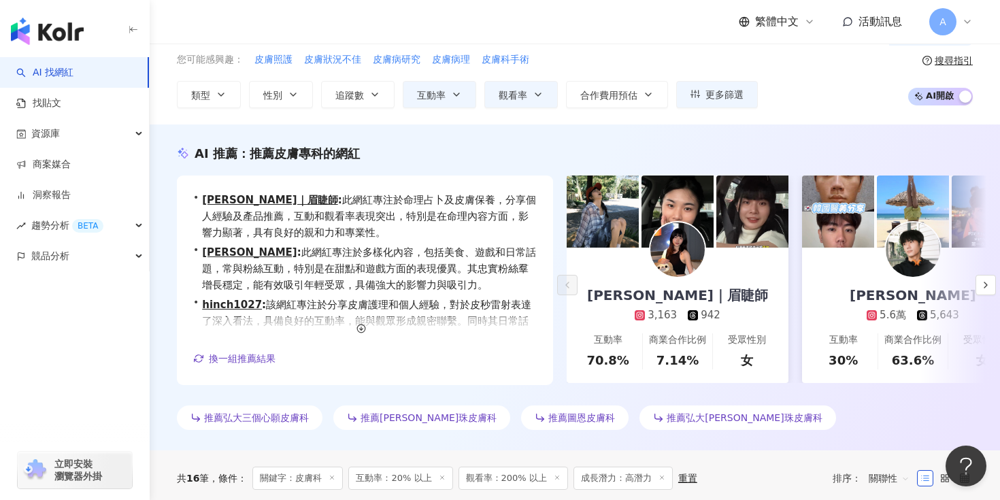
scroll to position [0, 0]
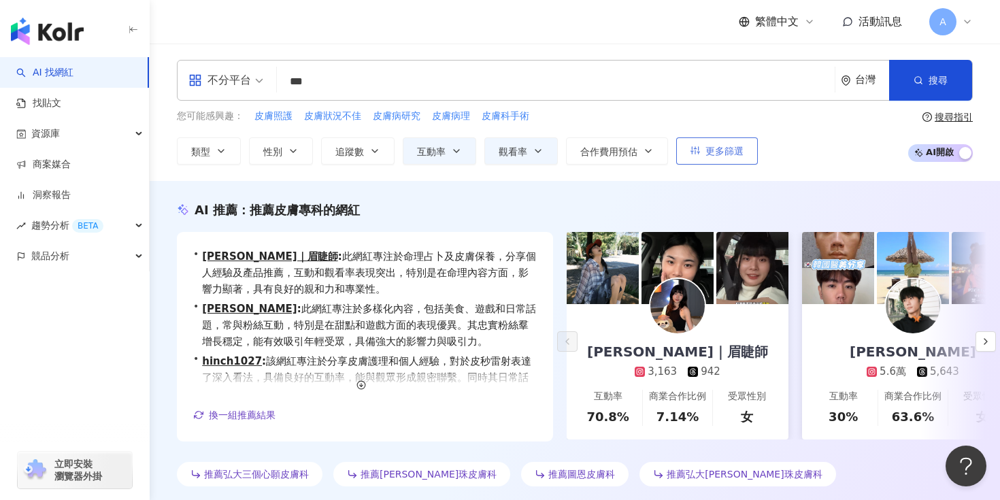
click at [720, 156] on span "更多篩選" at bounding box center [724, 151] width 38 height 11
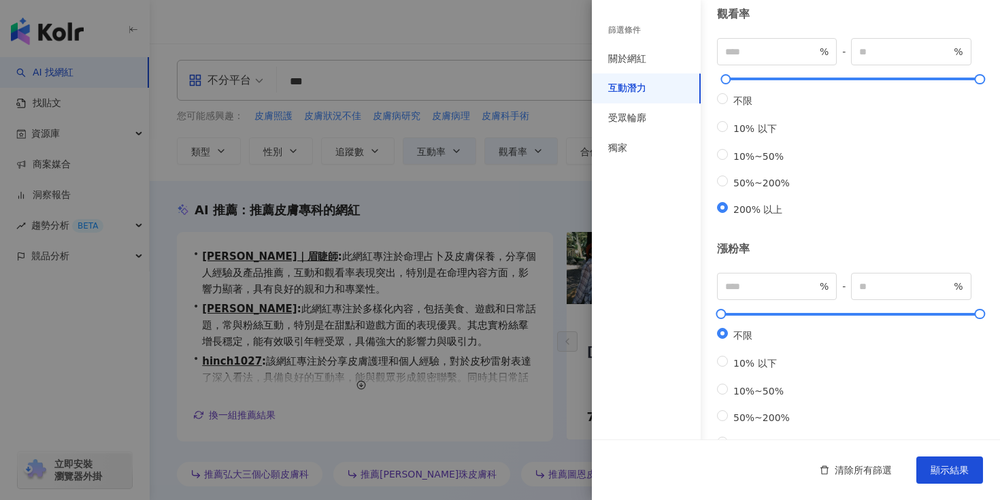
scroll to position [335, 0]
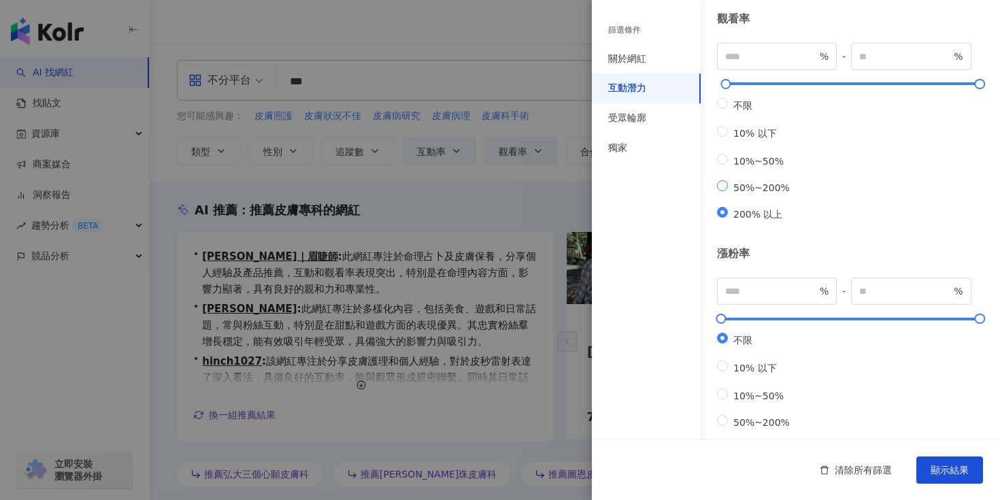
type input "**"
type input "***"
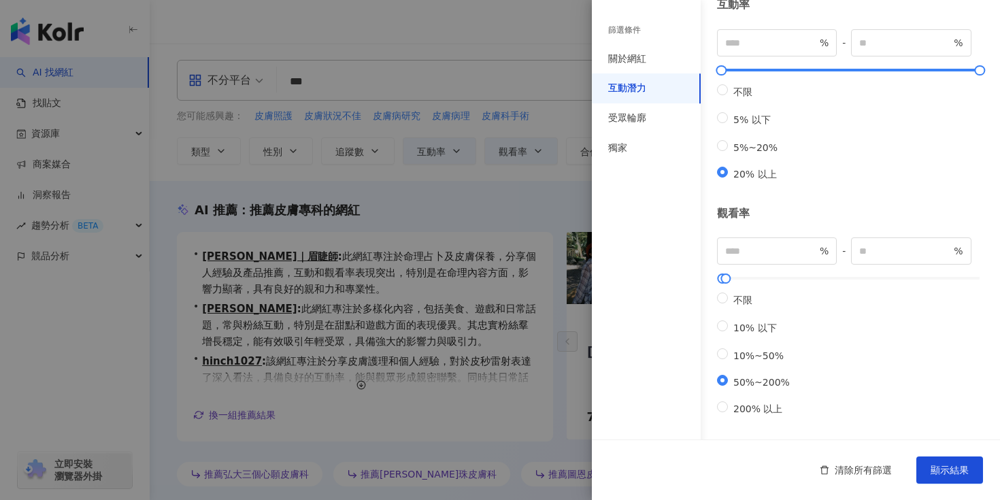
scroll to position [0, 0]
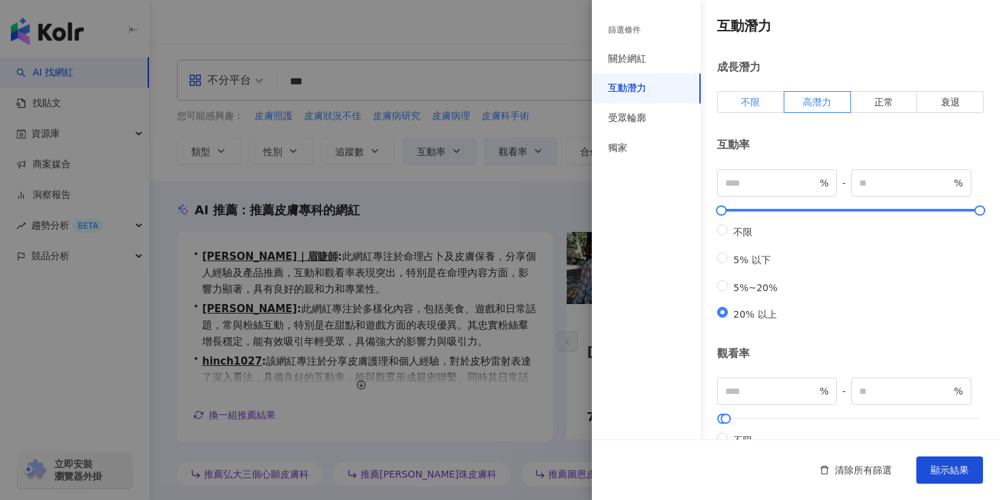
click at [752, 93] on label "不限" at bounding box center [750, 102] width 67 height 22
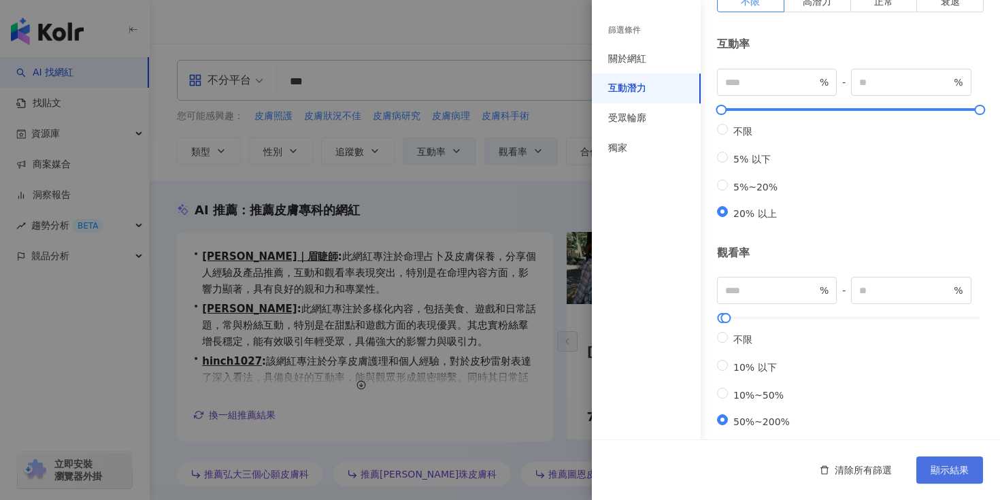
click at [945, 465] on span "顯示結果" at bounding box center [950, 470] width 38 height 11
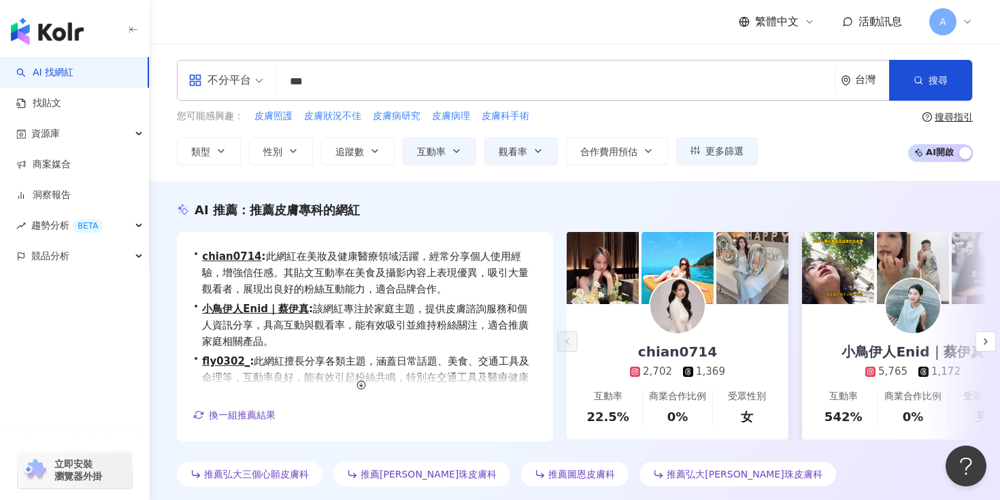
click at [401, 71] on input "***" at bounding box center [555, 82] width 547 height 26
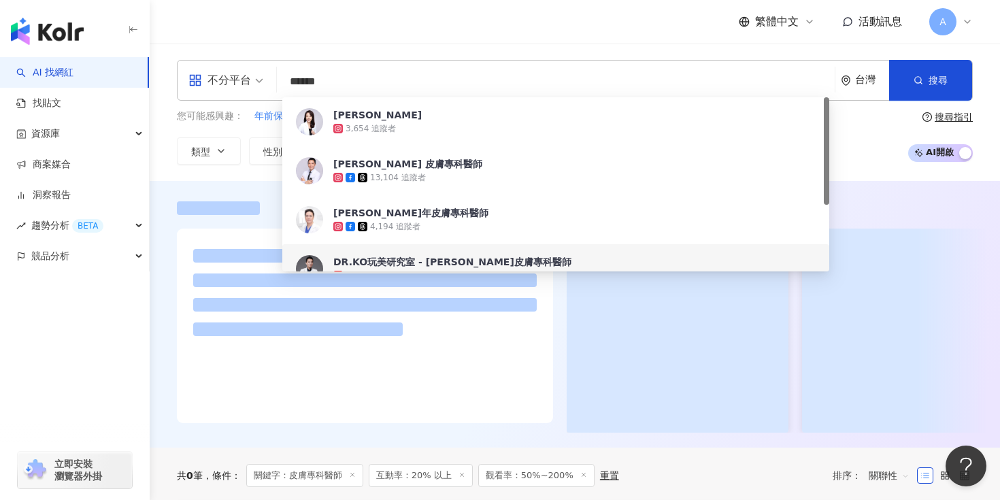
type input "******"
click at [561, 390] on div at bounding box center [575, 331] width 796 height 204
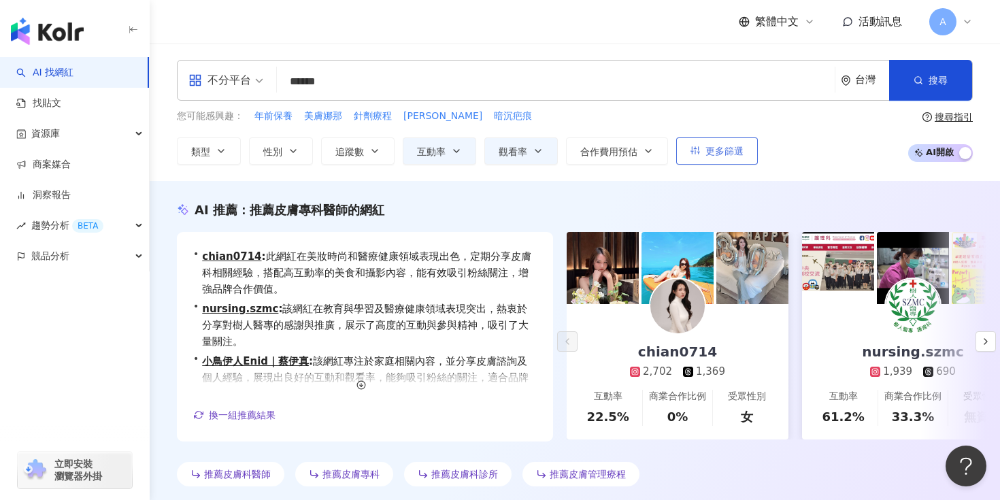
click at [738, 150] on span "更多篩選" at bounding box center [724, 151] width 38 height 11
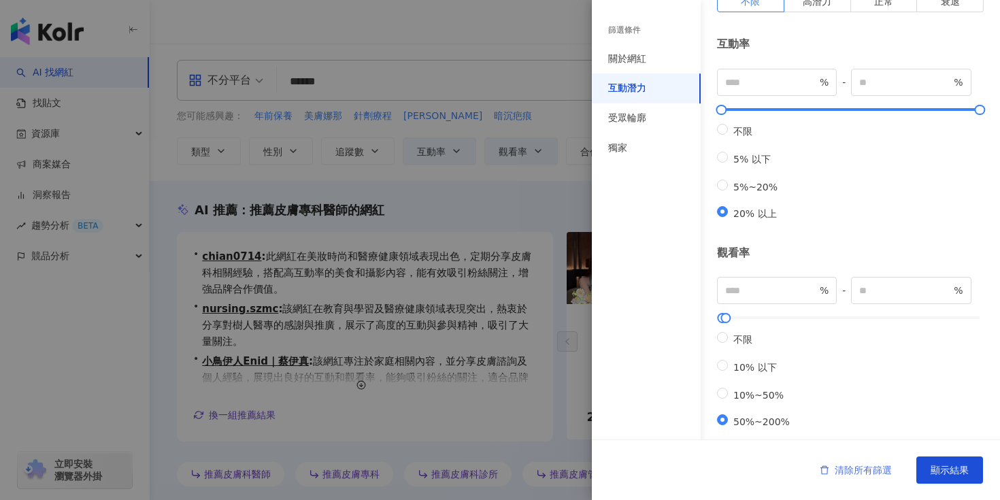
click at [862, 467] on span "清除所有篩選" at bounding box center [863, 470] width 57 height 11
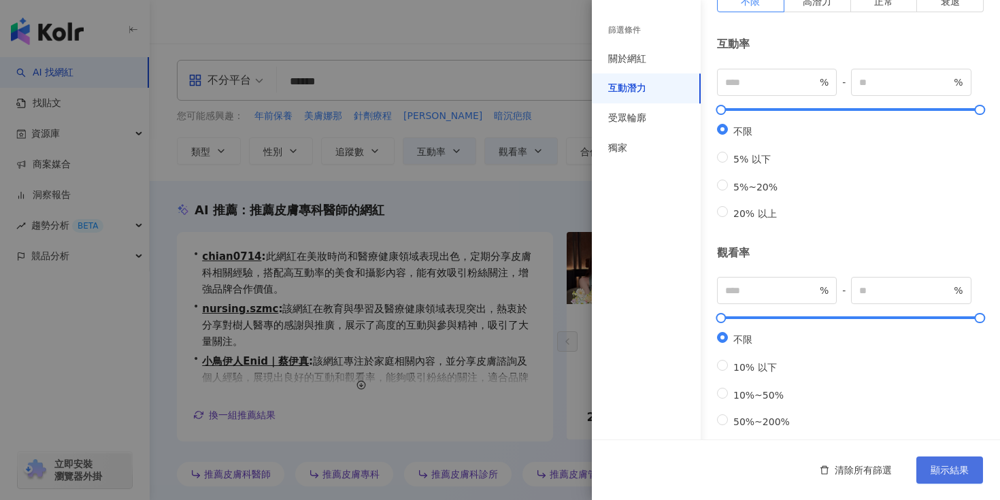
click at [958, 473] on span "顯示結果" at bounding box center [950, 470] width 38 height 11
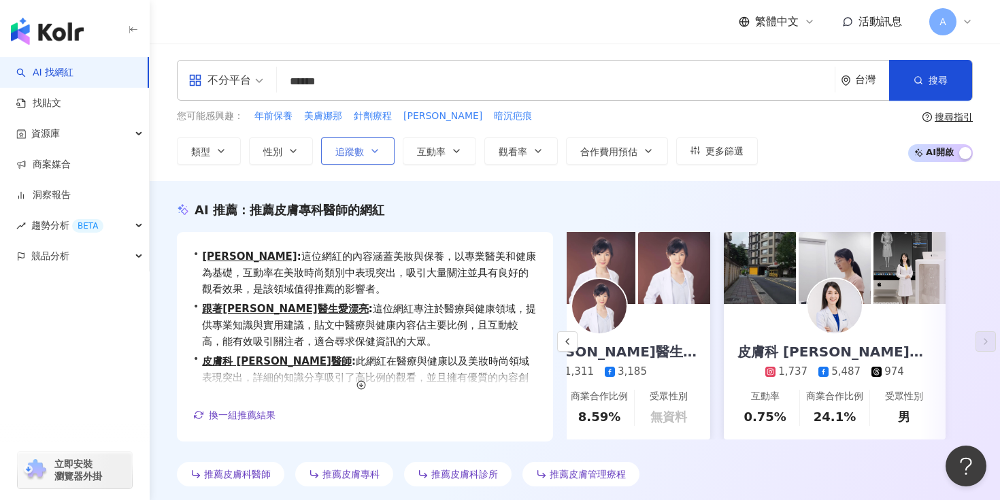
click at [352, 154] on span "追蹤數" at bounding box center [349, 151] width 29 height 11
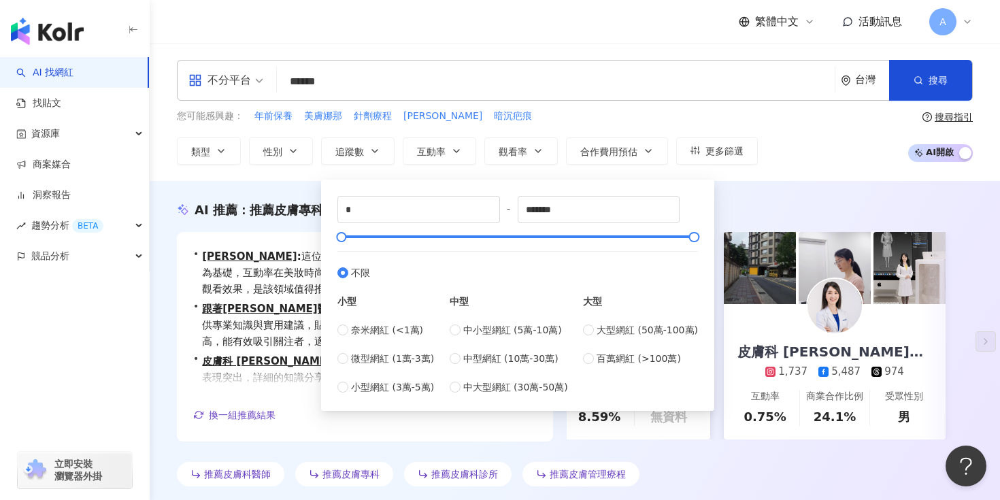
click at [789, 185] on div "AI 推薦 ： 推薦皮膚專科醫師的網紅 • Annie 小方 : 這位網紅的內容涵蓋美妝與保養，以專業醫美和健康為基礎，互動率在美妝時尚類別中表現突出，吸引大…" at bounding box center [575, 344] width 850 height 326
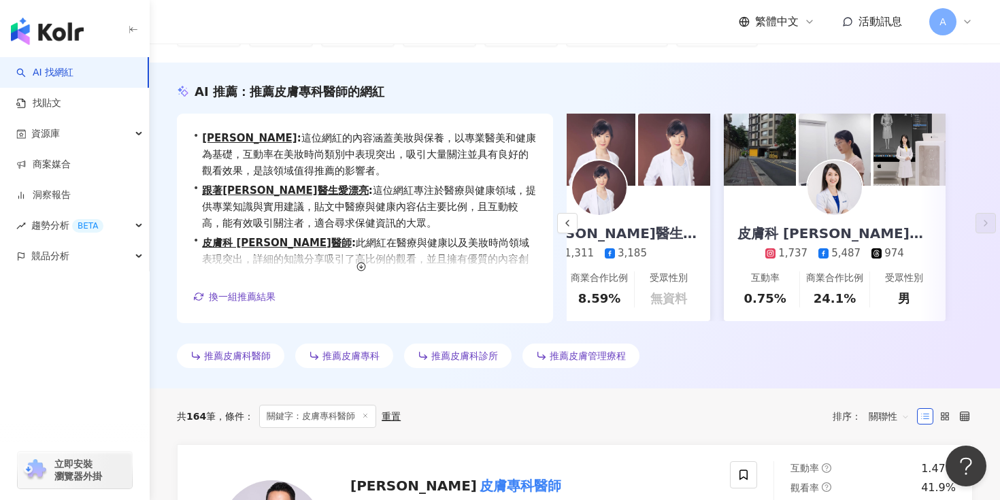
scroll to position [269, 0]
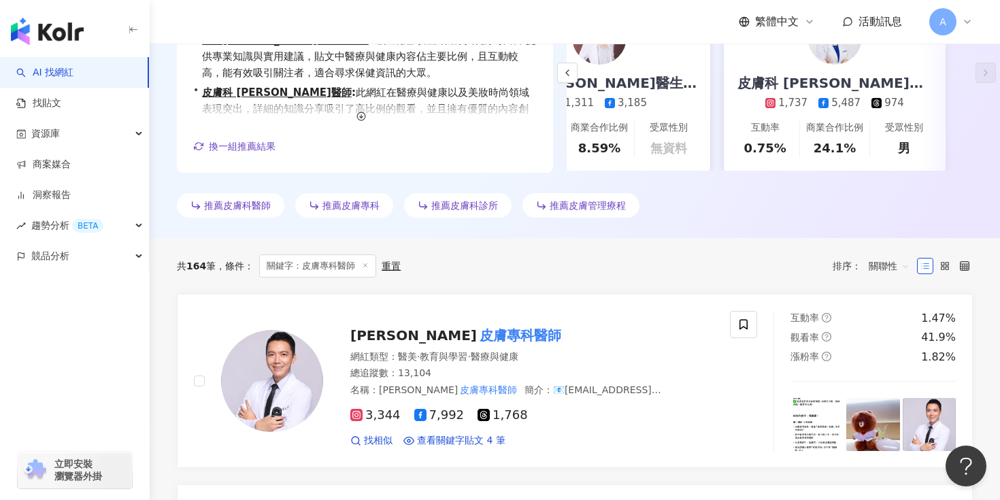
click at [879, 264] on span "關聯性" at bounding box center [889, 266] width 41 height 22
click at [888, 316] on div "追蹤數" at bounding box center [889, 317] width 34 height 15
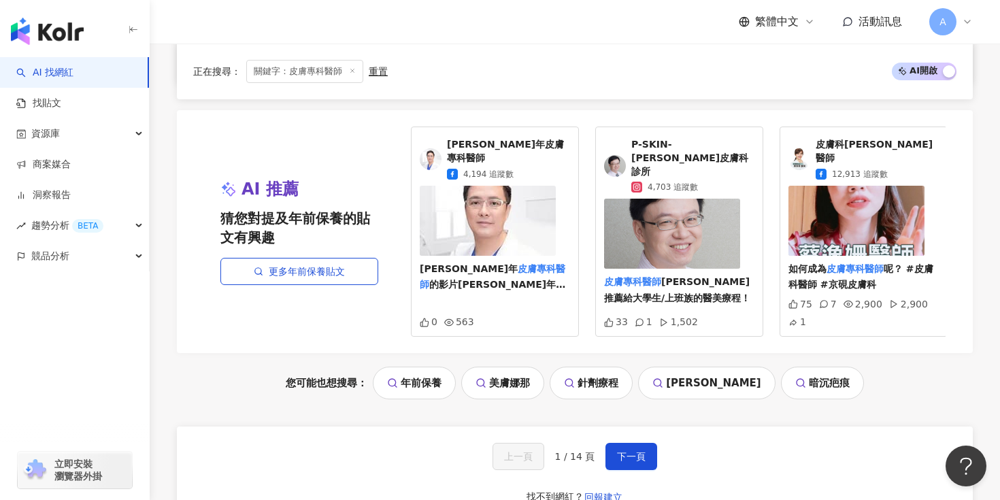
scroll to position [2920, 0]
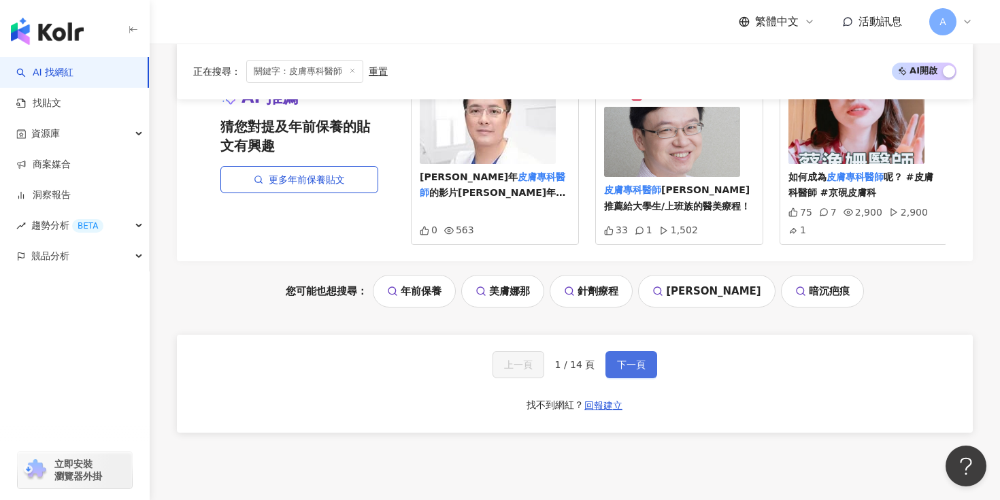
click at [628, 359] on span "下一頁" at bounding box center [631, 364] width 29 height 11
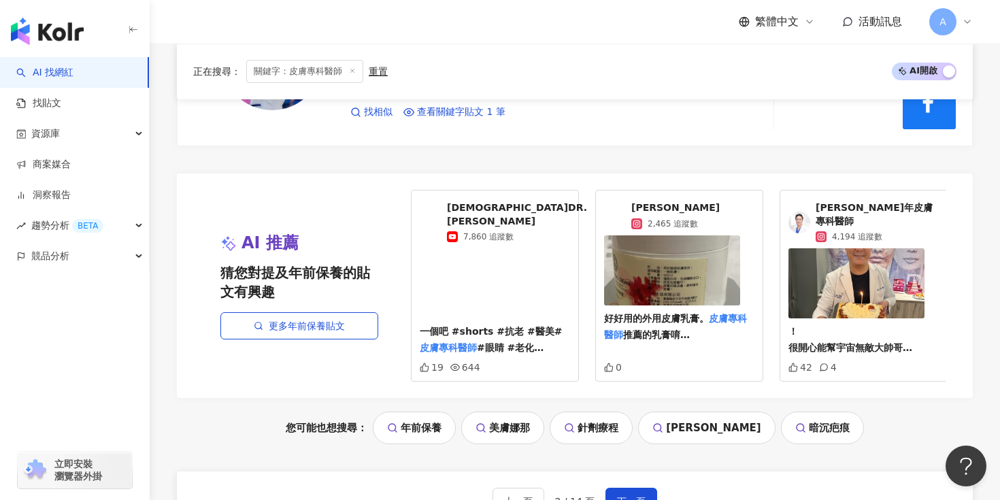
scroll to position [2862, 0]
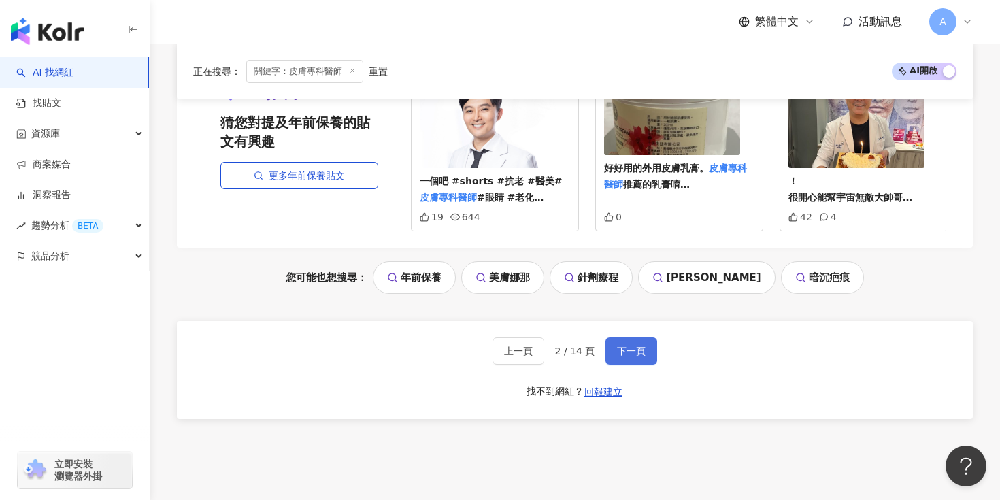
click at [633, 346] on span "下一頁" at bounding box center [631, 351] width 29 height 11
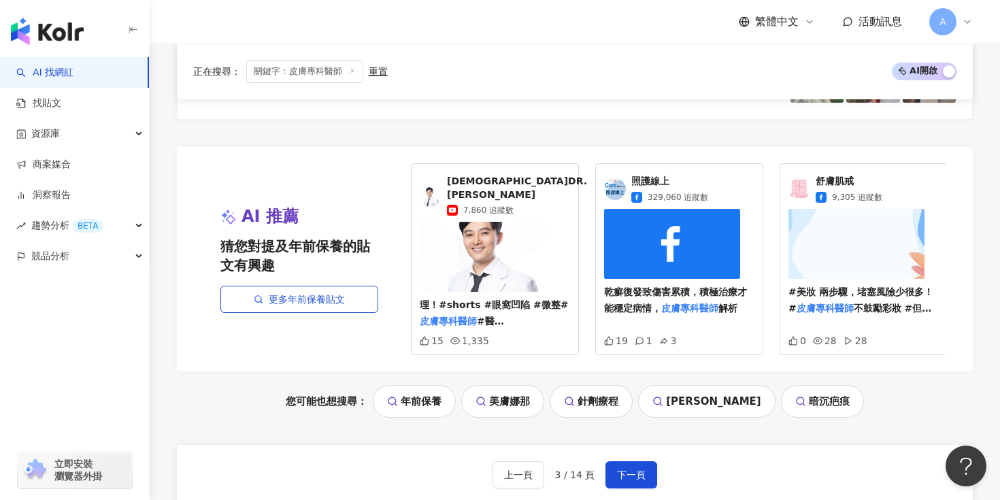
scroll to position [2806, 0]
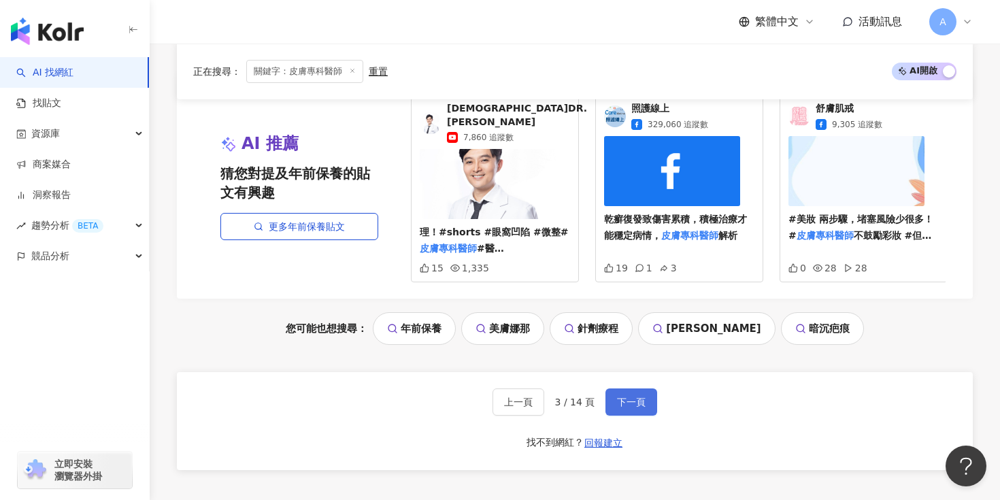
click at [631, 397] on span "下一頁" at bounding box center [631, 402] width 29 height 11
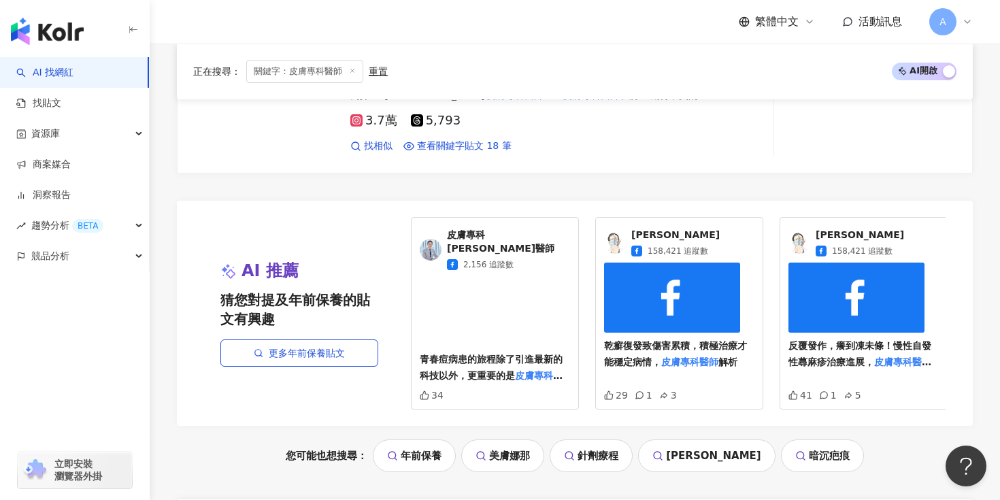
scroll to position [2931, 0]
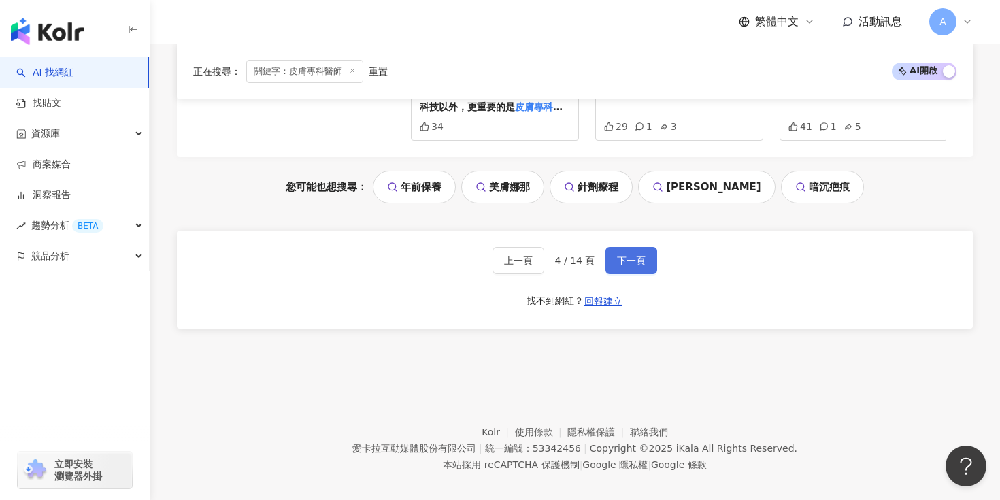
click at [630, 256] on button "下一頁" at bounding box center [631, 260] width 52 height 27
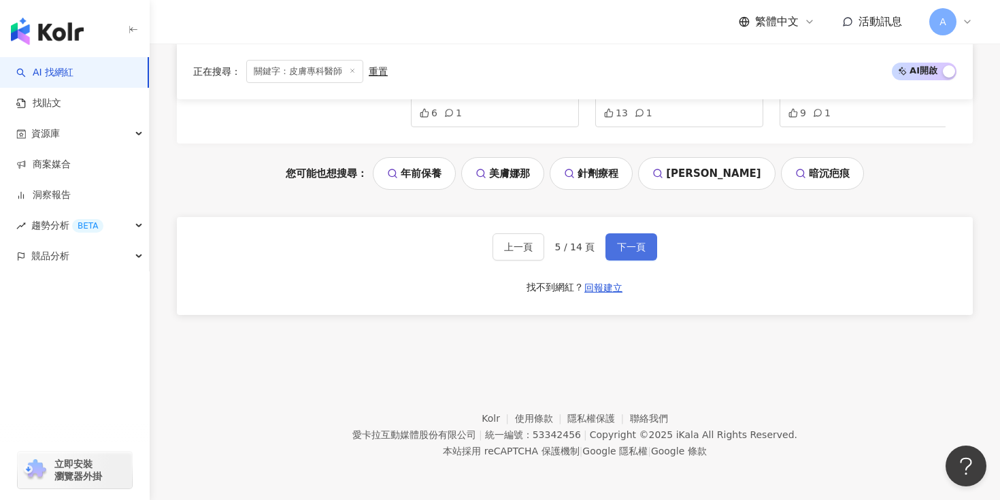
click at [635, 250] on span "下一頁" at bounding box center [631, 246] width 29 height 11
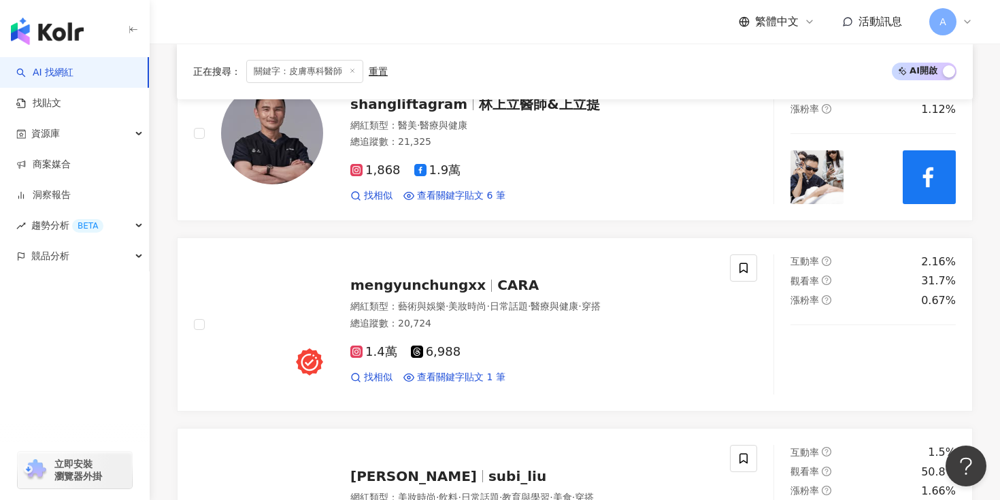
scroll to position [1784, 0]
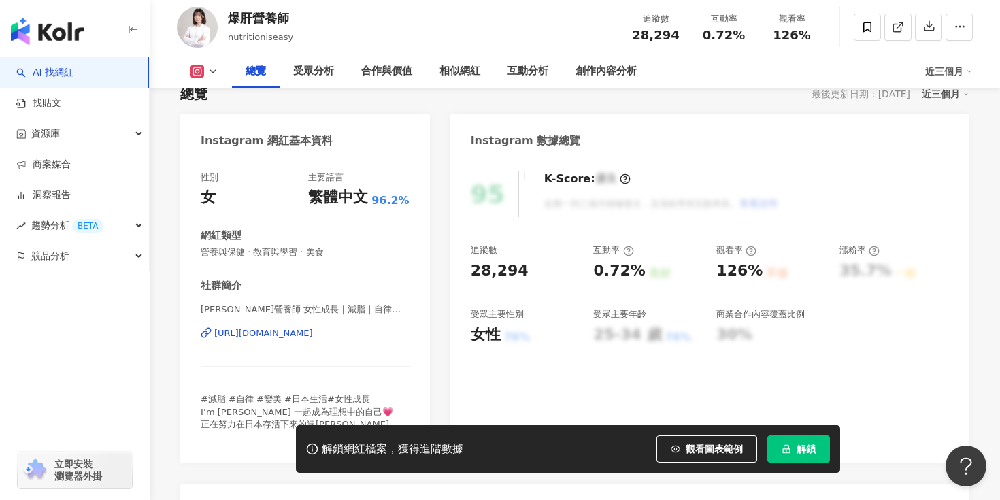
scroll to position [122, 0]
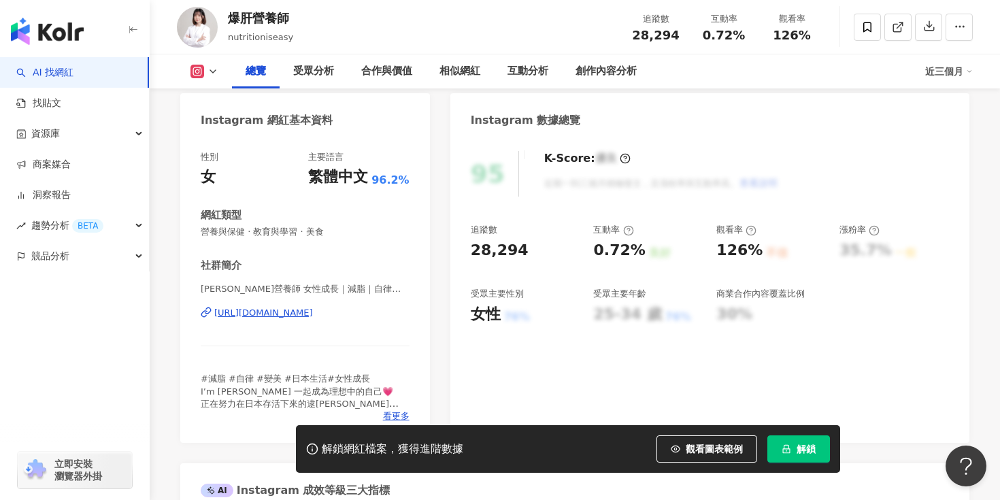
click at [313, 309] on div "[URL][DOMAIN_NAME]" at bounding box center [263, 313] width 99 height 12
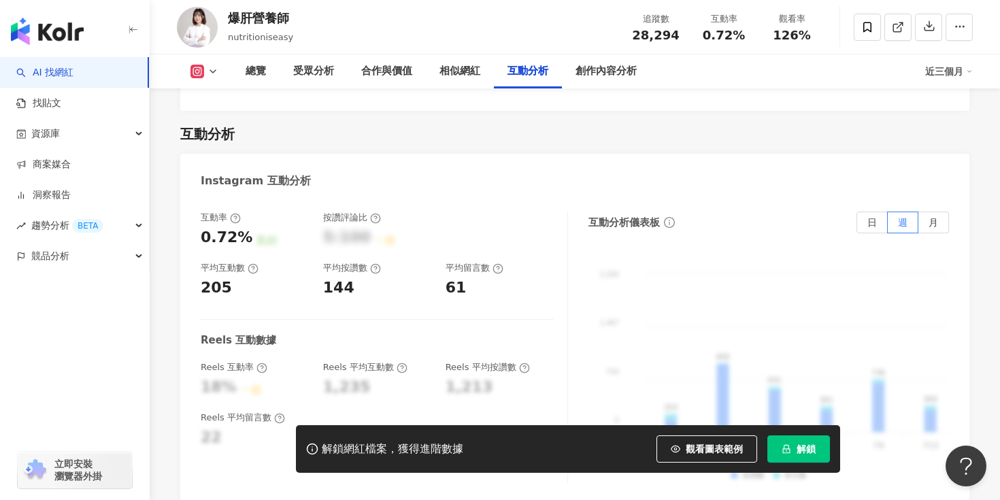
scroll to position [2934, 0]
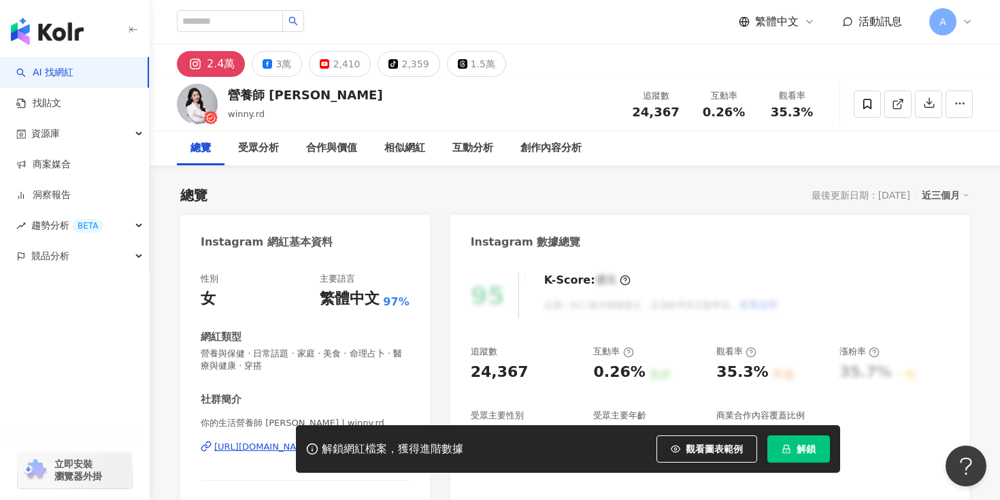
scroll to position [212, 0]
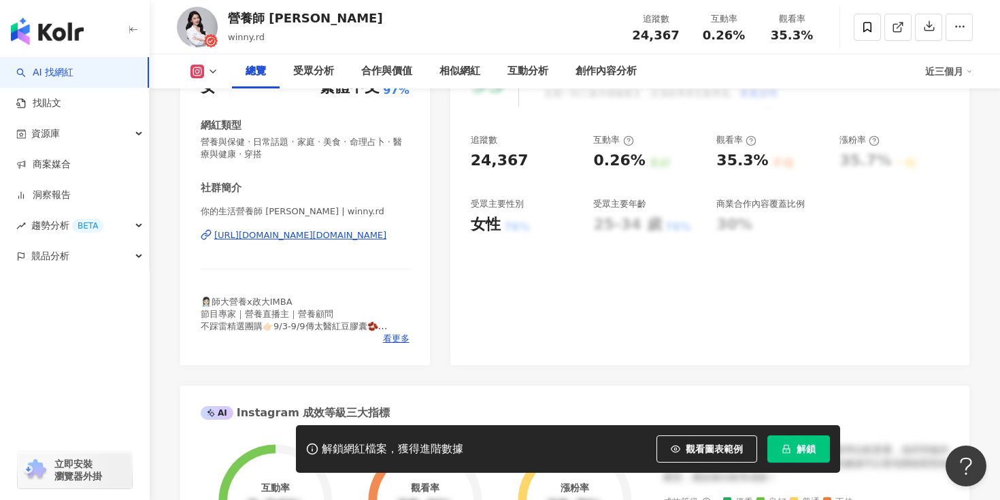
click at [319, 241] on div "你的生活營養師 [PERSON_NAME] | winny.rd [URL][DOMAIN_NAME][DOMAIN_NAME]" at bounding box center [305, 245] width 209 height 80
click at [285, 237] on div "[URL][DOMAIN_NAME][DOMAIN_NAME]" at bounding box center [300, 235] width 172 height 12
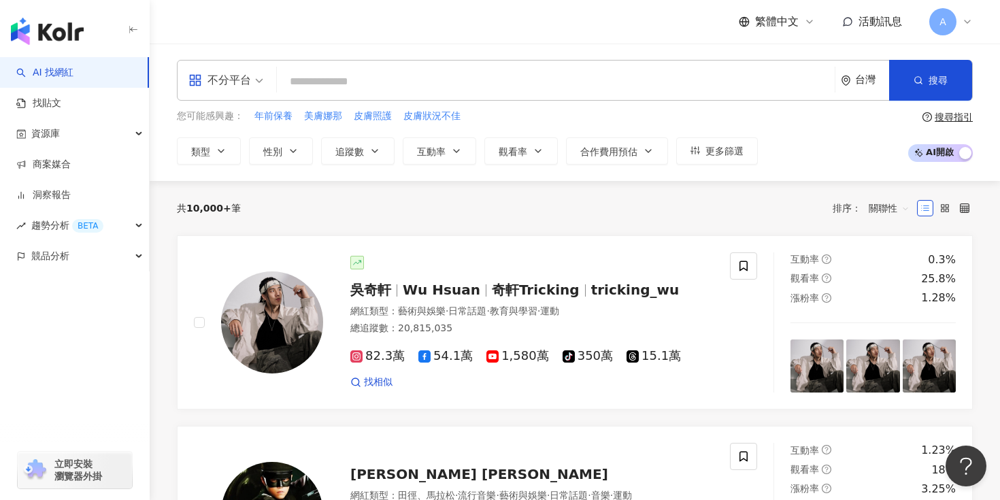
click at [414, 79] on input "search" at bounding box center [555, 82] width 547 height 26
paste input "********"
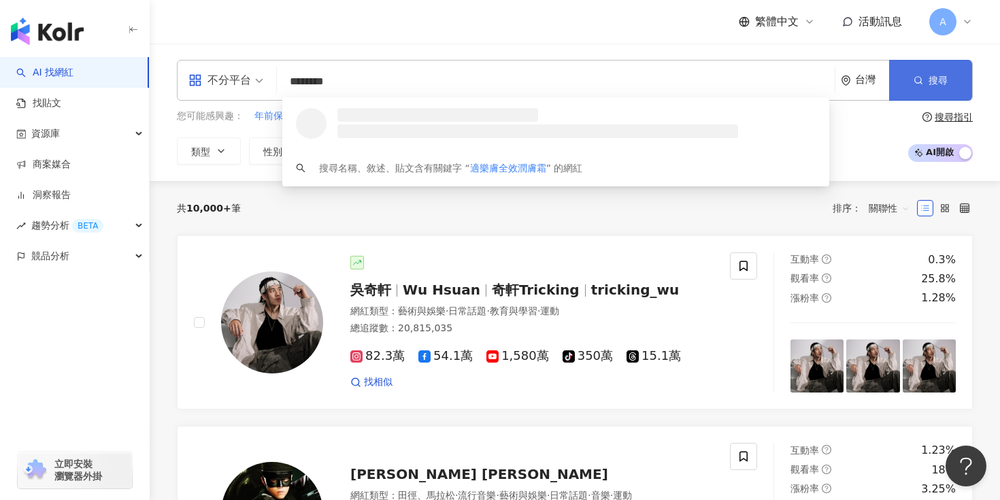
click at [914, 82] on icon "button" at bounding box center [919, 81] width 10 height 10
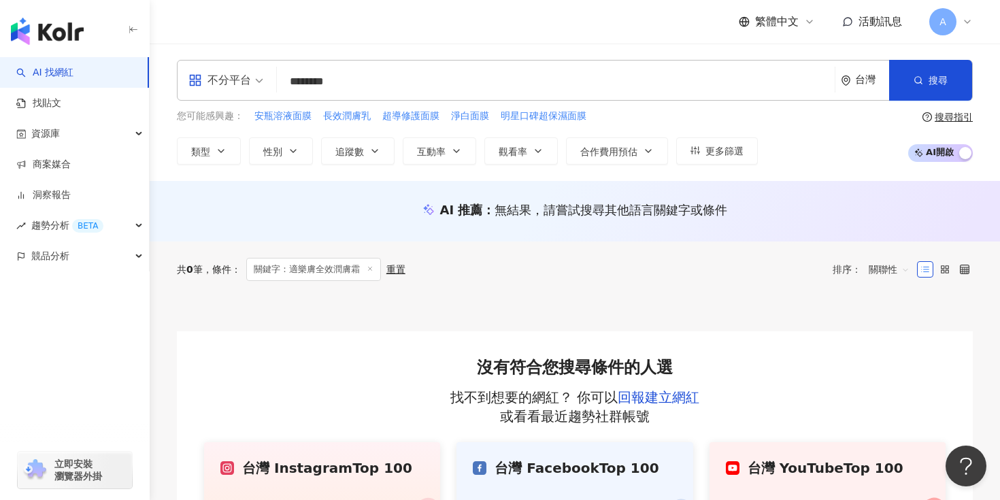
click at [381, 76] on input "********" at bounding box center [555, 82] width 547 height 26
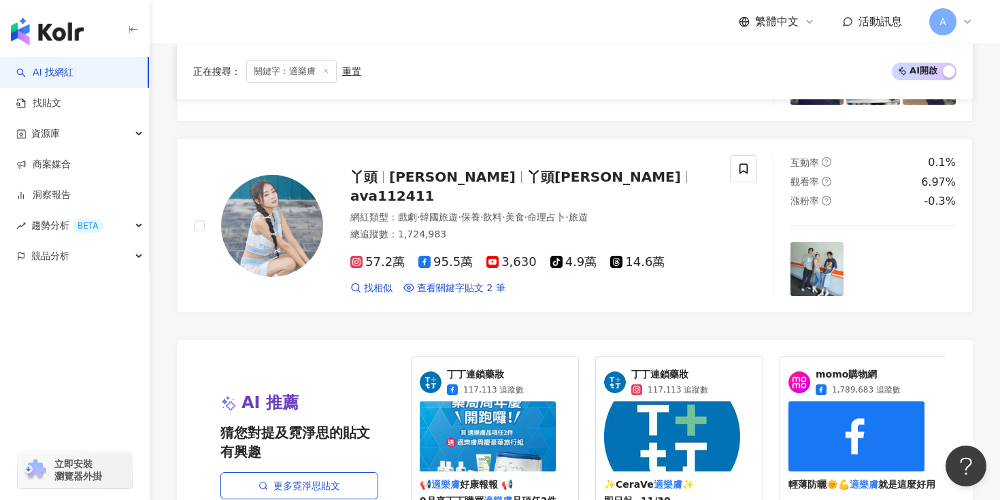
scroll to position [2632, 0]
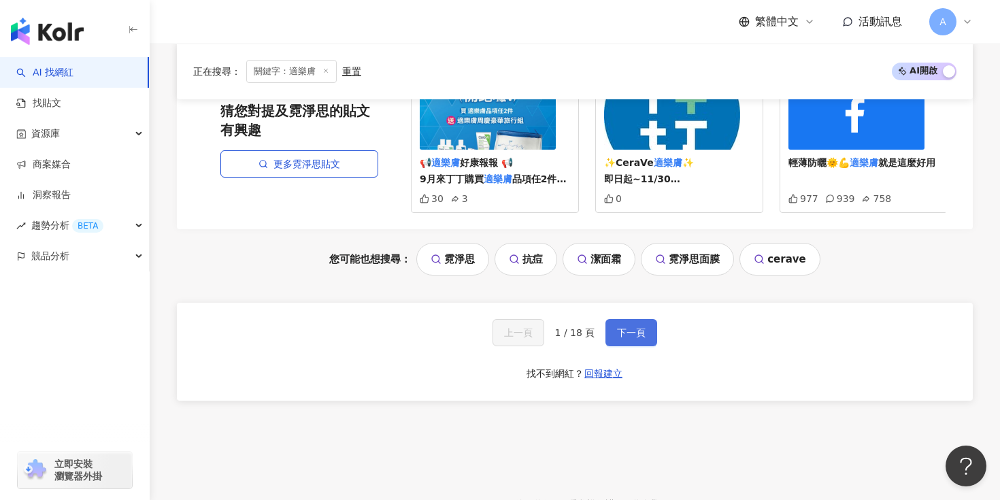
click at [612, 319] on button "下一頁" at bounding box center [631, 332] width 52 height 27
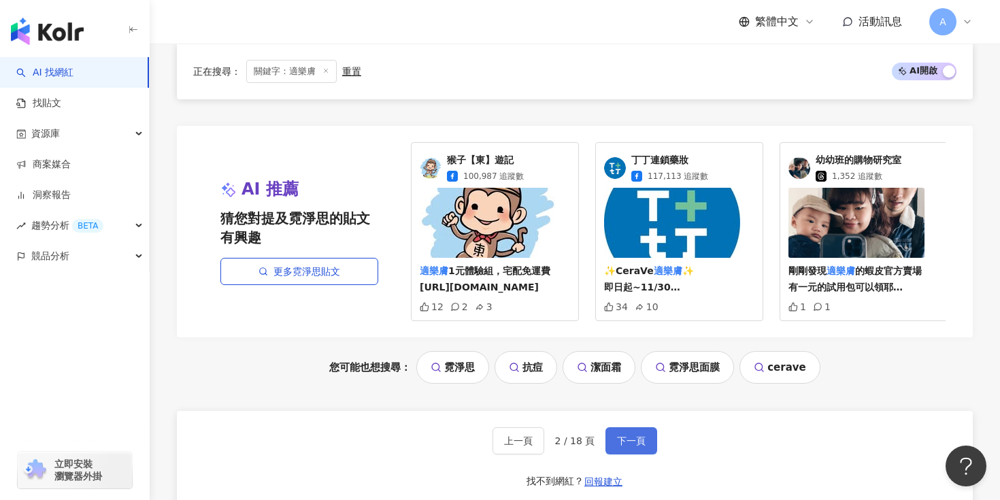
scroll to position [2628, 0]
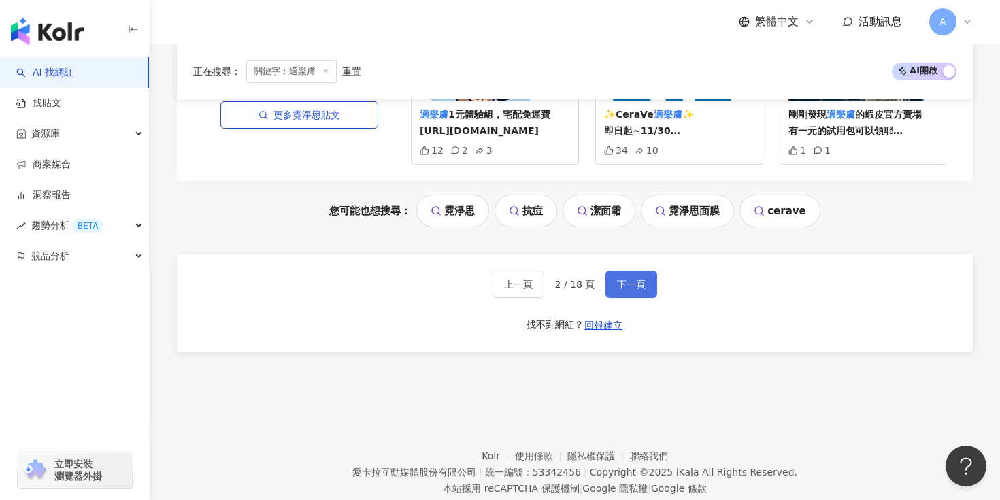
click at [640, 282] on span "下一頁" at bounding box center [631, 284] width 29 height 11
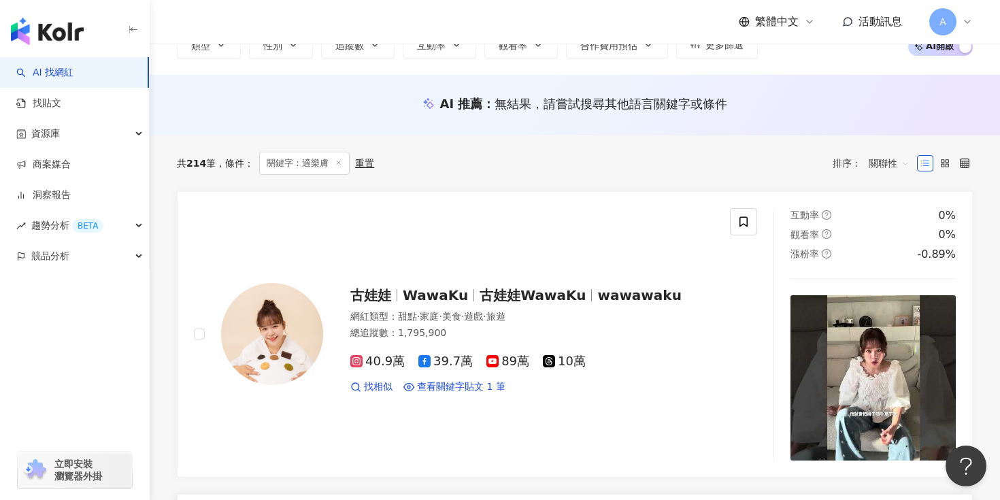
scroll to position [191, 0]
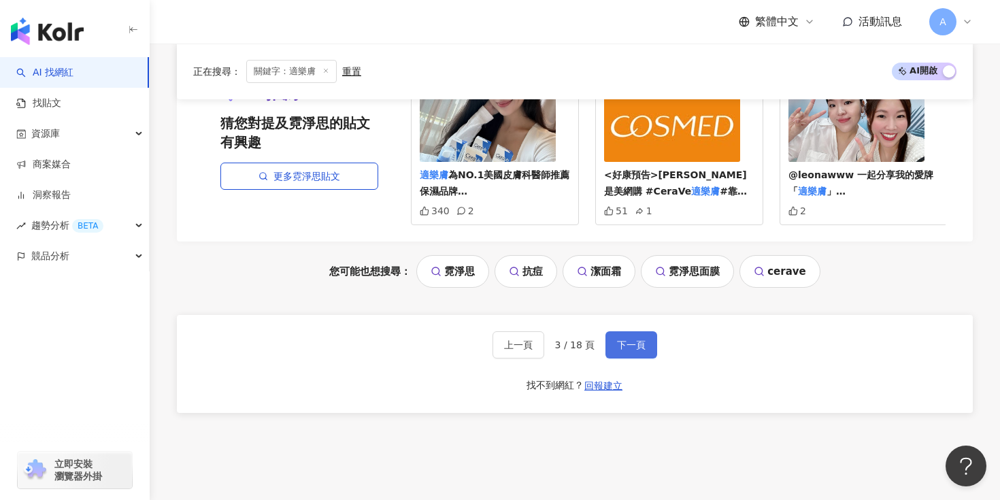
click at [637, 334] on button "下一頁" at bounding box center [631, 344] width 52 height 27
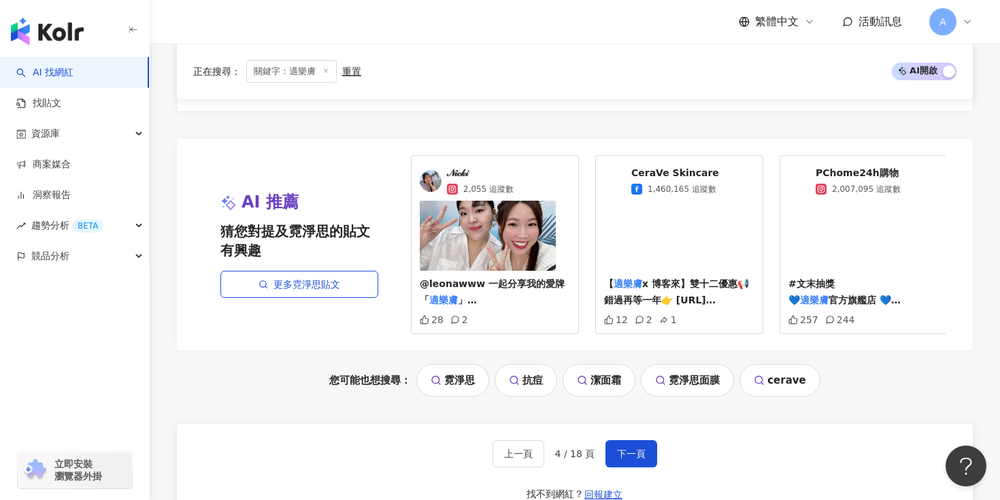
scroll to position [2533, 0]
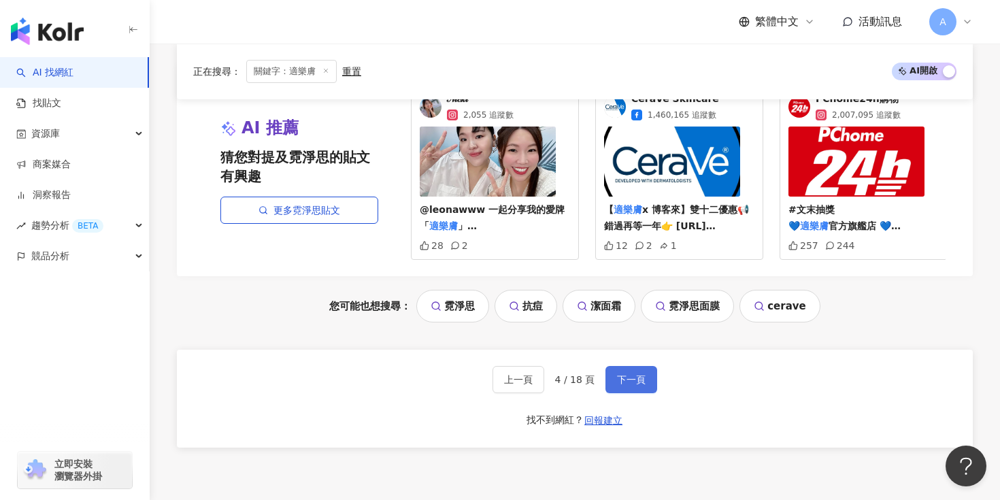
click at [628, 370] on button "下一頁" at bounding box center [631, 379] width 52 height 27
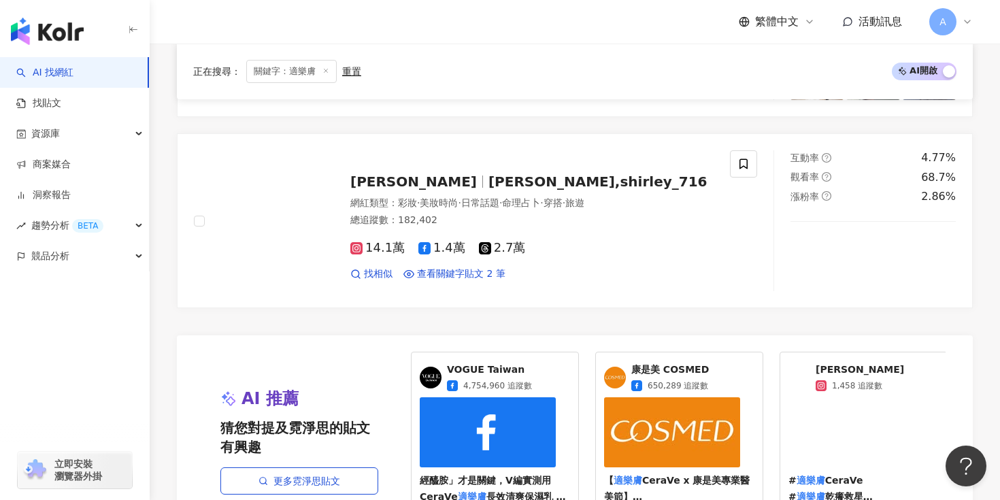
scroll to position [2626, 0]
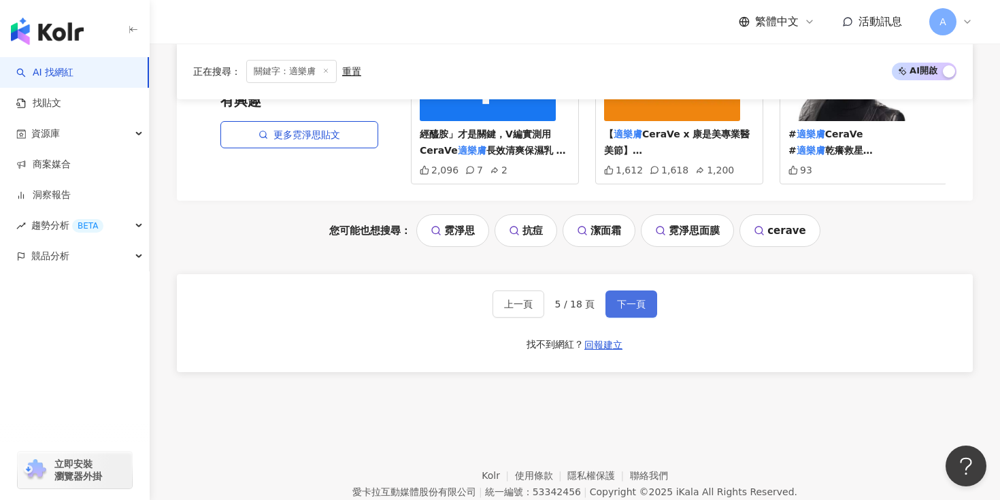
click at [643, 290] on button "下一頁" at bounding box center [631, 303] width 52 height 27
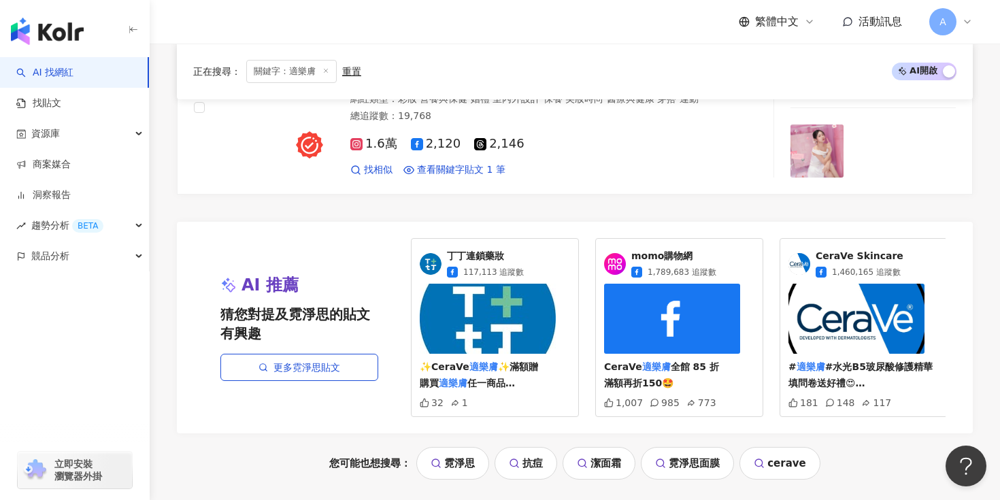
scroll to position [2509, 0]
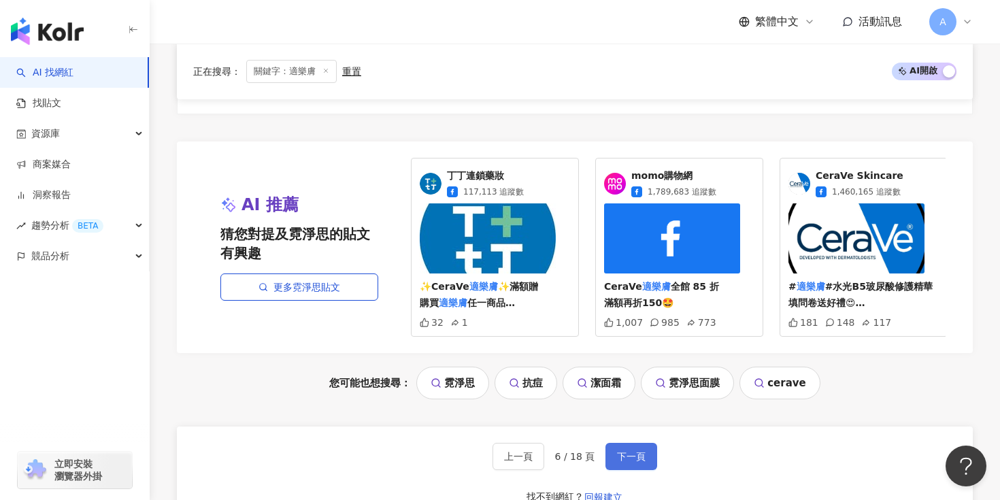
click at [626, 443] on button "下一頁" at bounding box center [631, 456] width 52 height 27
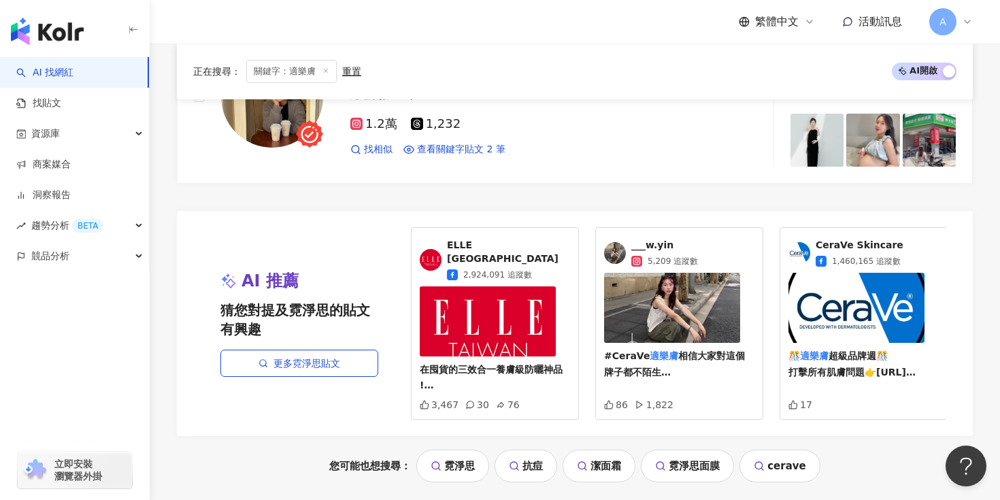
scroll to position [2492, 0]
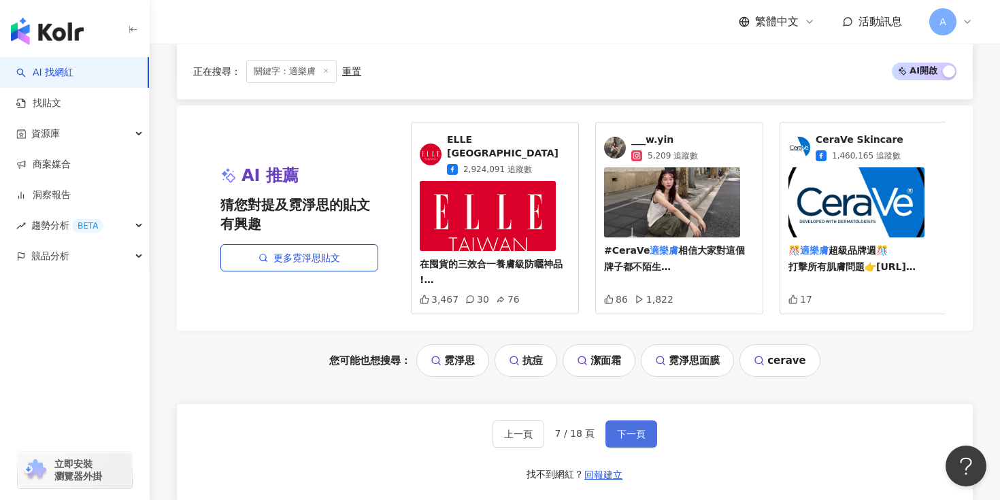
click at [627, 429] on span "下一頁" at bounding box center [631, 434] width 29 height 11
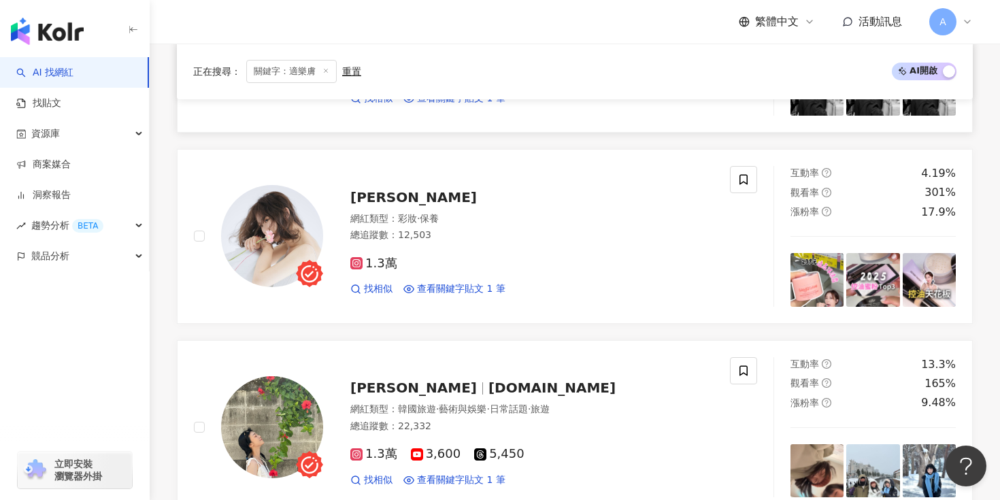
scroll to position [1316, 0]
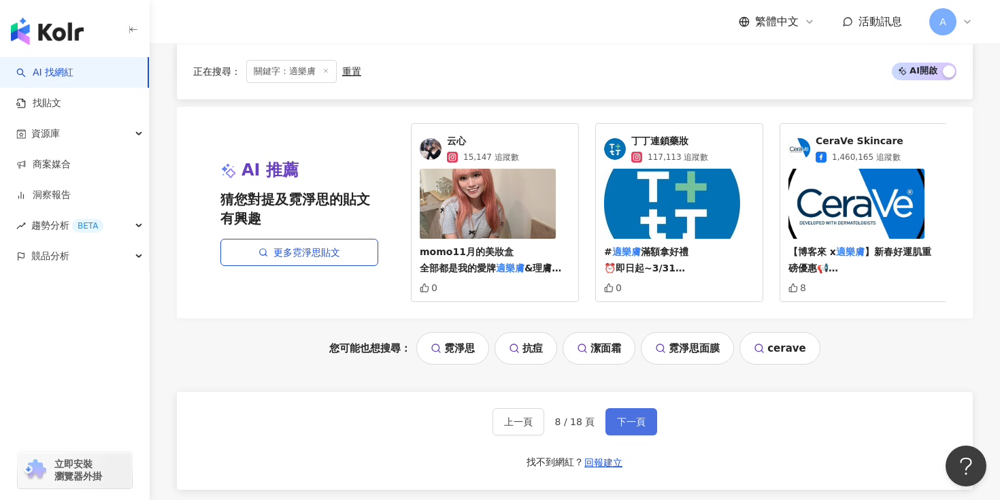
click at [625, 413] on button "下一頁" at bounding box center [631, 421] width 52 height 27
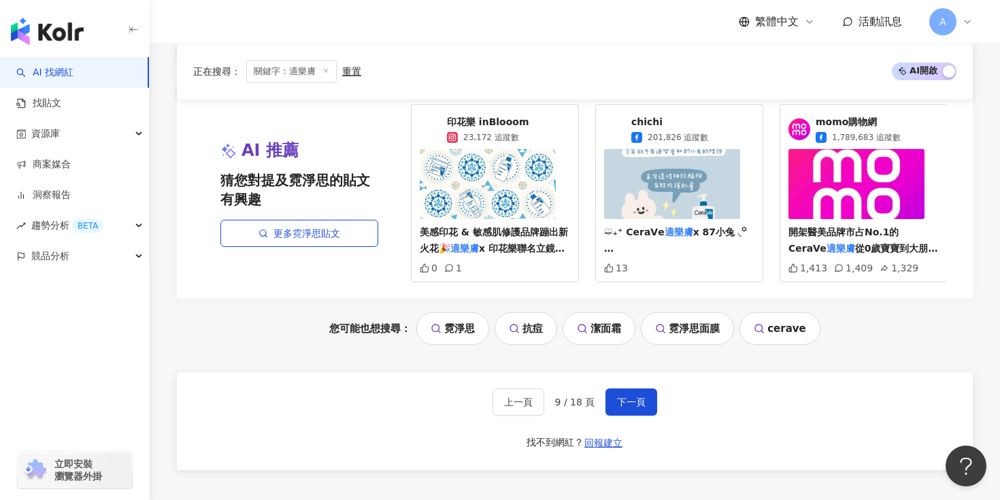
scroll to position [2585, 0]
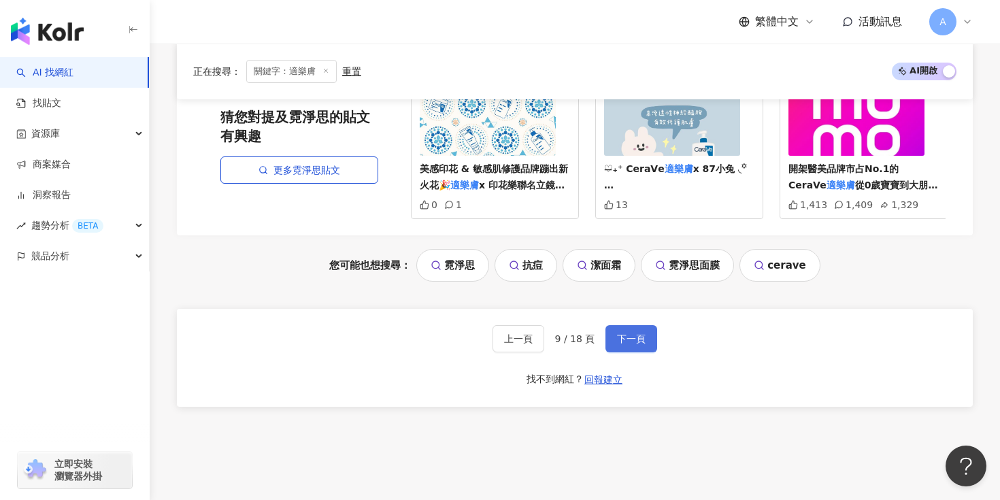
click at [629, 333] on span "下一頁" at bounding box center [631, 338] width 29 height 11
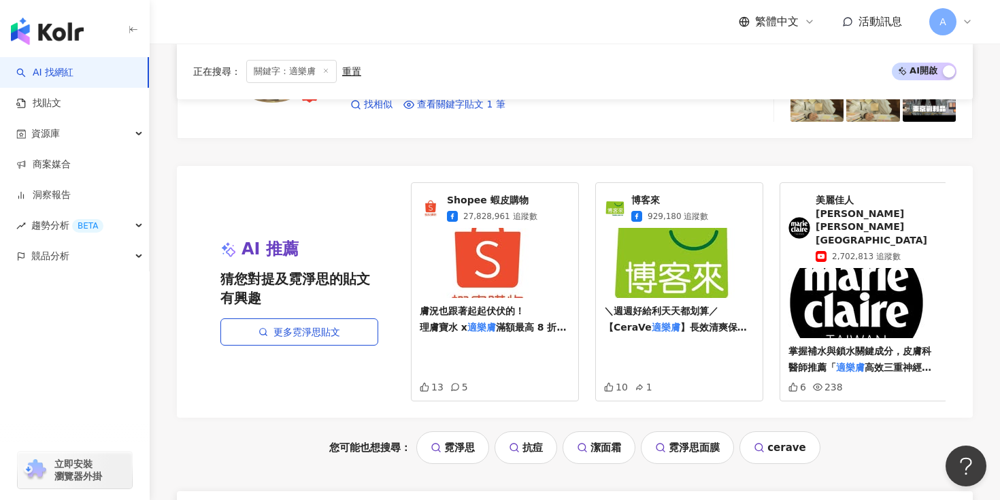
scroll to position [2730, 0]
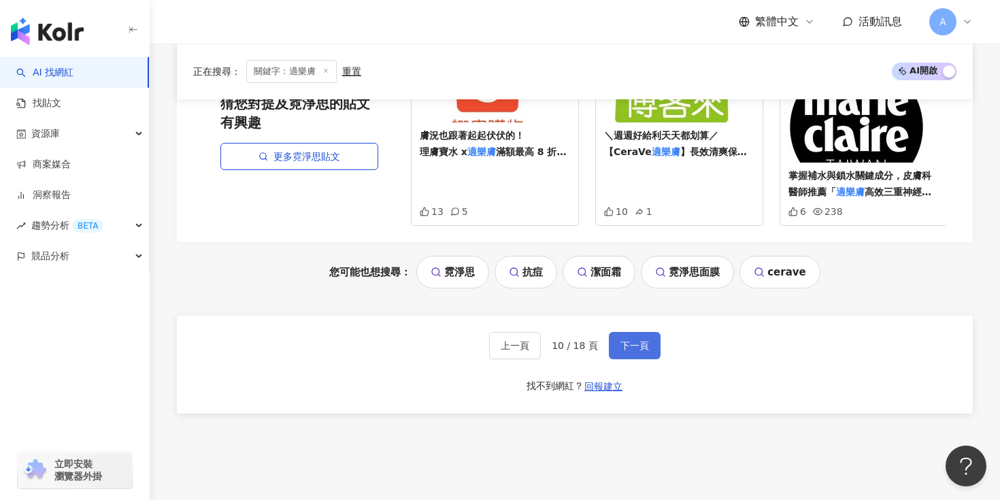
click at [626, 332] on button "下一頁" at bounding box center [635, 345] width 52 height 27
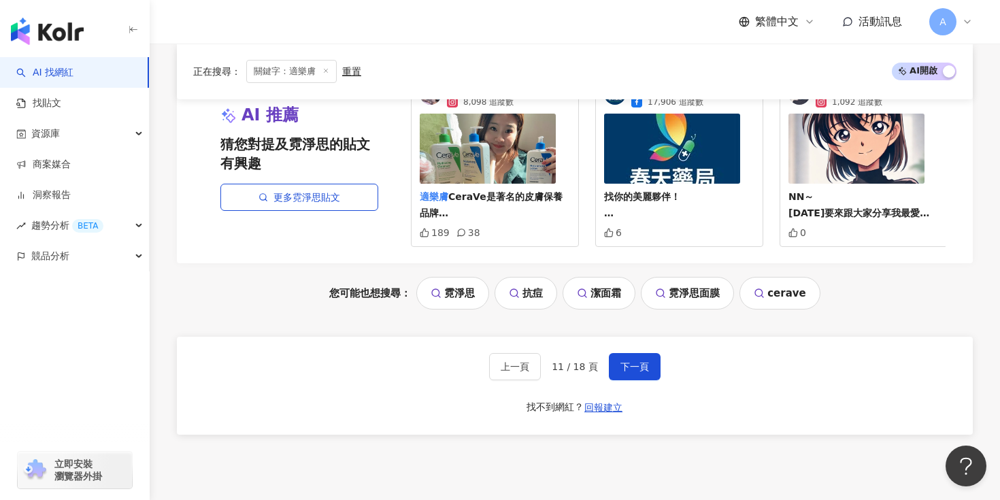
scroll to position [2549, 0]
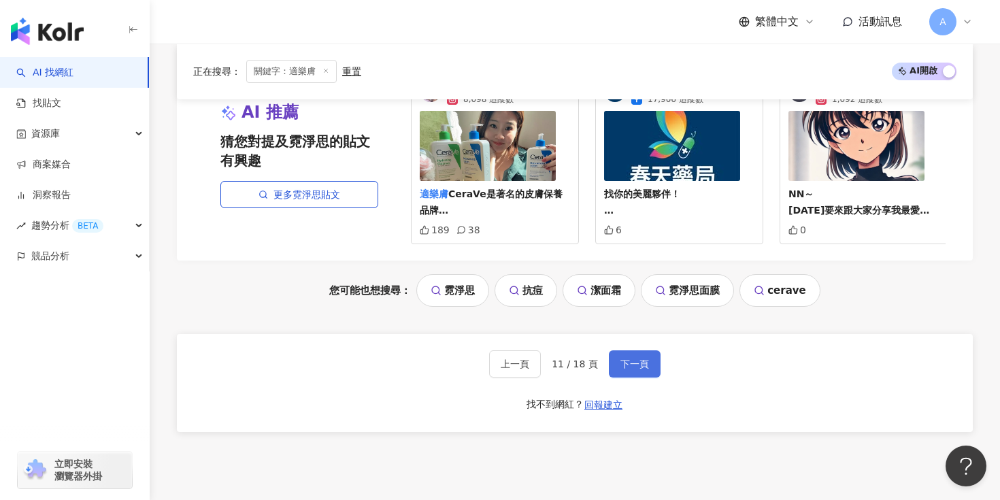
click at [637, 352] on button "下一頁" at bounding box center [635, 363] width 52 height 27
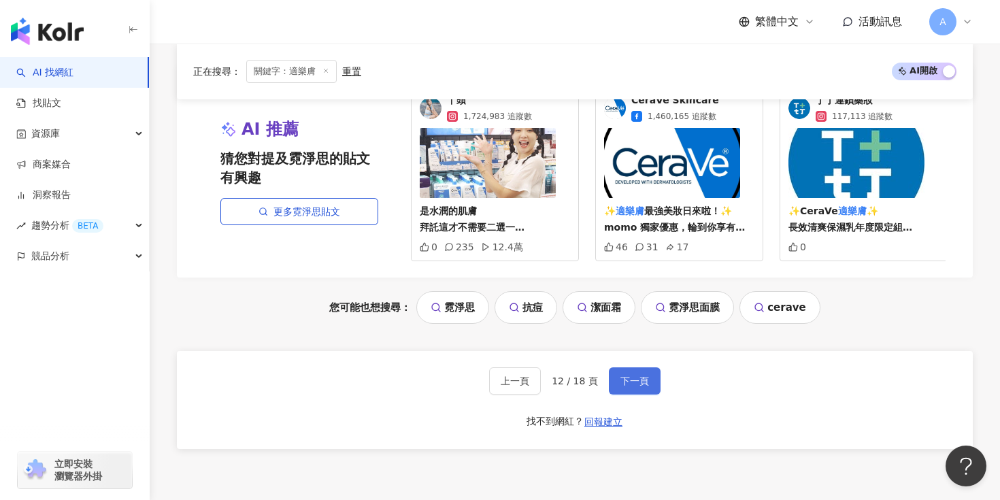
click at [629, 375] on span "下一頁" at bounding box center [634, 380] width 29 height 11
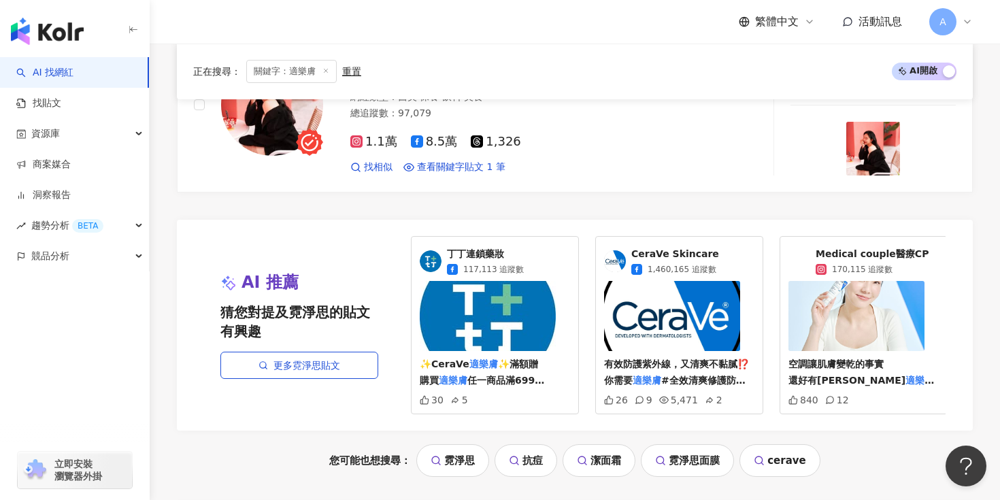
scroll to position [2530, 0]
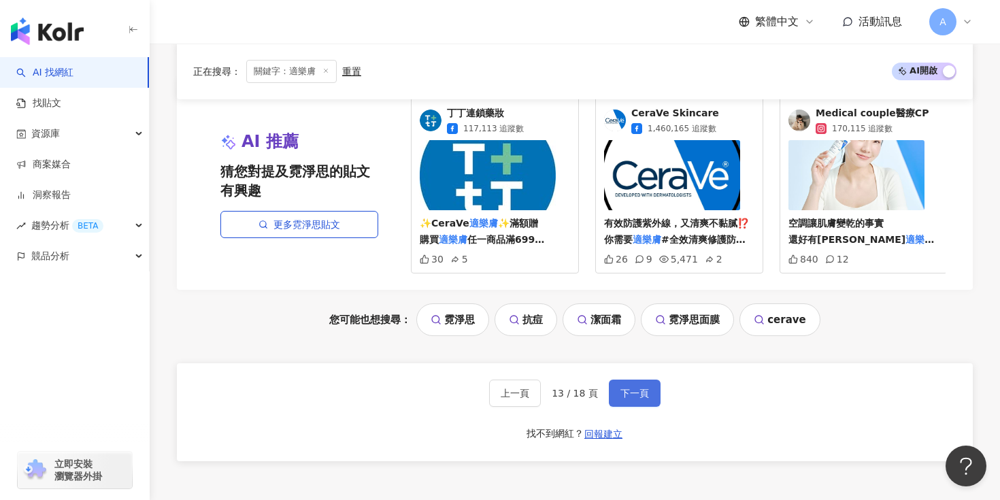
click at [642, 388] on span "下一頁" at bounding box center [634, 393] width 29 height 11
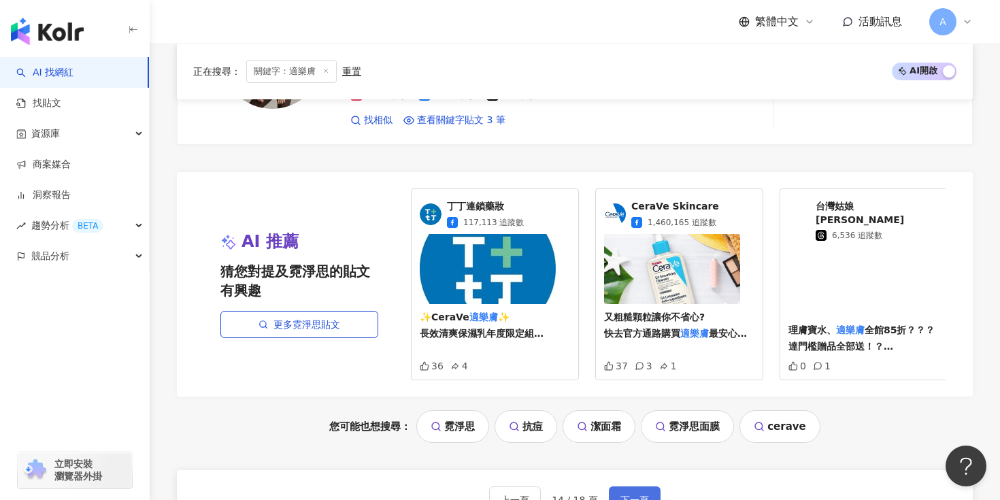
scroll to position [2600, 0]
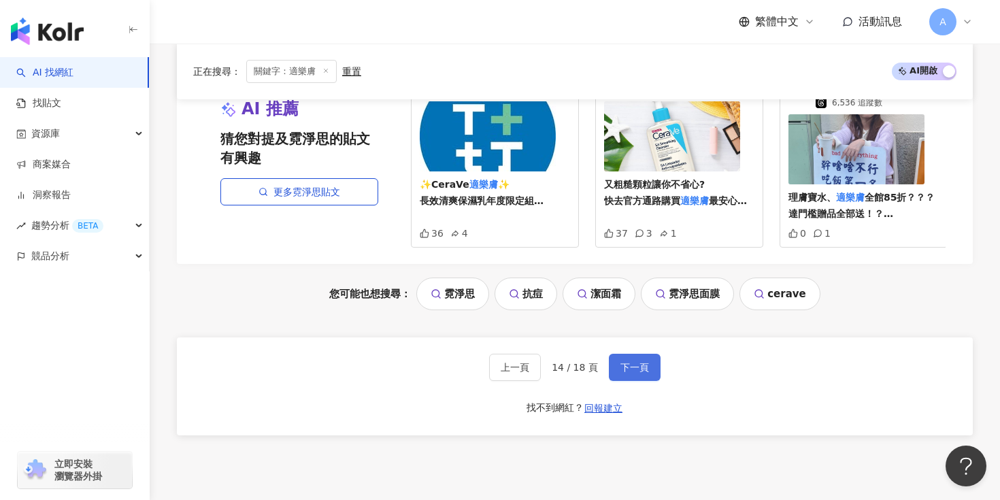
click at [654, 354] on button "下一頁" at bounding box center [635, 367] width 52 height 27
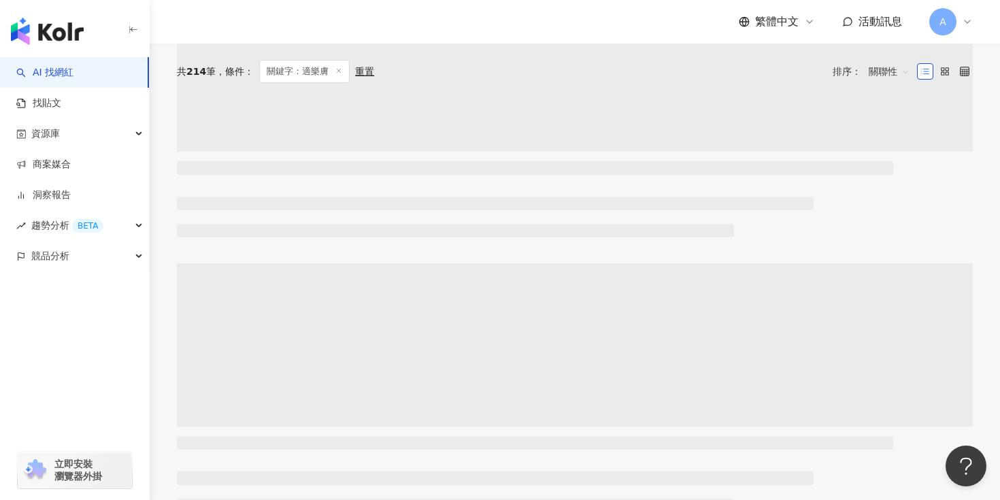
scroll to position [0, 0]
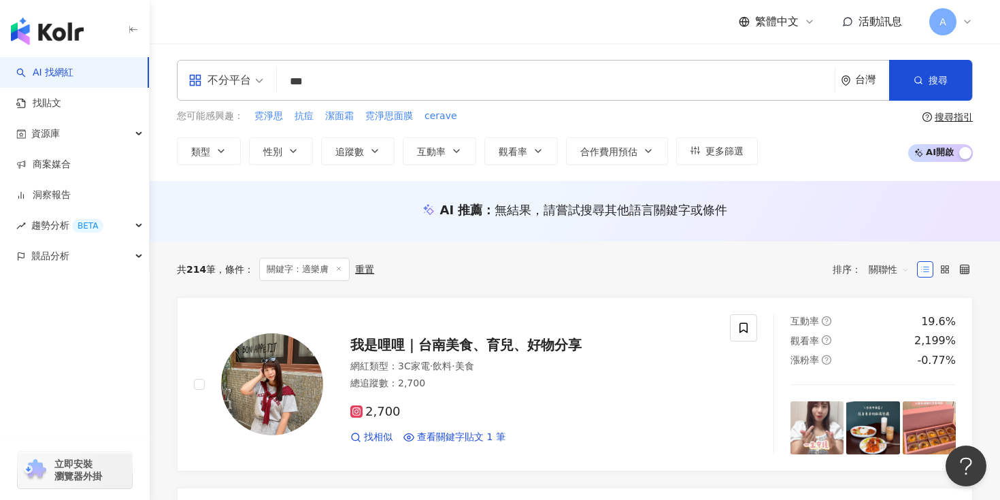
click at [444, 78] on input "***" at bounding box center [555, 82] width 547 height 26
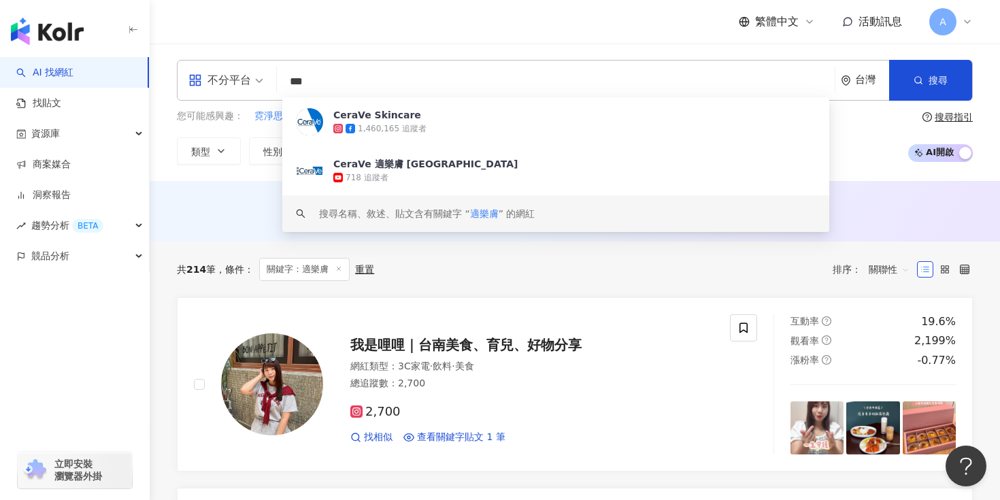
click at [444, 78] on input "***" at bounding box center [555, 82] width 547 height 26
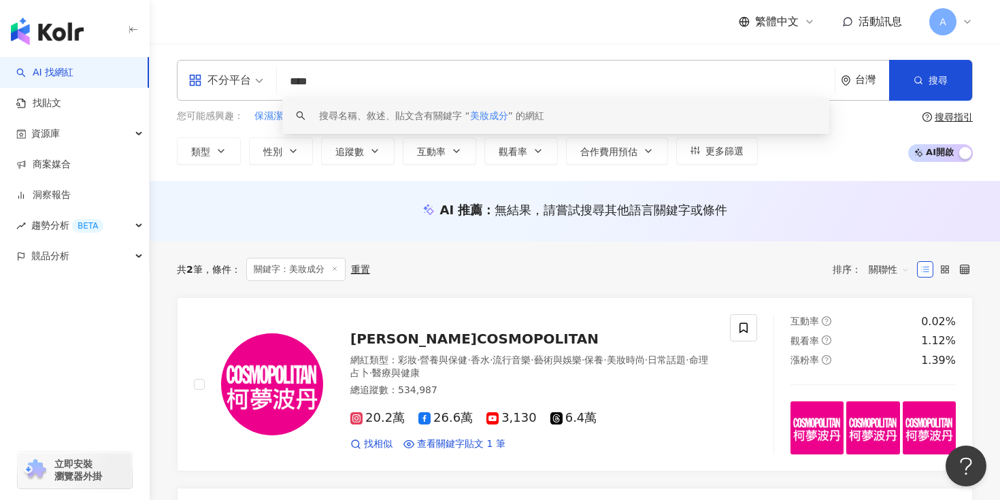
type input "****"
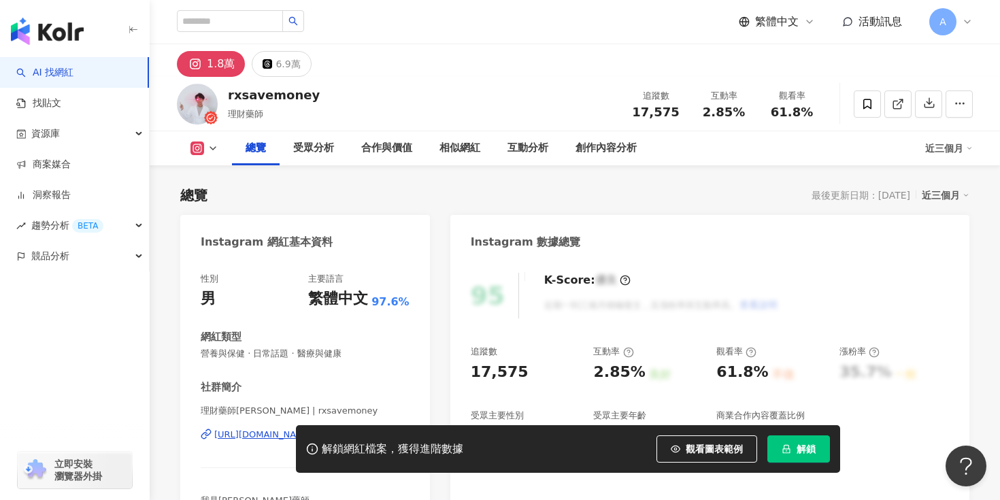
scroll to position [113, 0]
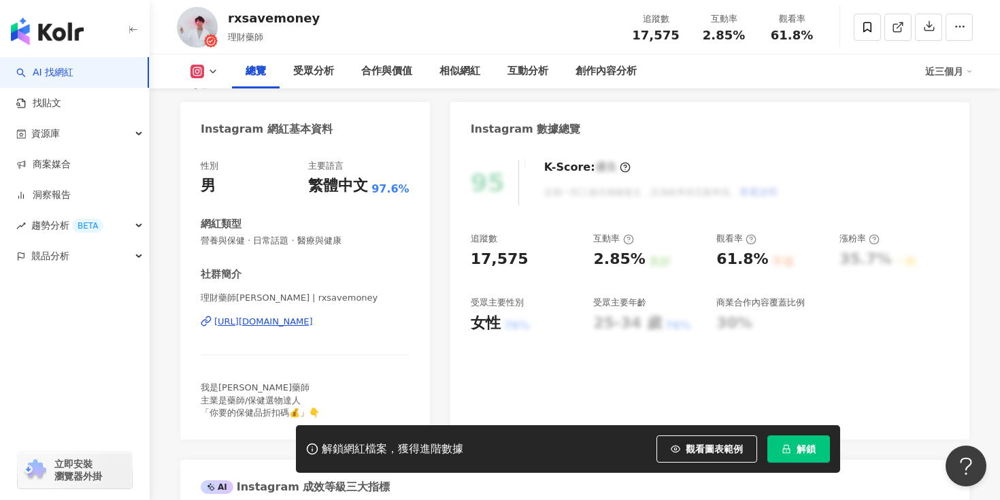
click at [300, 324] on div "https://www.instagram.com/rxsavemoney/" at bounding box center [263, 322] width 99 height 12
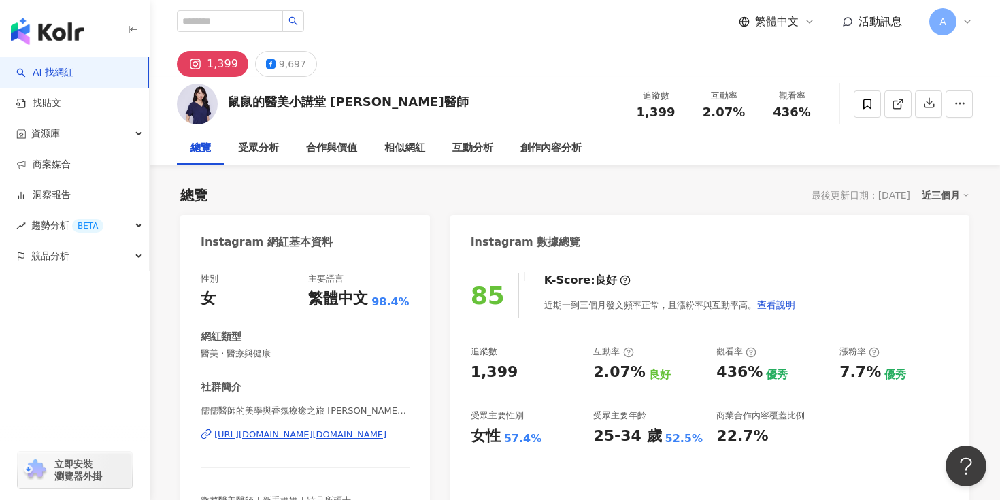
click at [316, 433] on div "[URL][DOMAIN_NAME][DOMAIN_NAME]" at bounding box center [300, 435] width 172 height 12
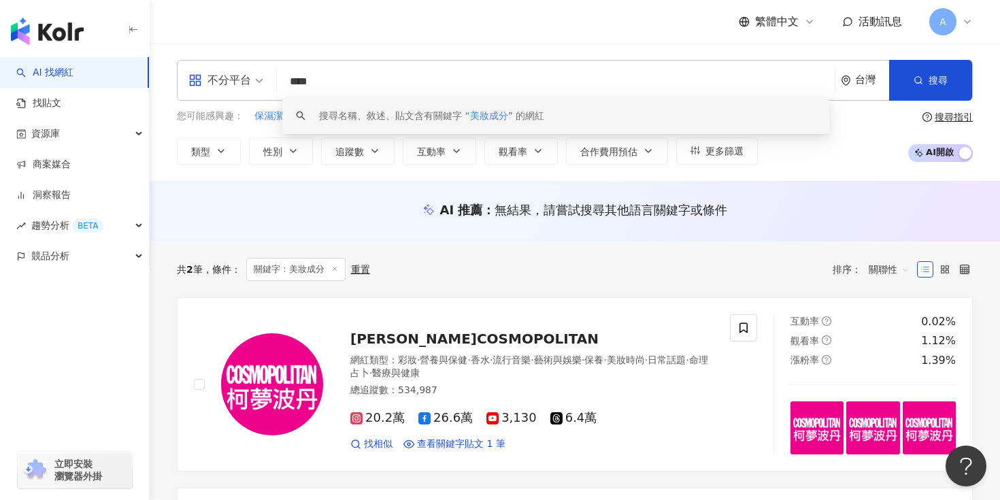
click at [406, 80] on input "****" at bounding box center [555, 82] width 547 height 26
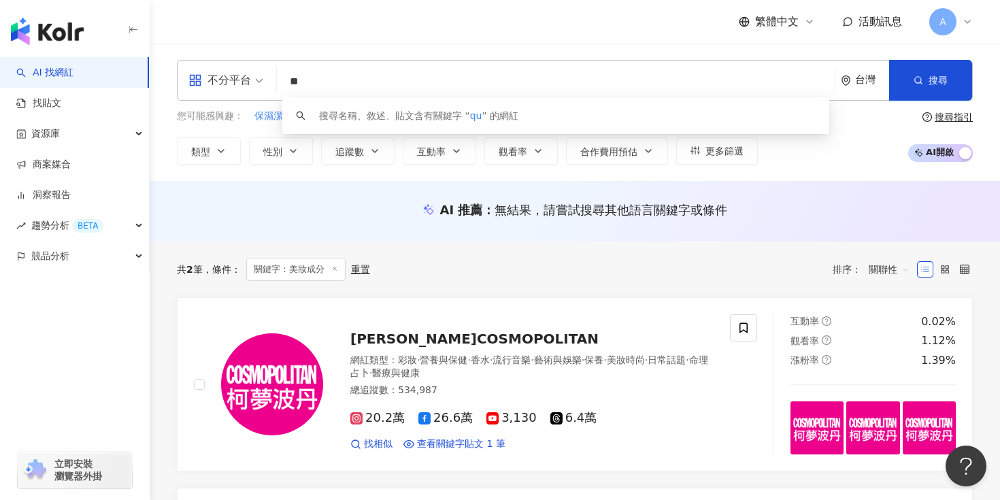
type input "*"
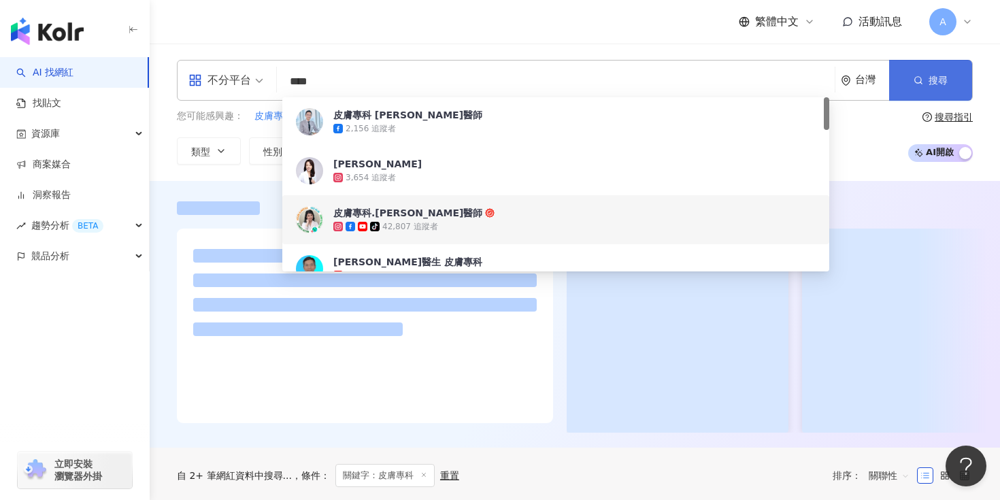
click at [924, 74] on button "搜尋" at bounding box center [930, 80] width 83 height 41
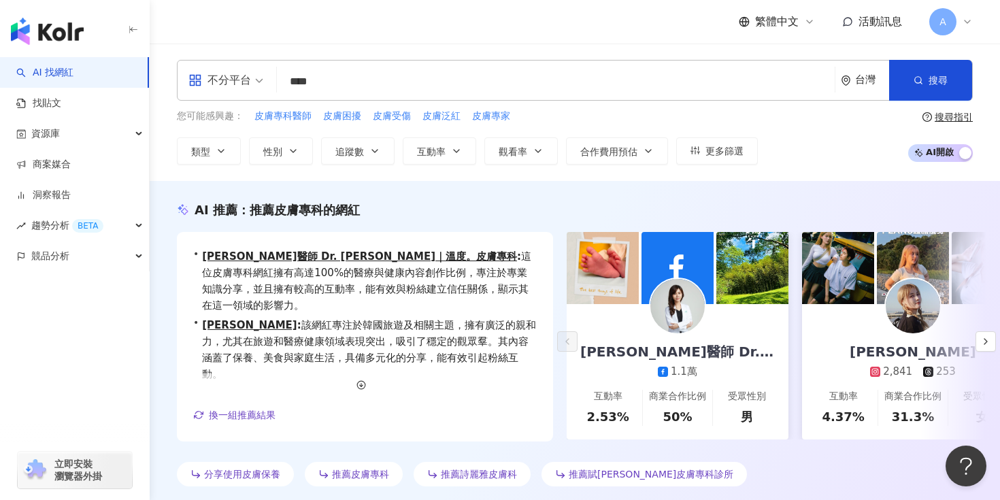
click at [254, 85] on span "不分平台" at bounding box center [225, 80] width 75 height 22
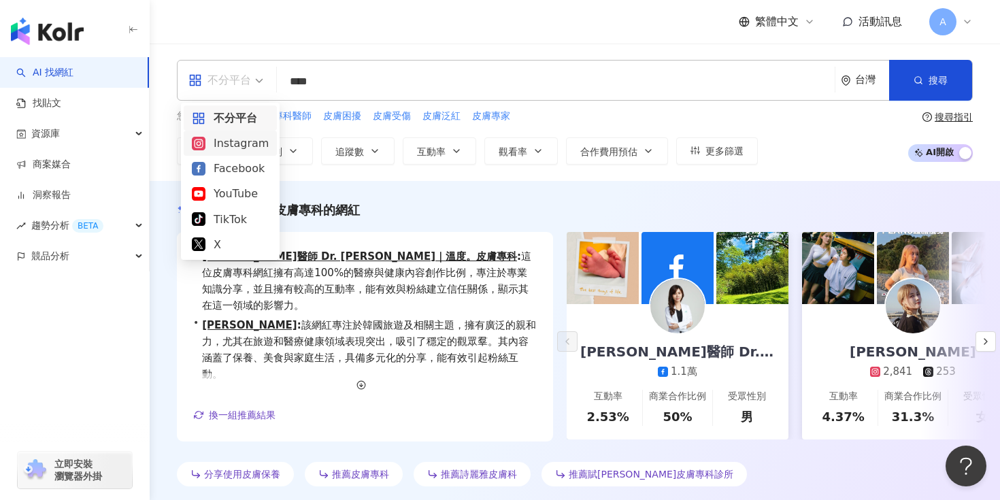
click at [248, 140] on div "Instagram" at bounding box center [230, 143] width 77 height 17
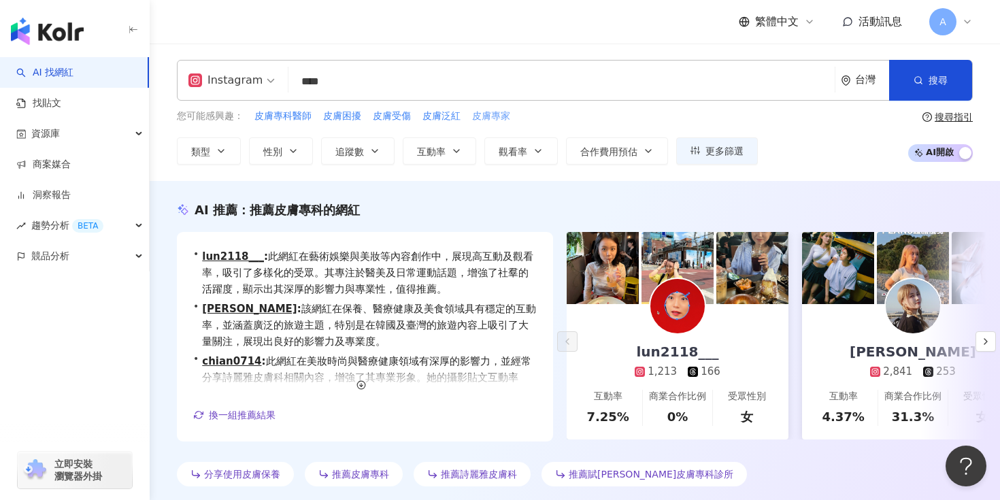
click at [492, 112] on span "皮膚專家" at bounding box center [491, 117] width 38 height 14
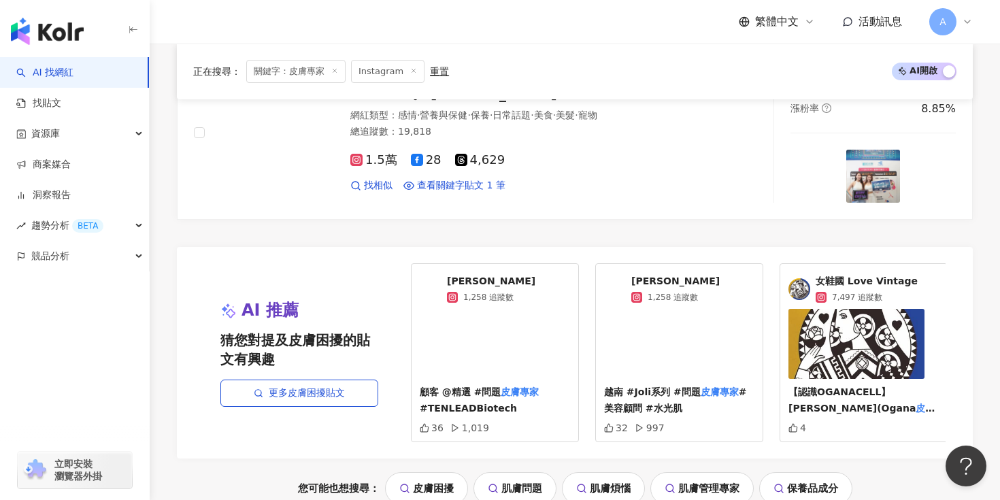
scroll to position [2756, 0]
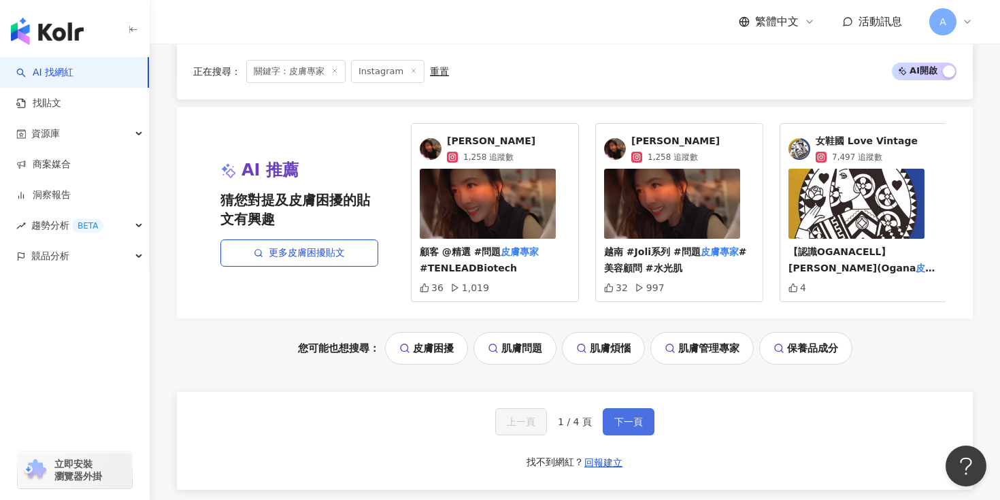
click at [626, 415] on button "下一頁" at bounding box center [629, 421] width 52 height 27
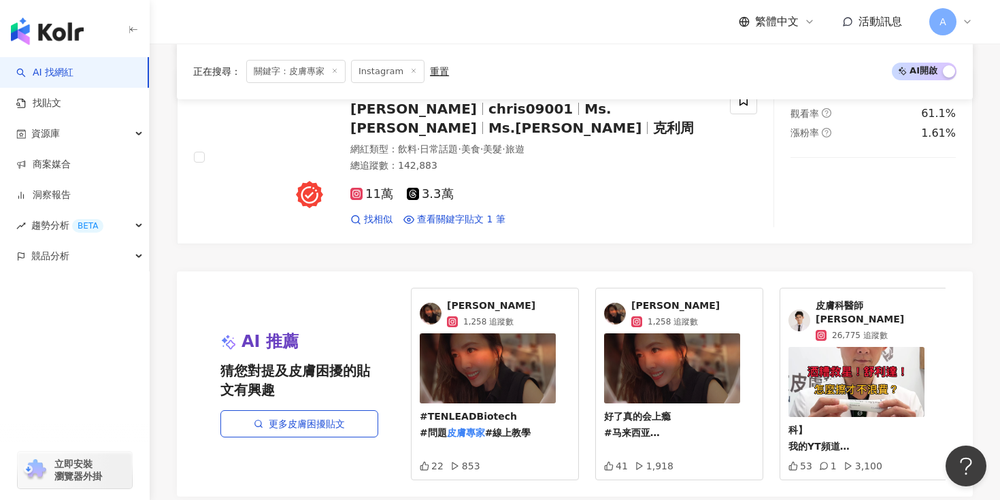
scroll to position [2888, 0]
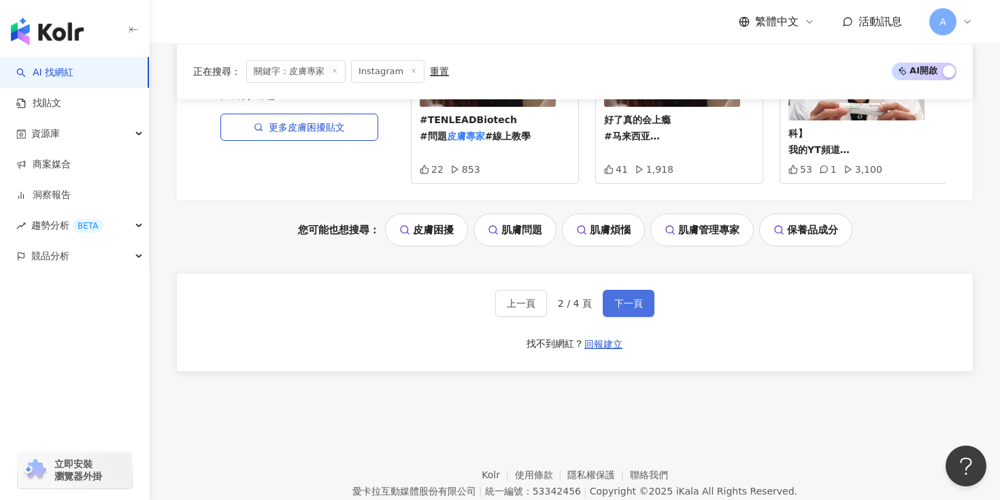
click at [634, 298] on span "下一頁" at bounding box center [628, 303] width 29 height 11
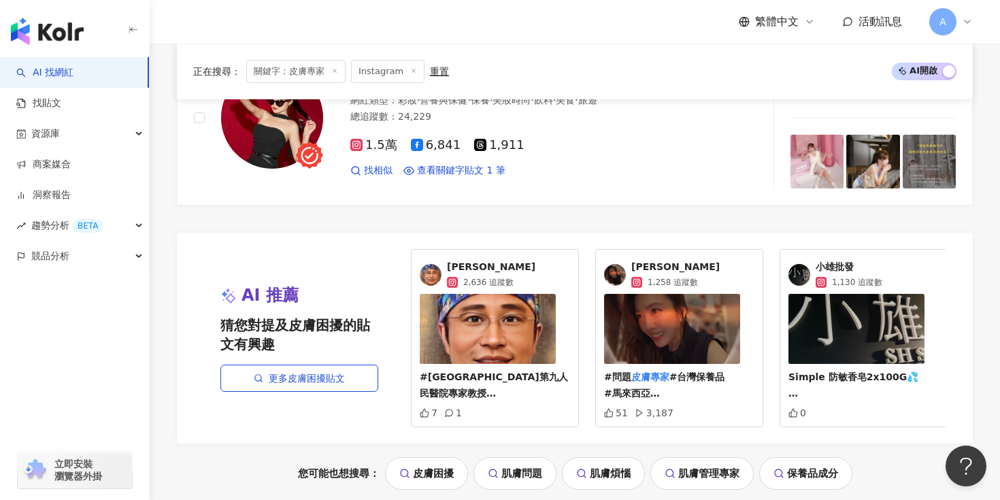
scroll to position [2839, 0]
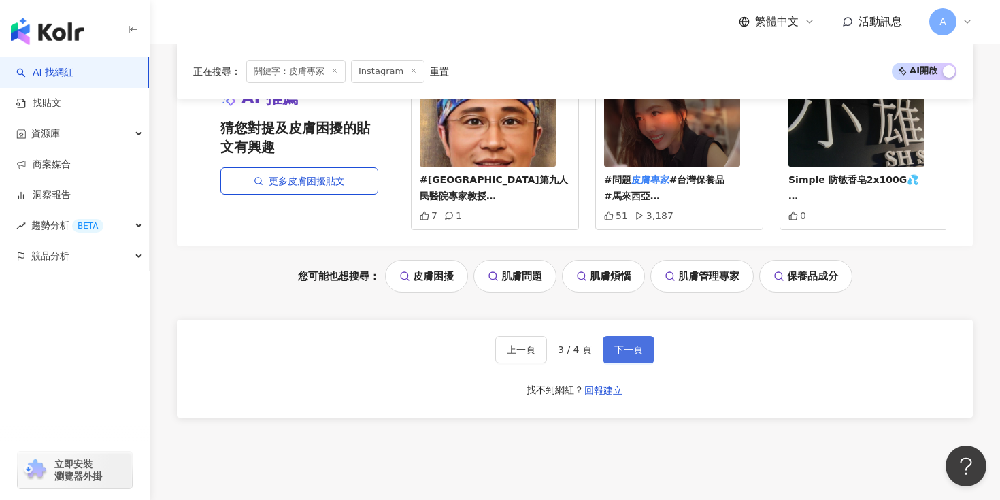
click at [612, 347] on button "下一頁" at bounding box center [629, 349] width 52 height 27
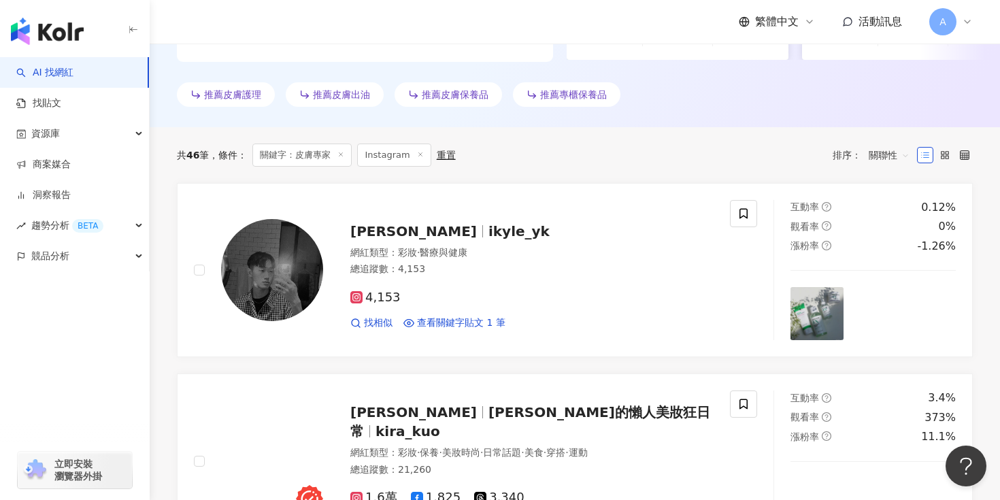
scroll to position [0, 0]
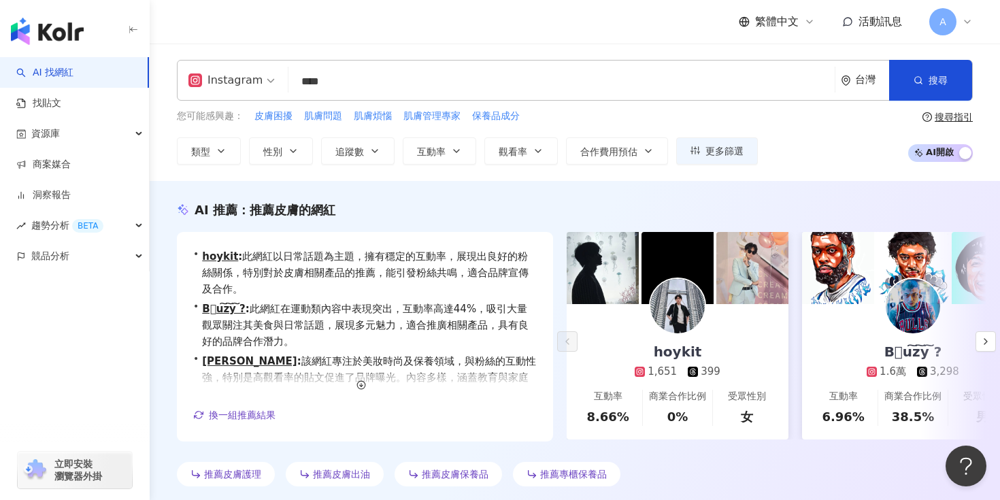
click at [361, 78] on input "****" at bounding box center [561, 82] width 535 height 26
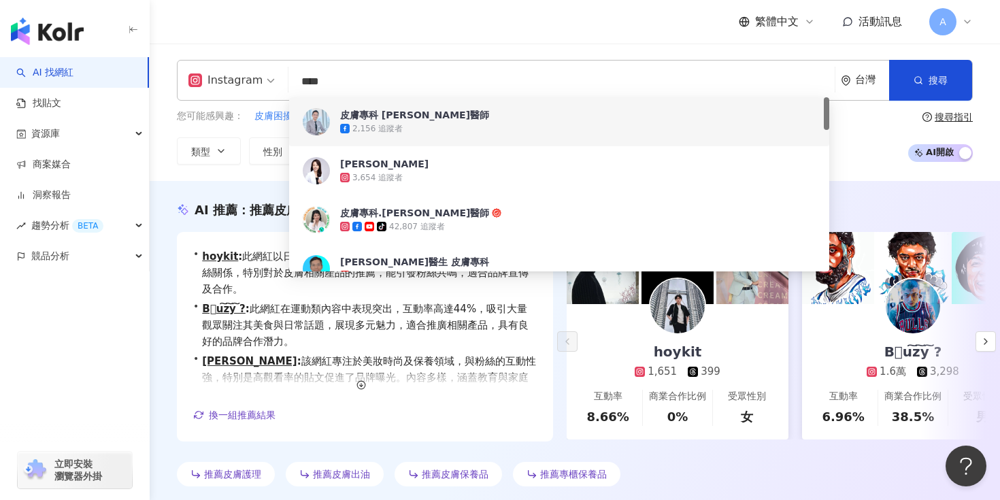
click at [252, 131] on div "您可能感興趣： 皮膚困擾 肌膚問題 肌膚煩惱 肌膚管理專家 保養品成分 類型 性別 追蹤數 互動率 觀看率 合作費用預估 更多篩選" at bounding box center [467, 137] width 581 height 56
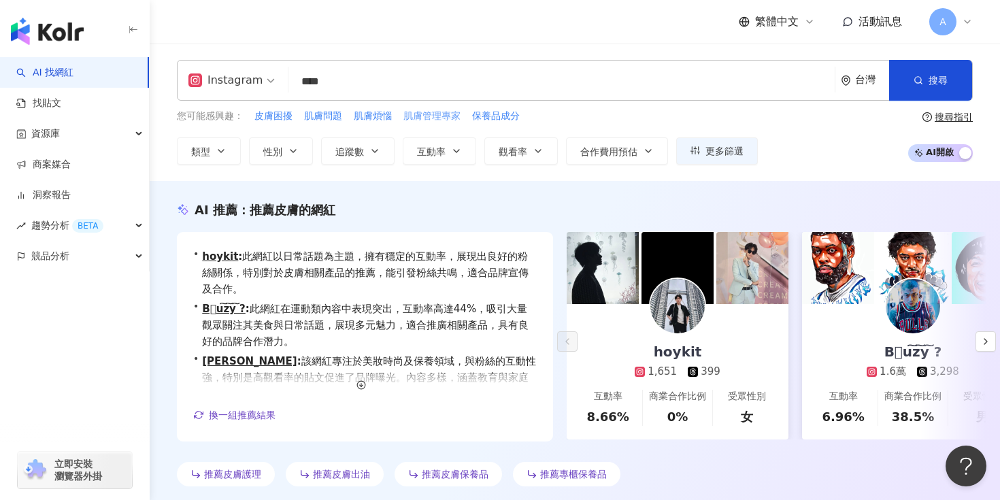
click at [425, 120] on span "肌膚管理專家" at bounding box center [431, 117] width 57 height 14
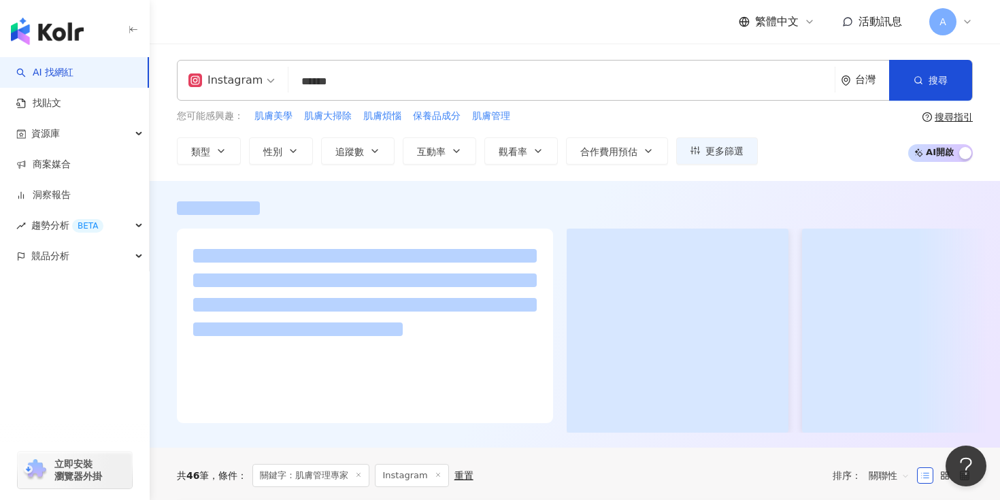
click at [555, 214] on div at bounding box center [575, 208] width 796 height 14
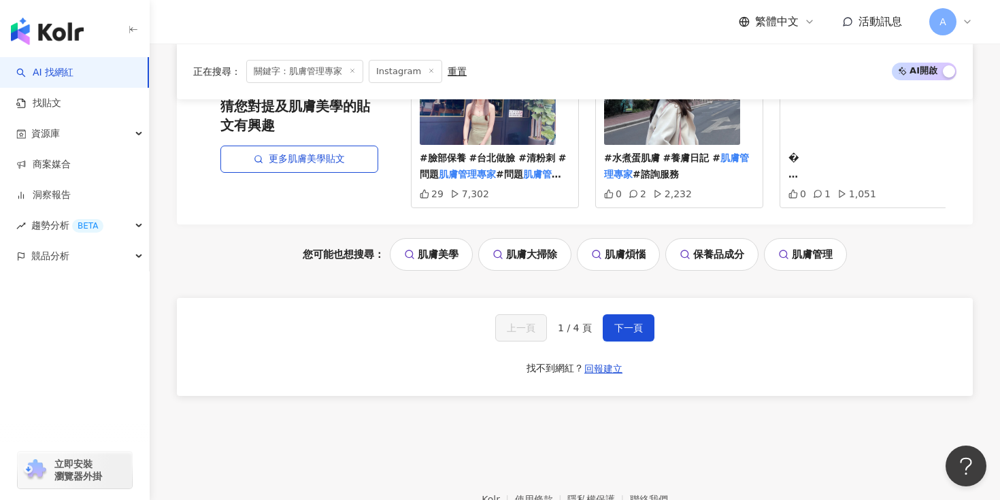
scroll to position [2931, 0]
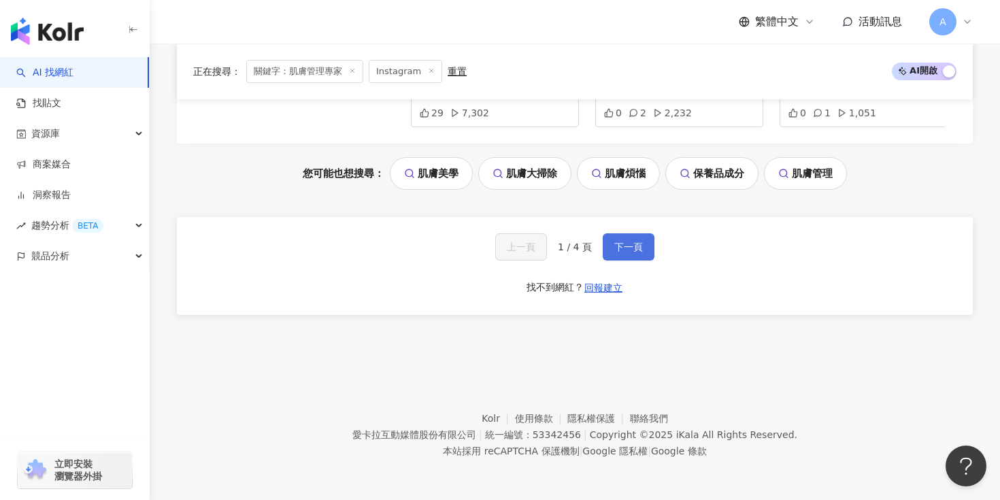
click at [610, 241] on button "下一頁" at bounding box center [629, 246] width 52 height 27
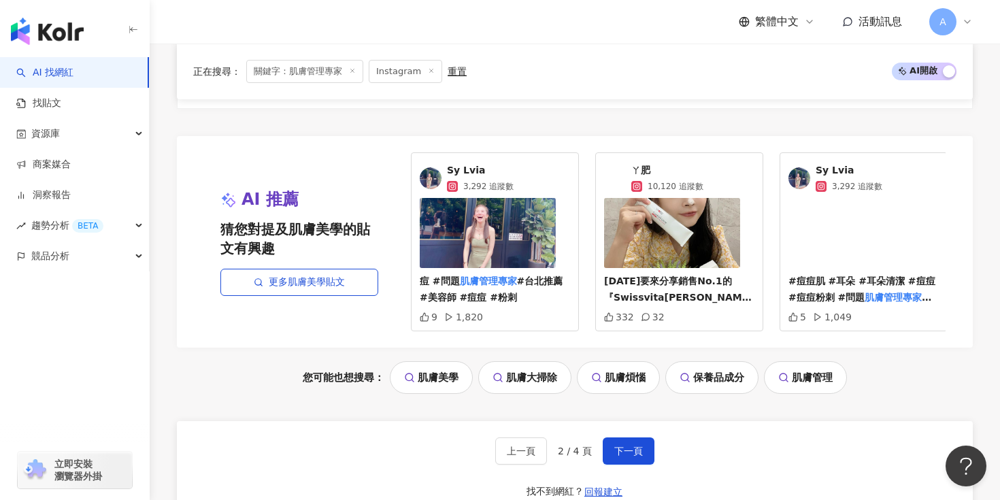
scroll to position [2882, 0]
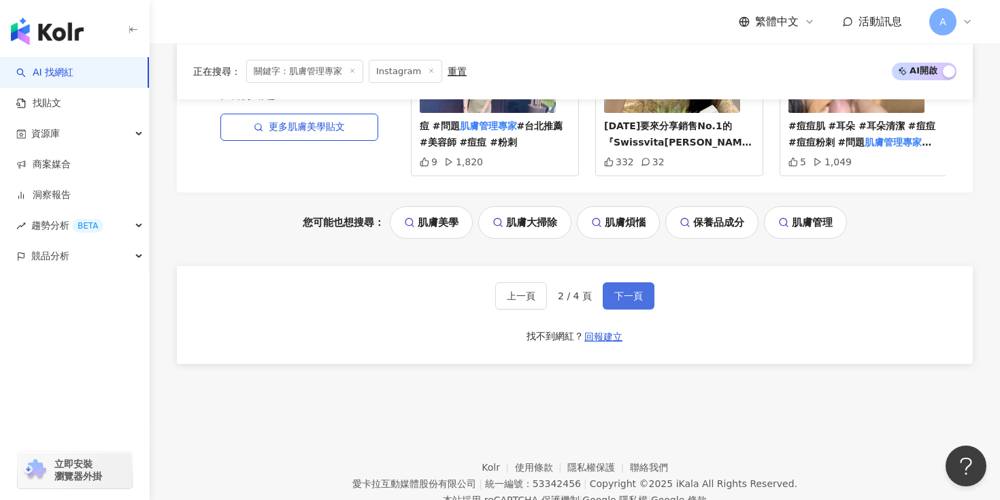
click at [631, 291] on span "下一頁" at bounding box center [628, 295] width 29 height 11
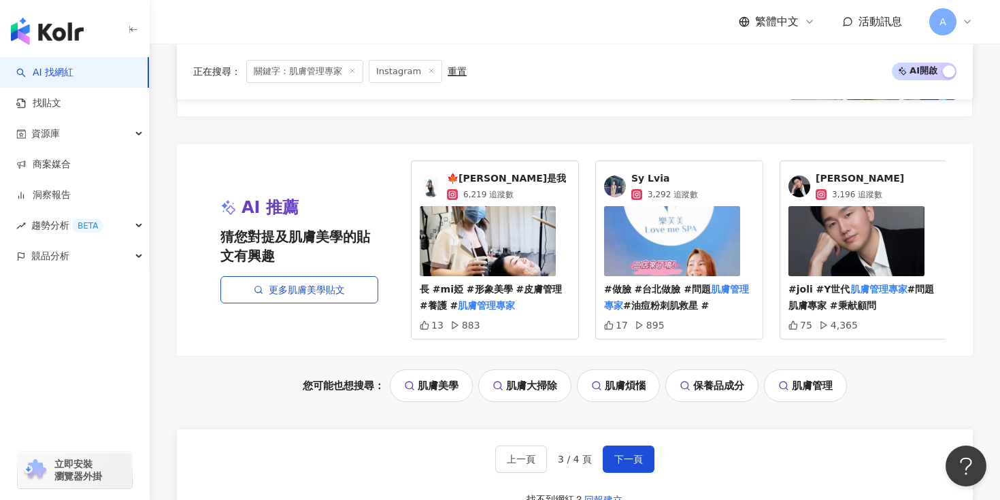
scroll to position [2931, 0]
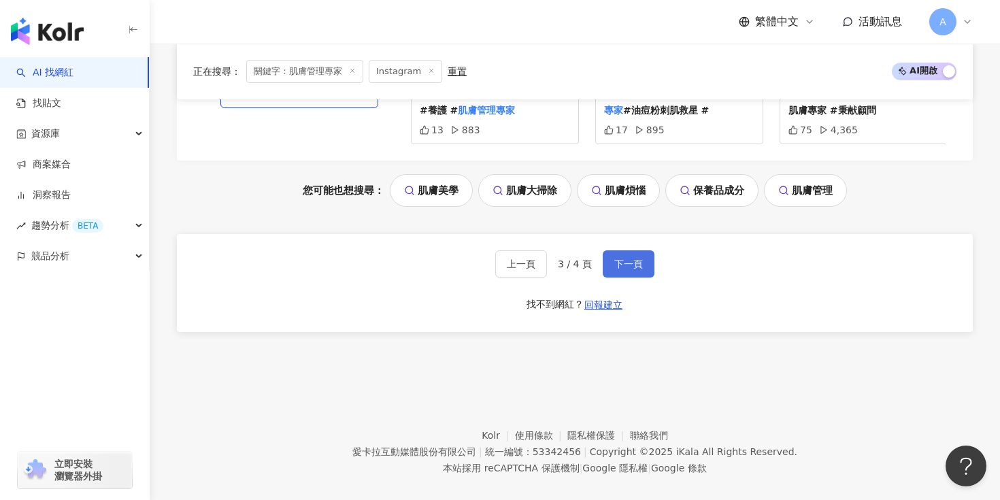
click at [616, 257] on button "下一頁" at bounding box center [629, 263] width 52 height 27
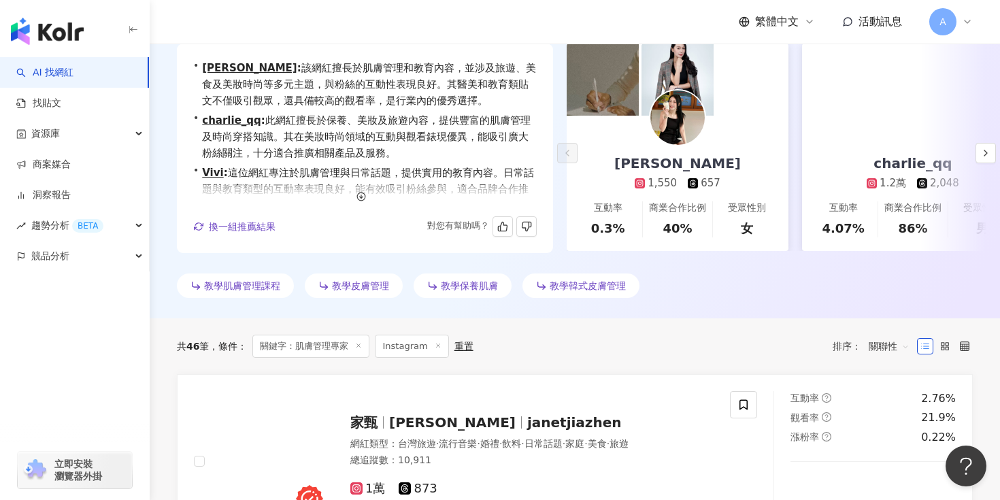
scroll to position [0, 0]
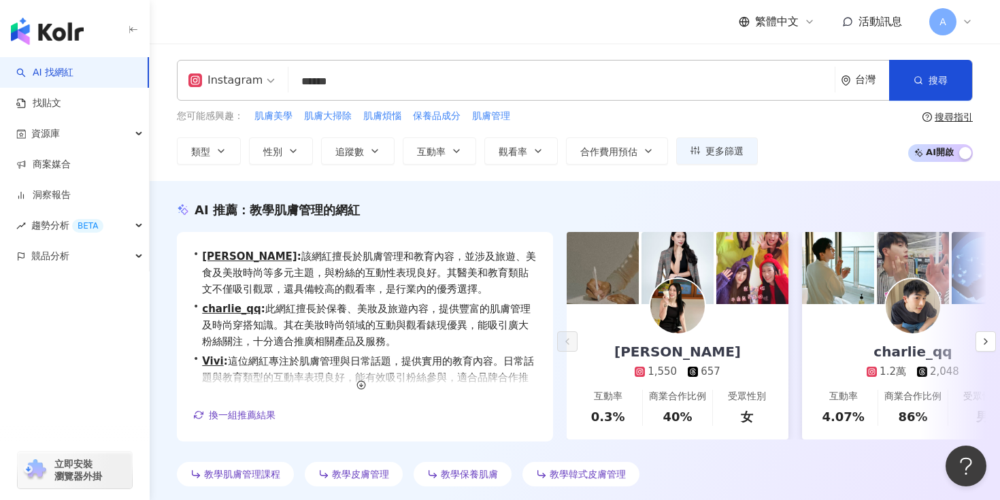
click at [381, 76] on input "******" at bounding box center [561, 82] width 535 height 26
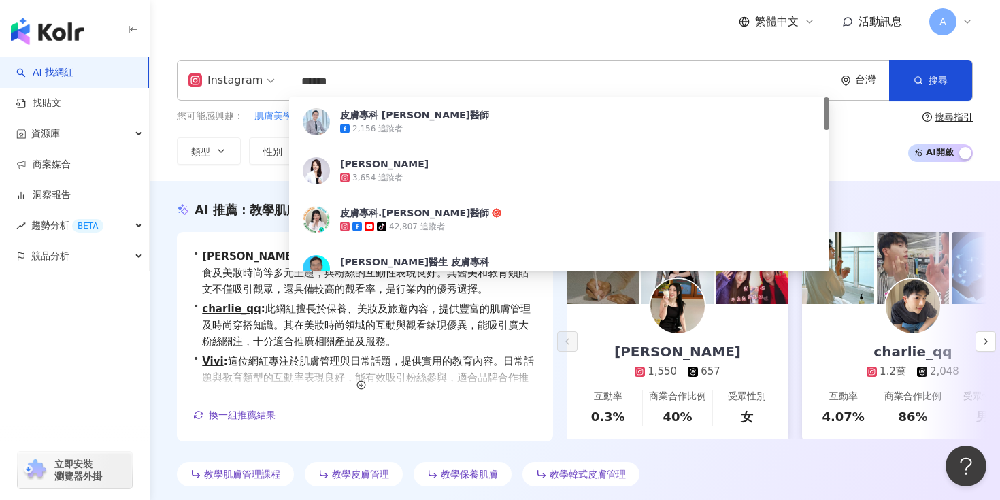
click at [381, 76] on input "******" at bounding box center [561, 82] width 535 height 26
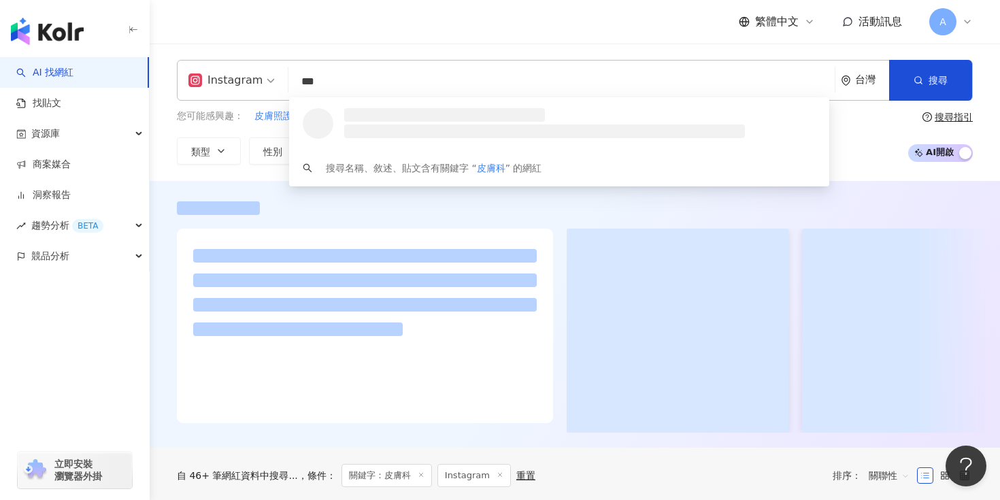
type input "***"
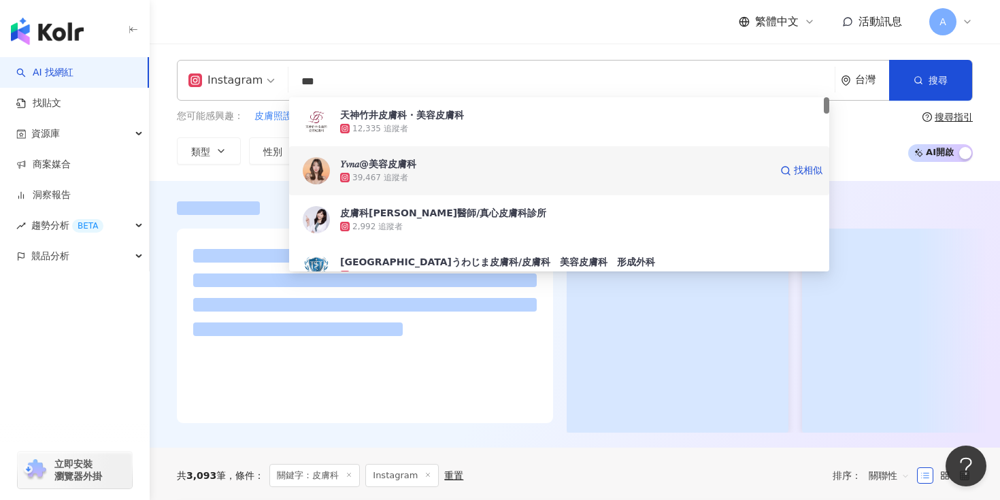
click at [416, 171] on div "39,467 追蹤者" at bounding box center [555, 178] width 430 height 14
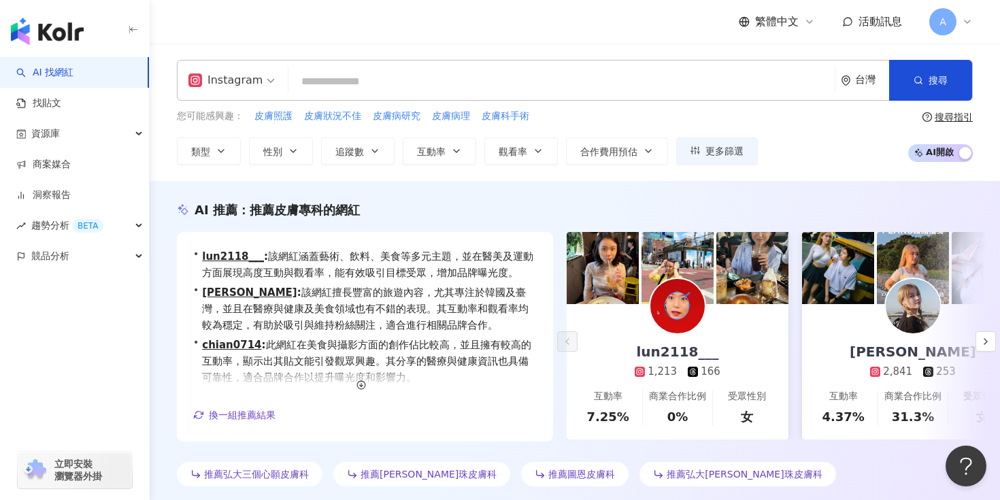
click at [440, 80] on input "search" at bounding box center [561, 82] width 535 height 26
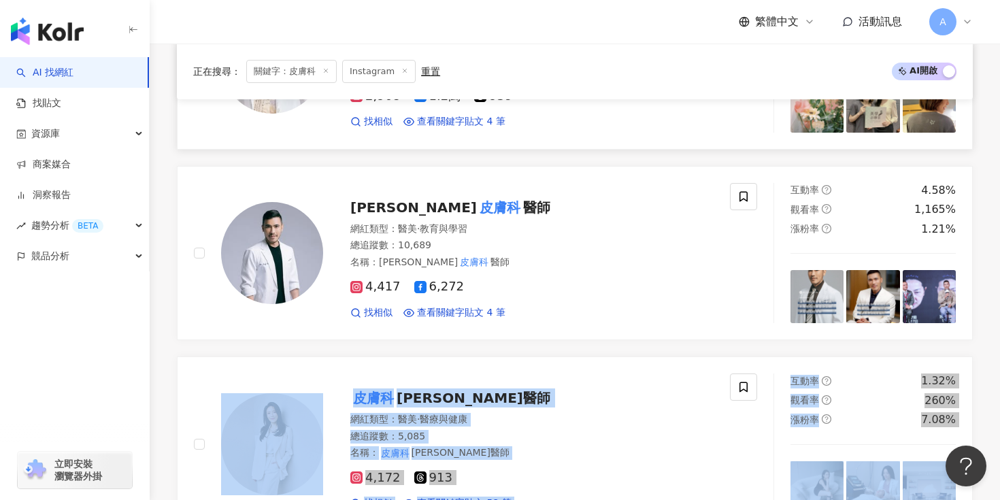
scroll to position [1222, 0]
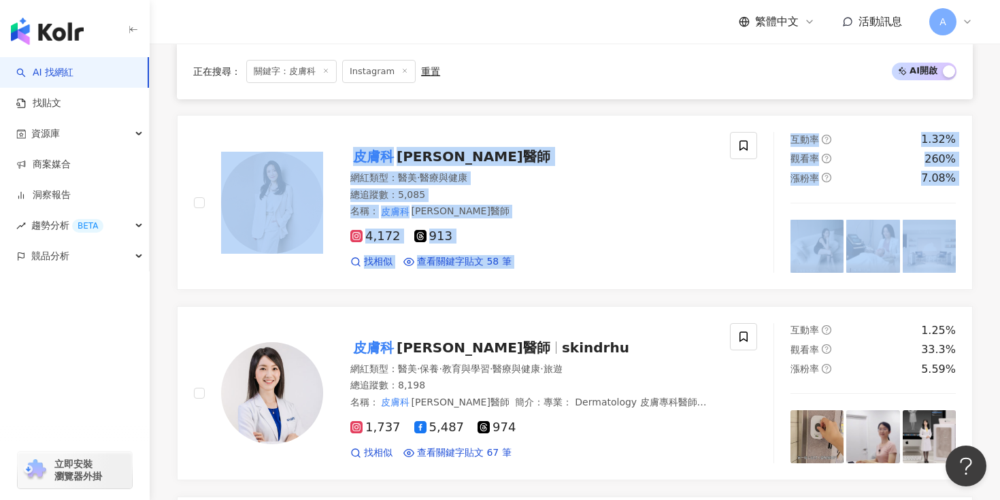
click at [414, 290] on div "黃幼鳴 皮膚科 醫師 黃幼鳴 皮膚科 醫師 網紅類型 ： 醫美 · 保養 · 醫療與健康 總追蹤數 ： 37,084 名稱 ： 黃幼鳴 皮膚科 醫師 2.1萬…" at bounding box center [575, 500] width 796 height 2318
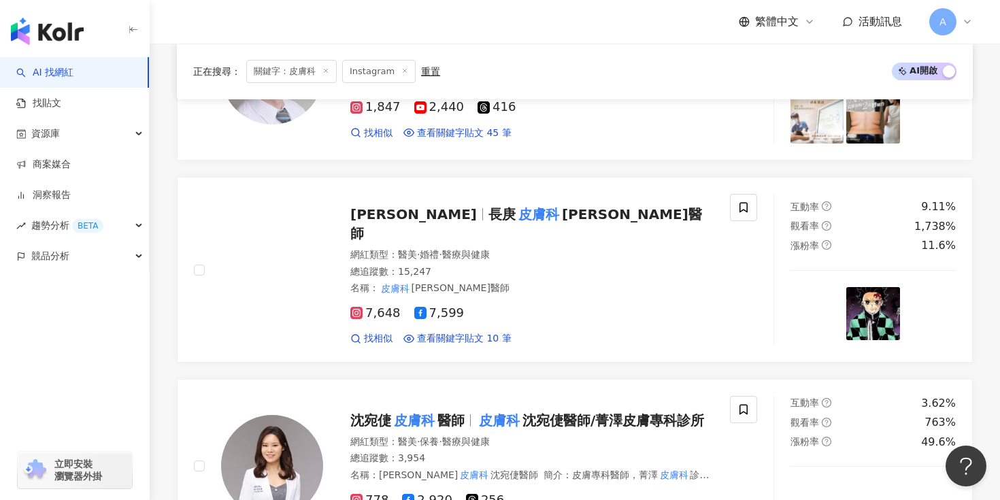
scroll to position [2328, 0]
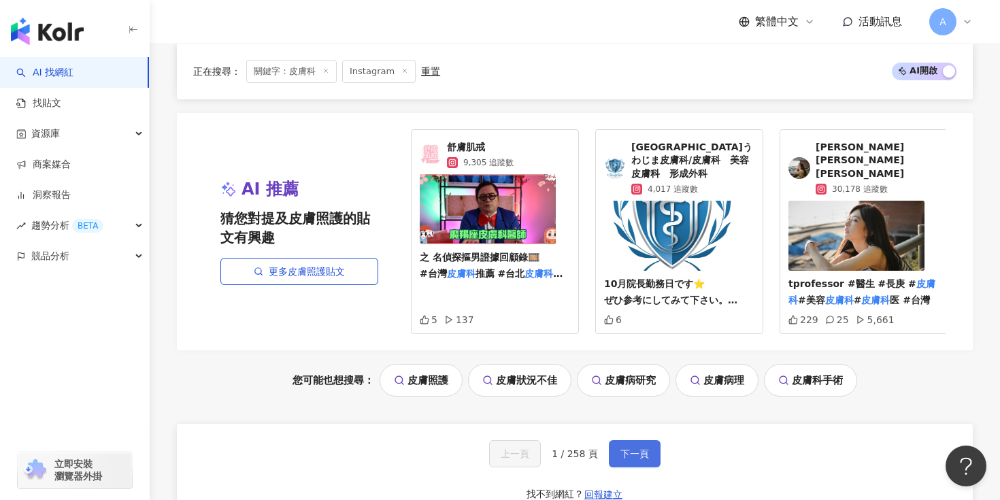
click at [627, 440] on button "下一頁" at bounding box center [635, 453] width 52 height 27
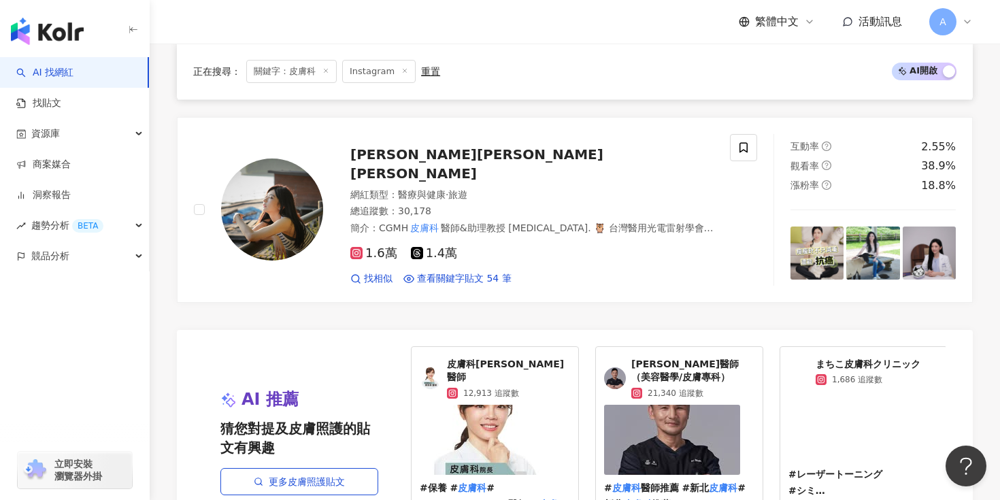
scroll to position [2945, 0]
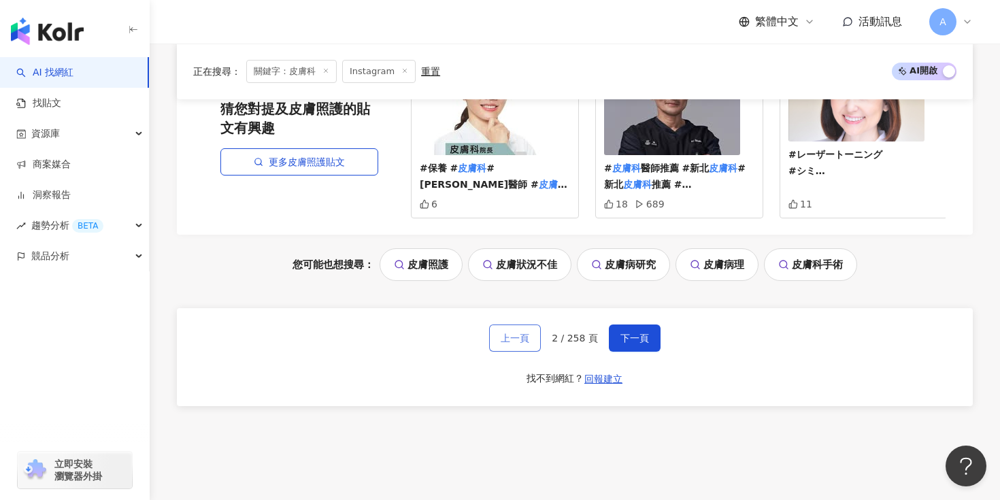
click at [521, 333] on span "上一頁" at bounding box center [515, 338] width 29 height 11
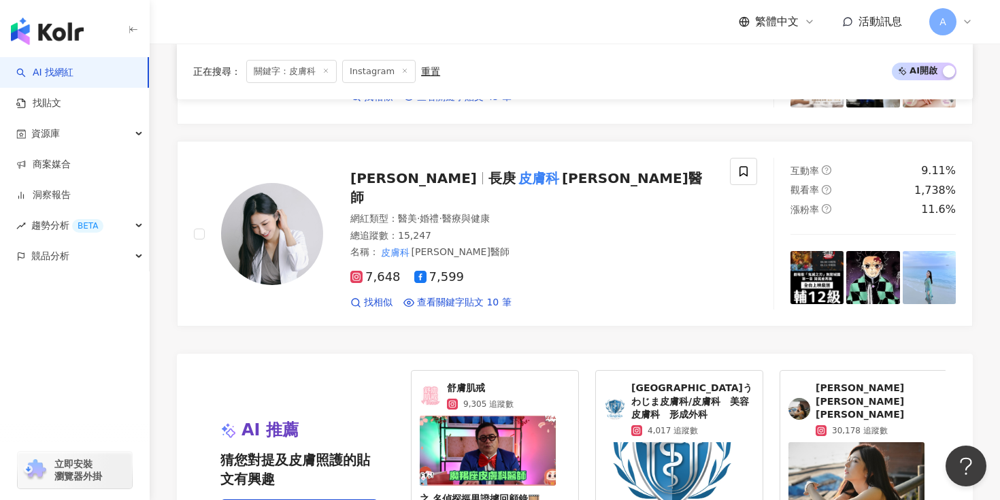
scroll to position [2766, 0]
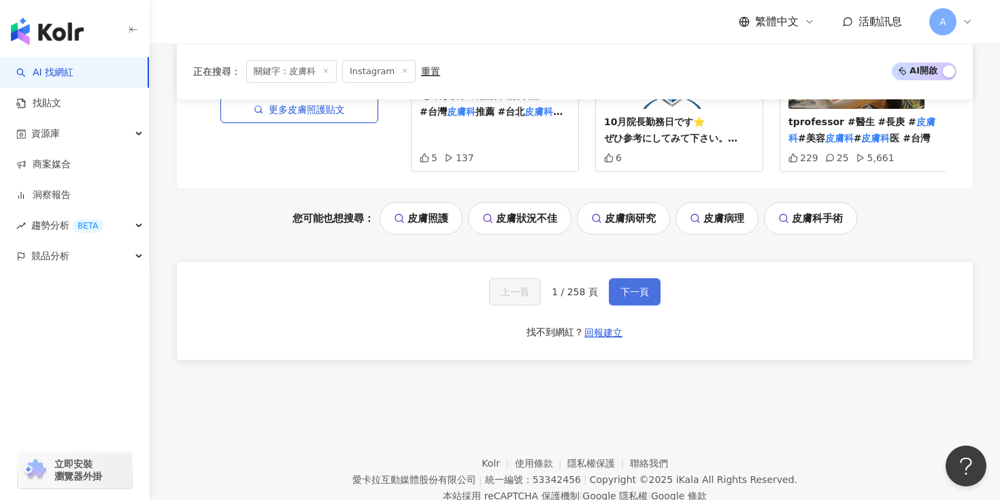
click at [641, 286] on span "下一頁" at bounding box center [634, 291] width 29 height 11
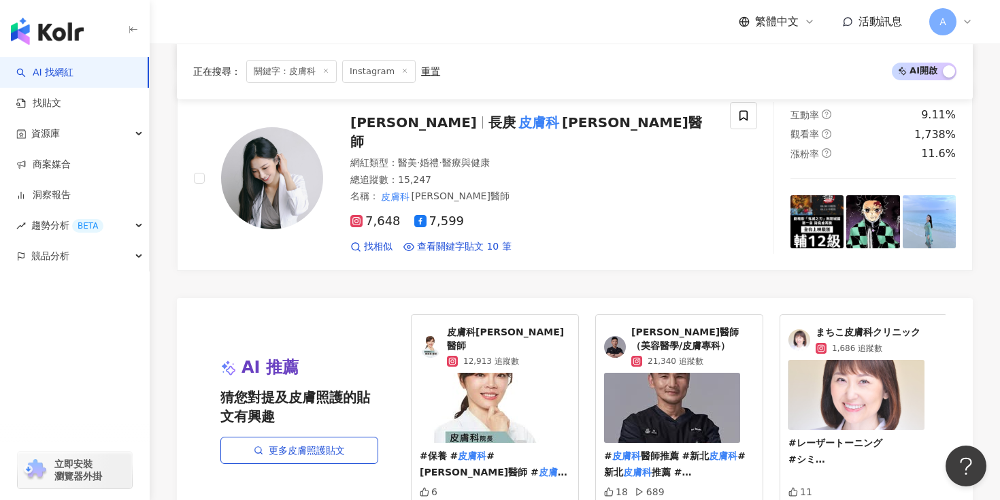
scroll to position [2649, 0]
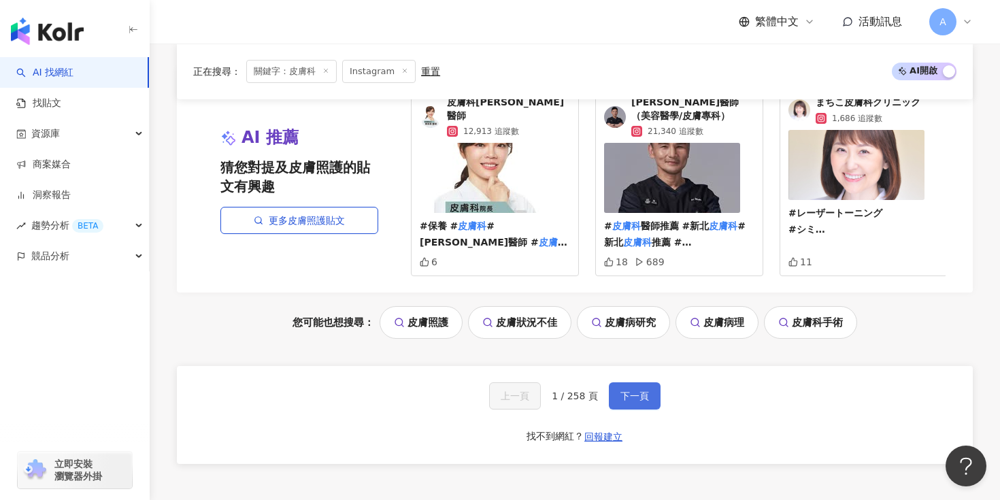
click at [622, 390] on span "下一頁" at bounding box center [634, 395] width 29 height 11
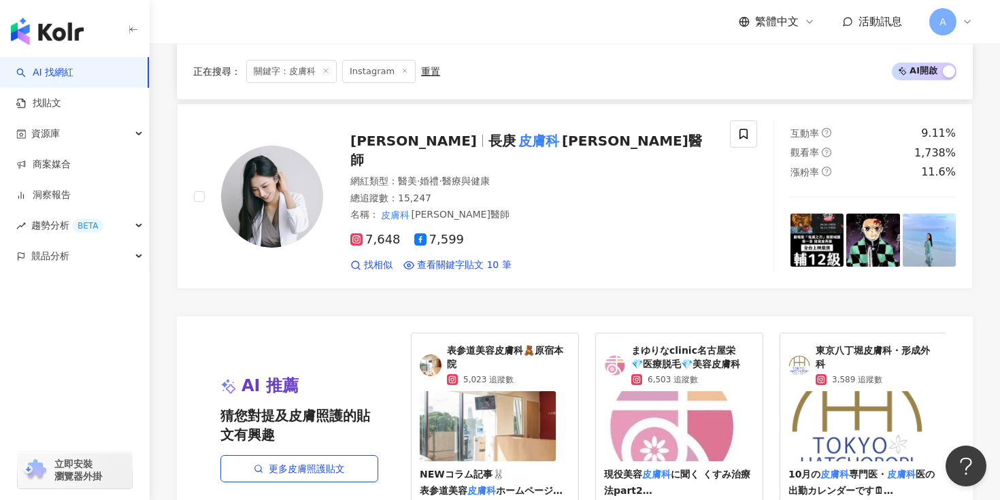
scroll to position [2754, 0]
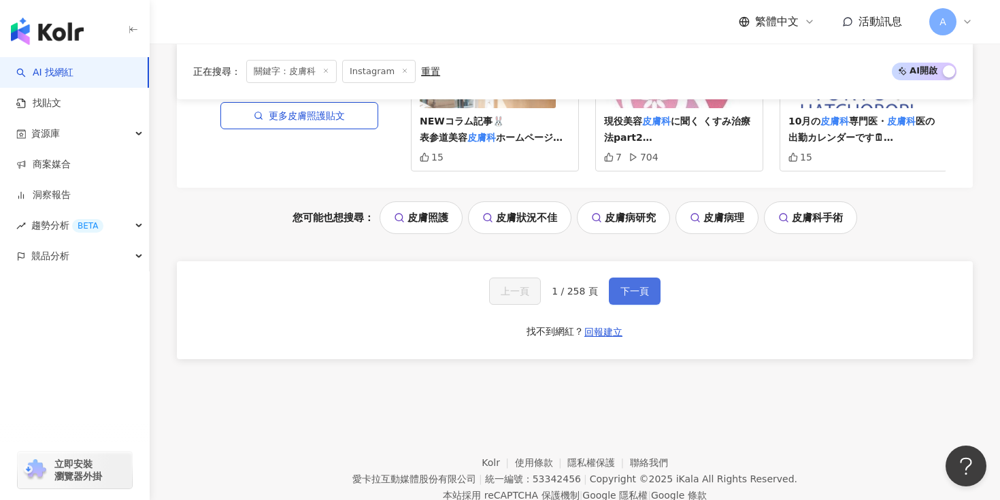
click at [639, 278] on button "下一頁" at bounding box center [635, 291] width 52 height 27
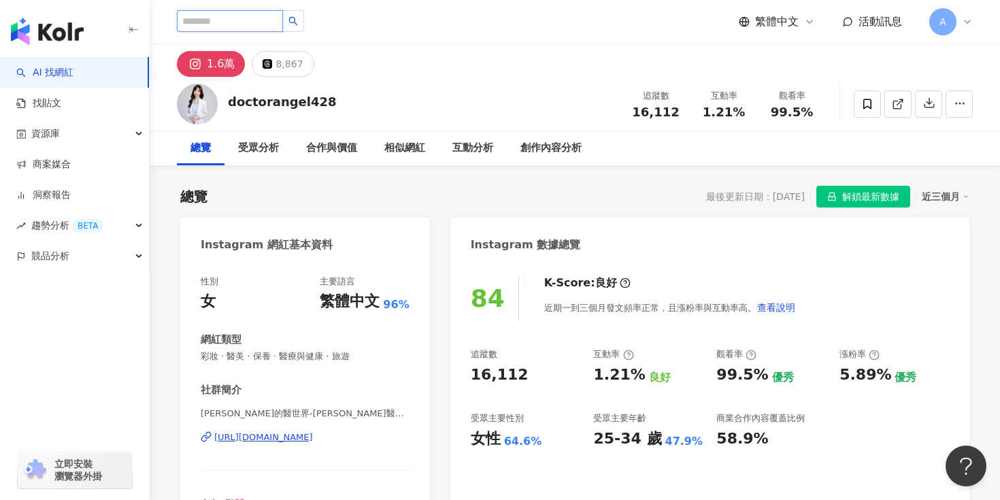
click at [229, 24] on input "search" at bounding box center [230, 21] width 106 height 22
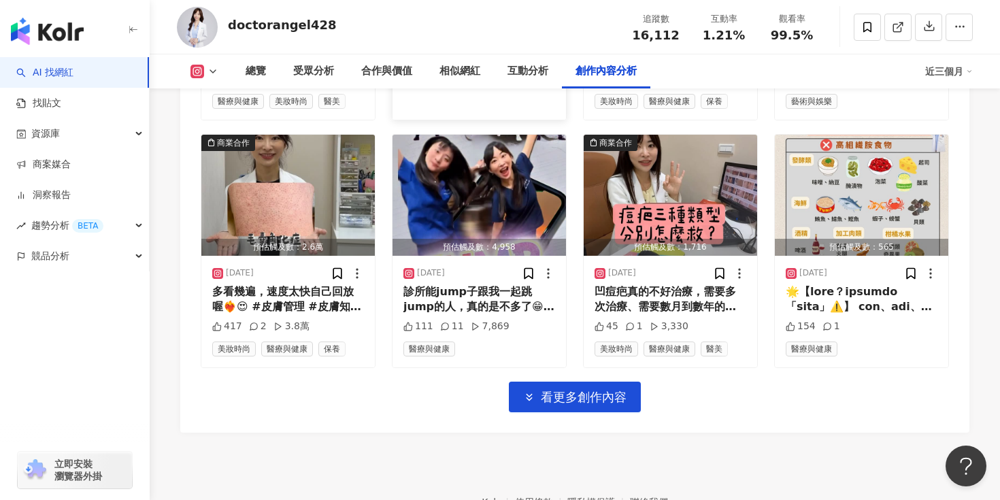
scroll to position [4755, 0]
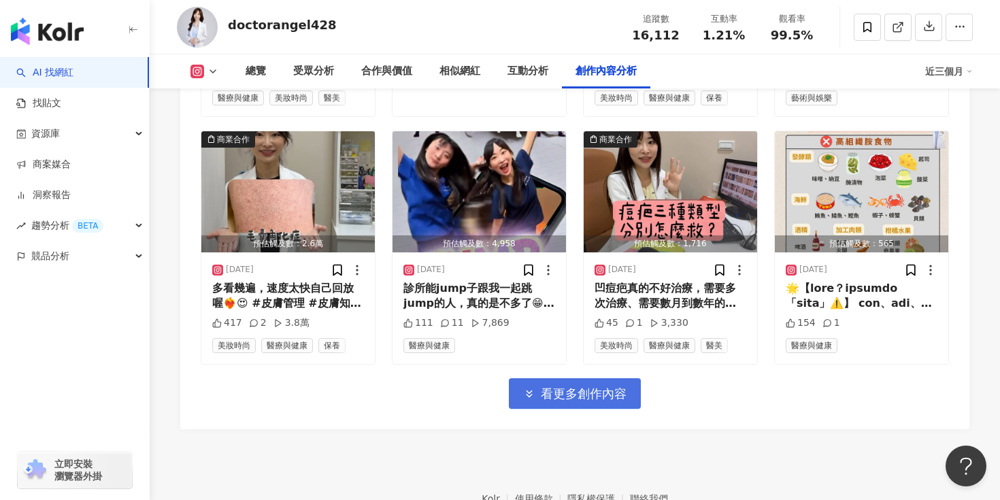
click at [567, 386] on span "看更多創作內容" at bounding box center [584, 393] width 86 height 15
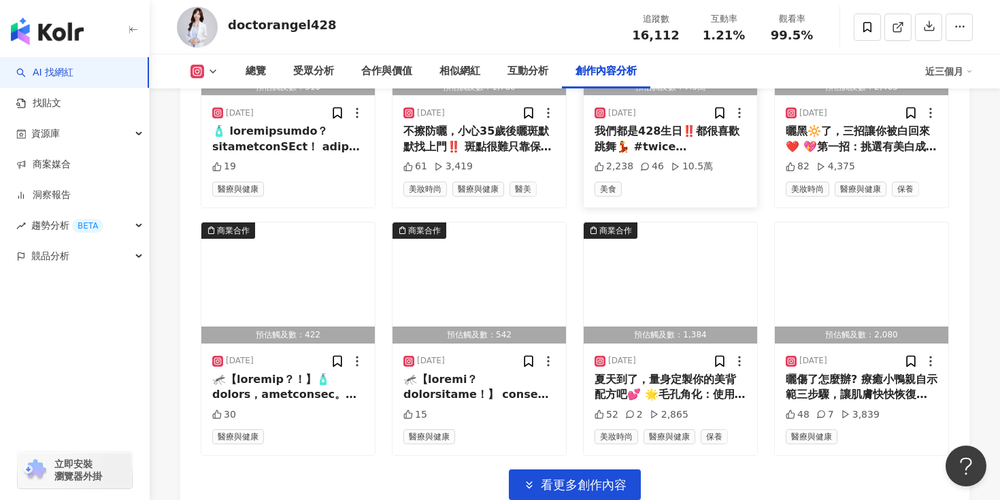
scroll to position [5408, 0]
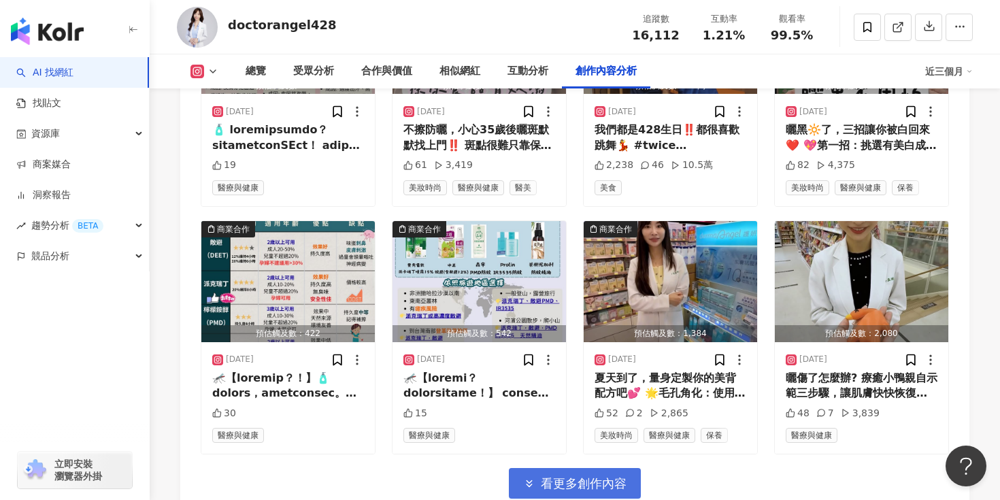
click at [587, 476] on span "看更多創作內容" at bounding box center [584, 483] width 86 height 15
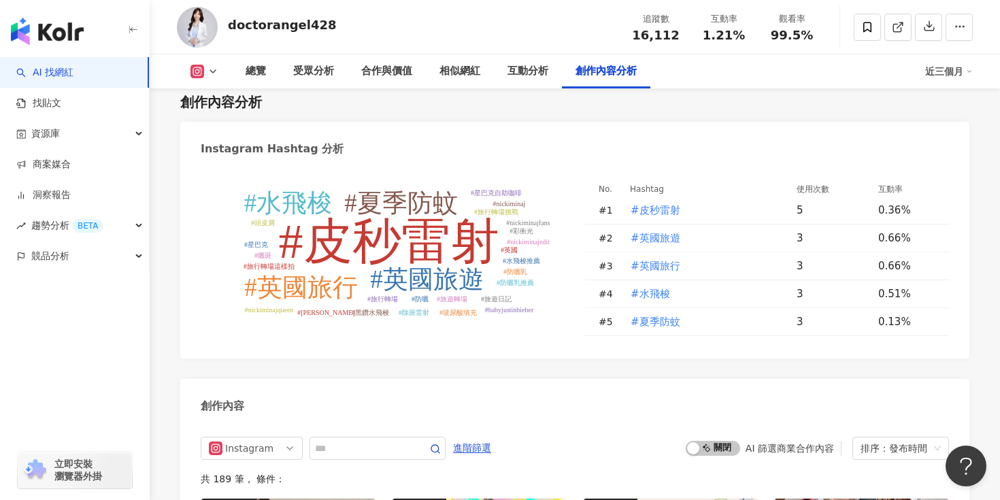
scroll to position [3873, 0]
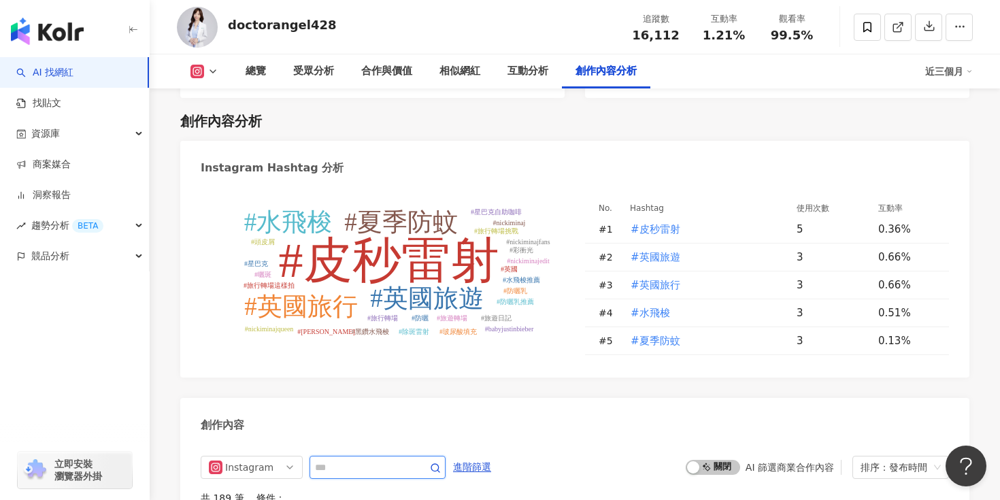
click at [361, 459] on input "text" at bounding box center [362, 467] width 95 height 16
type input "*"
type input "***"
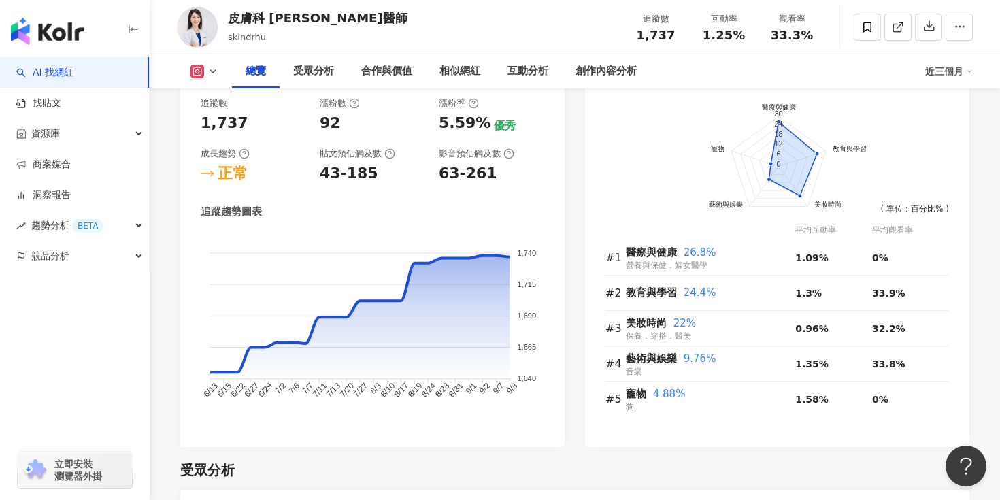
scroll to position [628, 0]
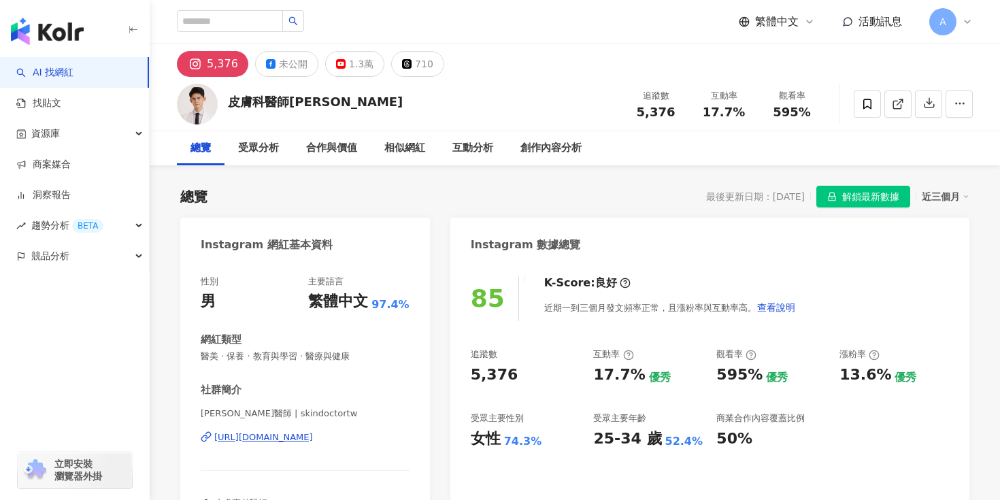
click at [313, 439] on div "https://www.instagram.com/skindoctortw/" at bounding box center [263, 437] width 99 height 12
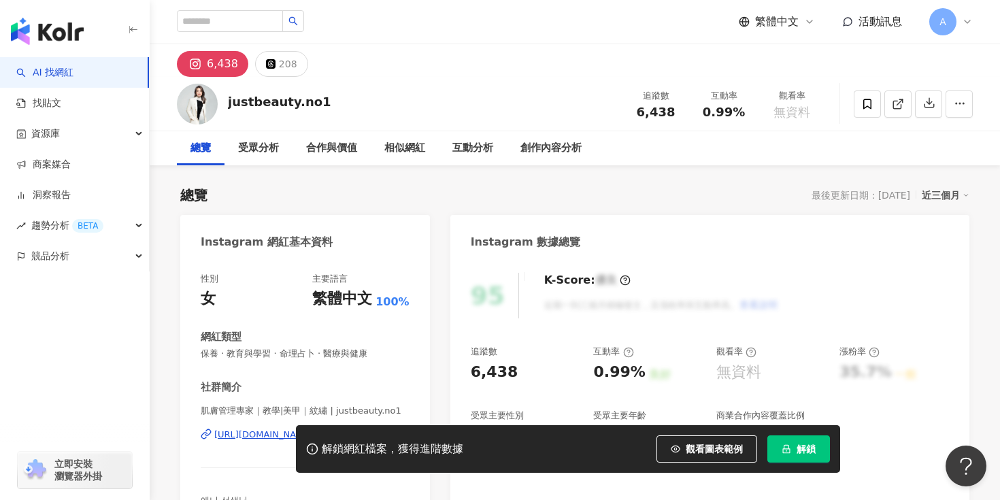
click at [253, 430] on div "解鎖網紅檔案，獲得進階數據 觀看圖表範例 解鎖" at bounding box center [500, 449] width 1000 height 48
click at [233, 433] on div "解鎖網紅檔案，獲得進階數據 觀看圖表範例 解鎖" at bounding box center [500, 449] width 1000 height 48
click at [259, 437] on div "解鎖網紅檔案，獲得進階數據 觀看圖表範例 解鎖" at bounding box center [500, 449] width 1000 height 48
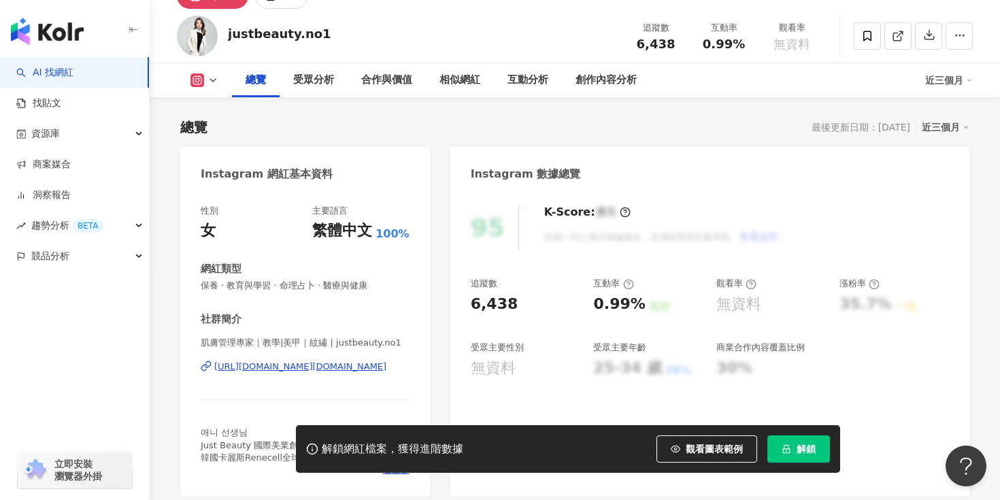
scroll to position [73, 0]
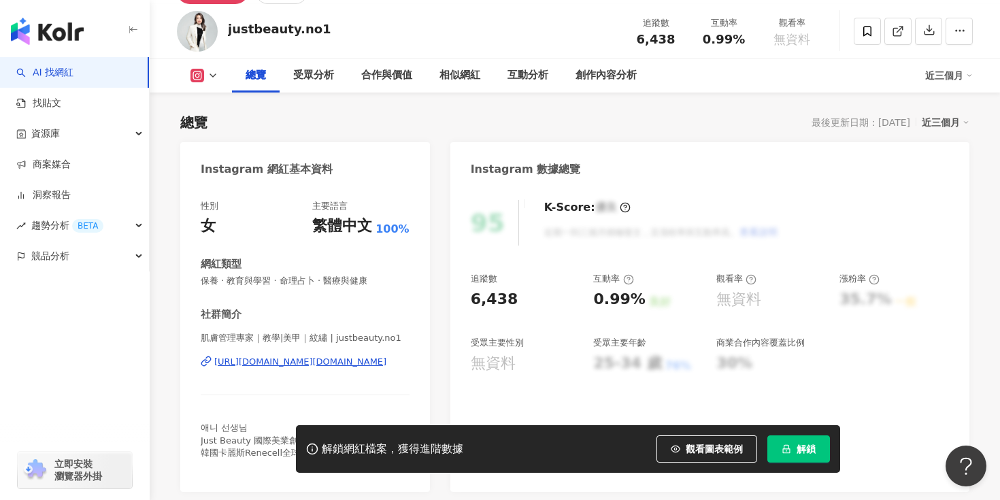
click at [308, 360] on div "https://www.instagram.com/justbeauty.no1/" at bounding box center [300, 362] width 172 height 12
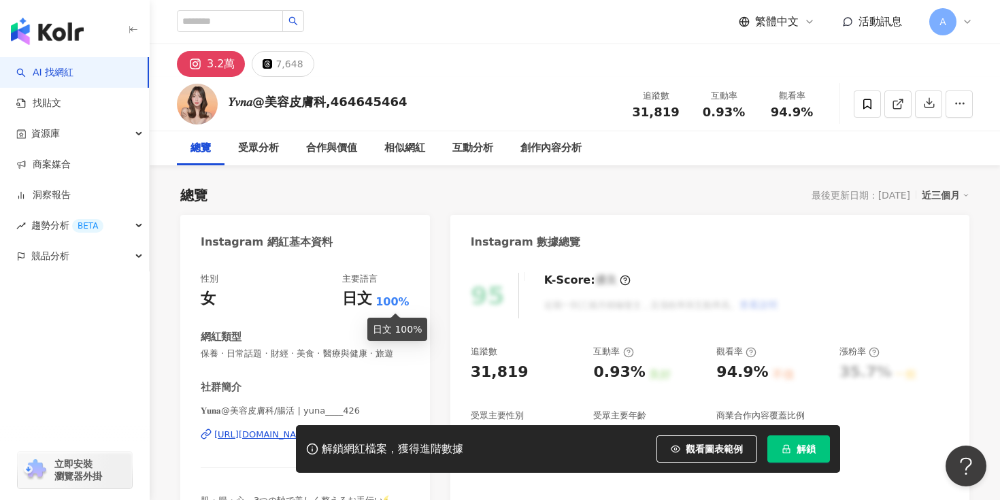
scroll to position [119, 0]
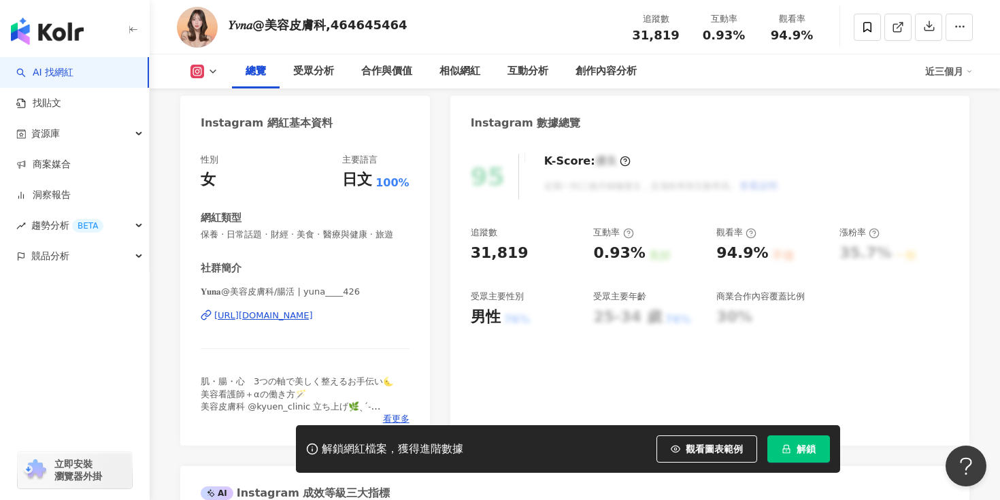
click at [313, 313] on div "[URL][DOMAIN_NAME]" at bounding box center [263, 316] width 99 height 12
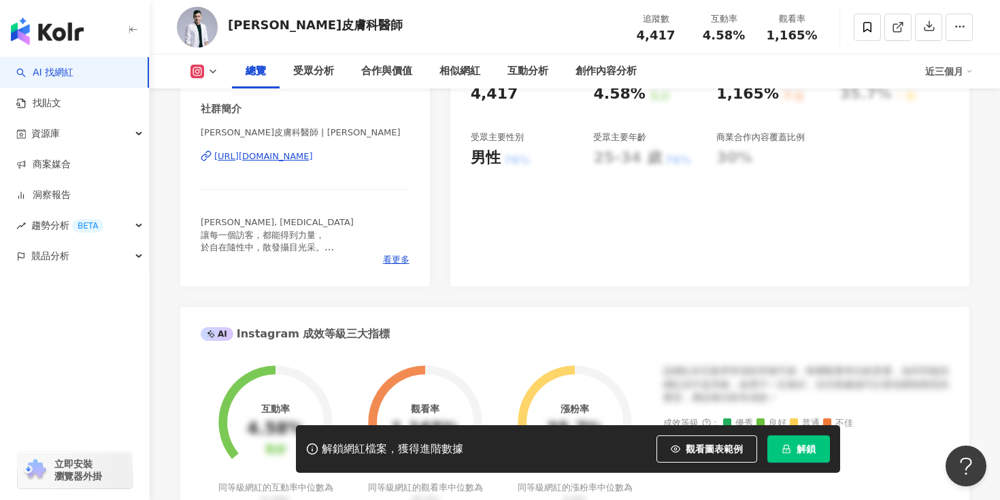
scroll to position [308, 0]
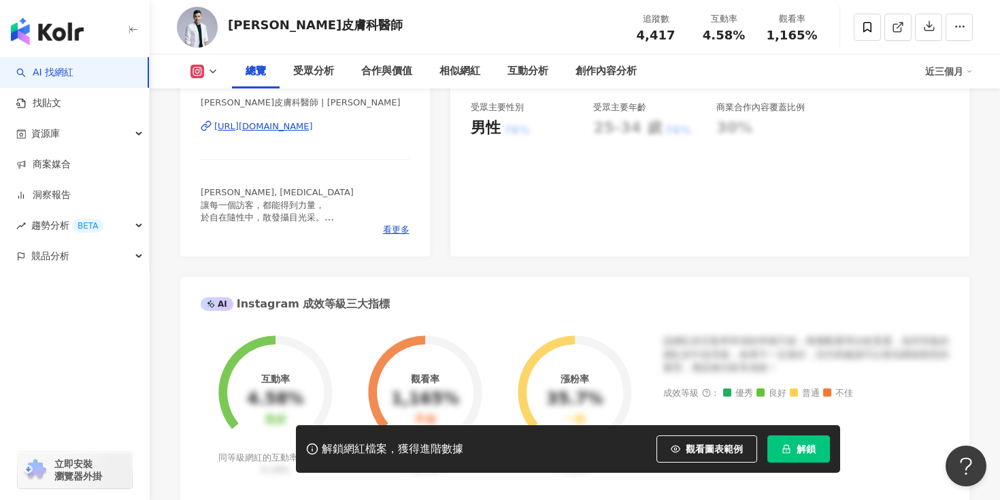
click at [313, 129] on div "https://www.instagram.com/jeff_huang_md/" at bounding box center [263, 126] width 99 height 12
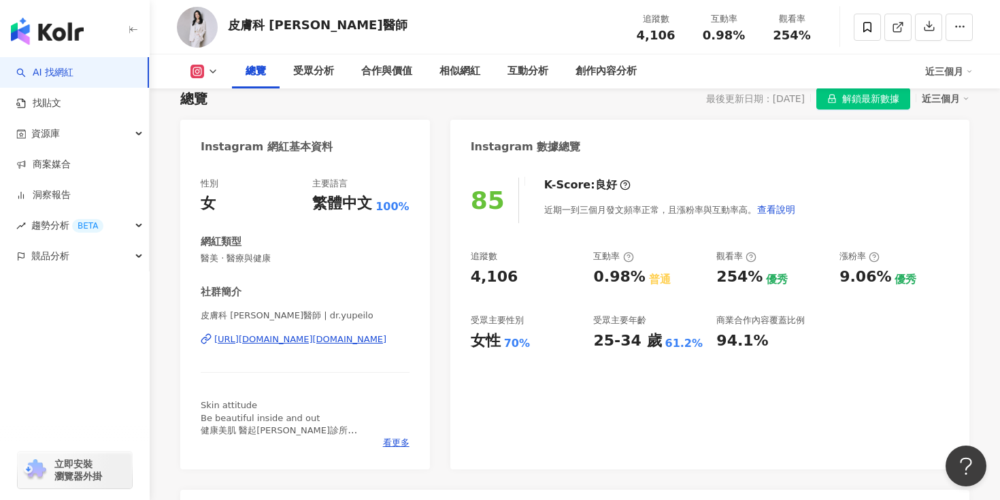
scroll to position [99, 0]
click at [313, 337] on div "[URL][DOMAIN_NAME][DOMAIN_NAME]" at bounding box center [300, 338] width 172 height 12
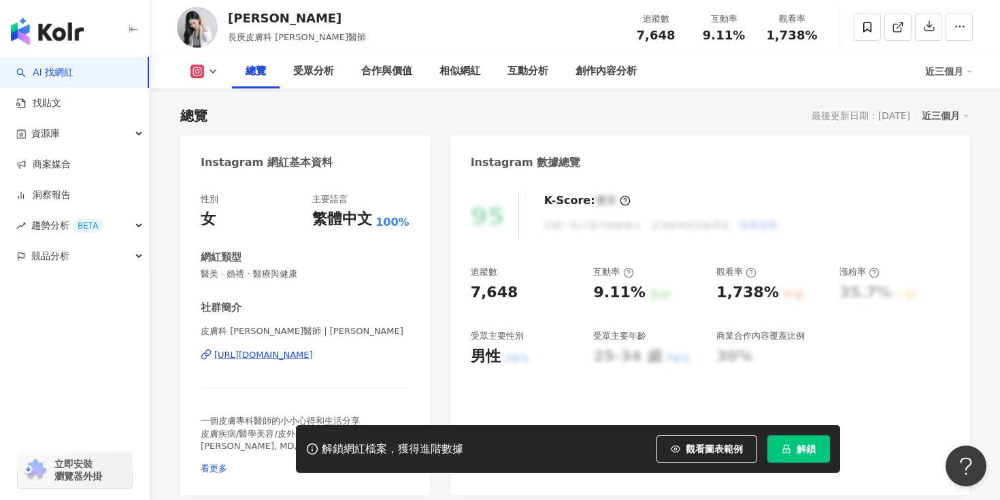
click at [288, 356] on div "[URL][DOMAIN_NAME]" at bounding box center [263, 355] width 99 height 12
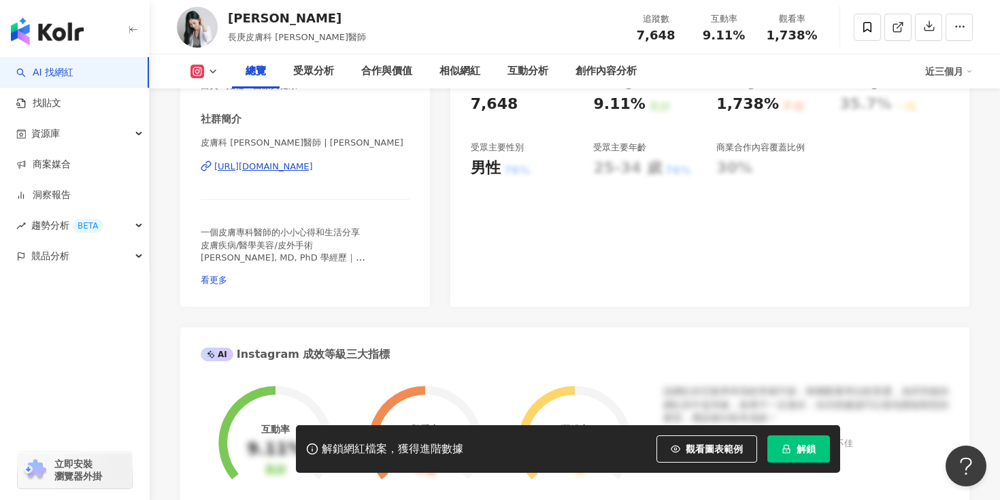
scroll to position [254, 0]
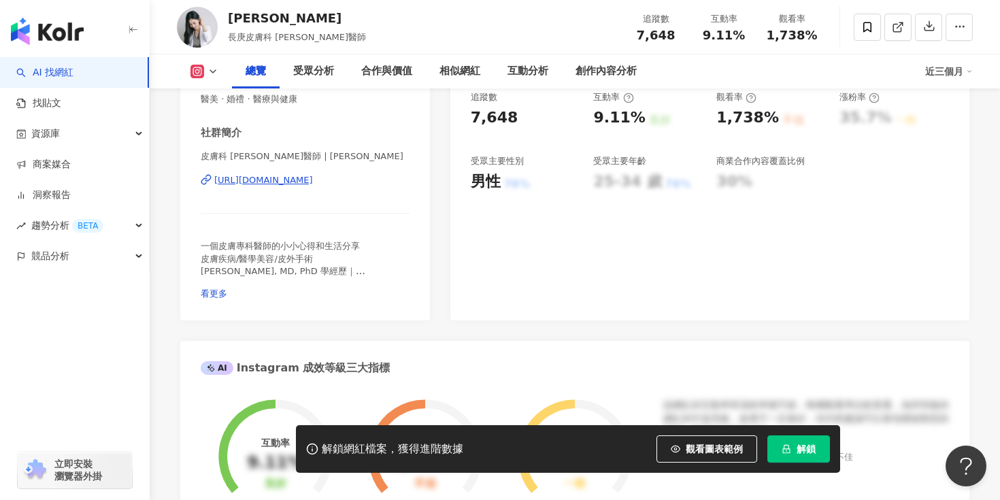
click at [313, 178] on div "[URL][DOMAIN_NAME]" at bounding box center [263, 180] width 99 height 12
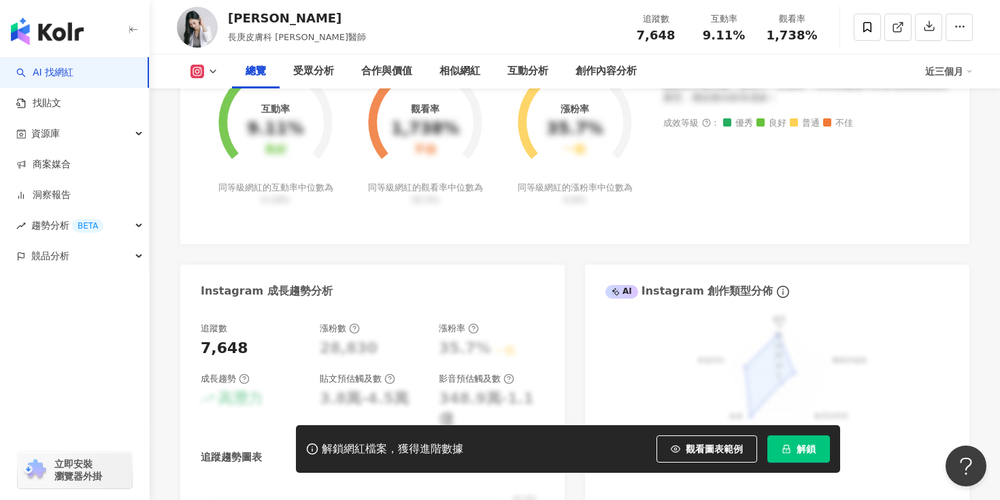
scroll to position [686, 0]
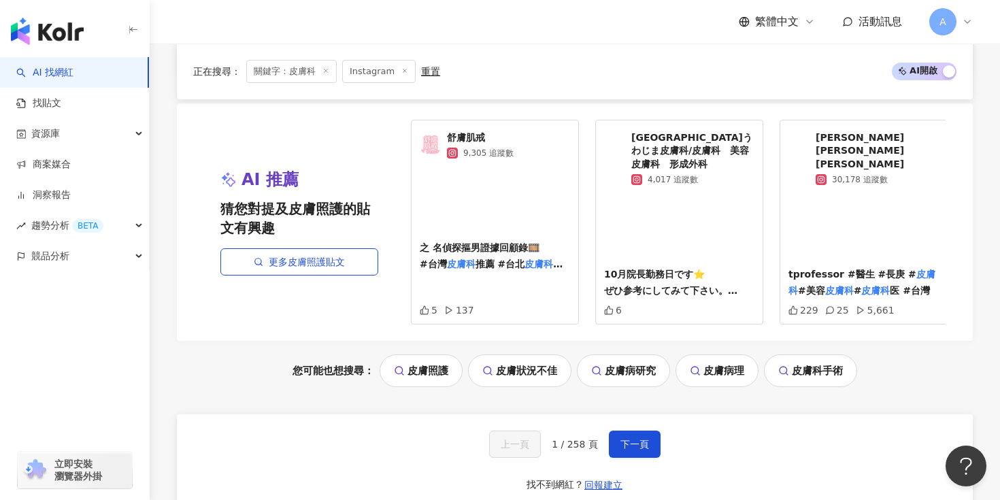
scroll to position [2958, 0]
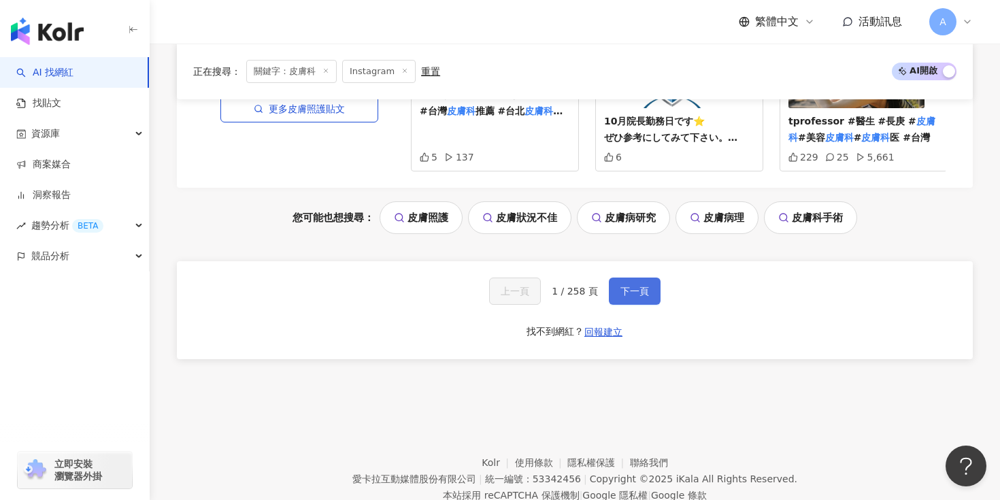
click at [631, 286] on span "下一頁" at bounding box center [634, 291] width 29 height 11
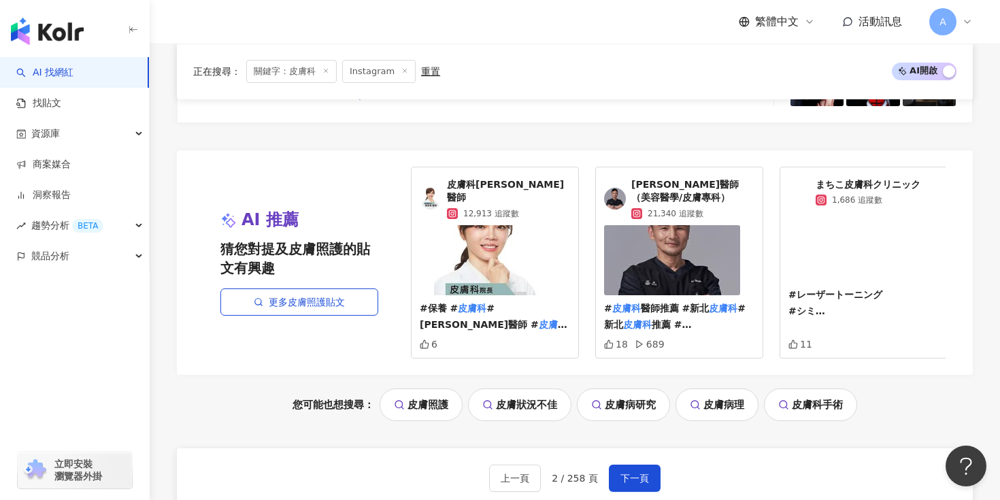
scroll to position [2985, 0]
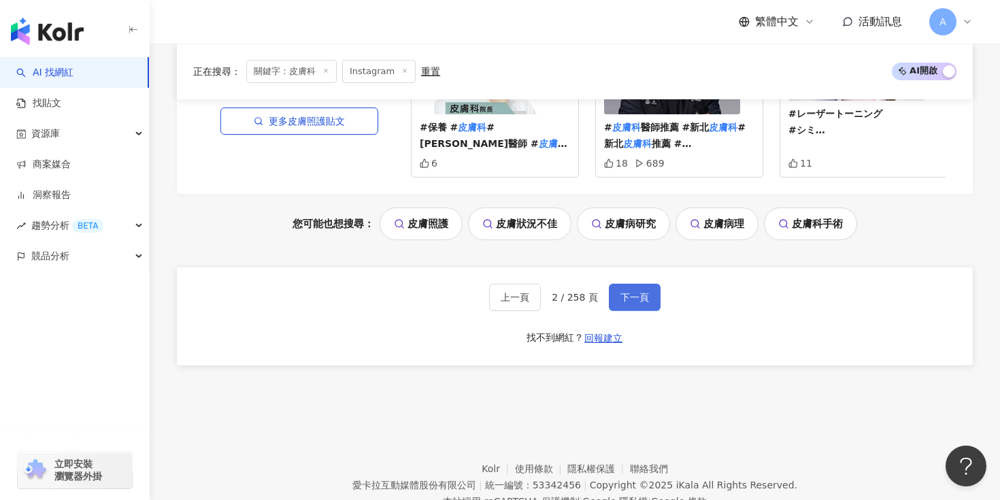
click at [629, 292] on span "下一頁" at bounding box center [634, 297] width 29 height 11
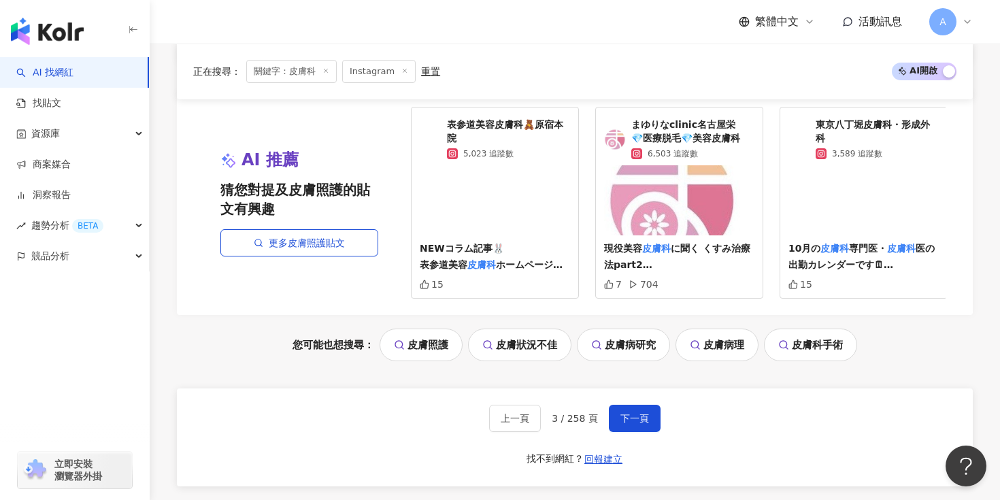
scroll to position [2922, 0]
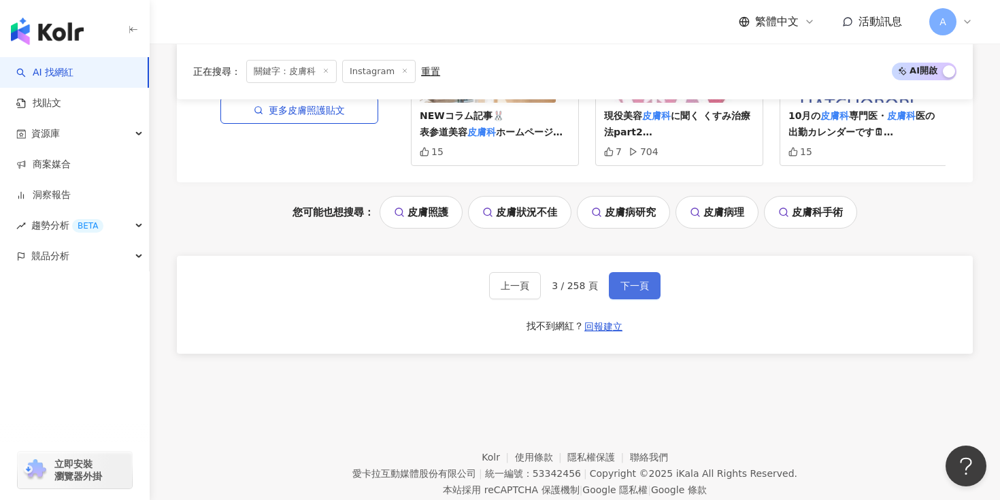
click at [633, 280] on span "下一頁" at bounding box center [634, 285] width 29 height 11
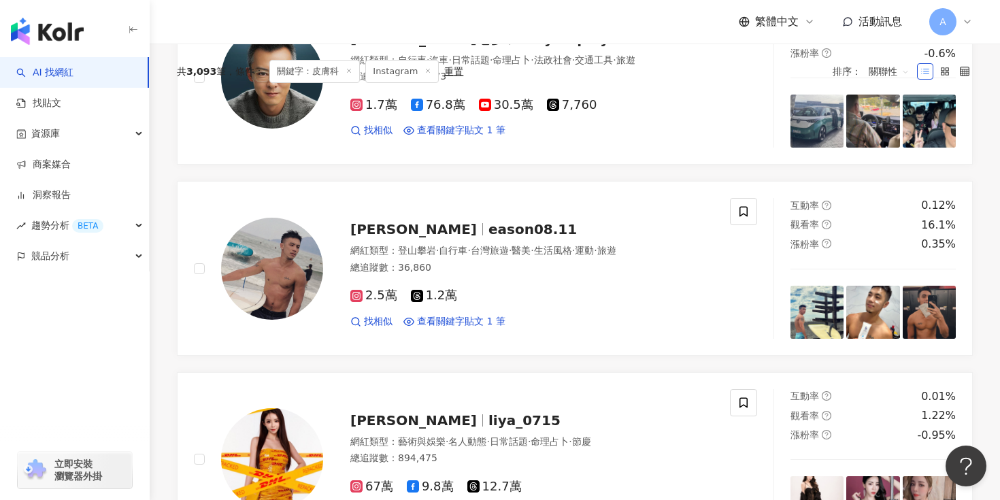
scroll to position [0, 0]
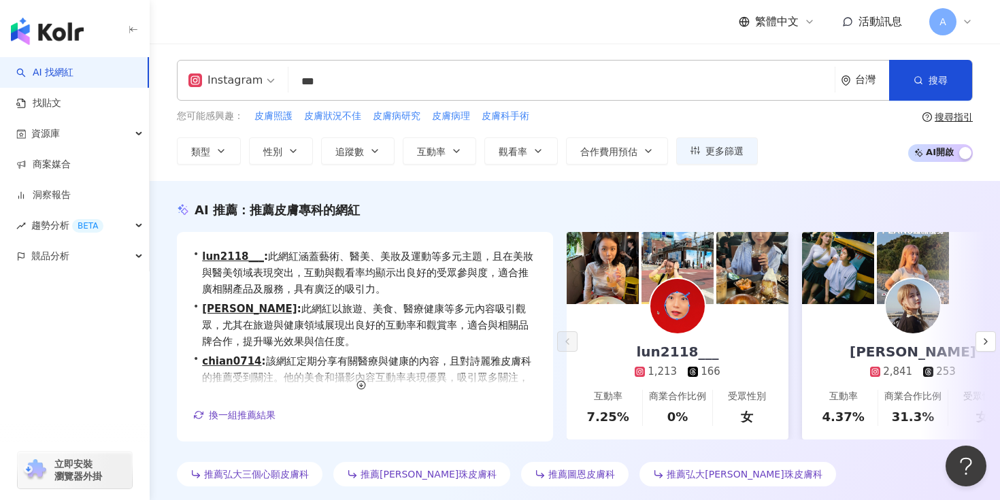
click at [373, 71] on input "***" at bounding box center [561, 82] width 535 height 26
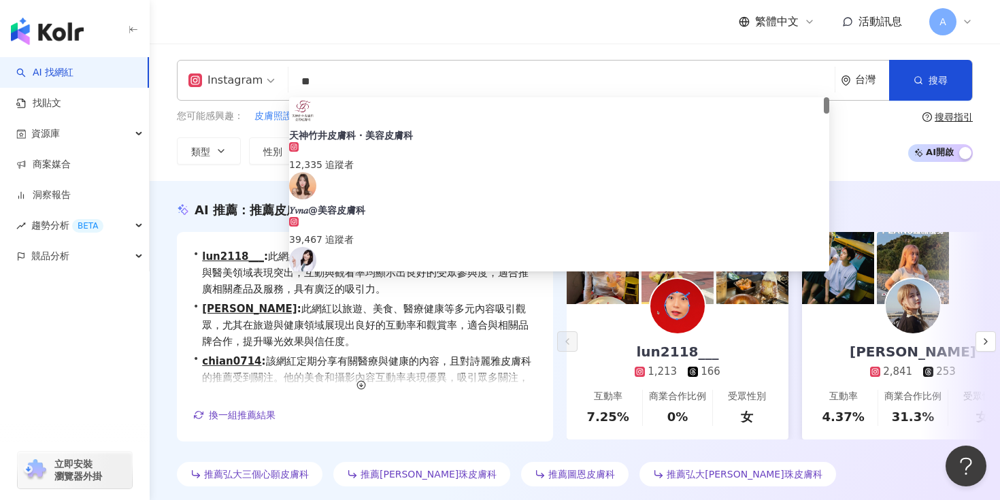
type input "**"
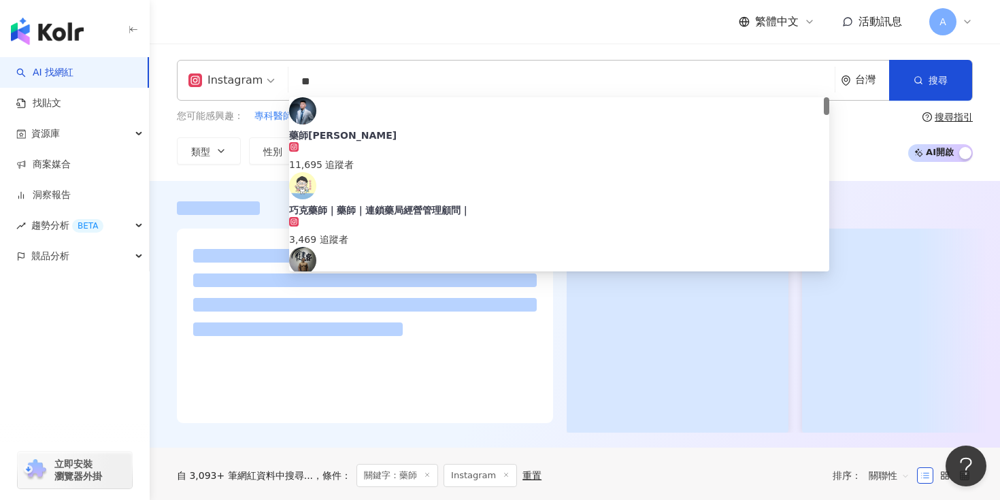
click at [561, 278] on span "[PERSON_NAME]" at bounding box center [559, 285] width 540 height 14
